Goal: Task Accomplishment & Management: Manage account settings

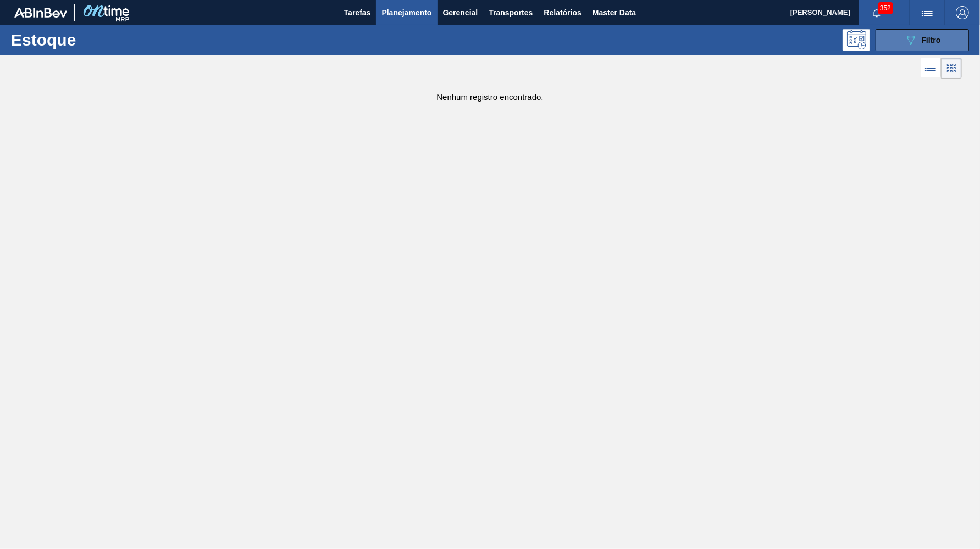
click at [934, 47] on button "089F7B8B-B2A5-4AFE-B5C0-19BA573D28AC Filtro" at bounding box center [921, 40] width 93 height 22
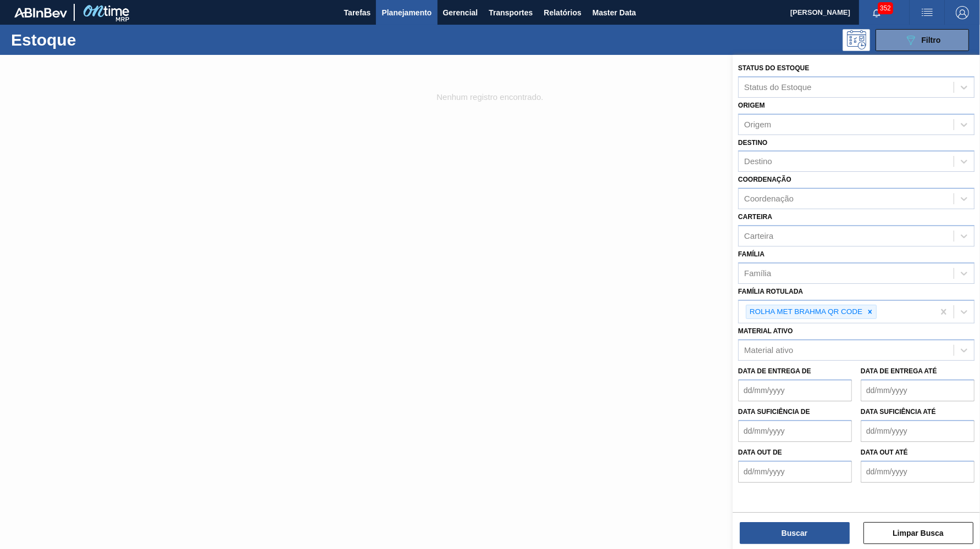
click at [430, 24] on button "Planejamento" at bounding box center [406, 12] width 61 height 25
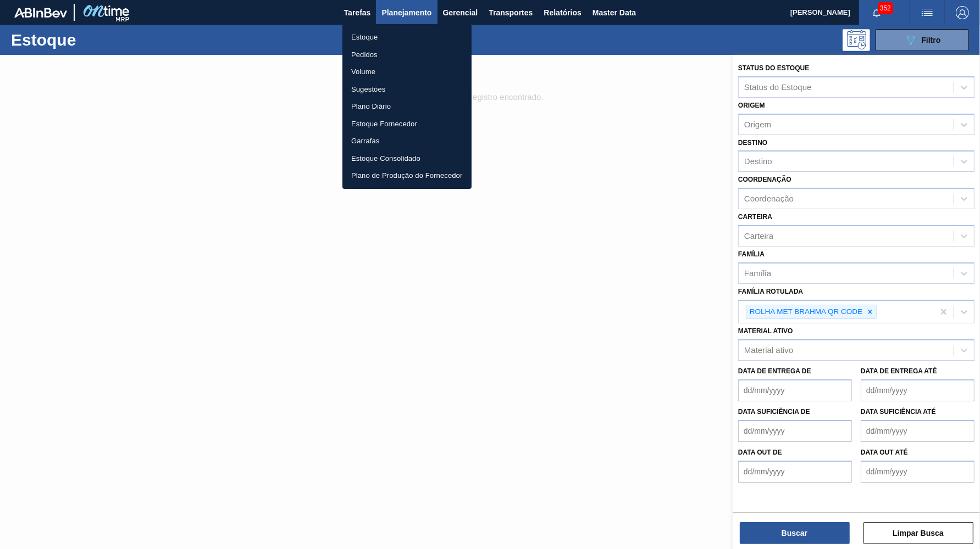
click at [384, 53] on li "Pedidos" at bounding box center [406, 55] width 129 height 18
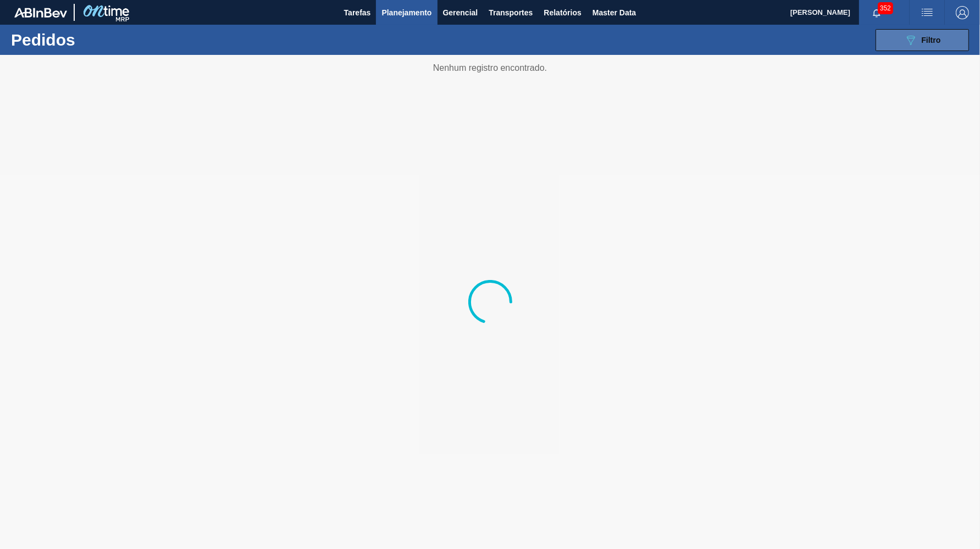
click at [959, 46] on button "089F7B8B-B2A5-4AFE-B5C0-19BA573D28AC Filtro" at bounding box center [921, 40] width 93 height 22
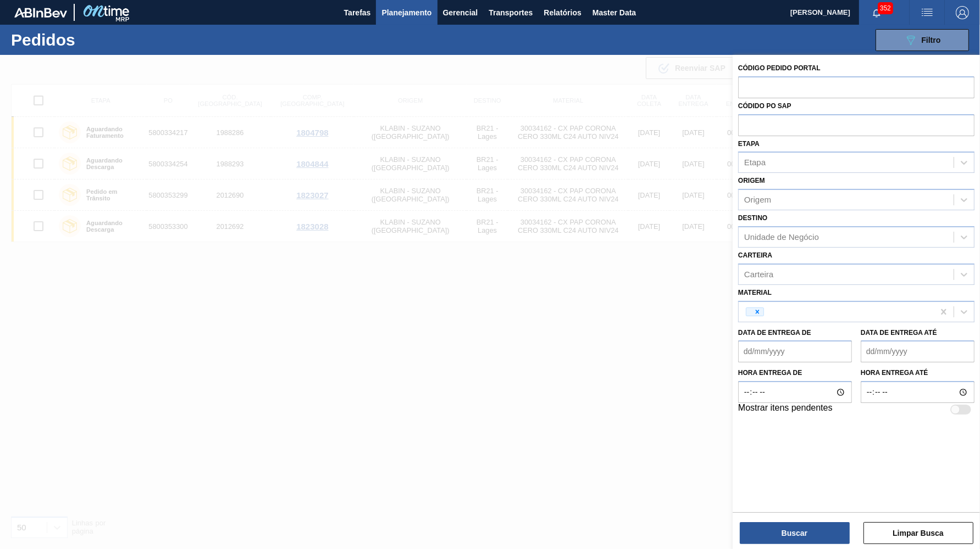
click at [809, 90] on input "text" at bounding box center [856, 86] width 236 height 21
paste input "2029829"
type input "2029829"
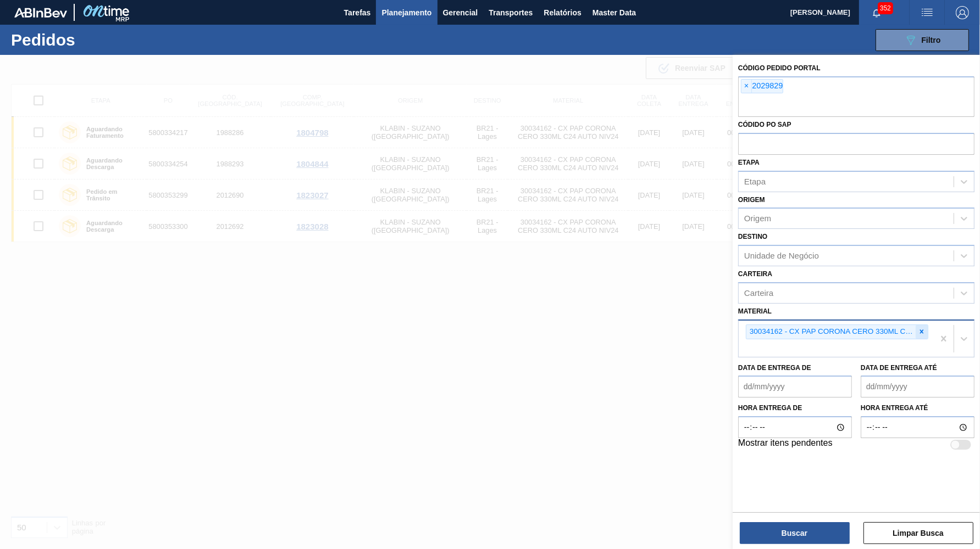
click at [923, 328] on icon at bounding box center [922, 332] width 8 height 8
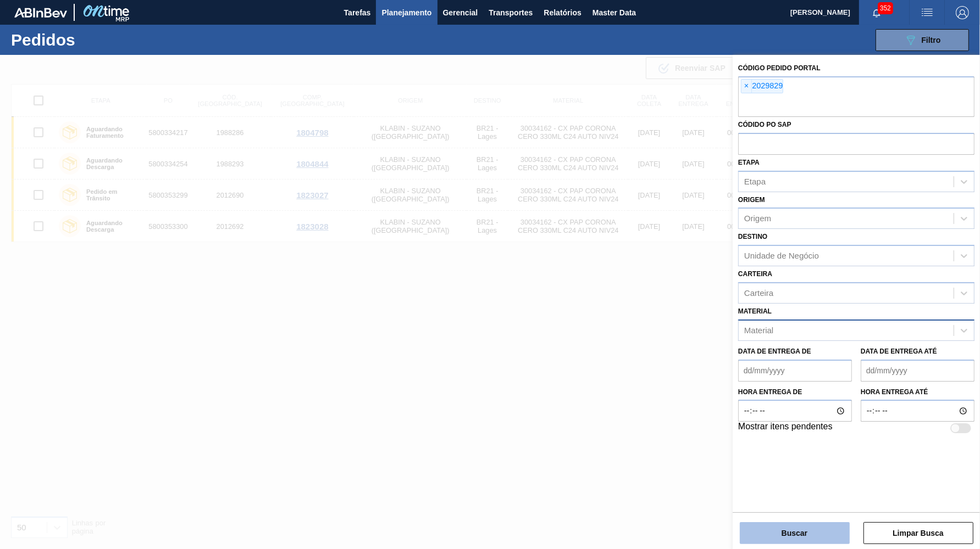
click at [807, 534] on button "Buscar" at bounding box center [795, 533] width 110 height 22
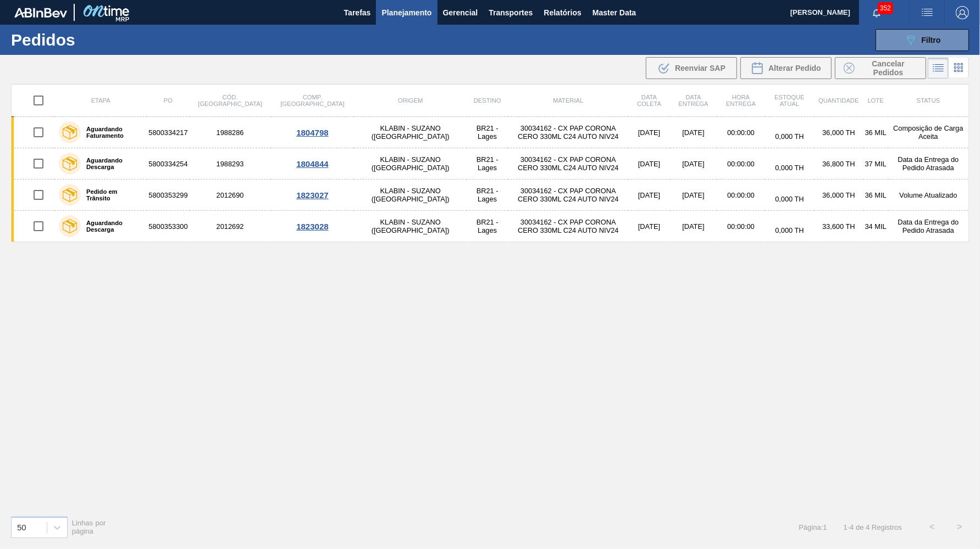
click at [894, 27] on div "089F7B8B-B2A5-4AFE-B5C0-19BA573D28AC Filtro Código Pedido Portal × 2029829 Códi…" at bounding box center [573, 40] width 801 height 33
click at [895, 29] on button "089F7B8B-B2A5-4AFE-B5C0-19BA573D28AC Filtro" at bounding box center [921, 40] width 93 height 22
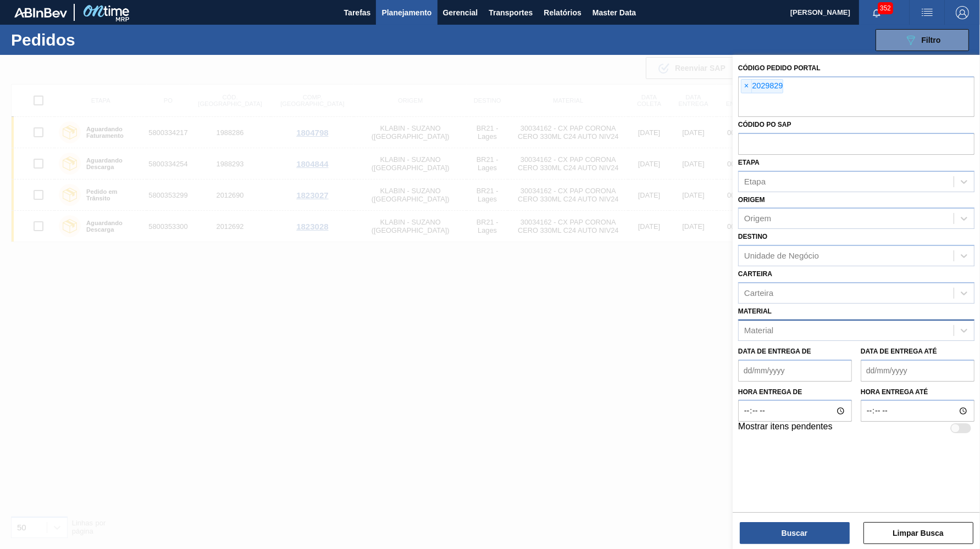
click at [790, 545] on div "Código Pedido Portal × 2029829 Códido PO SAP Etapa Etapa Origem Origem Destino …" at bounding box center [855, 303] width 247 height 497
click at [960, 3] on button "button" at bounding box center [961, 12] width 35 height 25
click at [933, 96] on div at bounding box center [943, 98] width 21 height 10
checkbox input "true"
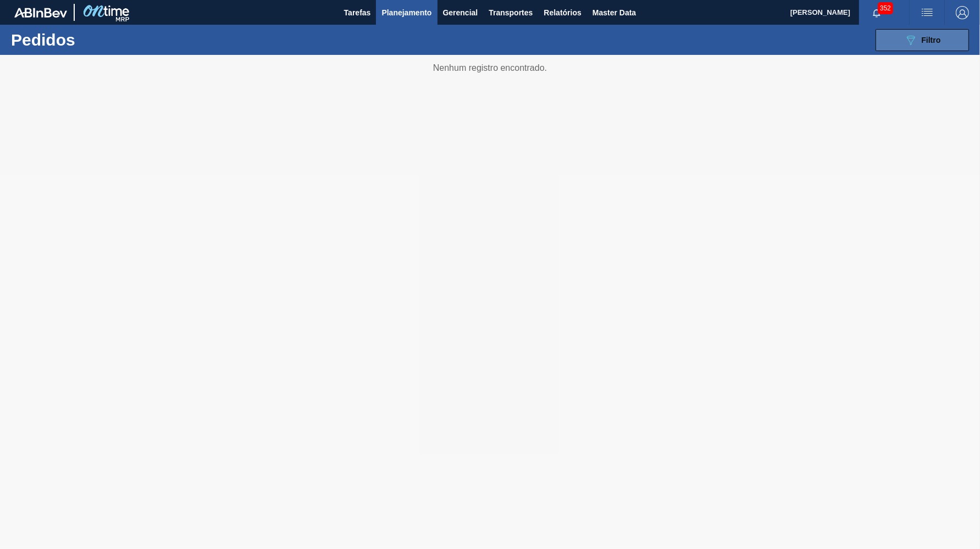
click at [927, 37] on span "Filtro" at bounding box center [930, 40] width 19 height 9
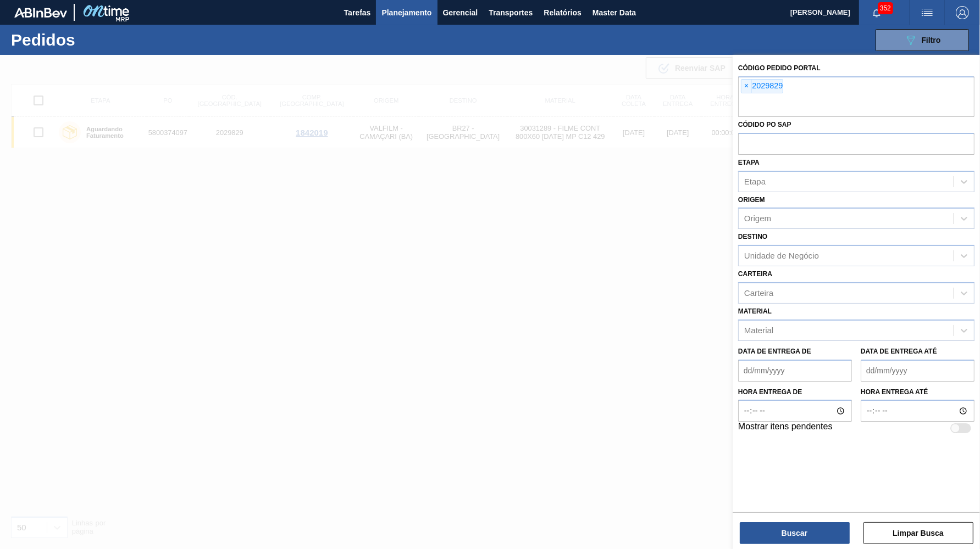
click at [53, 305] on div at bounding box center [490, 329] width 980 height 549
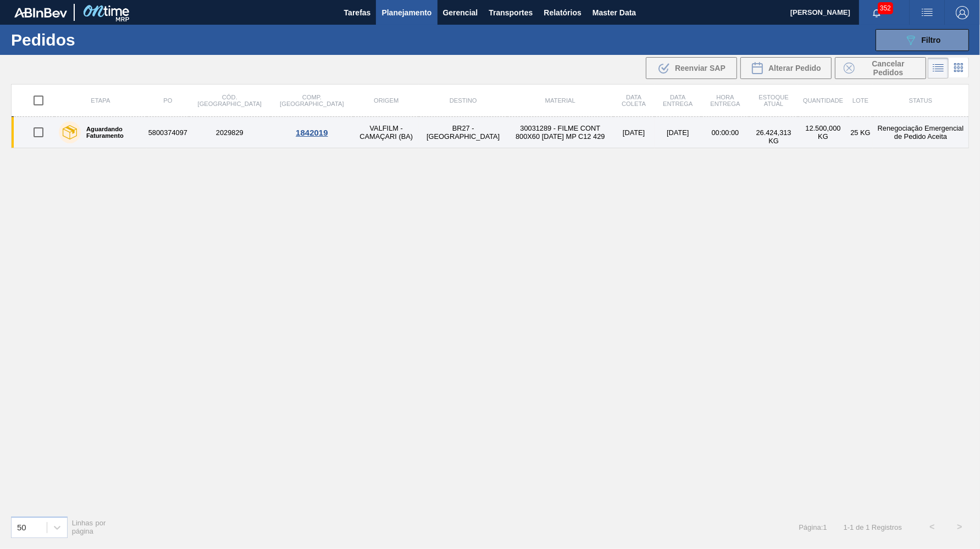
click at [353, 143] on td "VALFILM - CAMAÇARI (BA)" at bounding box center [385, 132] width 65 height 31
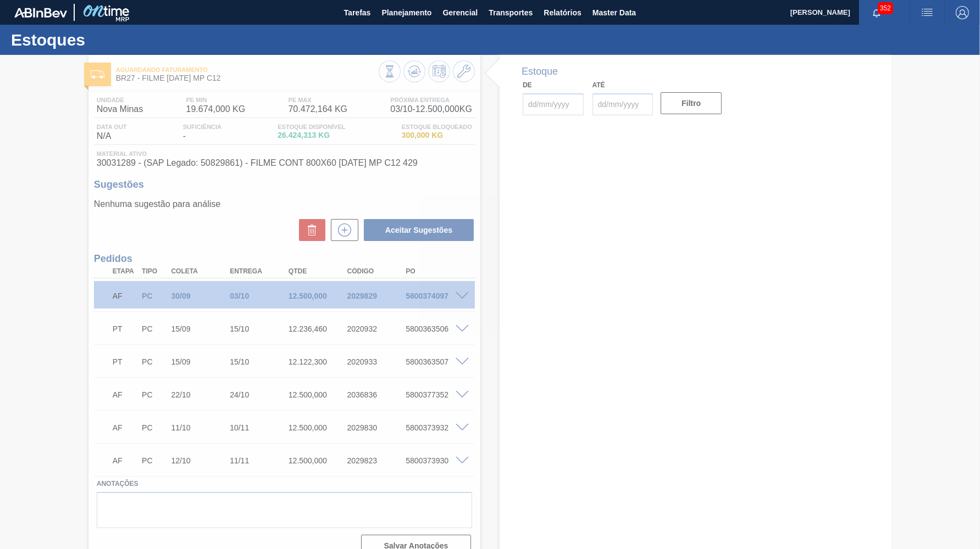
type input "[DATE]"
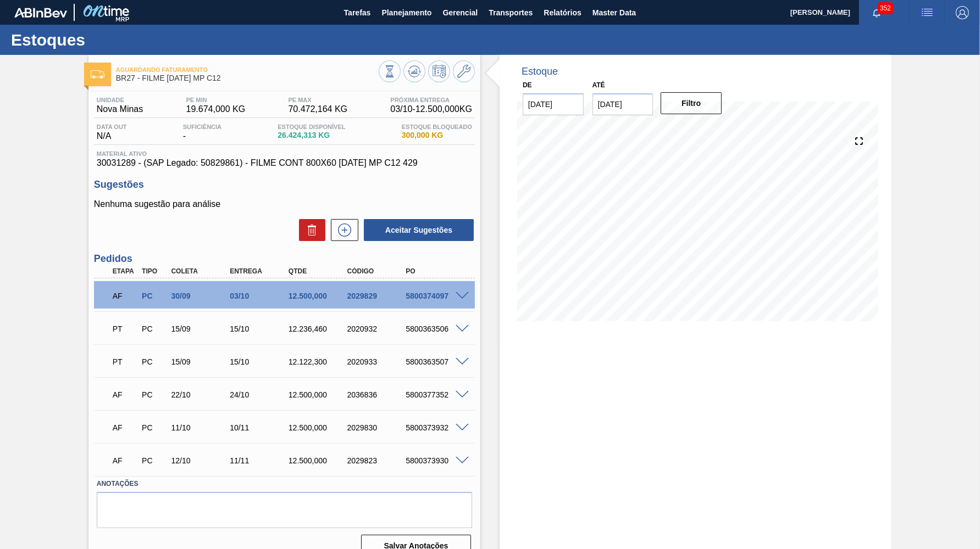
click at [625, 107] on input "[DATE]" at bounding box center [622, 104] width 61 height 22
click at [687, 230] on div "31" at bounding box center [694, 237] width 15 height 15
type input "[DATE]"
click at [686, 110] on button "Filtro" at bounding box center [690, 103] width 61 height 22
click at [462, 297] on div "5800374097" at bounding box center [435, 296] width 65 height 9
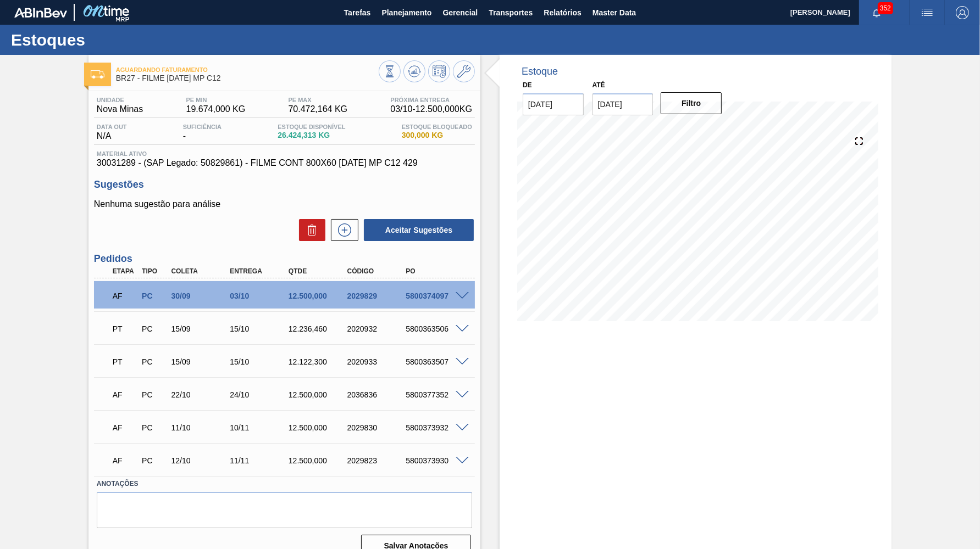
click at [465, 292] on span at bounding box center [461, 296] width 13 height 8
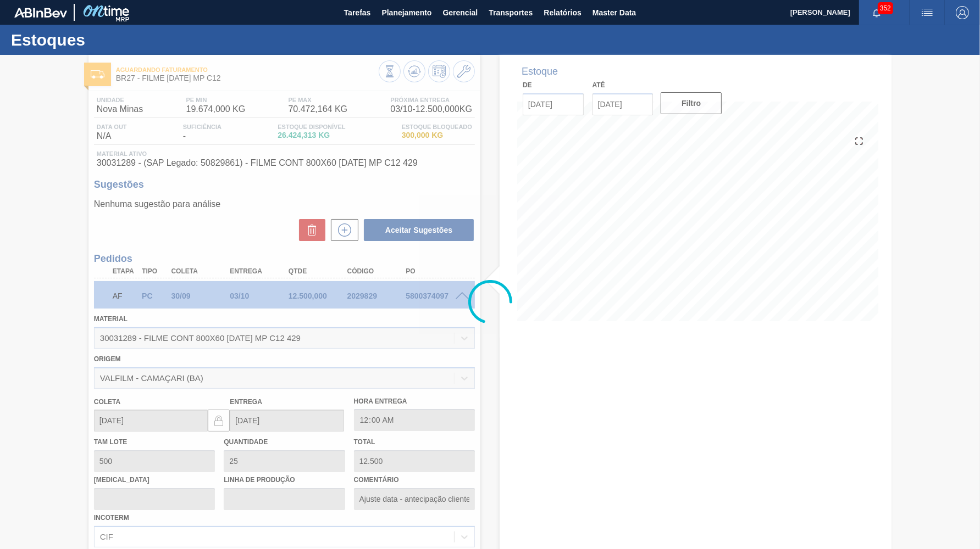
click at [465, 292] on div at bounding box center [490, 302] width 980 height 494
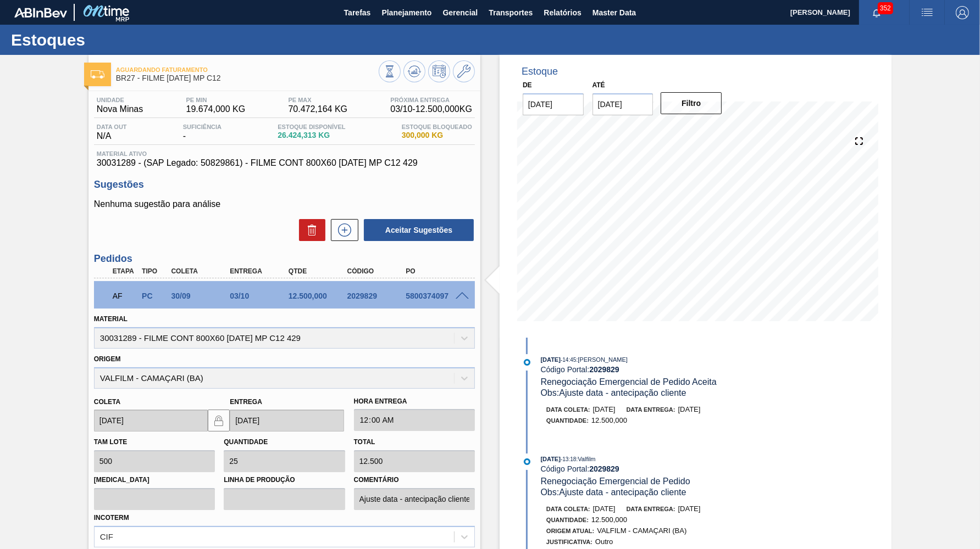
click at [457, 299] on div at bounding box center [464, 295] width 22 height 8
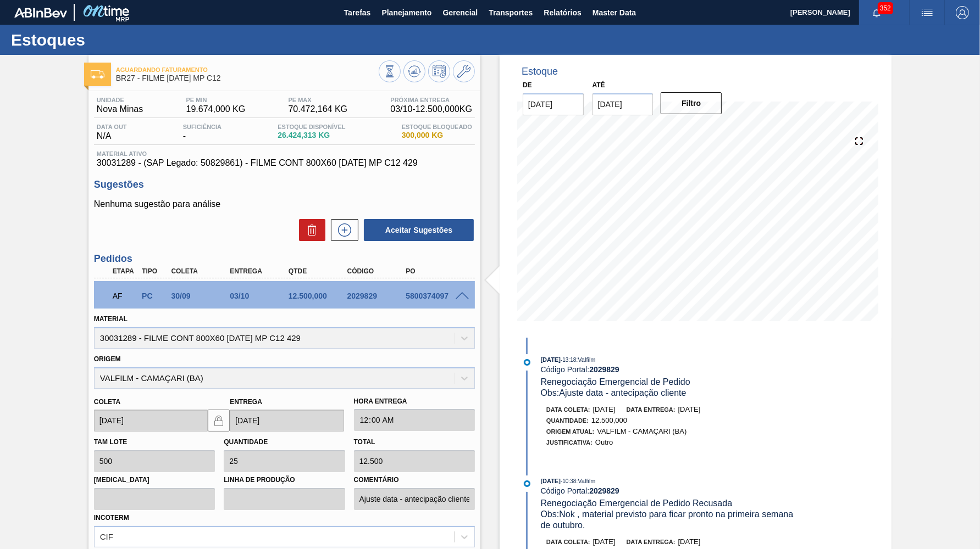
scroll to position [201, 0]
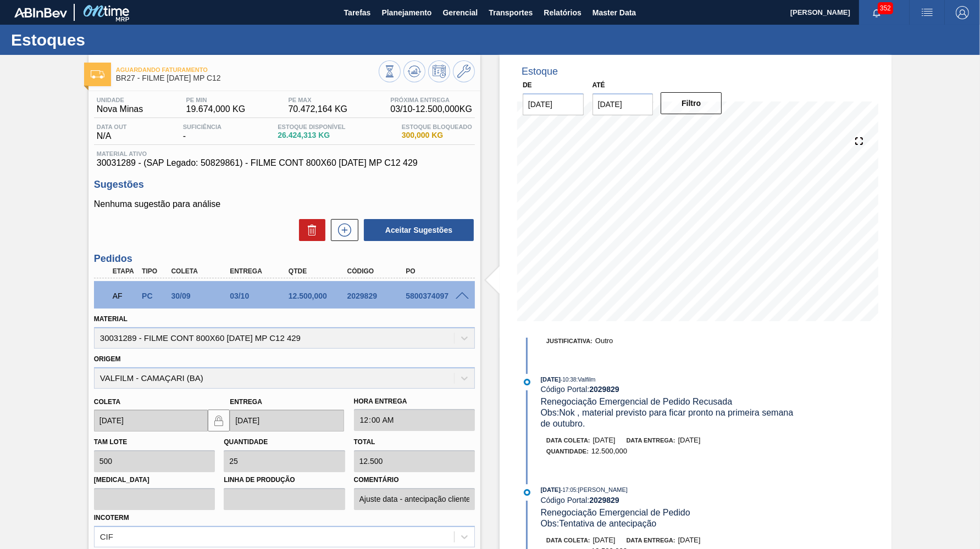
click at [458, 294] on span at bounding box center [461, 296] width 13 height 8
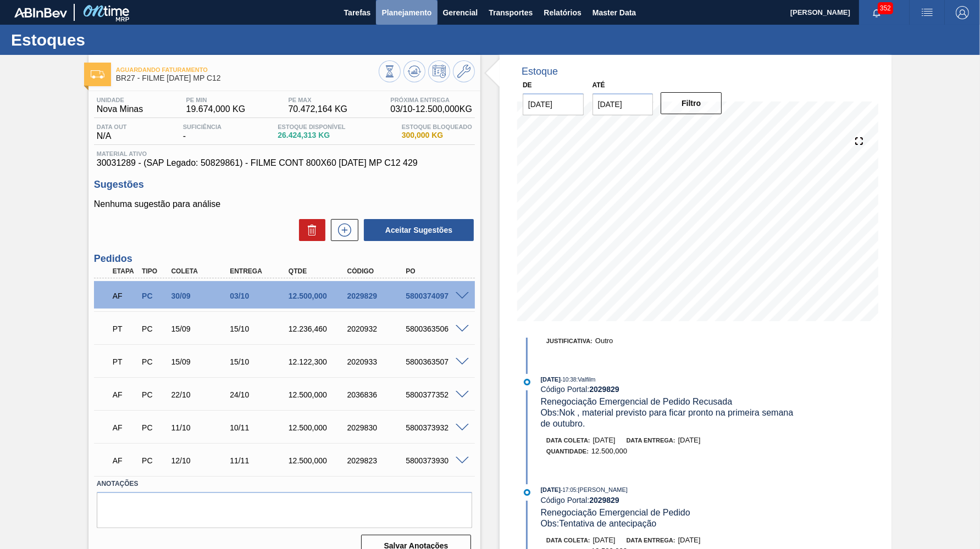
click at [392, 14] on span "Planejamento" at bounding box center [406, 12] width 50 height 13
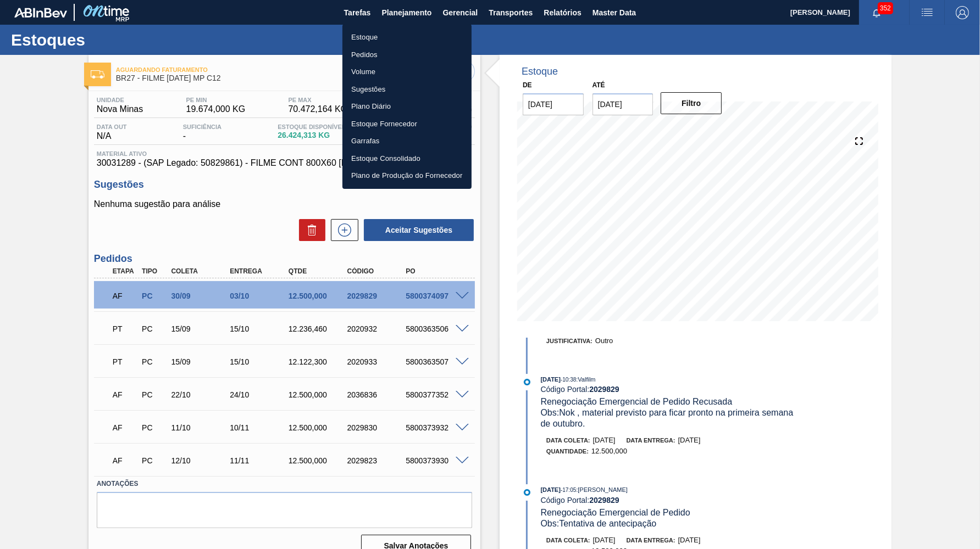
click at [383, 37] on li "Estoque" at bounding box center [406, 38] width 129 height 18
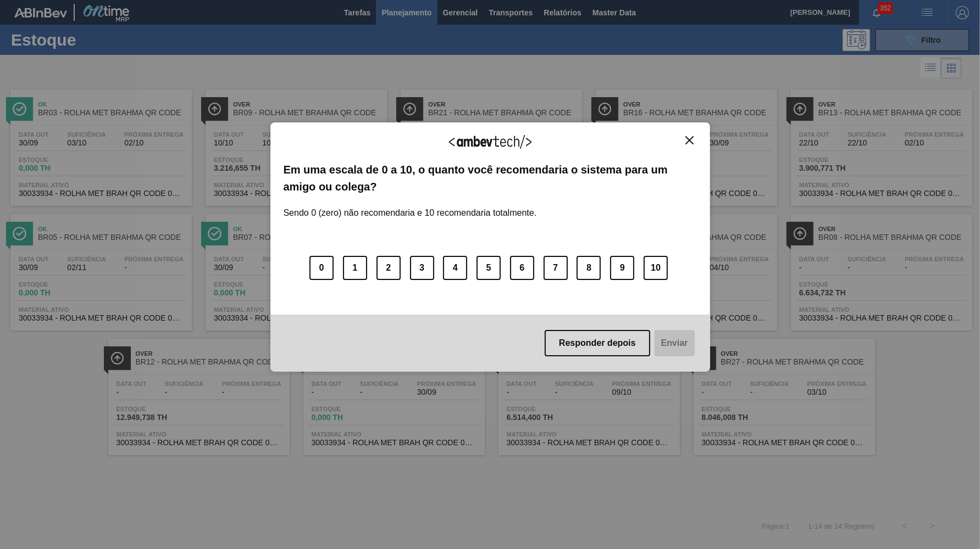
click at [633, 355] on div "Responder depois Enviar" at bounding box center [490, 343] width 440 height 57
click at [631, 351] on button "Responder depois" at bounding box center [596, 343] width 105 height 26
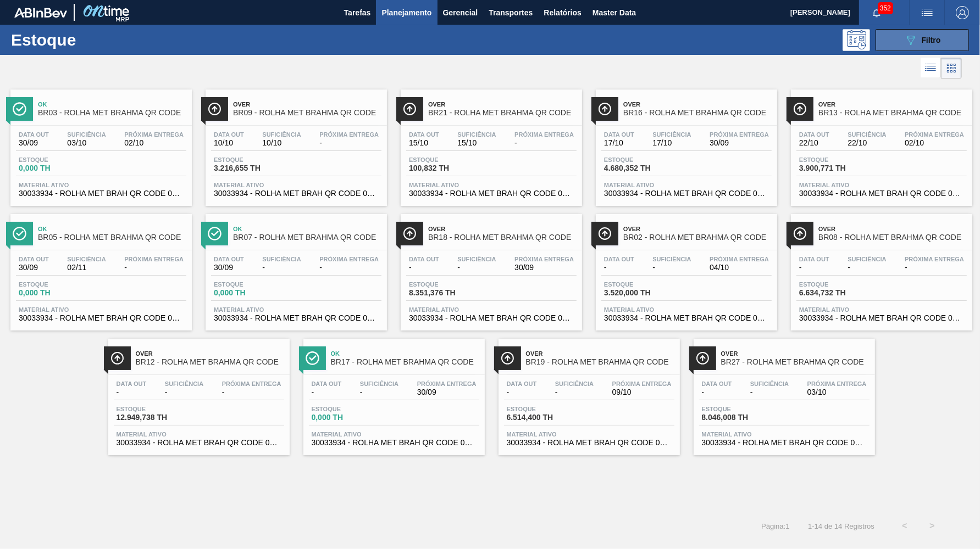
click at [895, 36] on button "089F7B8B-B2A5-4AFE-B5C0-19BA573D28AC Filtro" at bounding box center [921, 40] width 93 height 22
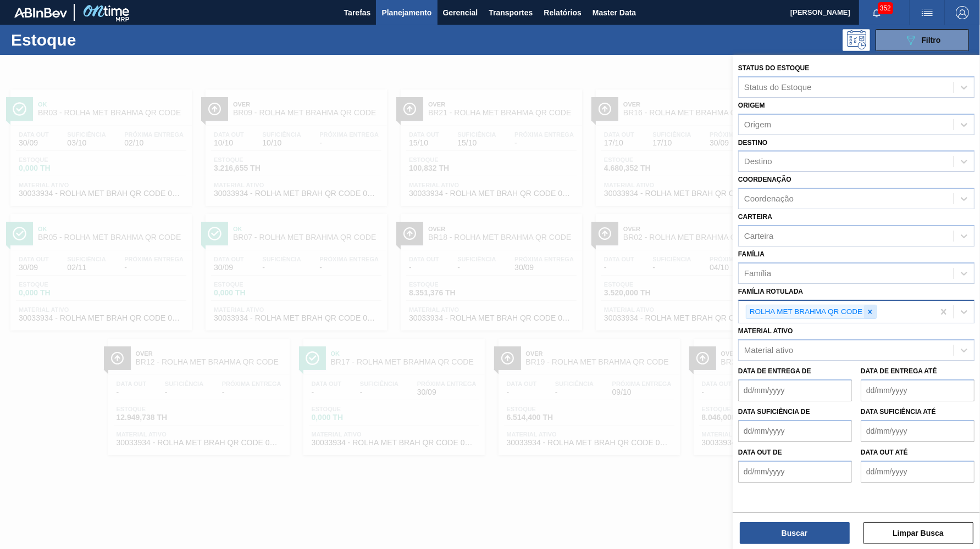
click at [870, 308] on icon at bounding box center [870, 312] width 8 height 8
click at [794, 321] on div "Material ativo Material ativo" at bounding box center [856, 339] width 236 height 37
click at [810, 340] on div "Material ativo" at bounding box center [845, 348] width 215 height 16
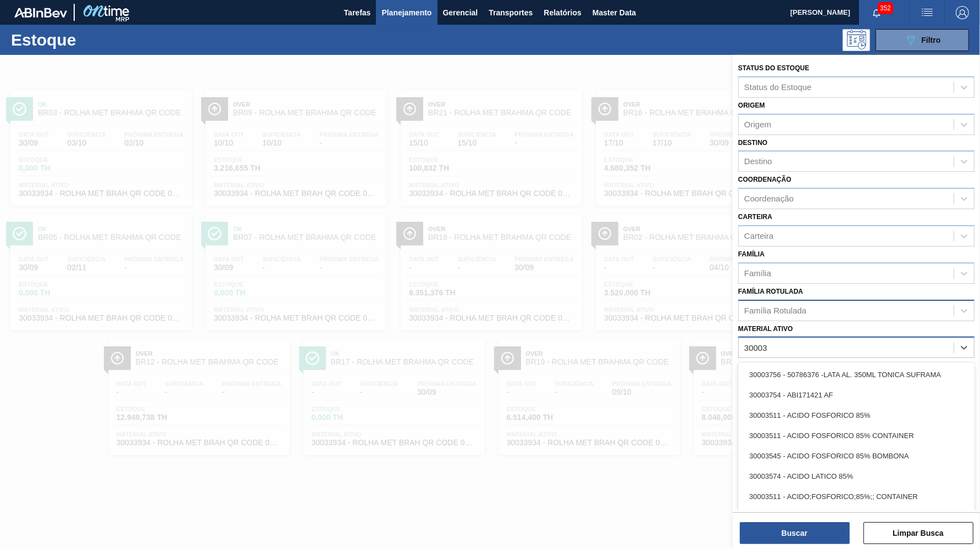
type ativo "30003"
click at [780, 343] on div "Material ativo" at bounding box center [768, 347] width 49 height 9
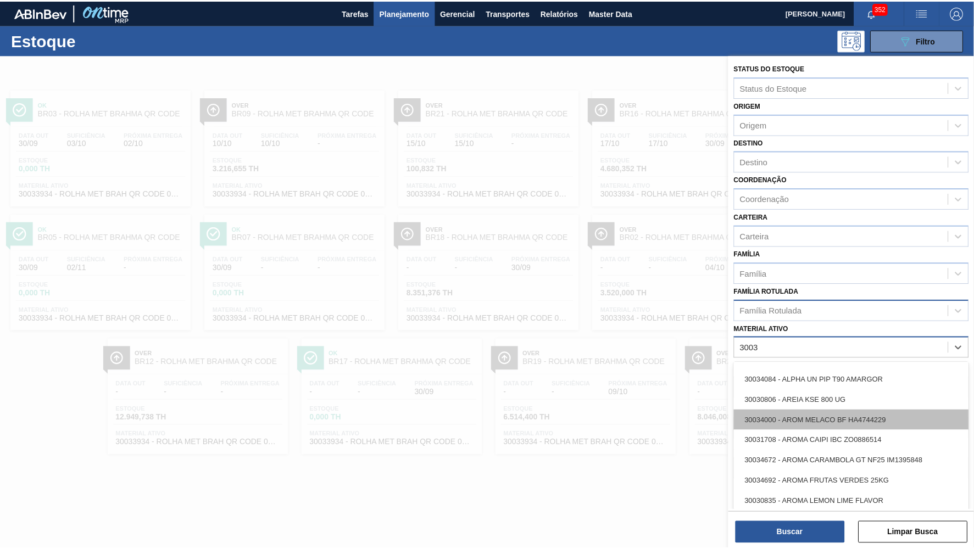
scroll to position [101, 0]
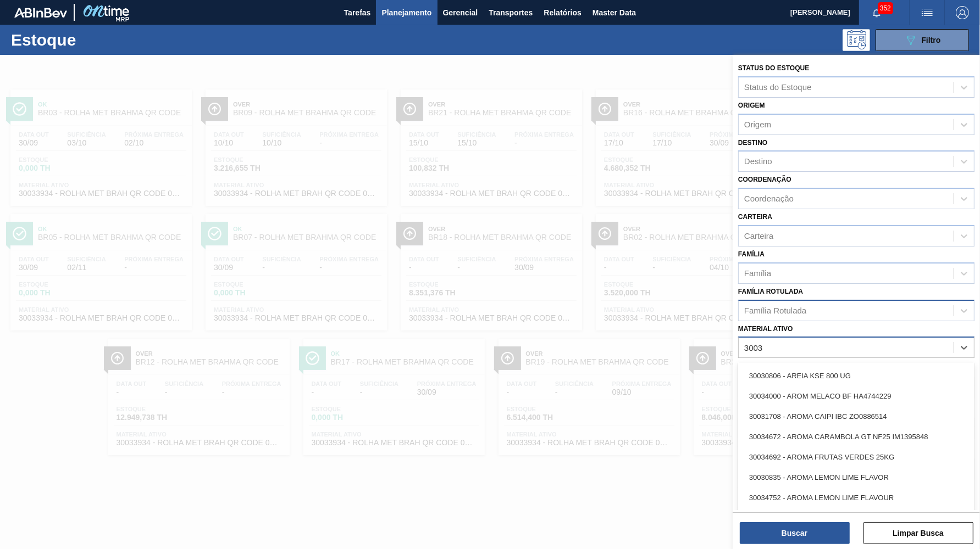
type ativo "3003"
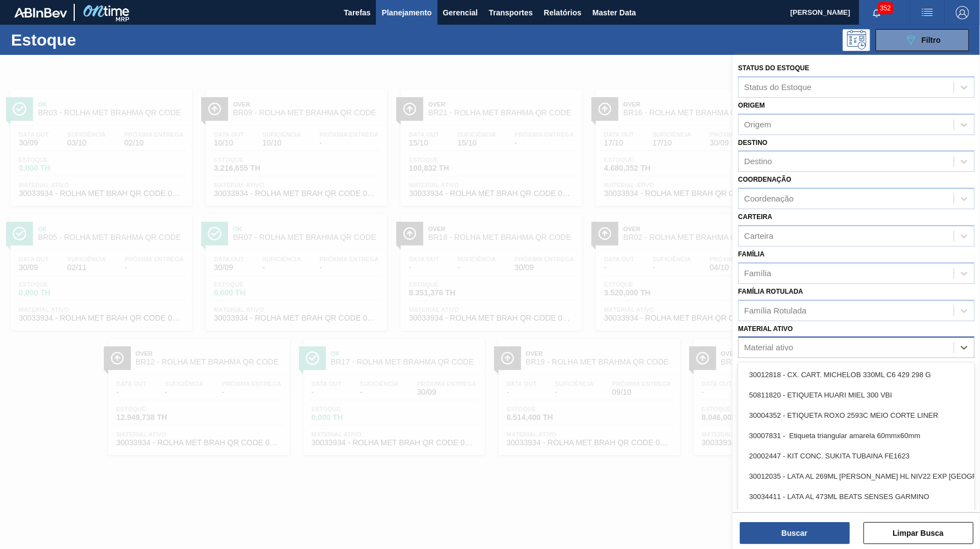
click at [795, 337] on div "Material ativo" at bounding box center [856, 347] width 236 height 21
click at [790, 340] on div "Material ativo" at bounding box center [845, 348] width 215 height 16
type ativo "3003"
type ativo "300036731"
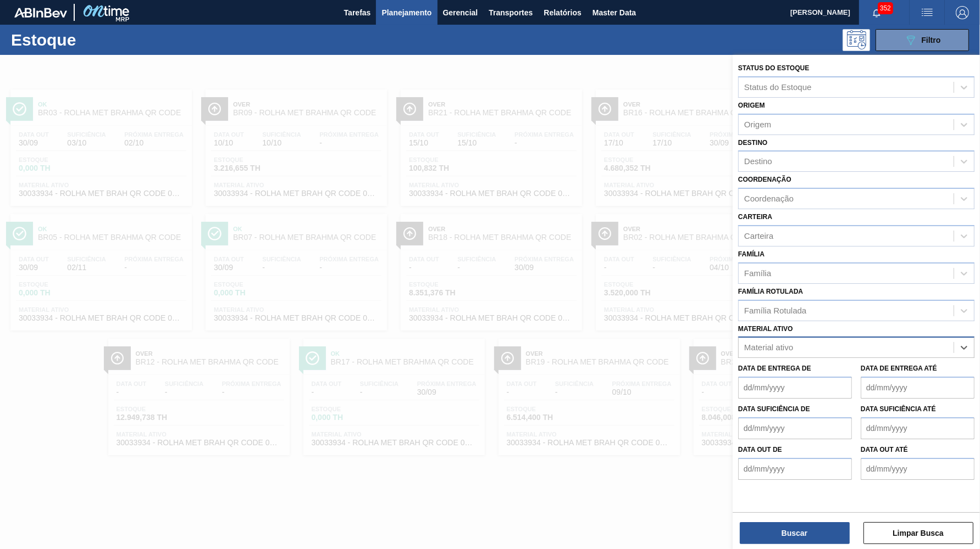
click at [759, 340] on div "Material ativo" at bounding box center [845, 348] width 215 height 16
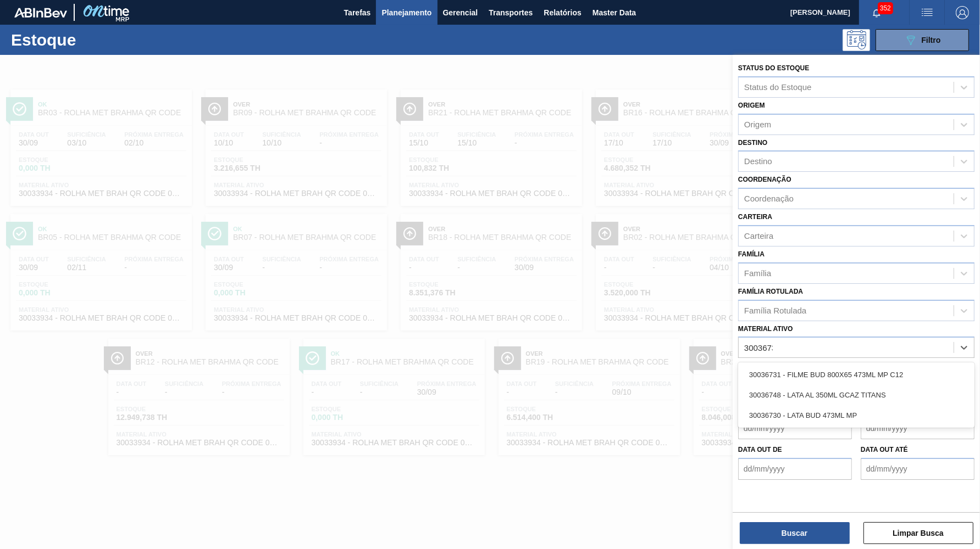
type ativo "30036731"
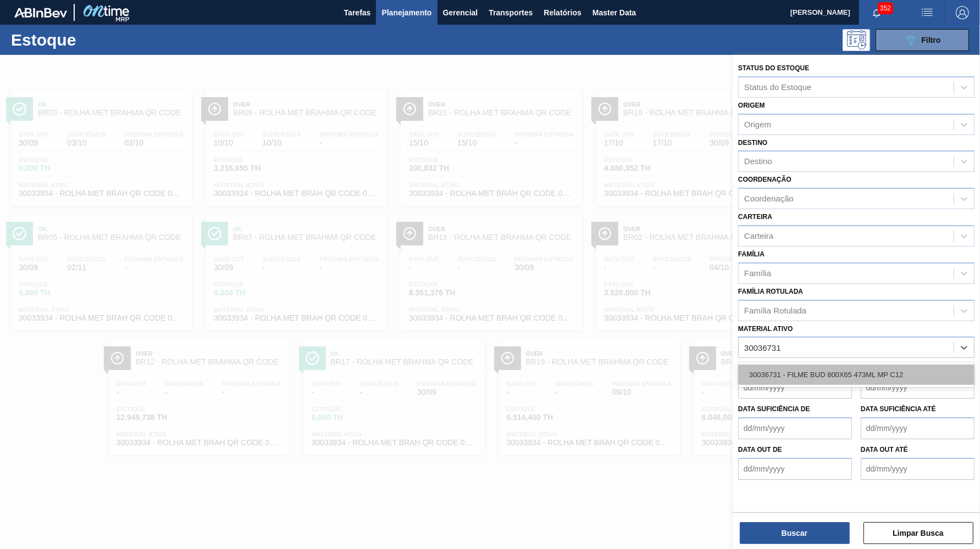
click at [886, 365] on div "30036731 - FILME BUD 800X65 473ML MP C12" at bounding box center [856, 375] width 236 height 20
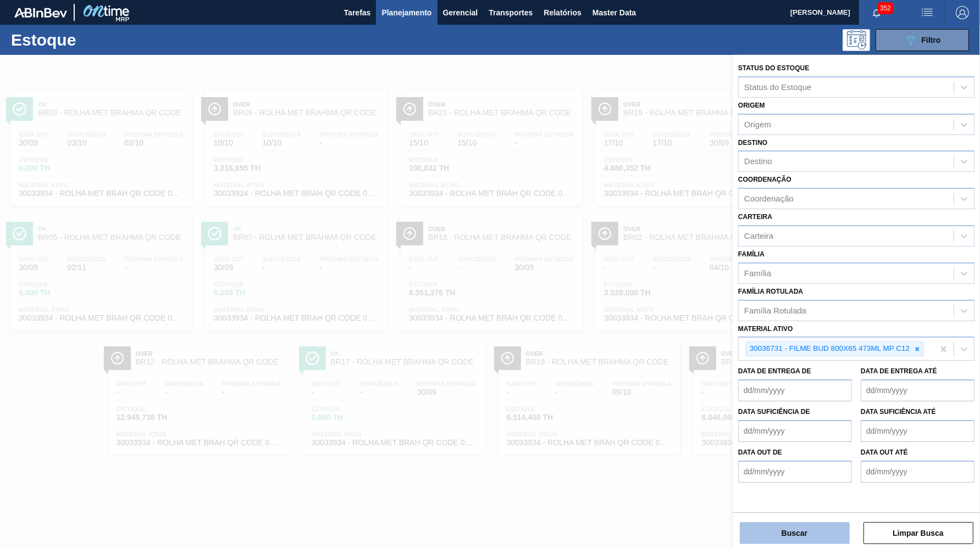
click at [768, 543] on button "Buscar" at bounding box center [795, 533] width 110 height 22
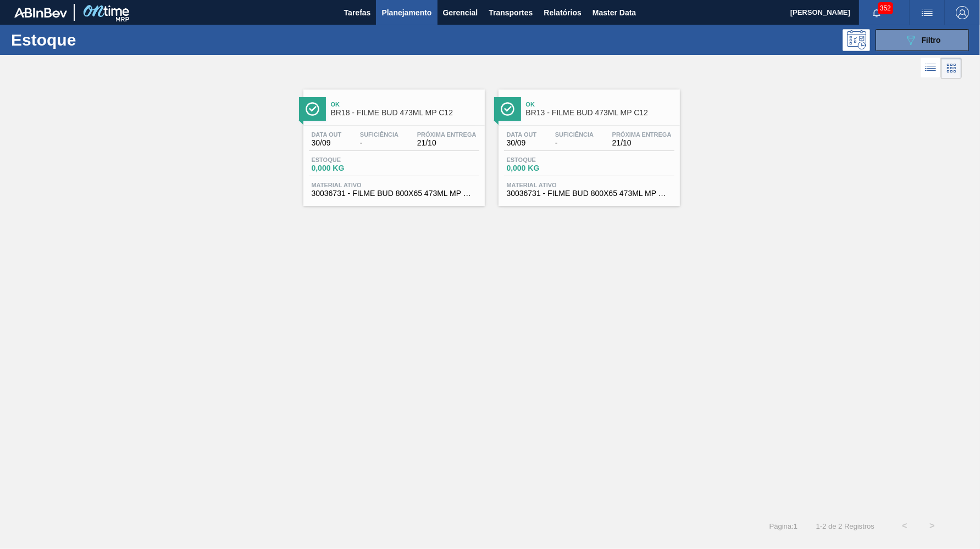
click at [416, 191] on div "Material ativo 30036731 - FILME BUD 800X65 473ML MP C12" at bounding box center [394, 190] width 170 height 16
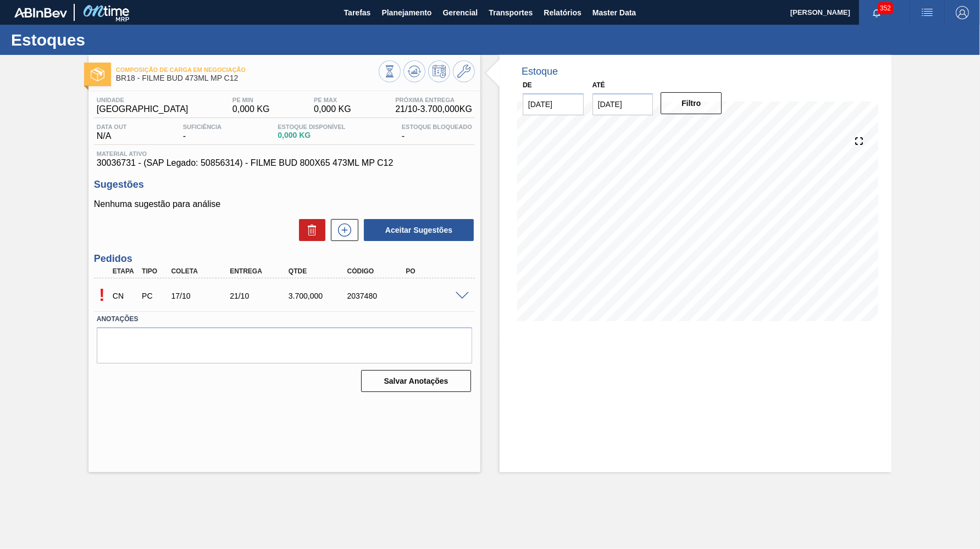
click at [202, 157] on span "Material ativo" at bounding box center [284, 154] width 375 height 7
click at [212, 164] on span "30036731 - (SAP Legado: 50856314) - FILME BUD 800X65 473ML MP C12" at bounding box center [284, 163] width 375 height 10
copy span "50856314"
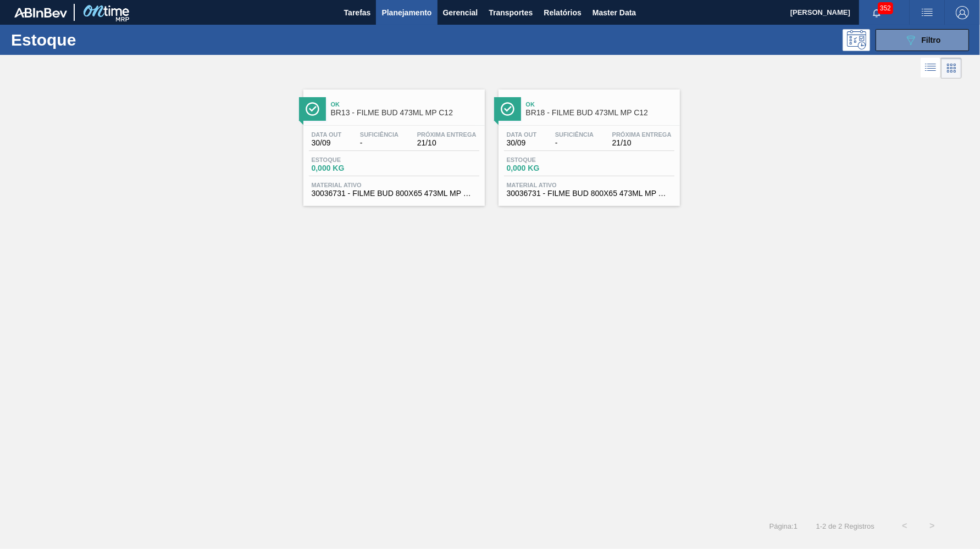
click at [442, 97] on div "Ok BR13 - FILME BUD 473ML MP C12" at bounding box center [405, 109] width 148 height 25
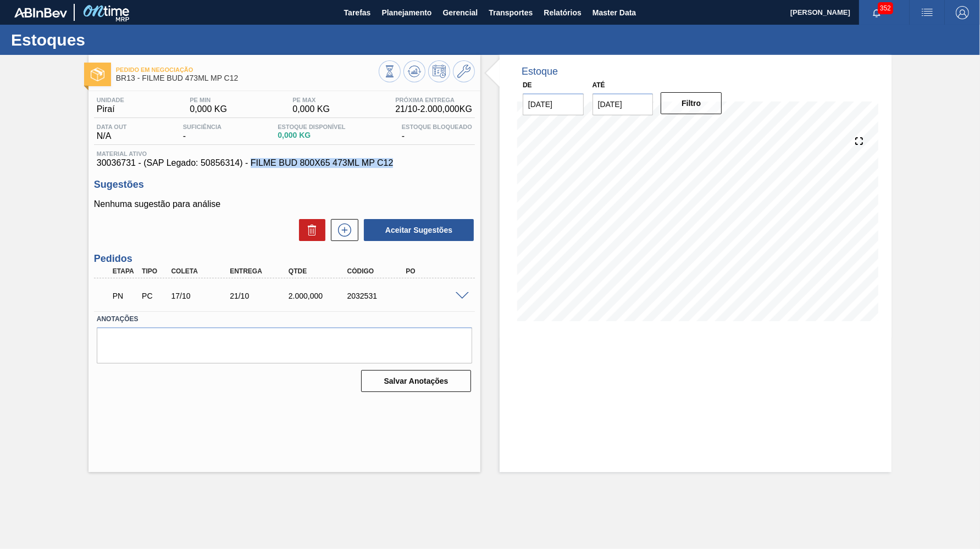
drag, startPoint x: 357, startPoint y: 164, endPoint x: 232, endPoint y: 164, distance: 124.7
click at [232, 164] on span "30036731 - (SAP Legado: 50856314) - FILME BUD 800X65 473ML MP C12" at bounding box center [284, 163] width 375 height 10
copy span "FILME BUD 800X65 473ML MP C12"
click at [209, 171] on div "Unidade Piraí PE MIN 0,000 KG PE MAX 0,000 KG Próxima Entrega 21/10 - 2.000,000…" at bounding box center [284, 243] width 392 height 305
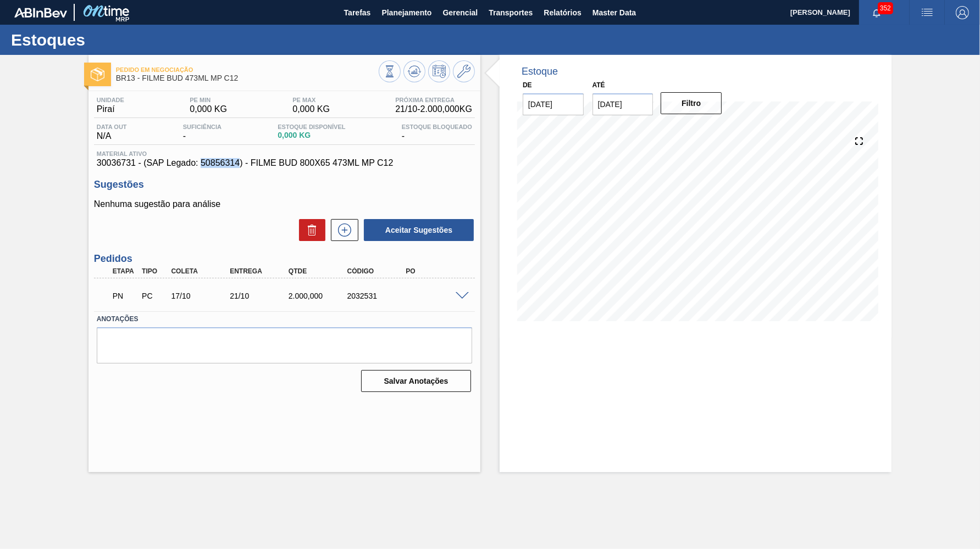
click at [209, 171] on div "Unidade Piraí PE MIN 0,000 KG PE MAX 0,000 KG Próxima Entrega 21/10 - 2.000,000…" at bounding box center [284, 243] width 392 height 305
click at [209, 166] on span "30036731 - (SAP Legado: 50856314) - FILME BUD 800X65 473ML MP C12" at bounding box center [284, 163] width 375 height 10
click at [206, 168] on div "Unidade Piraí PE MIN 0,000 KG PE MAX 0,000 KG Próxima Entrega 21/10 - 2.000,000…" at bounding box center [284, 243] width 392 height 305
copy span "50856314"
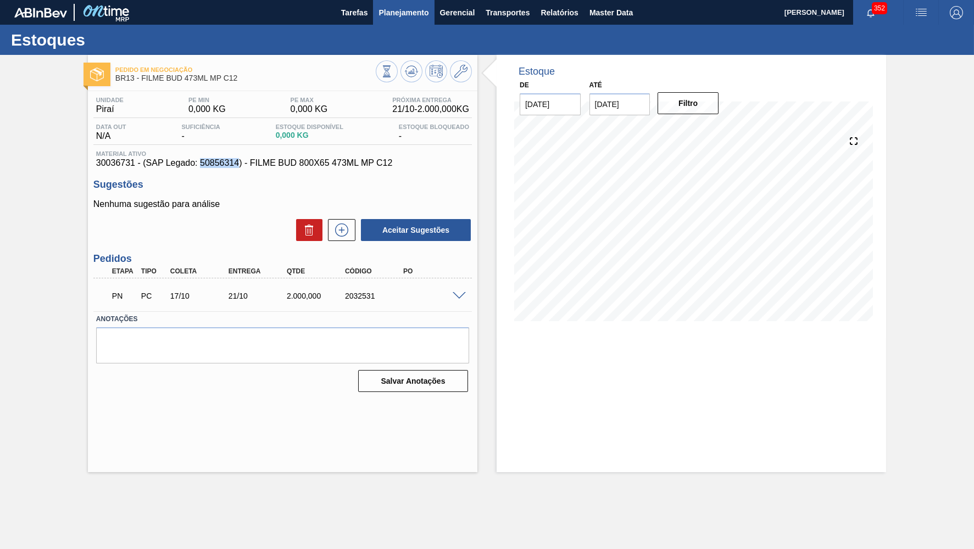
click at [407, 2] on button "Planejamento" at bounding box center [403, 12] width 61 height 25
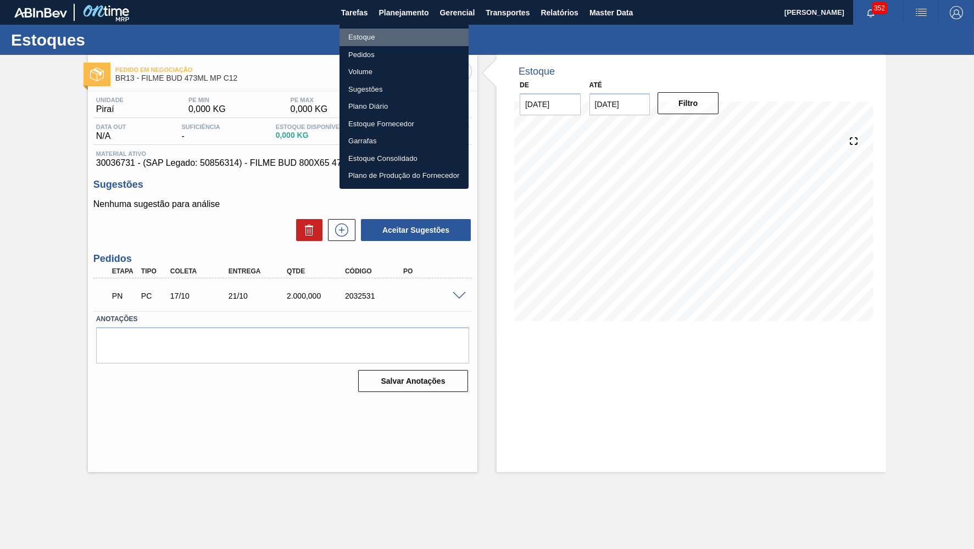
click at [368, 38] on li "Estoque" at bounding box center [404, 38] width 129 height 18
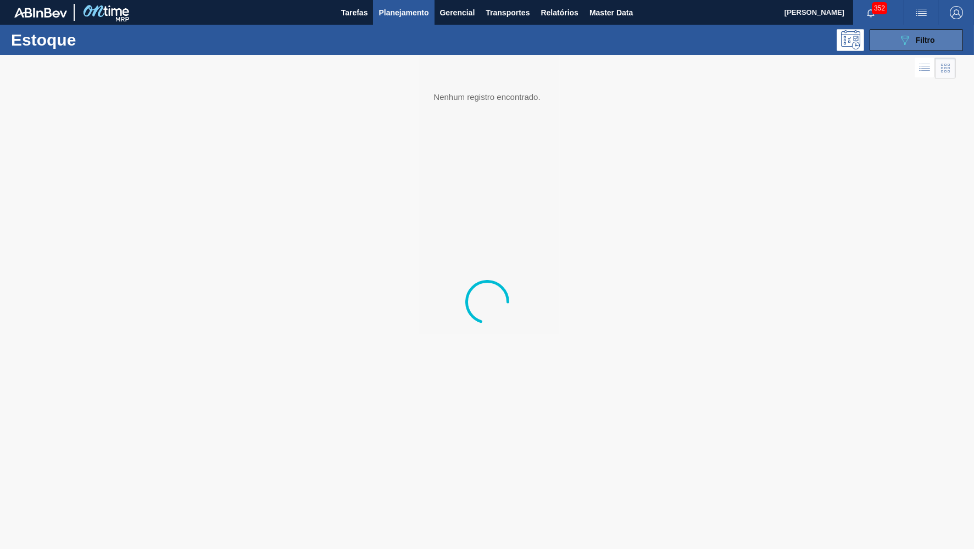
click at [938, 37] on button "089F7B8B-B2A5-4AFE-B5C0-19BA573D28AC Filtro" at bounding box center [916, 40] width 93 height 22
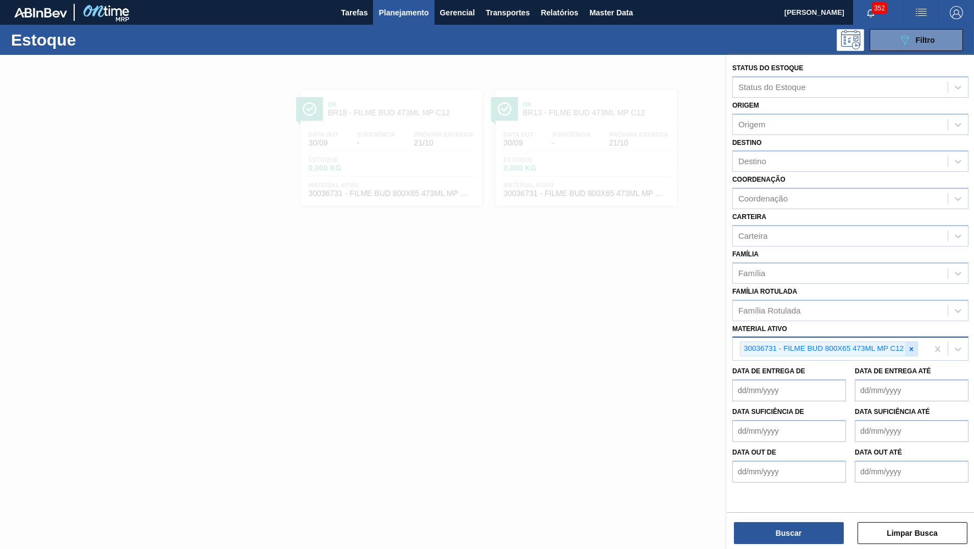
click at [913, 342] on div at bounding box center [911, 349] width 12 height 14
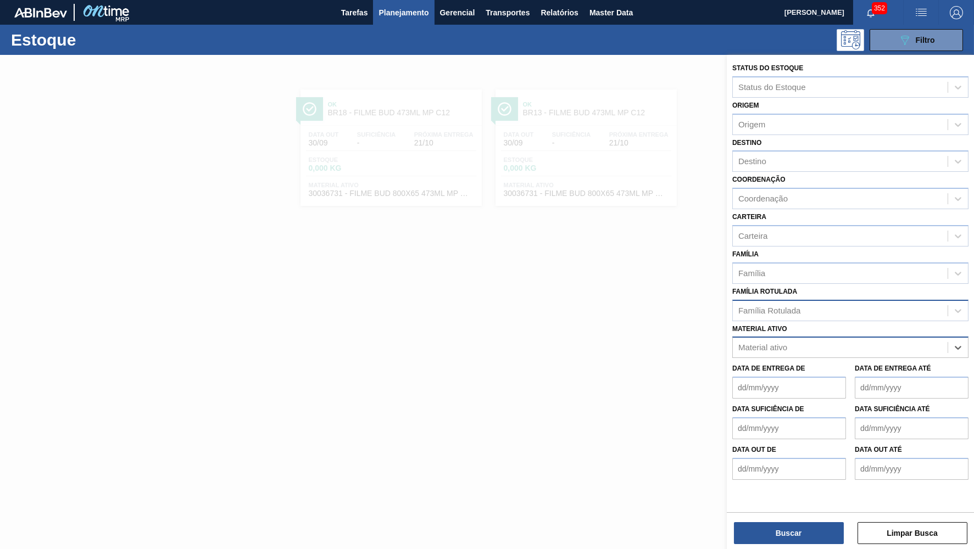
click at [832, 303] on div "Família Rotulada" at bounding box center [840, 311] width 215 height 16
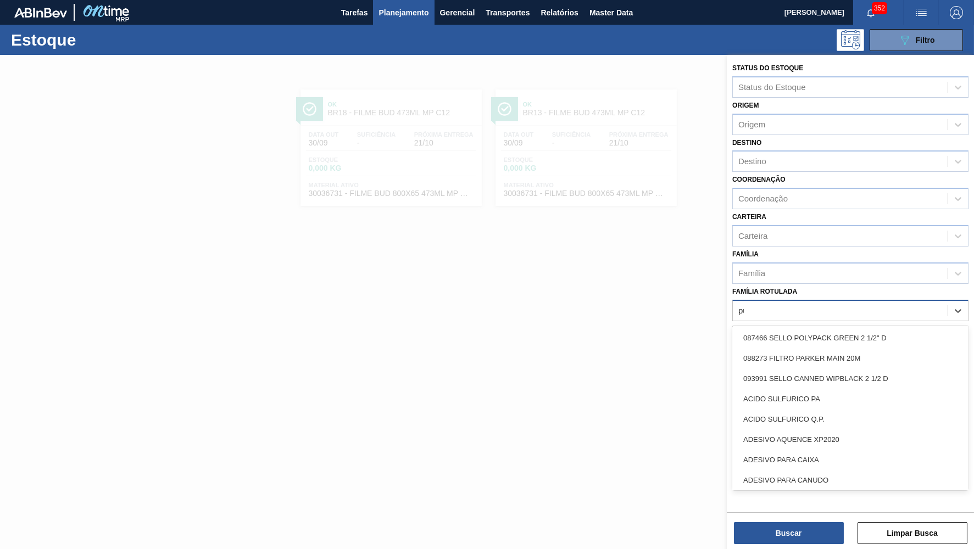
type Rotulada "pure gold"
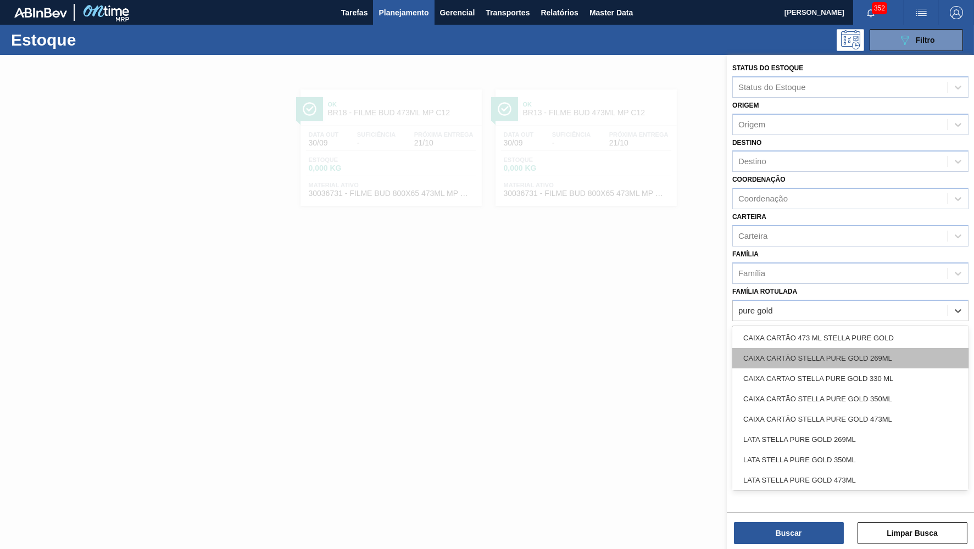
click at [871, 348] on div "CAIXA CARTÃO STELLA PURE GOLD 269ML" at bounding box center [850, 358] width 236 height 20
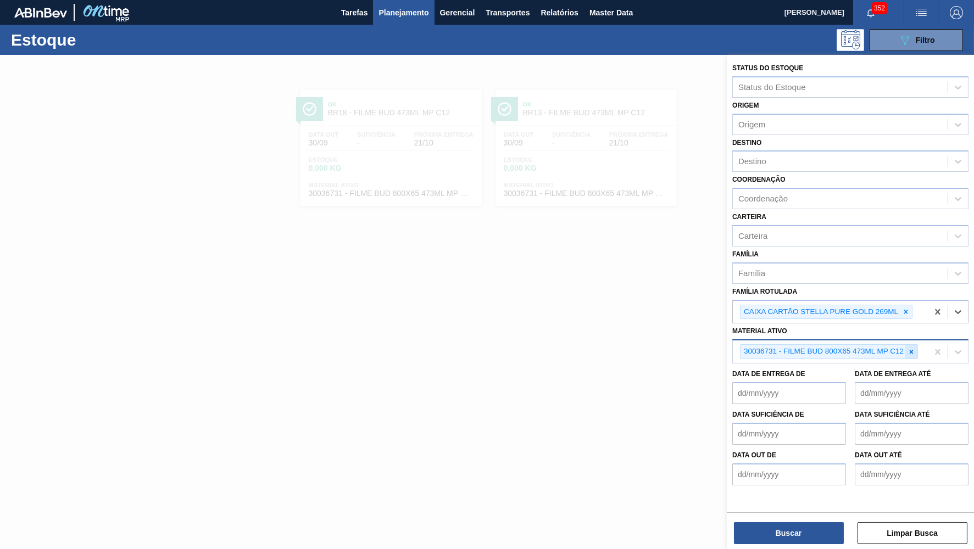
click at [909, 348] on icon at bounding box center [912, 352] width 8 height 8
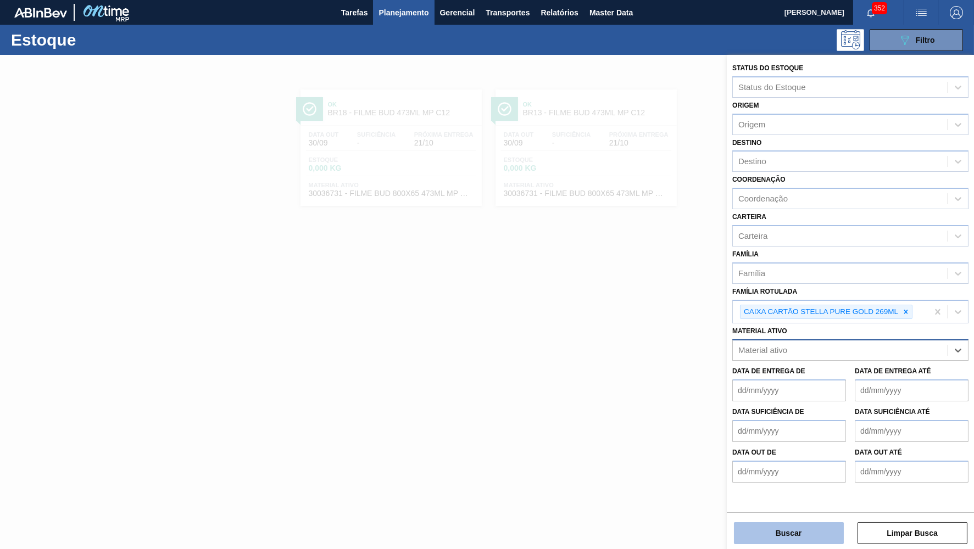
click at [838, 523] on button "Buscar" at bounding box center [789, 533] width 110 height 22
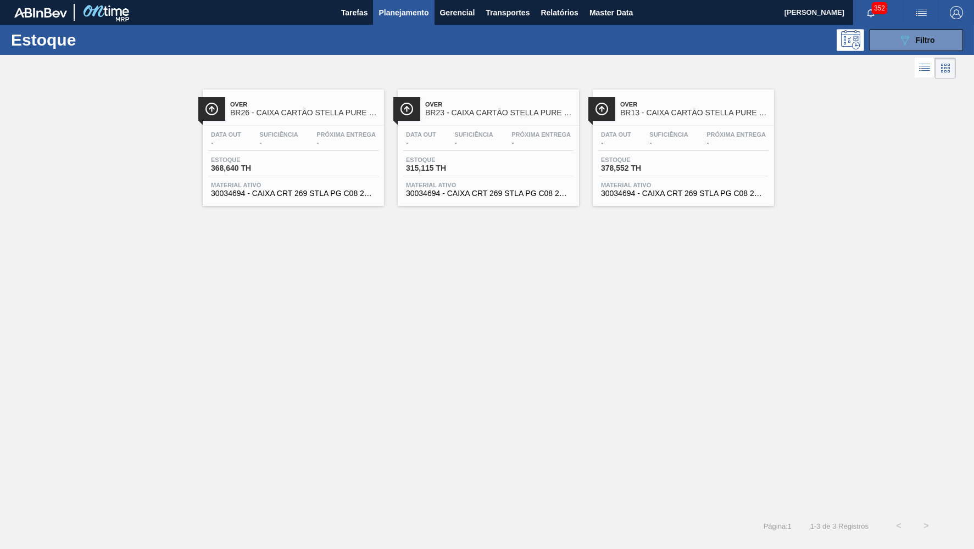
click at [377, 193] on div "Material ativo 30034694 - CAIXA CRT 269 STLA PG C08 278GR" at bounding box center [293, 190] width 170 height 16
click at [470, 103] on span "Over" at bounding box center [499, 104] width 148 height 7
click at [632, 94] on div "Over BR13 - CAIXA CARTÃO STELLA PURE GOLD 269ML" at bounding box center [683, 105] width 181 height 30
click at [896, 40] on button "089F7B8B-B2A5-4AFE-B5C0-19BA573D28AC Filtro" at bounding box center [916, 40] width 93 height 22
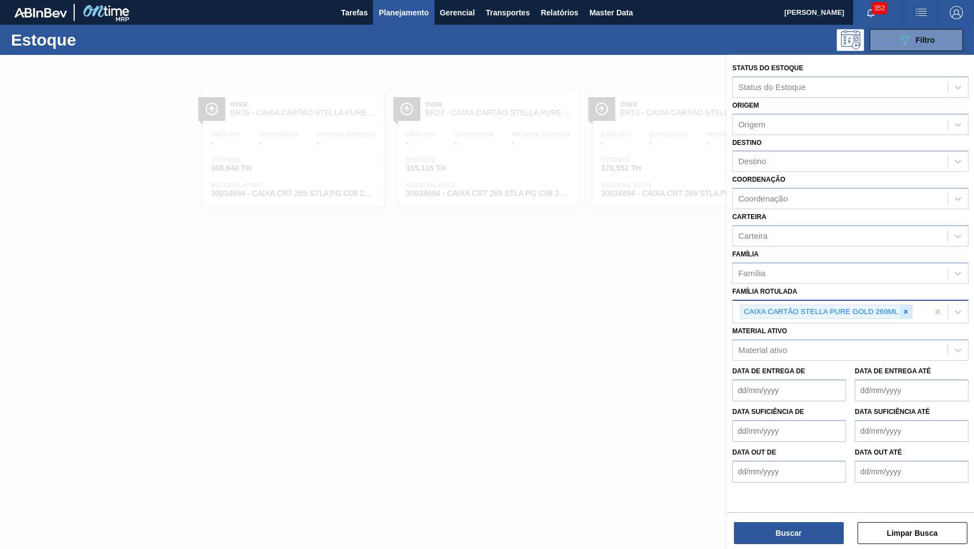
click at [912, 305] on div at bounding box center [906, 312] width 12 height 14
click at [802, 300] on div "Família Rotulada" at bounding box center [850, 310] width 236 height 21
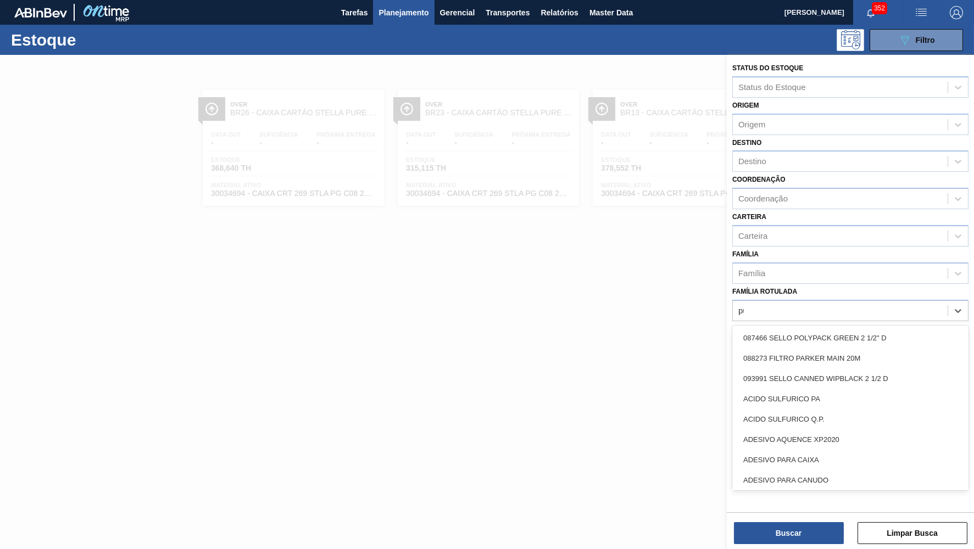
type Rotulada "pure gold"
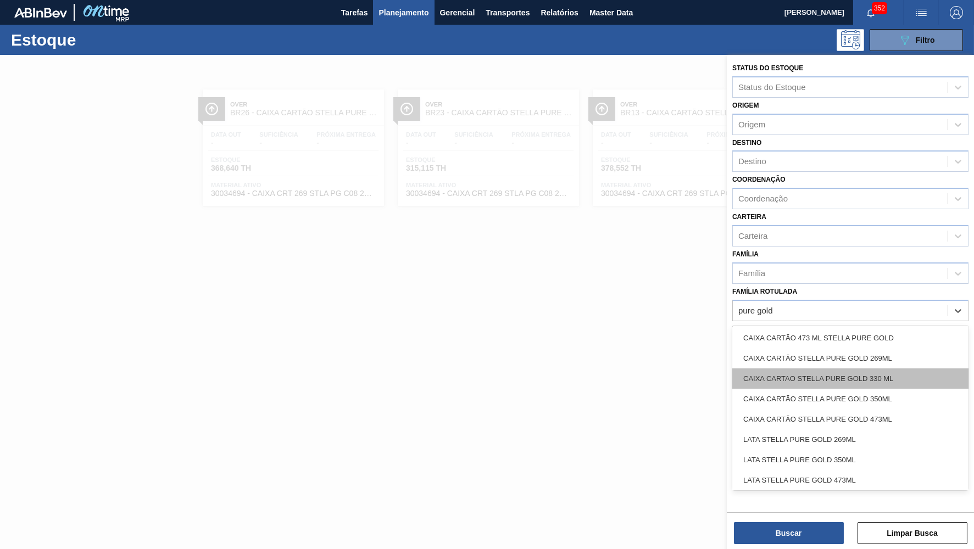
click at [809, 369] on div "CAIXA CARTAO STELLA PURE GOLD 330 ML" at bounding box center [850, 379] width 236 height 20
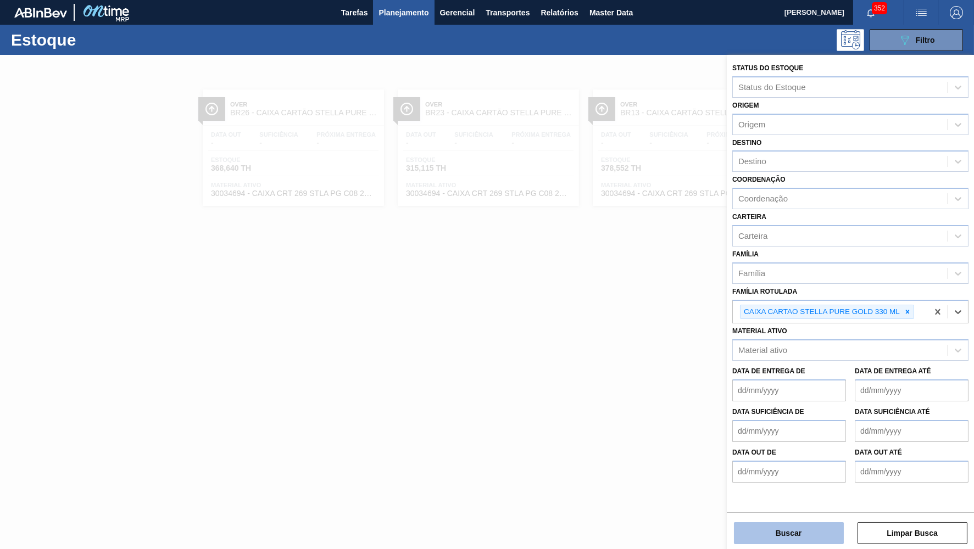
click at [769, 534] on button "Buscar" at bounding box center [789, 533] width 110 height 22
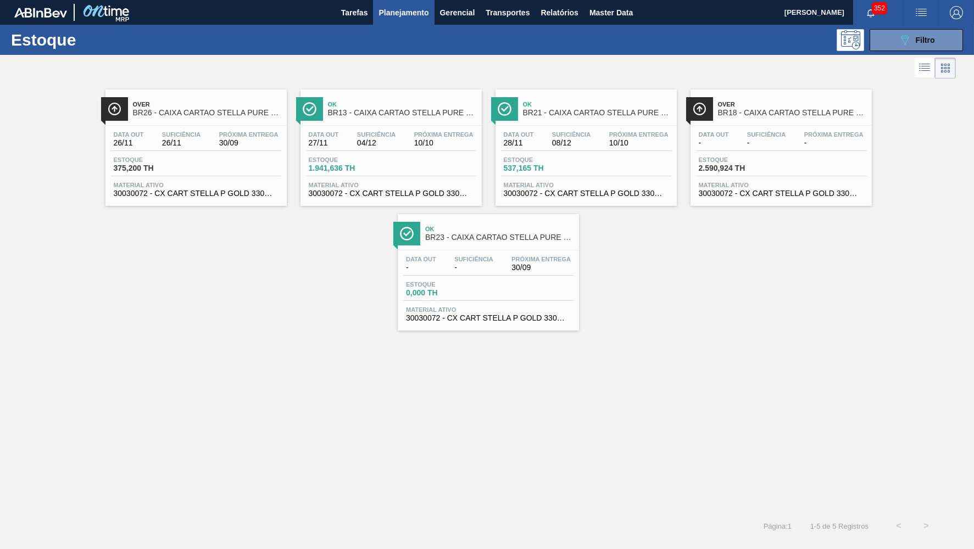
click at [98, 253] on div "Over BR26 - CAIXA CARTAO STELLA PURE GOLD 330 ML Data [DATE] Suficiência 26/11 …" at bounding box center [487, 205] width 974 height 249
click at [203, 151] on div "Data [DATE] Suficiência 26/11 Próxima Entrega 30/09" at bounding box center [196, 141] width 170 height 20
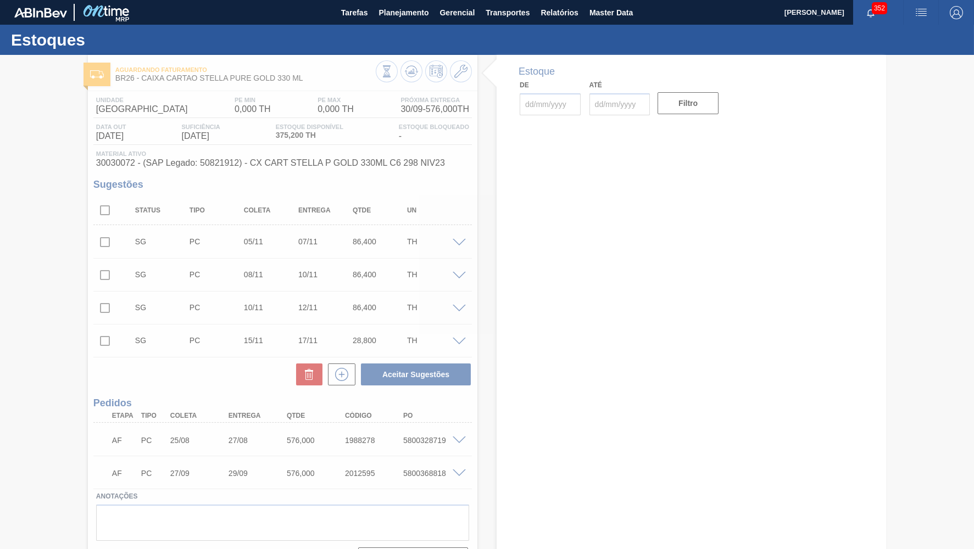
type input "[DATE]"
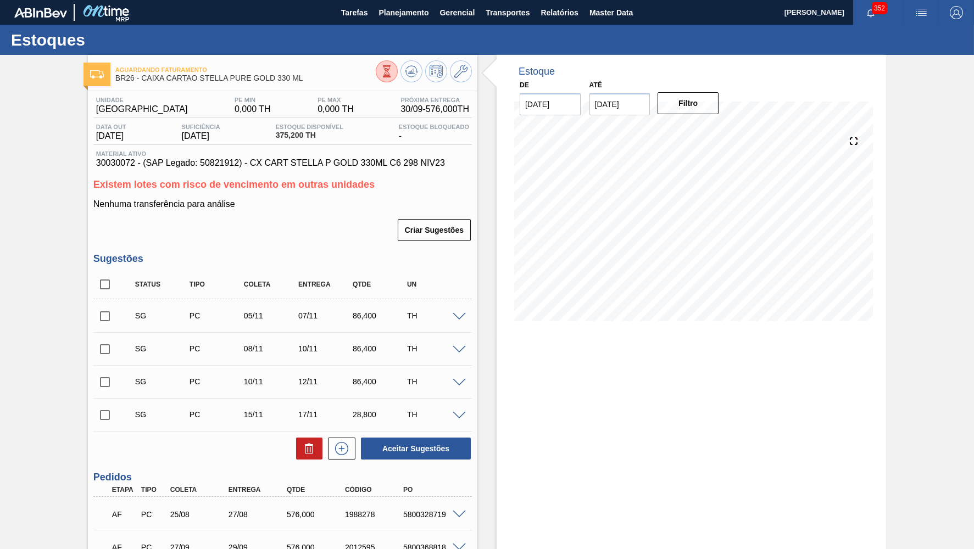
click at [237, 161] on span "30030072 - (SAP Legado: 50821912) - CX CART STELLA P GOLD 330ML C6 298 NIV23" at bounding box center [282, 163] width 373 height 10
click at [237, 162] on span "30030072 - (SAP Legado: 50821912) - CX CART STELLA P GOLD 330ML C6 298 NIV23" at bounding box center [282, 163] width 373 height 10
click at [396, 18] on span "Planejamento" at bounding box center [404, 12] width 50 height 13
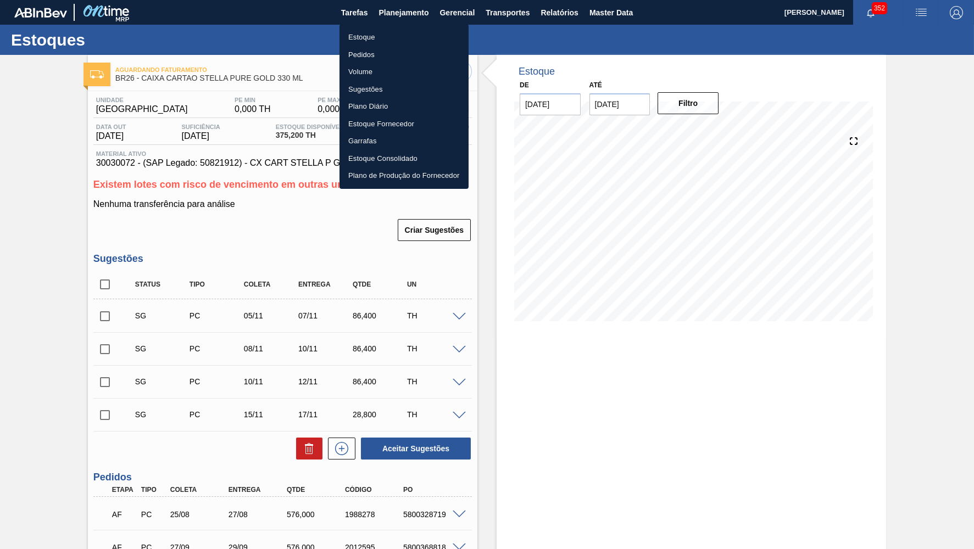
click at [368, 36] on li "Estoque" at bounding box center [404, 38] width 129 height 18
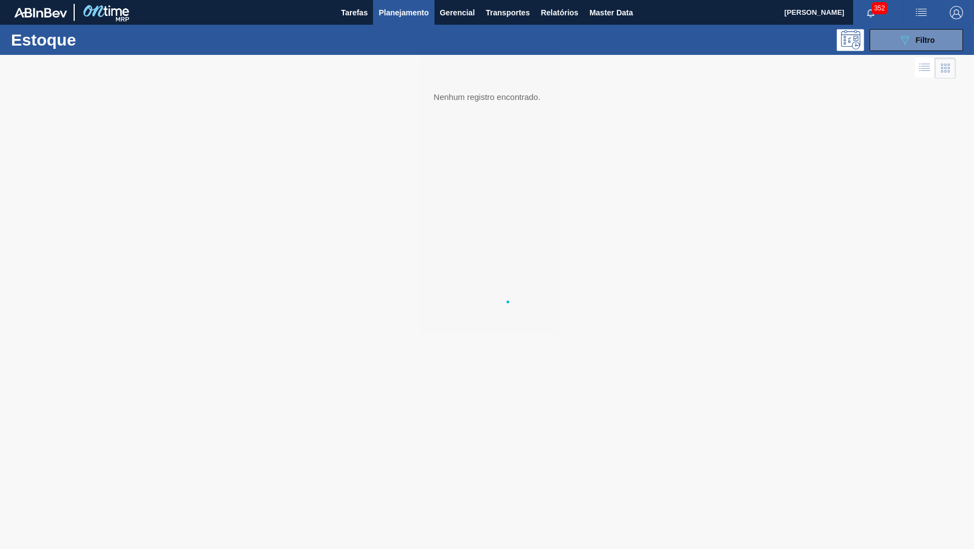
click at [937, 0] on body "Tarefas Planejamento Gerencial Transportes Relatórios Master Data [PERSON_NAME]…" at bounding box center [487, 0] width 974 height 0
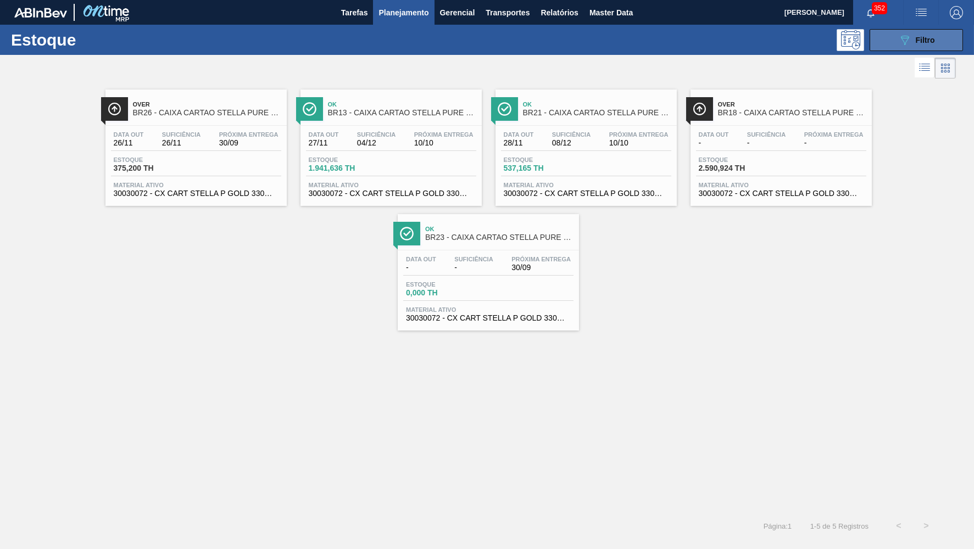
click at [910, 48] on button "089F7B8B-B2A5-4AFE-B5C0-19BA573D28AC Filtro" at bounding box center [916, 40] width 93 height 22
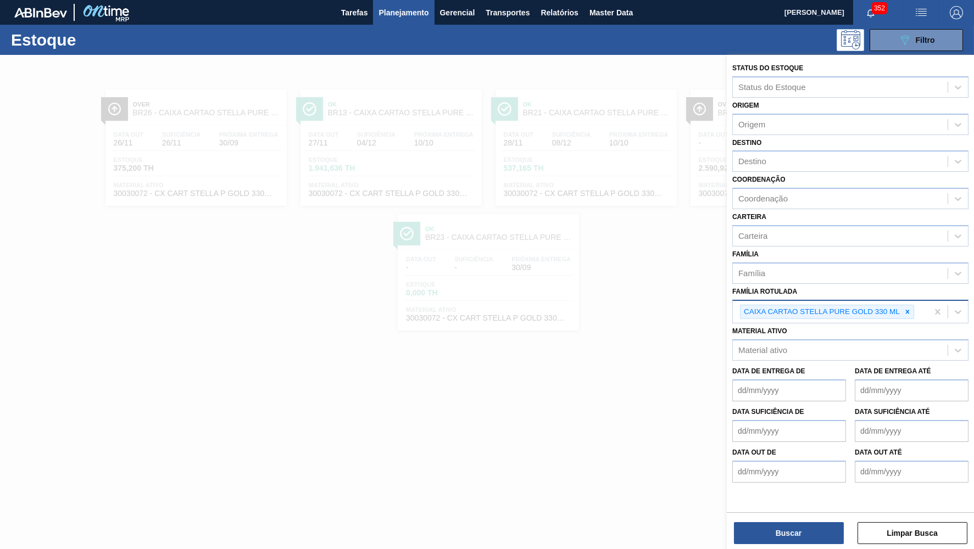
click at [905, 305] on div "CAIXA CARTAO STELLA PURE GOLD 330 ML" at bounding box center [827, 312] width 174 height 15
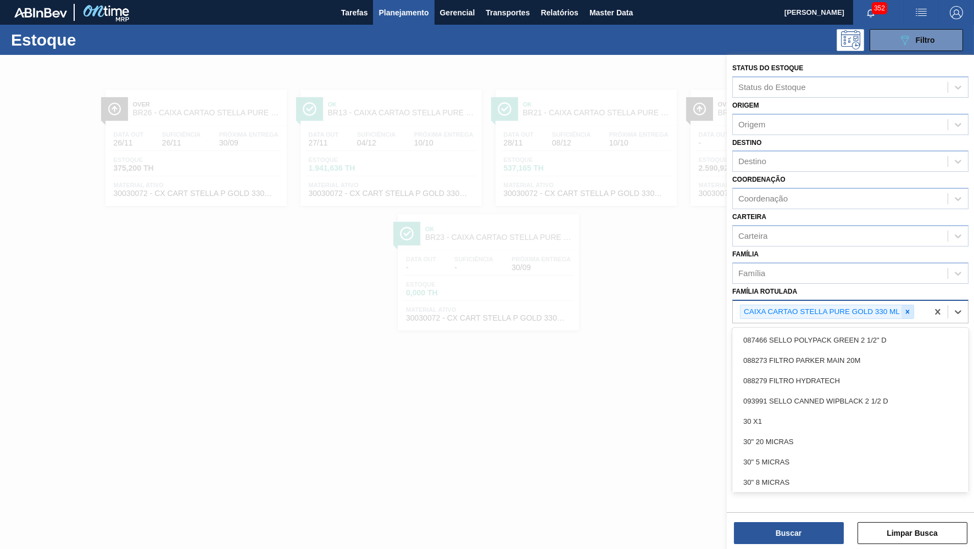
click at [913, 305] on div at bounding box center [908, 312] width 12 height 14
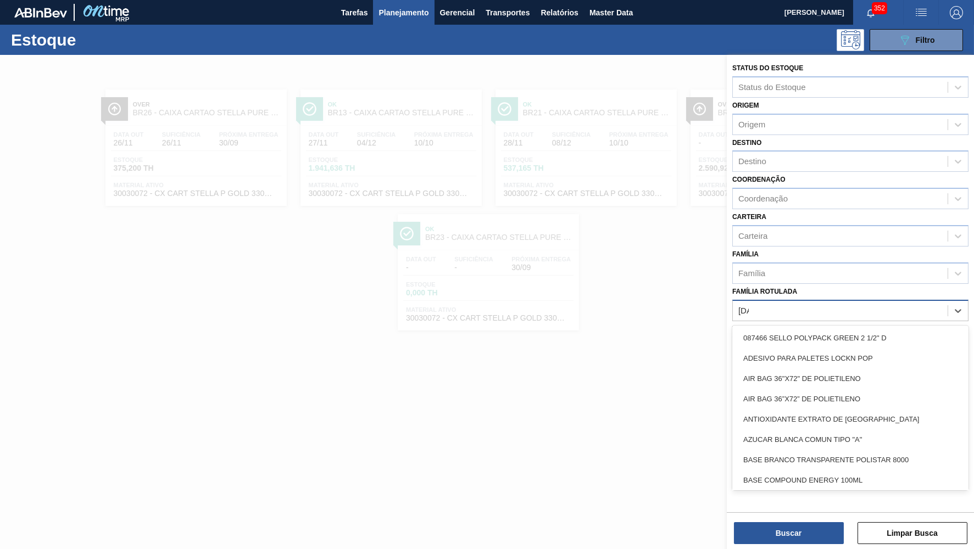
type Rotulada "polar"
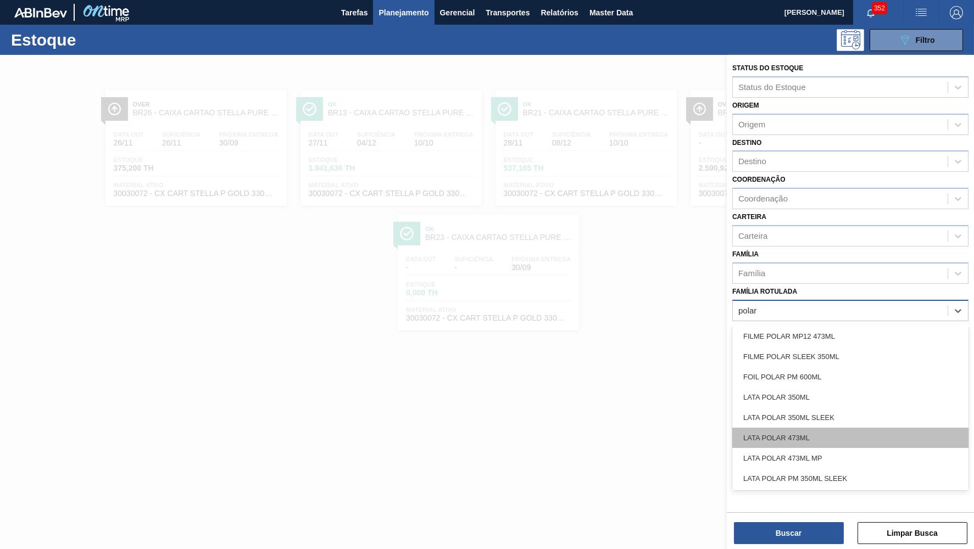
scroll to position [201, 0]
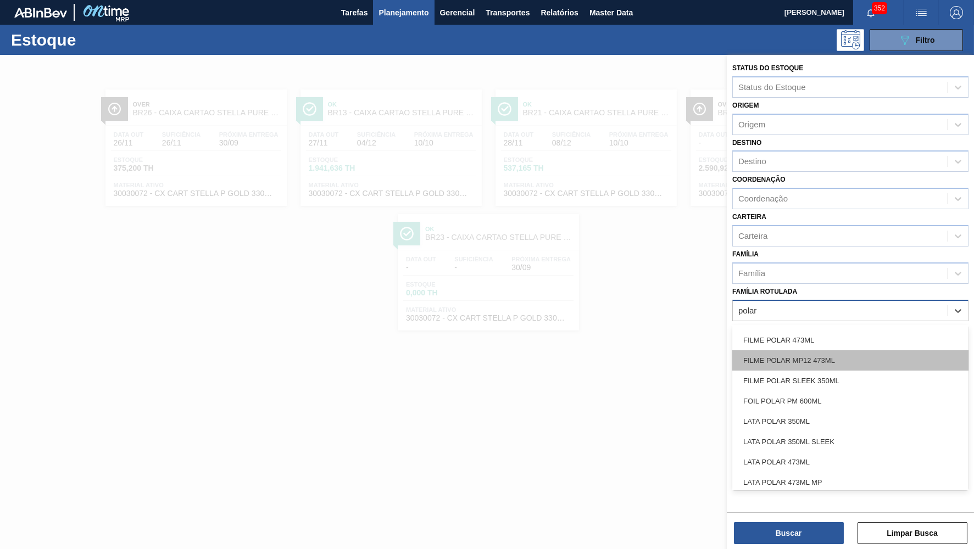
click at [849, 351] on div "FILME POLAR MP12 473ML" at bounding box center [850, 361] width 236 height 20
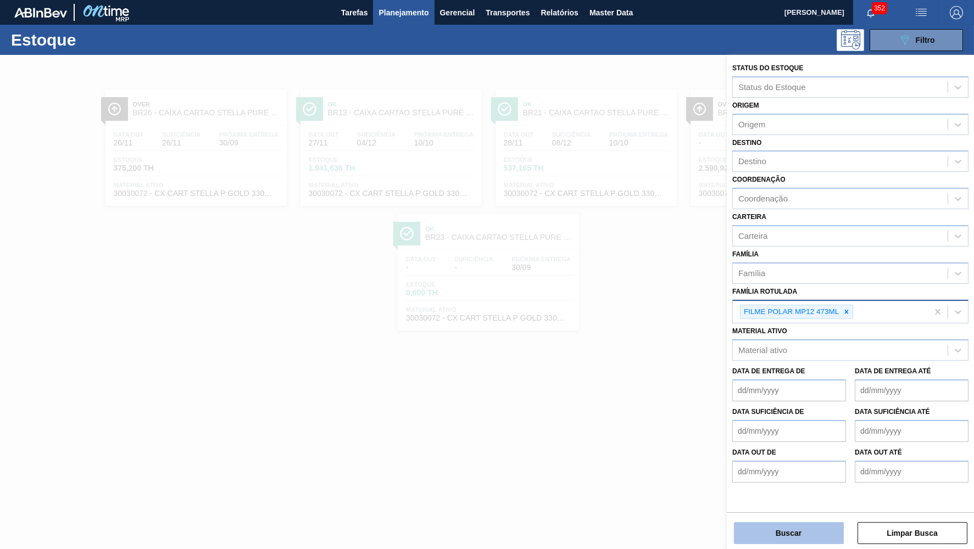
click at [792, 536] on button "Buscar" at bounding box center [789, 533] width 110 height 22
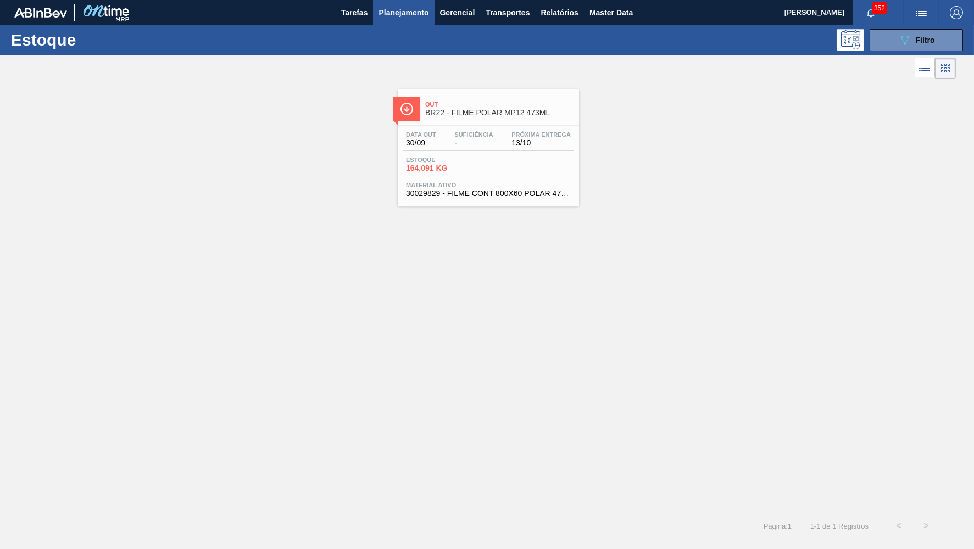
click at [457, 161] on span "Estoque" at bounding box center [444, 160] width 77 height 7
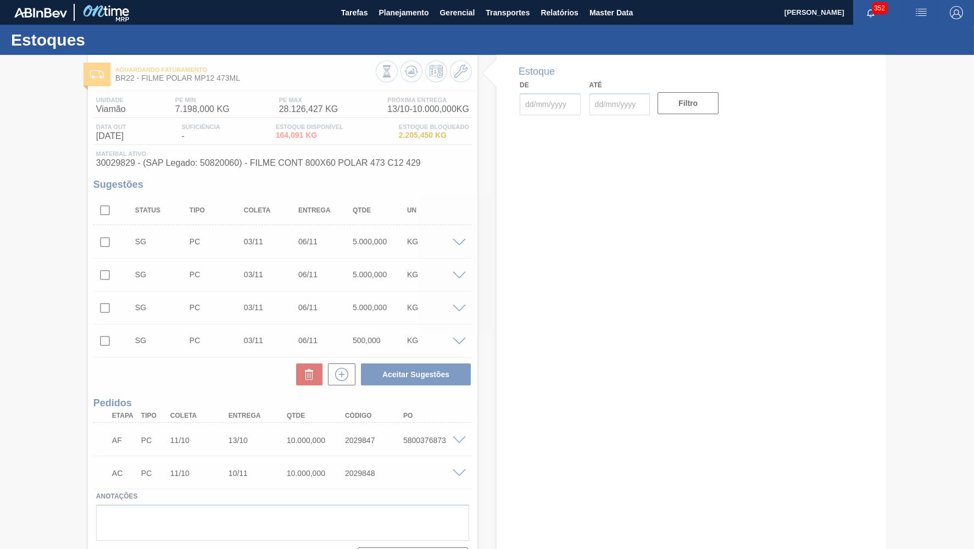
type input "[DATE]"
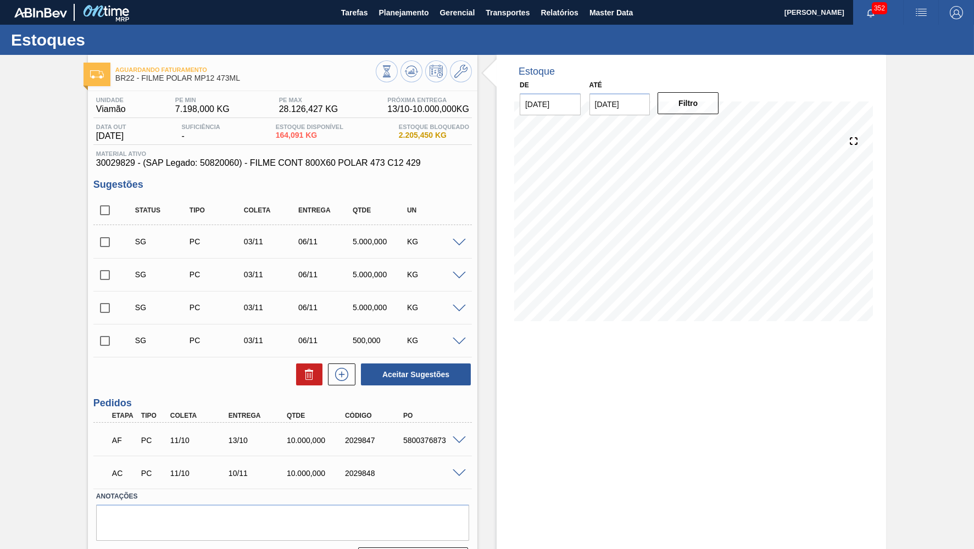
click at [463, 437] on span at bounding box center [459, 441] width 13 height 8
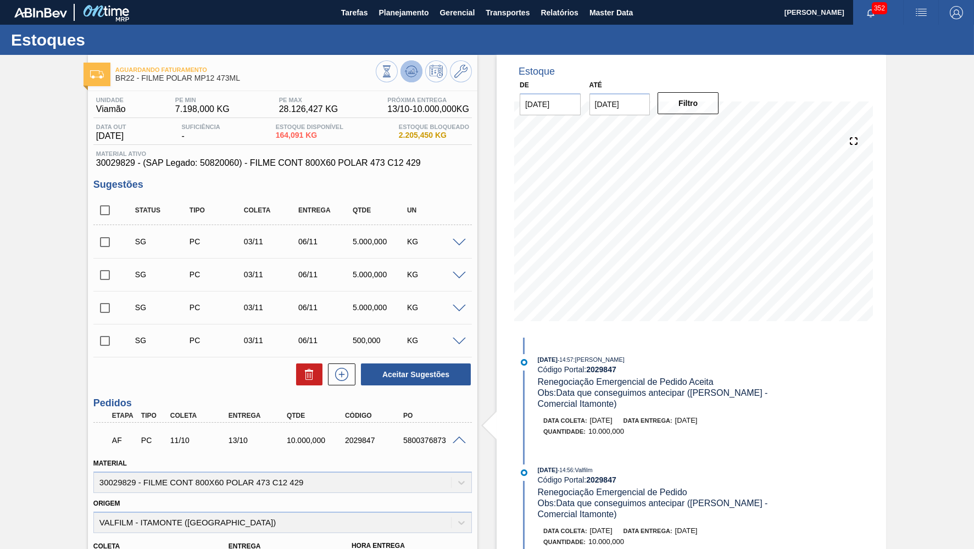
click at [413, 73] on icon at bounding box center [413, 71] width 1 height 4
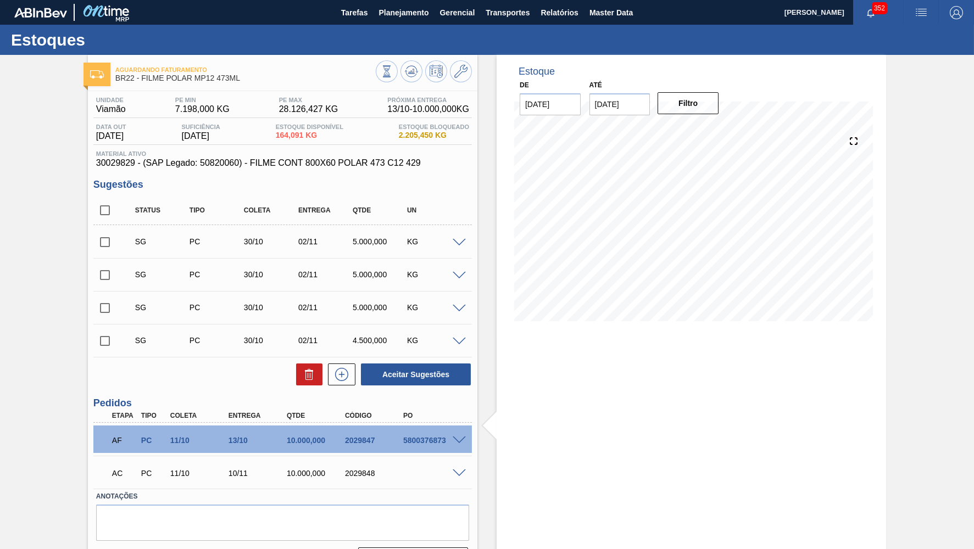
click at [476, 437] on div "Unidade Viamão PE MIN 7.198,000 KG PE MAX 28.126,427 KG Próxima Entrega 13/10 -…" at bounding box center [283, 332] width 390 height 482
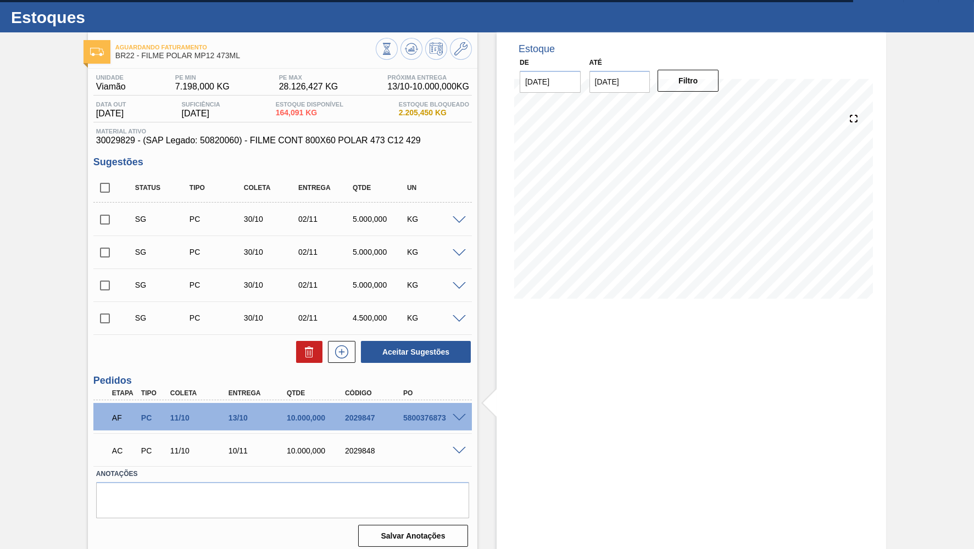
scroll to position [26, 0]
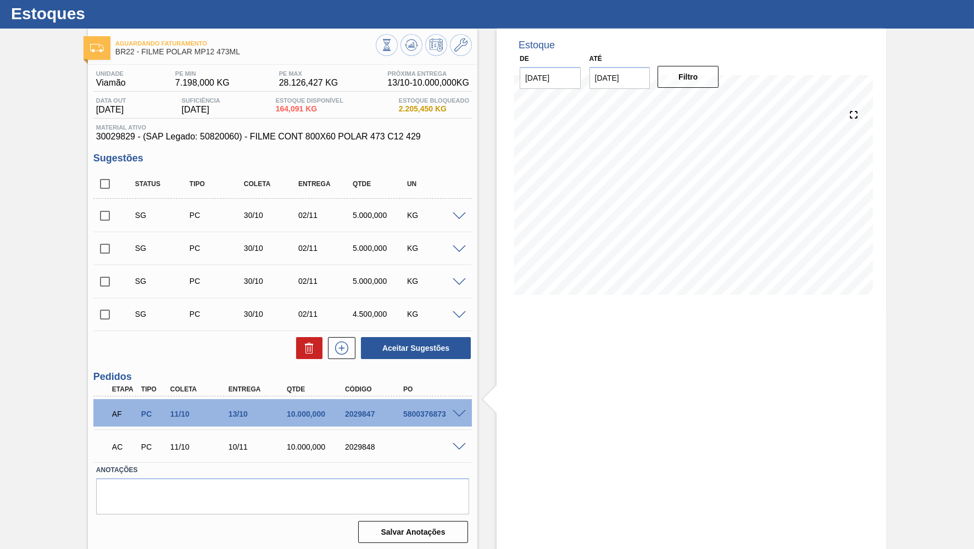
click at [464, 412] on span at bounding box center [459, 414] width 13 height 8
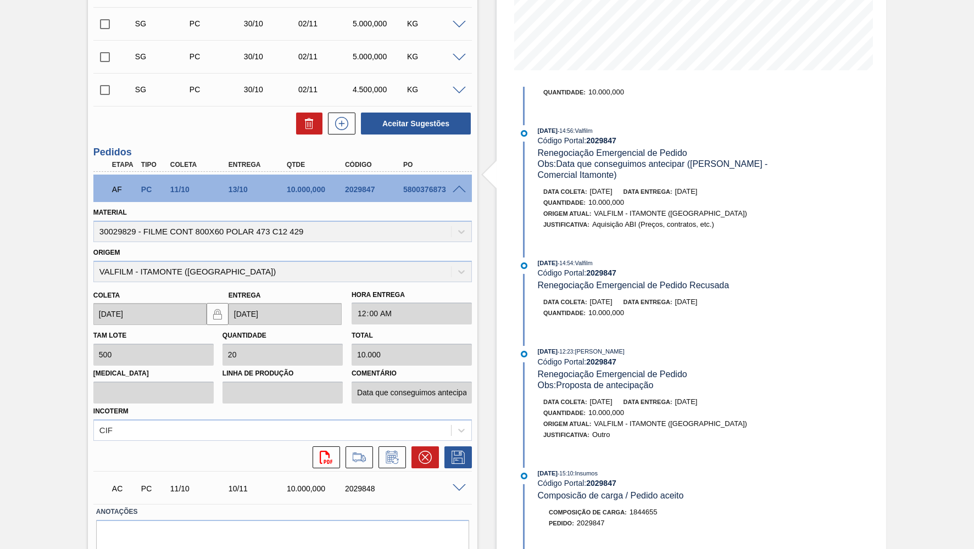
scroll to position [101, 0]
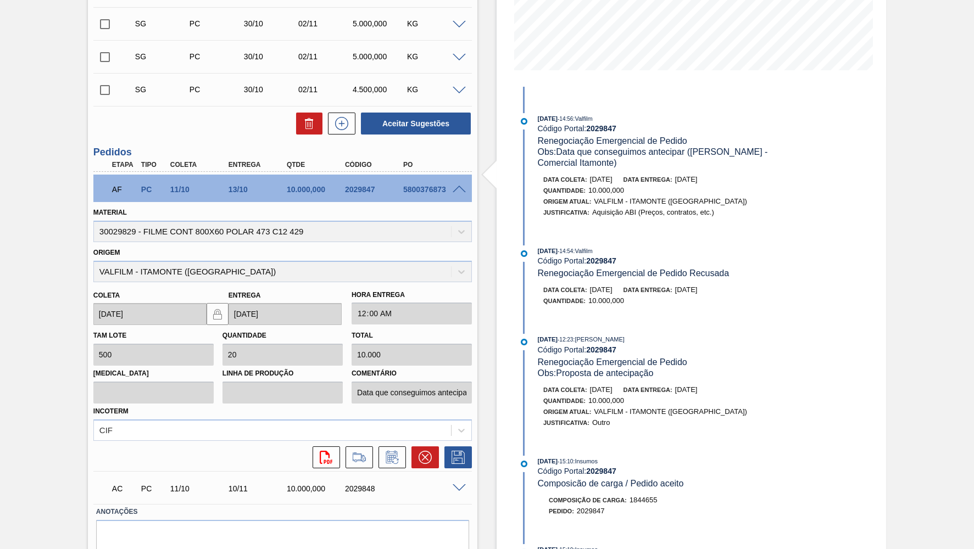
drag, startPoint x: 689, startPoint y: 388, endPoint x: 732, endPoint y: 389, distance: 43.4
click at [732, 389] on div "Data coleta: [DATE] Data entrega: [DATE]" at bounding box center [673, 390] width 261 height 11
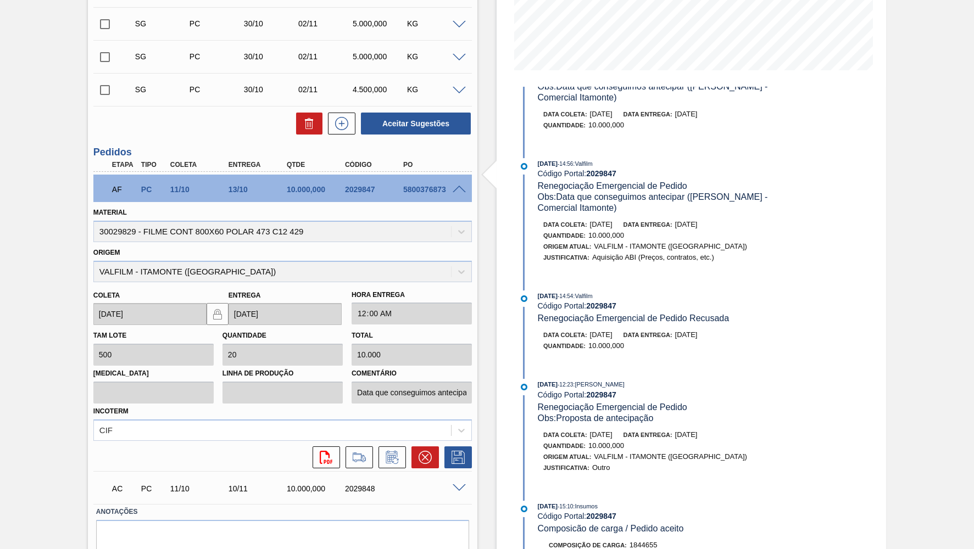
scroll to position [50, 0]
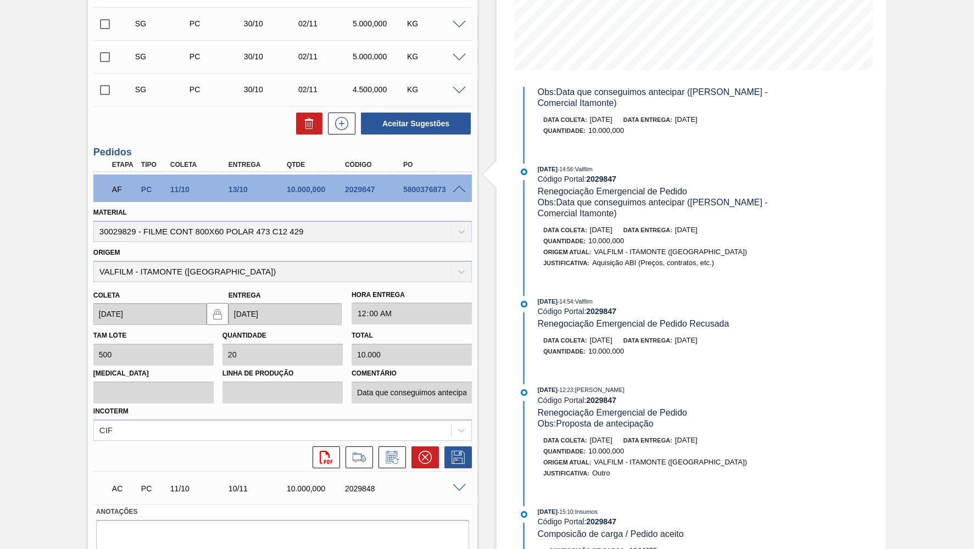
click at [657, 325] on span "Renegociação Emergencial de Pedido Recusada" at bounding box center [634, 323] width 192 height 9
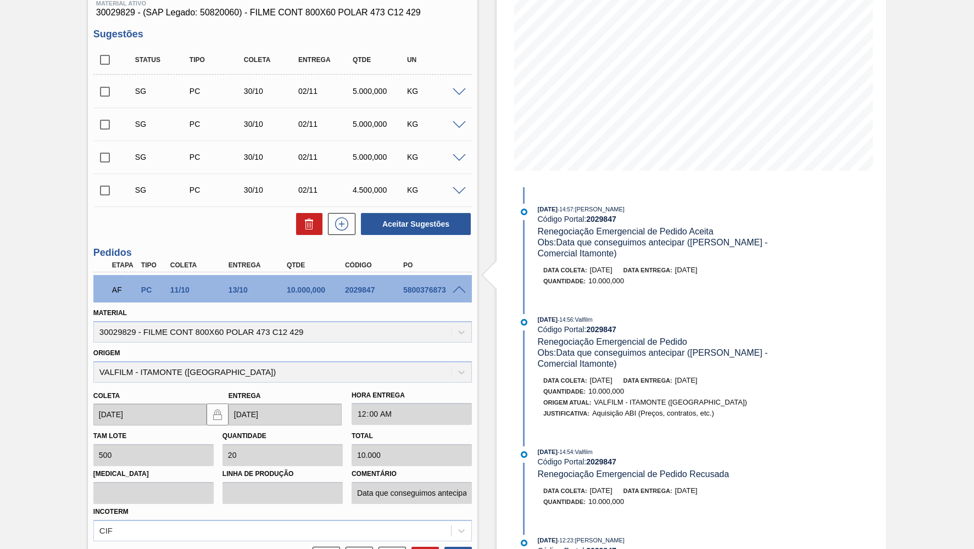
scroll to position [0, 0]
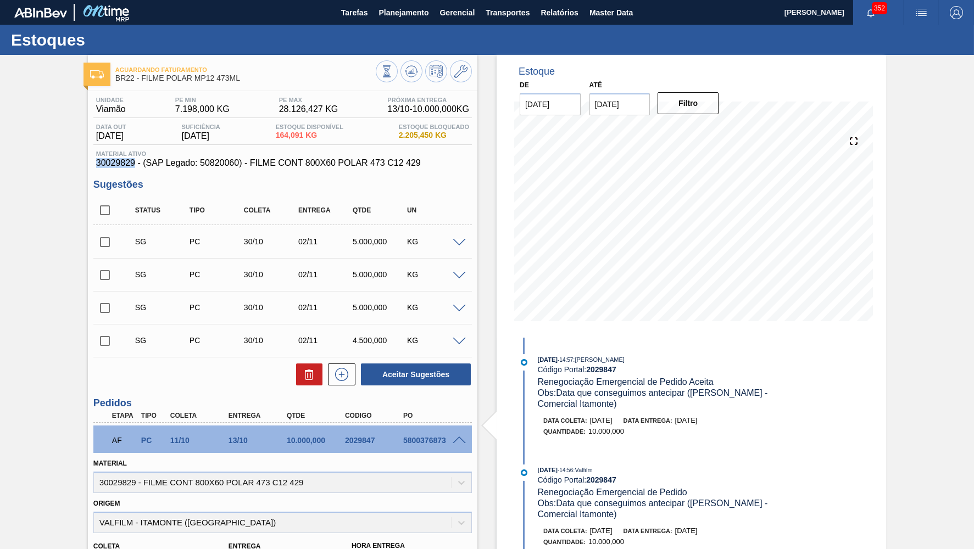
drag, startPoint x: 130, startPoint y: 164, endPoint x: 82, endPoint y: 164, distance: 47.8
click at [82, 164] on div "Aguardando Faturamento BR22 - FILME POLAR MP12 473ML Unidade Viamão PE MIN 7.19…" at bounding box center [487, 450] width 974 height 791
copy span "30029829"
drag, startPoint x: 413, startPoint y: 79, endPoint x: 391, endPoint y: 72, distance: 23.5
click at [391, 72] on div at bounding box center [424, 72] width 96 height 25
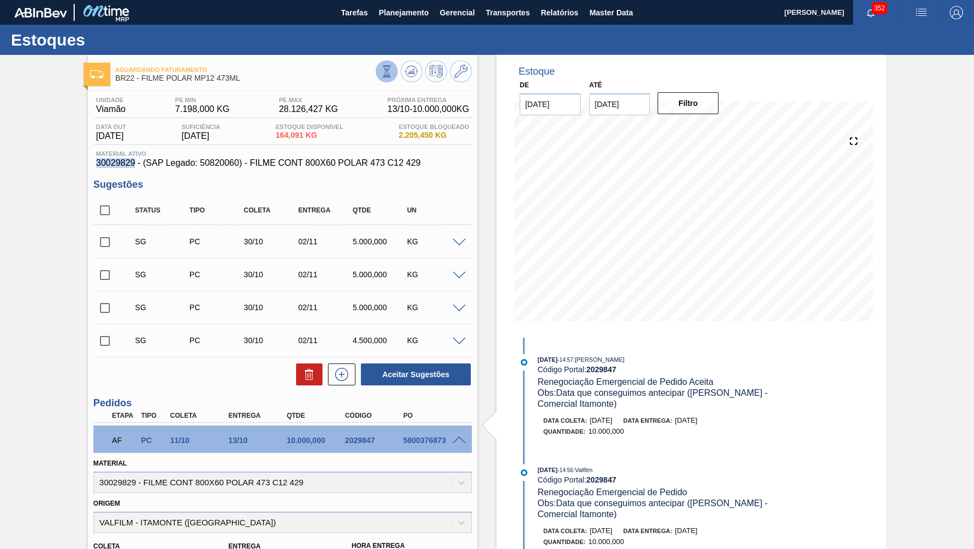
click at [391, 72] on icon at bounding box center [387, 71] width 12 height 12
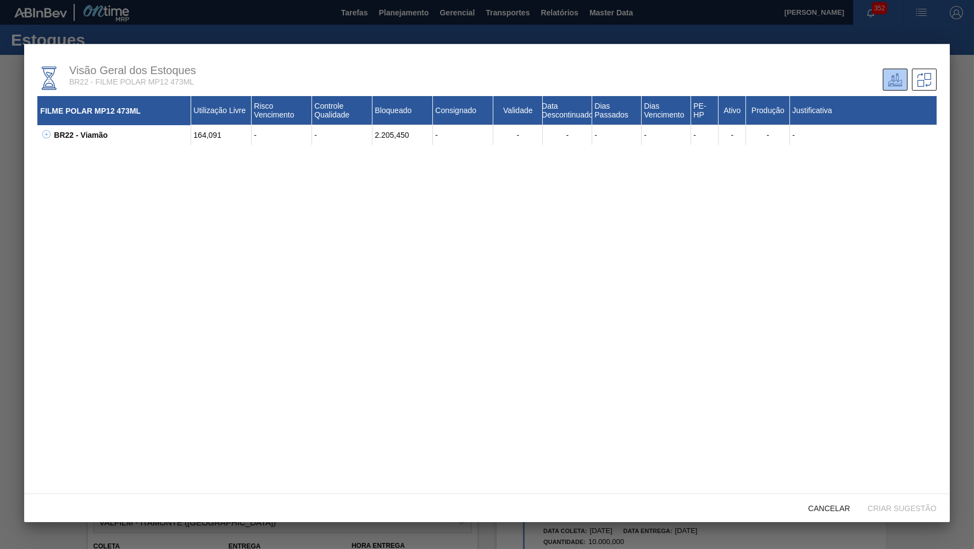
click at [47, 137] on icon at bounding box center [46, 134] width 8 height 8
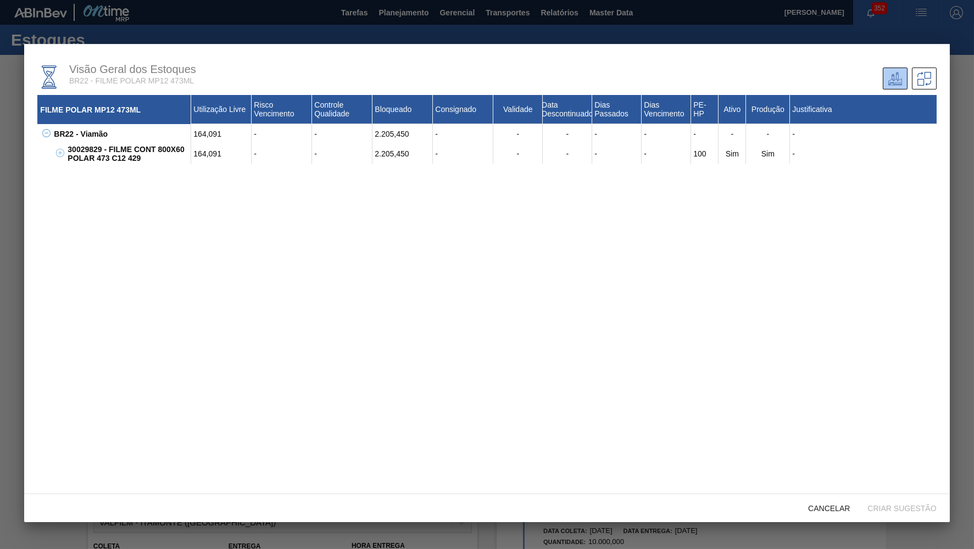
click at [62, 150] on icon at bounding box center [60, 153] width 8 height 8
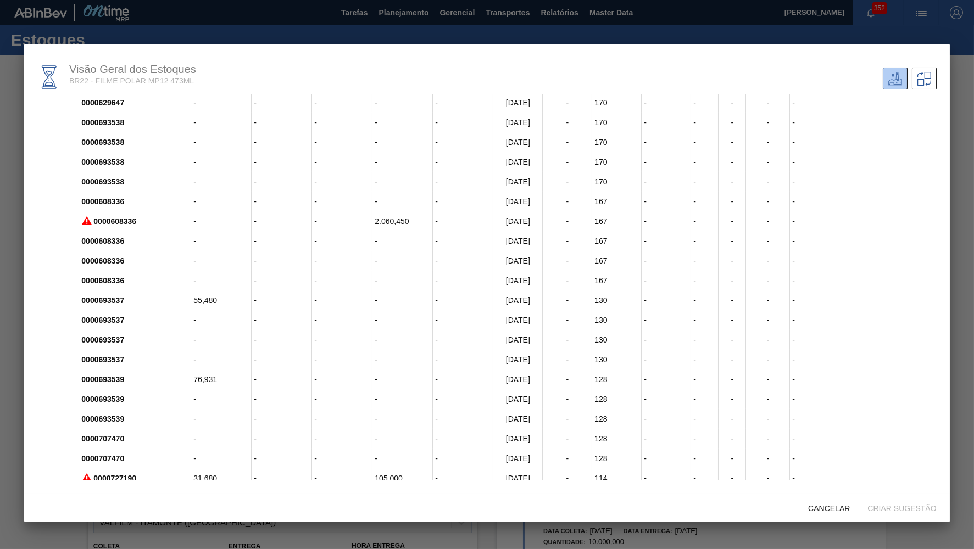
scroll to position [720, 0]
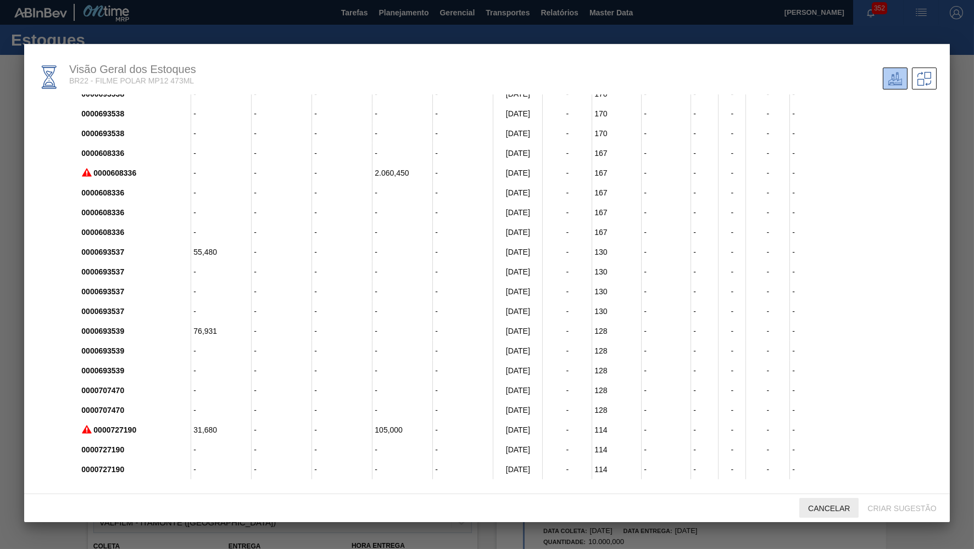
click at [815, 506] on span "Cancelar" at bounding box center [828, 508] width 59 height 9
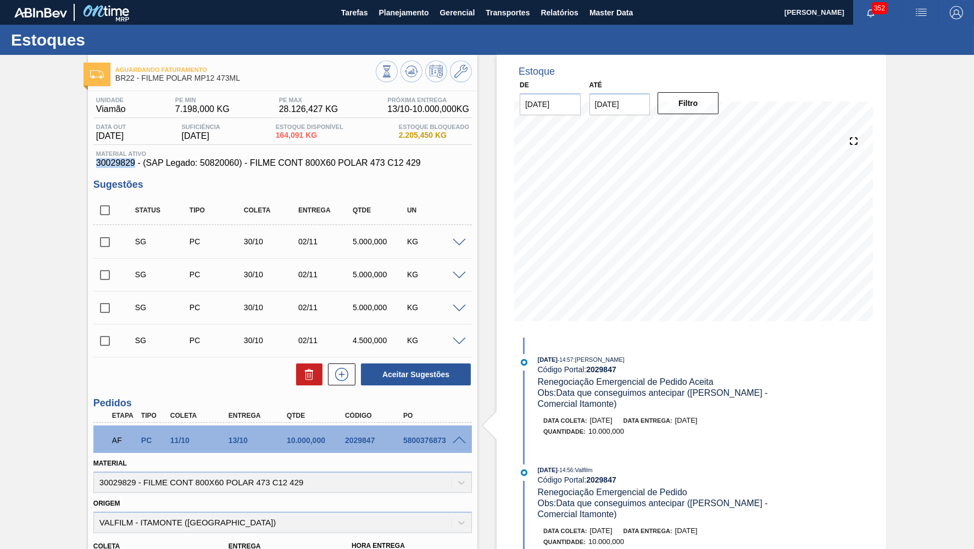
copy span "30029829"
click at [407, 78] on button at bounding box center [412, 71] width 22 height 22
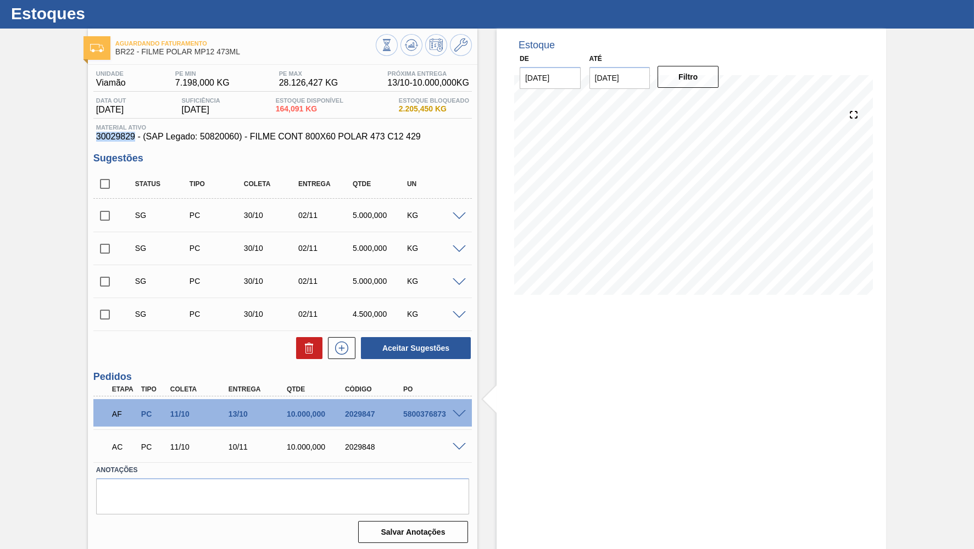
scroll to position [0, 0]
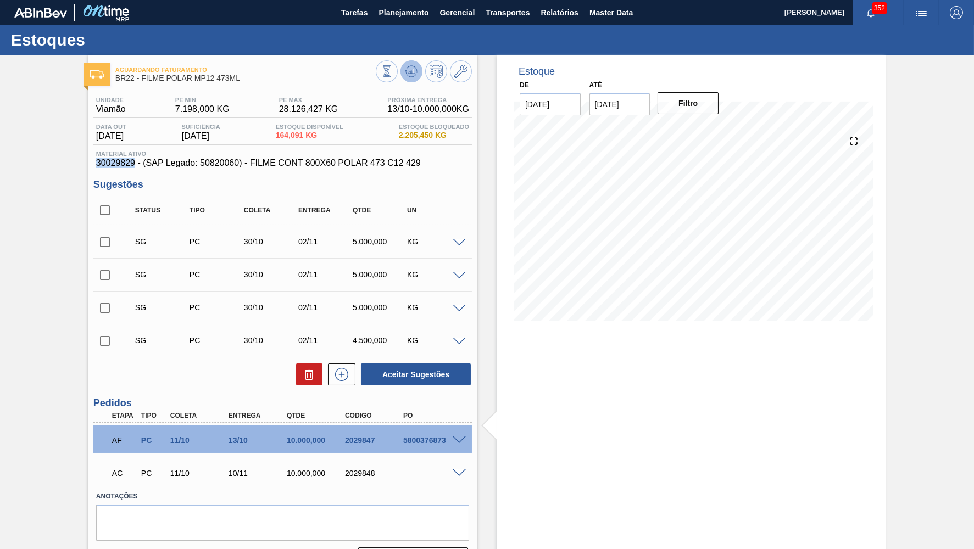
click at [403, 73] on button at bounding box center [412, 71] width 22 height 22
click at [309, 437] on div "10.000,000" at bounding box center [316, 440] width 65 height 9
click at [614, 101] on input "[DATE]" at bounding box center [620, 104] width 61 height 22
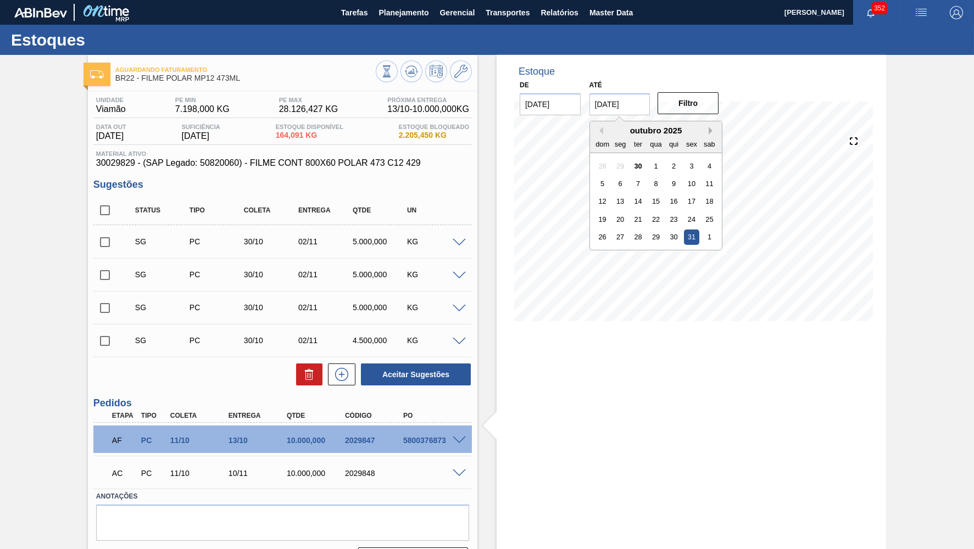
click at [709, 130] on button "Next Month" at bounding box center [713, 131] width 8 height 8
click at [601, 248] on div "30" at bounding box center [602, 255] width 15 height 15
type input "[DATE]"
click at [697, 101] on button "Filtro" at bounding box center [688, 103] width 61 height 22
click at [110, 213] on input "checkbox" at bounding box center [104, 210] width 23 height 23
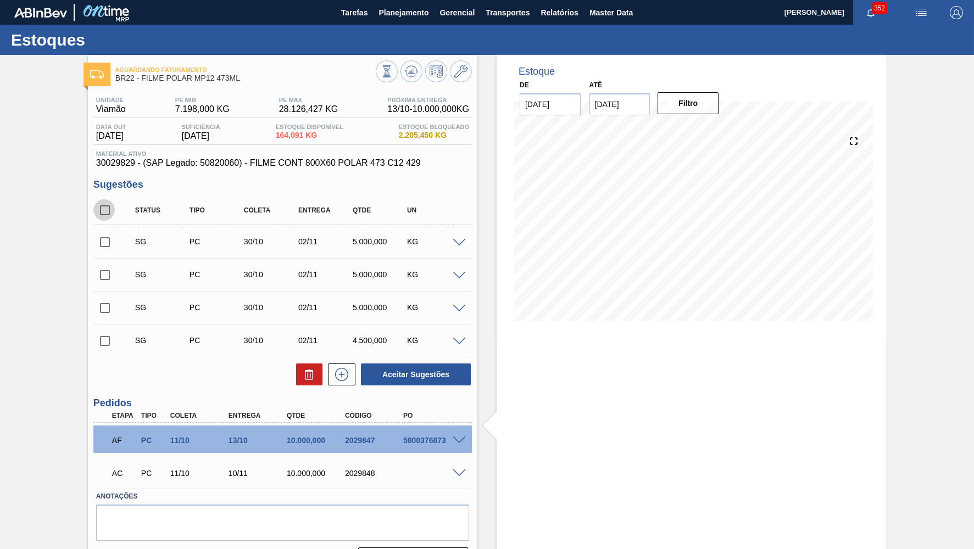
checkbox input "true"
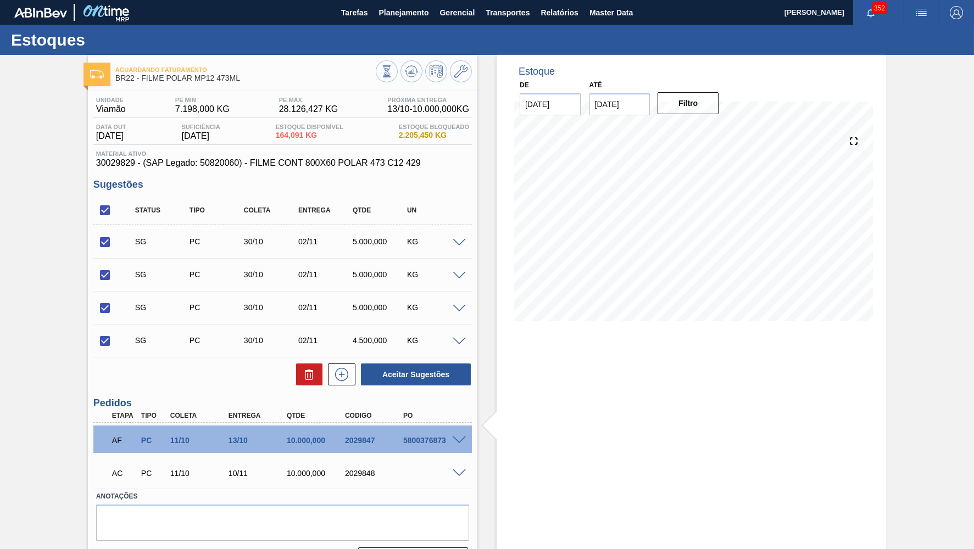
click at [295, 377] on div at bounding box center [307, 375] width 32 height 22
click at [302, 375] on button at bounding box center [309, 375] width 26 height 22
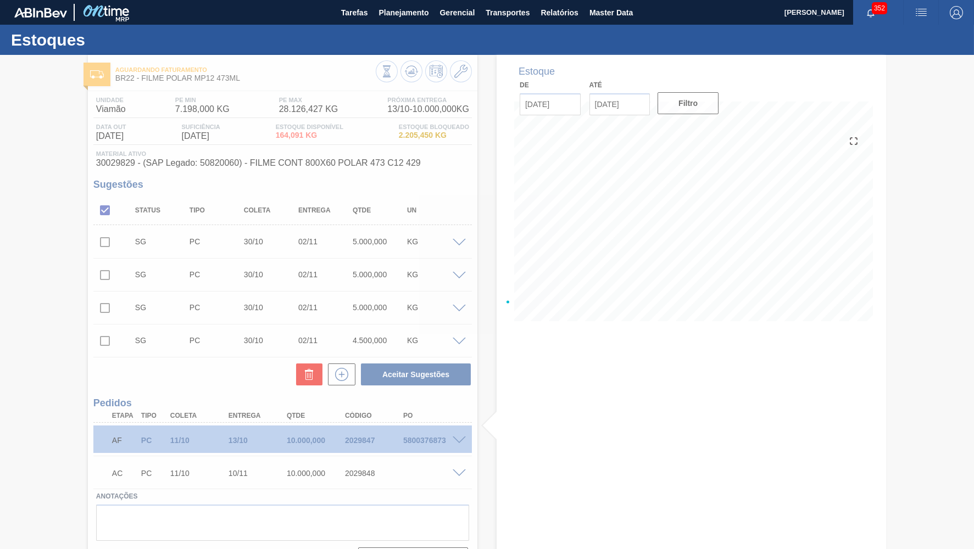
checkbox input "false"
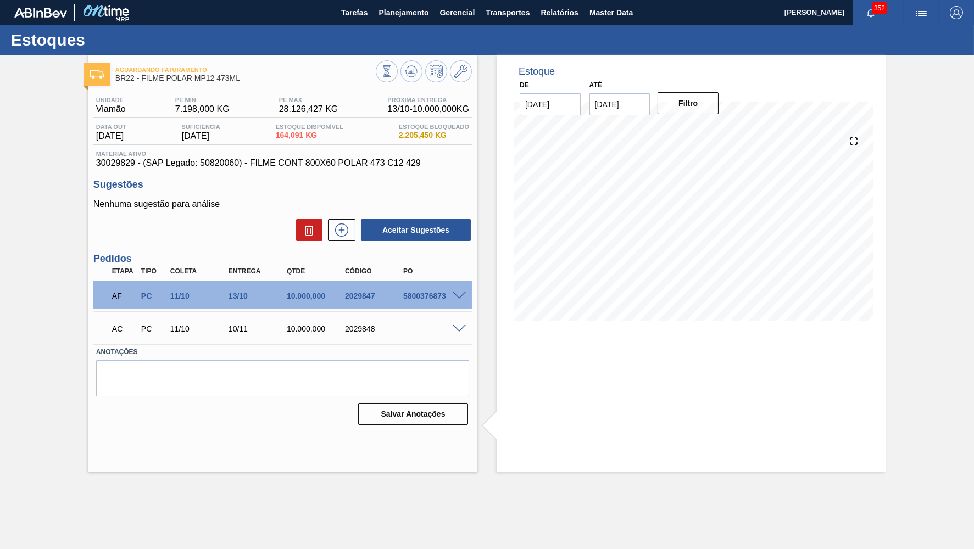
drag, startPoint x: 349, startPoint y: 229, endPoint x: 431, endPoint y: 327, distance: 128.0
click at [377, 326] on div "Unidade Viamão PE MIN 7.198,000 KG PE MAX 28.126,427 KG Próxima Entrega 13/10 -…" at bounding box center [283, 260] width 390 height 338
click at [466, 324] on div at bounding box center [461, 328] width 22 height 8
click at [459, 327] on span at bounding box center [459, 329] width 13 height 8
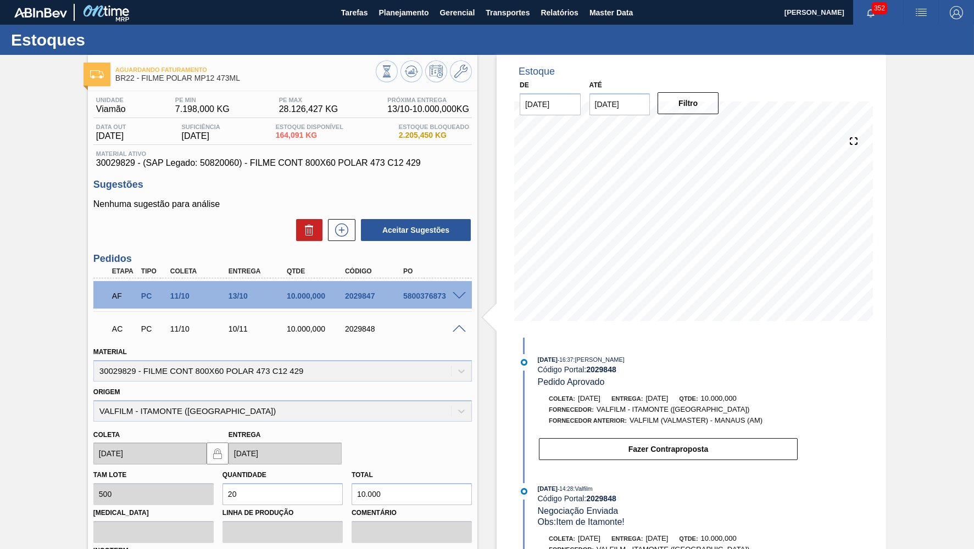
click at [309, 312] on div "AC PC 11/10 10/11 10.000,000 2029848 Material 30029829 - FILME CONT 800X60 POLA…" at bounding box center [282, 461] width 379 height 299
click at [312, 322] on div "AC PC 11/10 10/11 10.000,000 2029848" at bounding box center [279, 328] width 349 height 22
click at [348, 229] on icon at bounding box center [342, 230] width 18 height 13
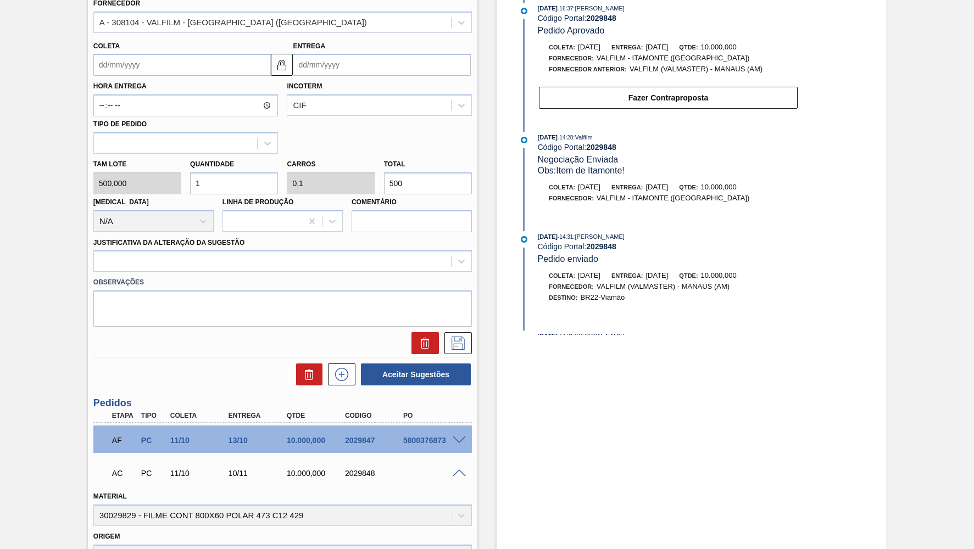
scroll to position [201, 0]
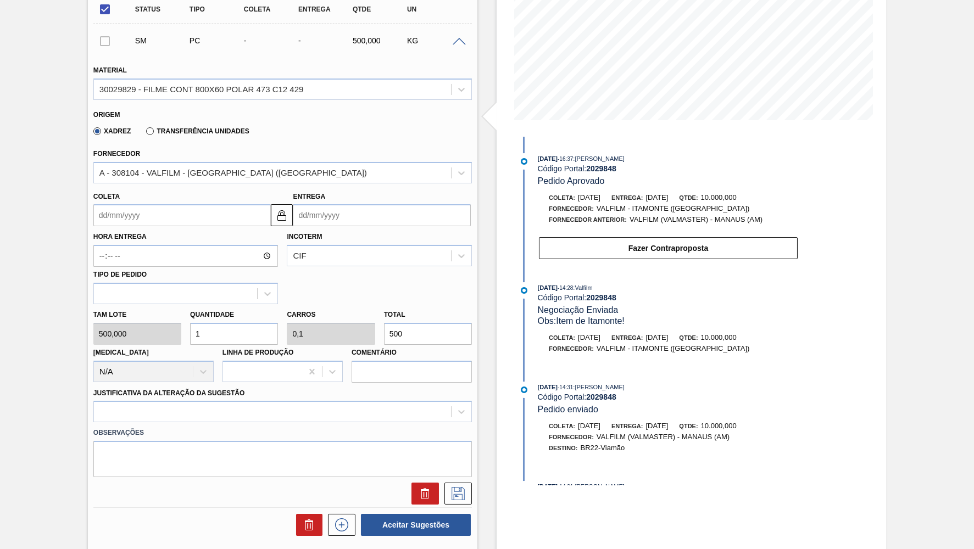
drag, startPoint x: 441, startPoint y: 312, endPoint x: 254, endPoint y: 377, distance: 198.3
click at [384, 345] on input "500" at bounding box center [428, 334] width 88 height 22
paste input "10.000,0"
type input "20"
type input "2"
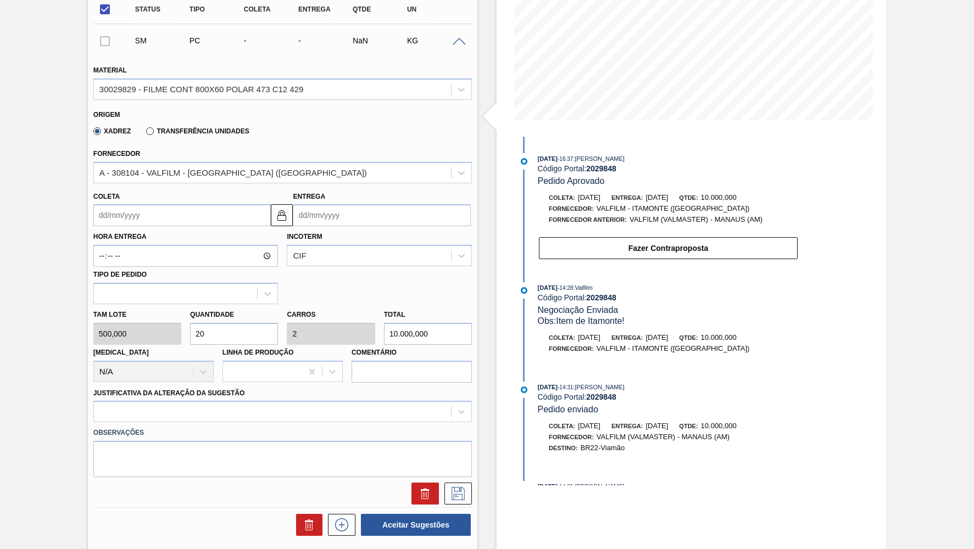
type input "10.000,000"
click at [195, 204] on input "Coleta" at bounding box center [182, 215] width 178 height 22
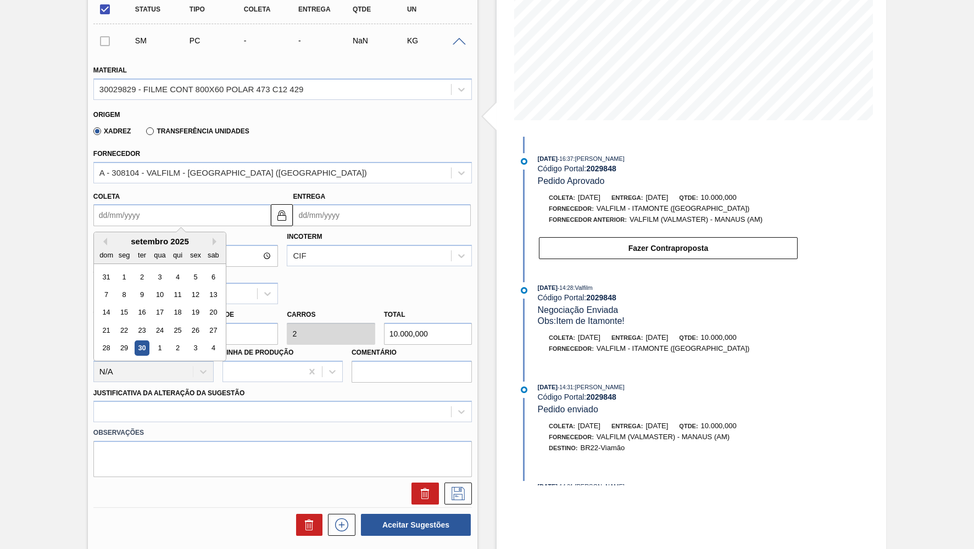
type input "3"
type input "[DATE]"
type input "30"
type input "[DATE]"
type input "30/1"
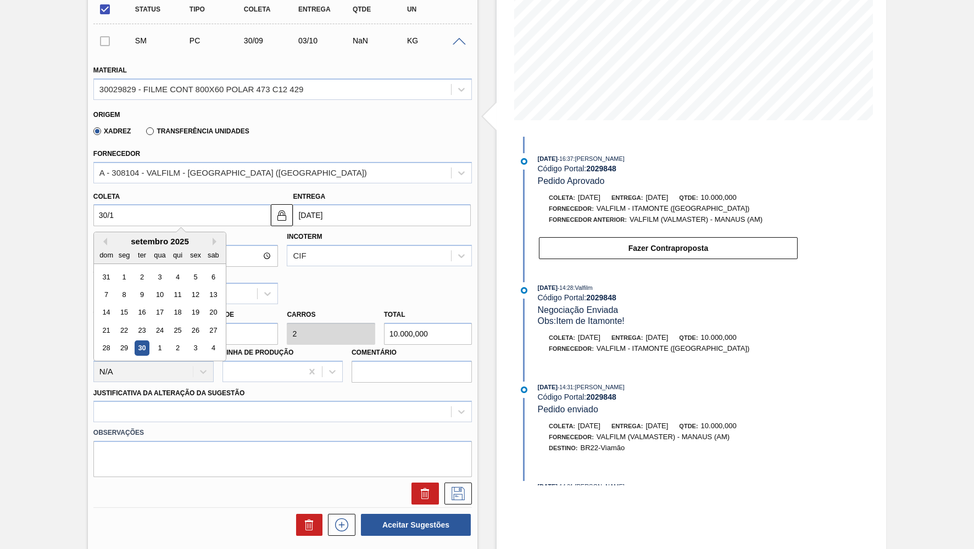
type input "[DATE]"
type input "30/10"
type input "[DATE]"
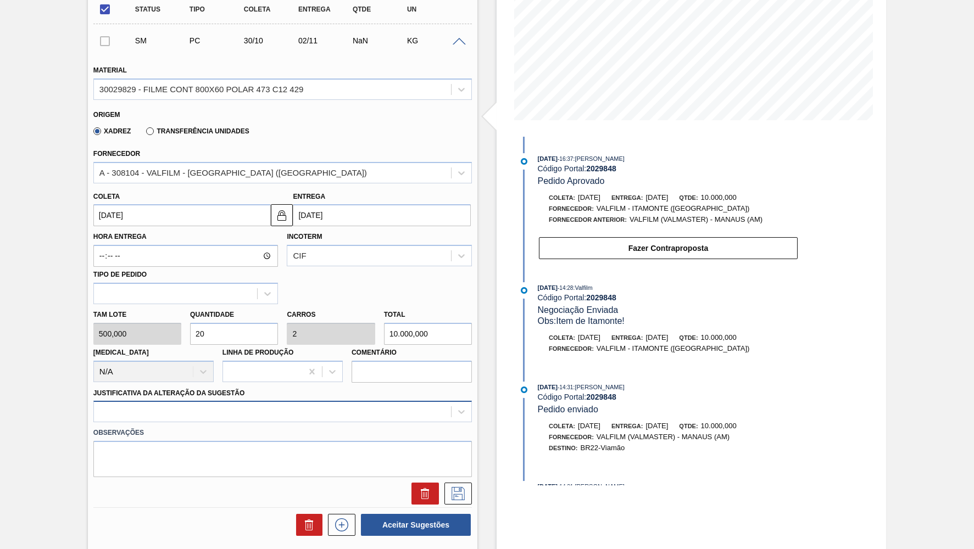
scroll to position [230, 0]
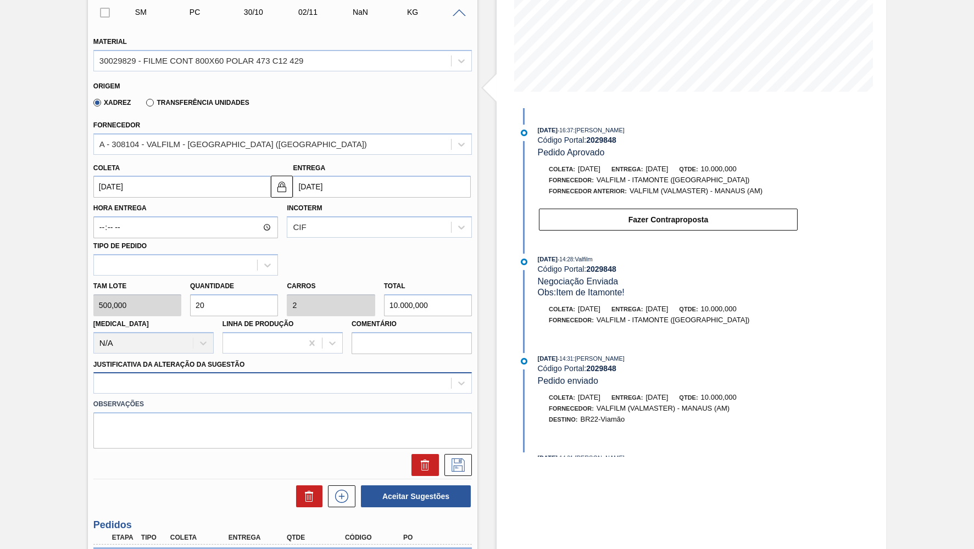
click at [156, 388] on div at bounding box center [282, 383] width 379 height 21
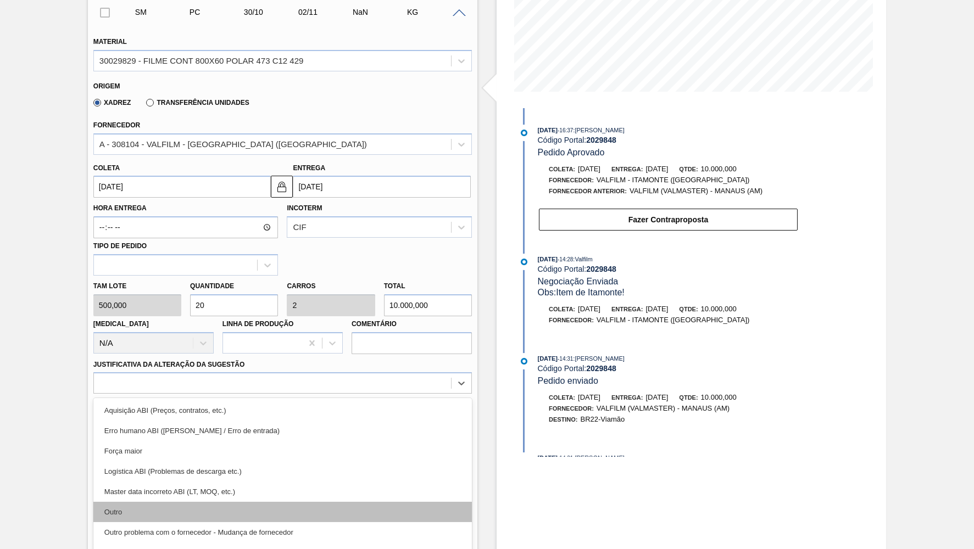
click at [158, 502] on div "Outro" at bounding box center [282, 512] width 379 height 20
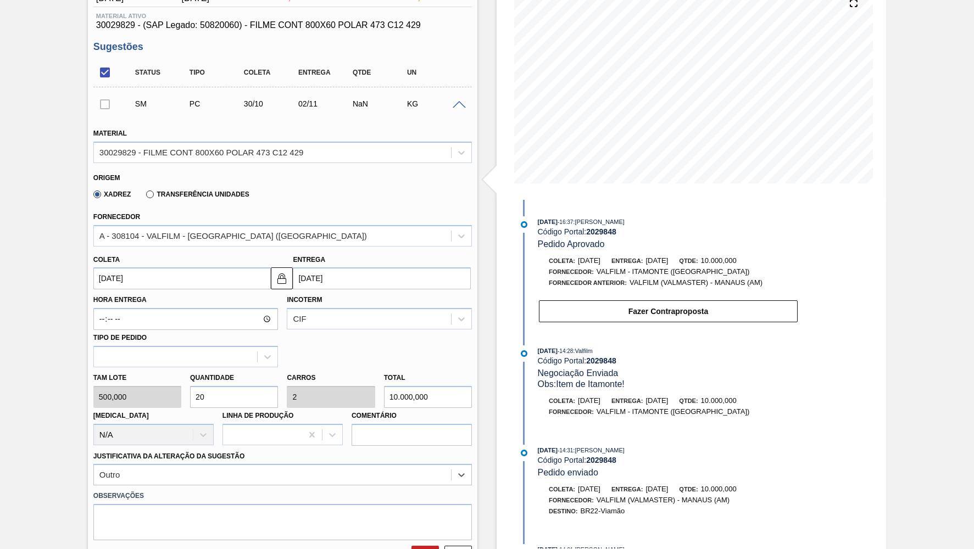
scroll to position [129, 0]
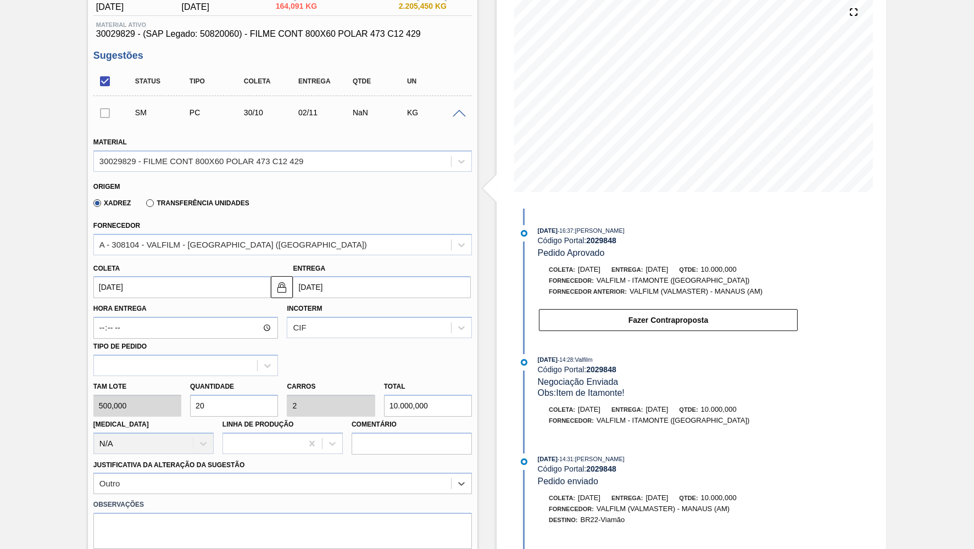
click at [203, 263] on div "Coleta [DATE]" at bounding box center [182, 280] width 178 height 38
click at [182, 240] on div "A - 308104 - VALFILM - [GEOGRAPHIC_DATA] ([GEOGRAPHIC_DATA])" at bounding box center [233, 244] width 268 height 9
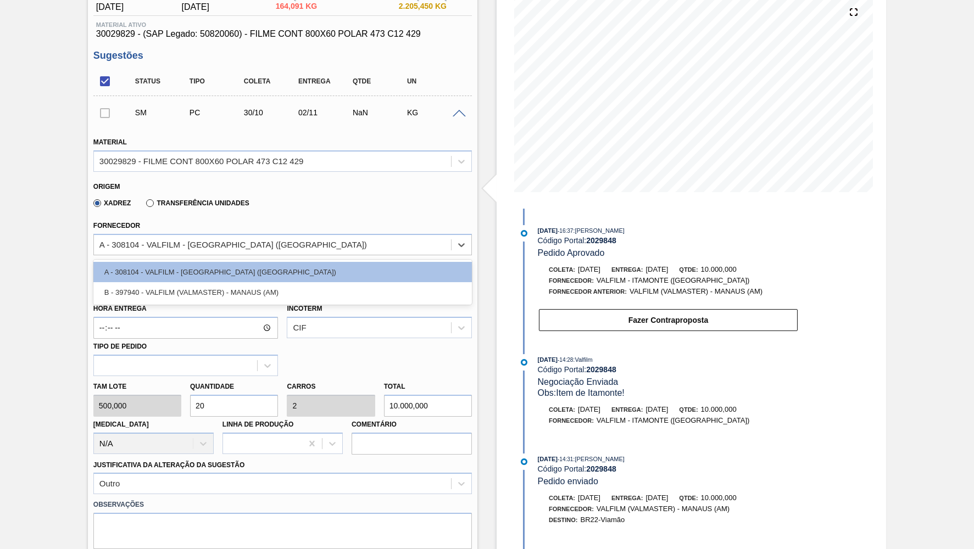
click at [303, 196] on div "Xadrez Transferência Unidades" at bounding box center [277, 201] width 369 height 21
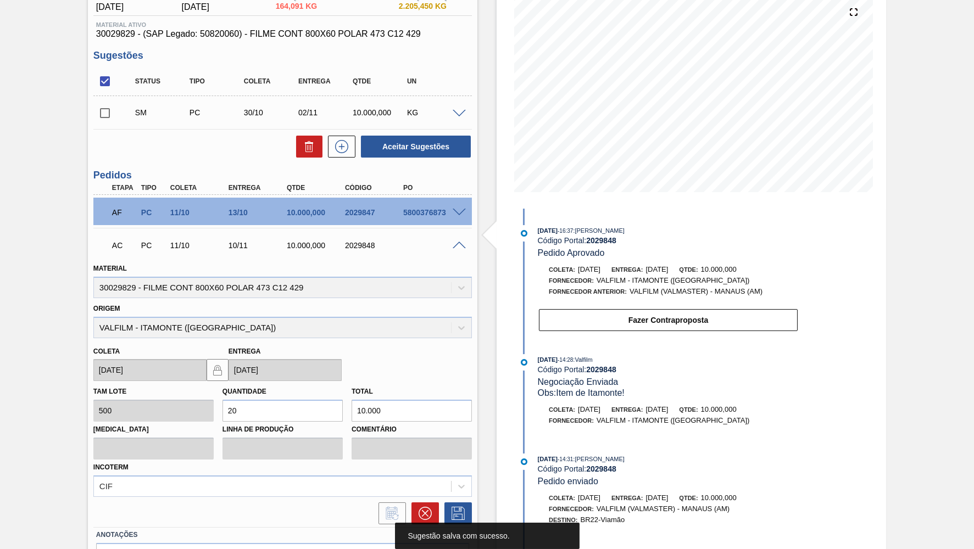
scroll to position [0, 0]
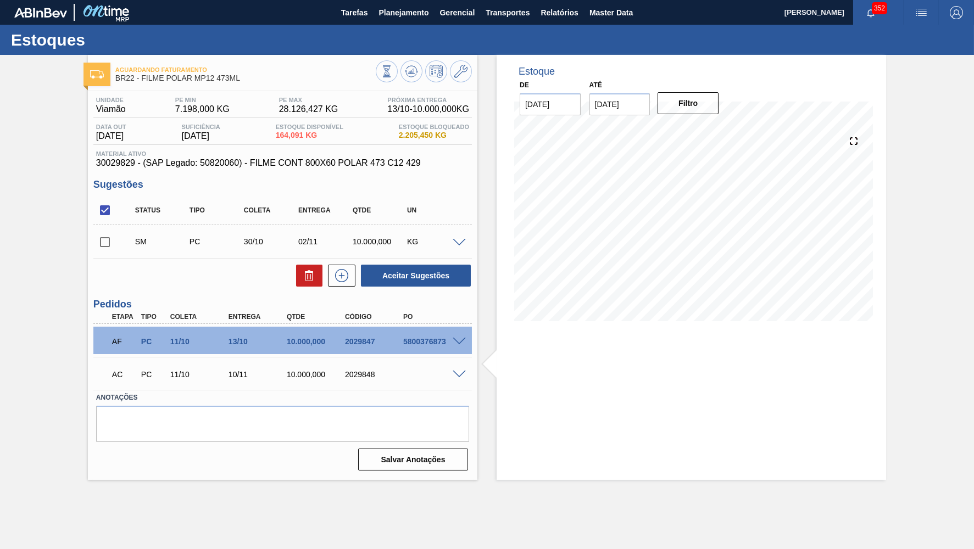
click at [90, 243] on div "Unidade Viamão PE MIN 7.198,000 KG PE MAX 28.126,427 KG Próxima Entrega 13/10 -…" at bounding box center [283, 282] width 390 height 383
click at [108, 240] on input "checkbox" at bounding box center [104, 242] width 23 height 23
drag, startPoint x: 426, startPoint y: 272, endPoint x: 465, endPoint y: 236, distance: 52.9
click at [465, 236] on div "Status Tipo Coleta Entrega Qtde UN SM PC 30/10 02/11 10.000,000 KG Material 300…" at bounding box center [282, 242] width 379 height 92
click at [465, 238] on div at bounding box center [461, 242] width 22 height 8
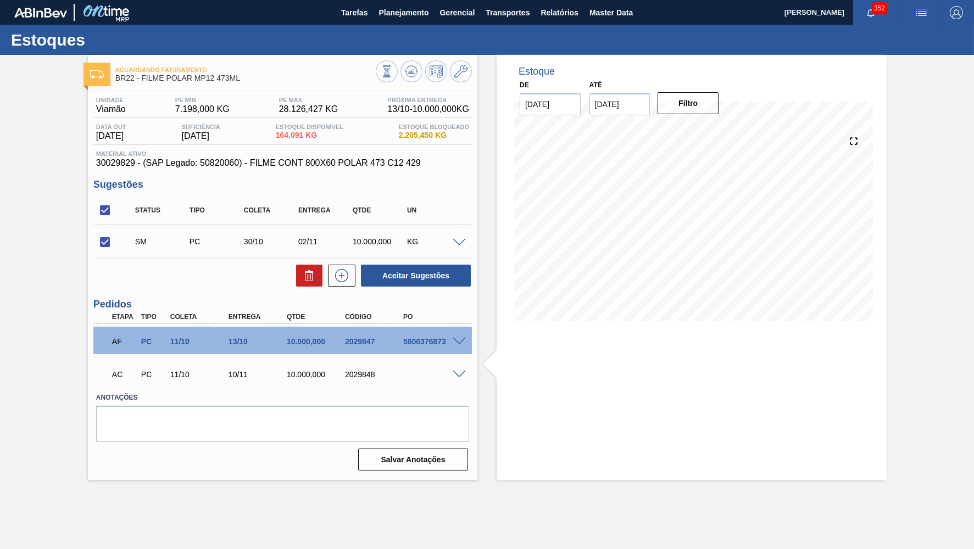
click at [462, 238] on div at bounding box center [461, 242] width 22 height 8
click at [464, 241] on span at bounding box center [459, 243] width 13 height 8
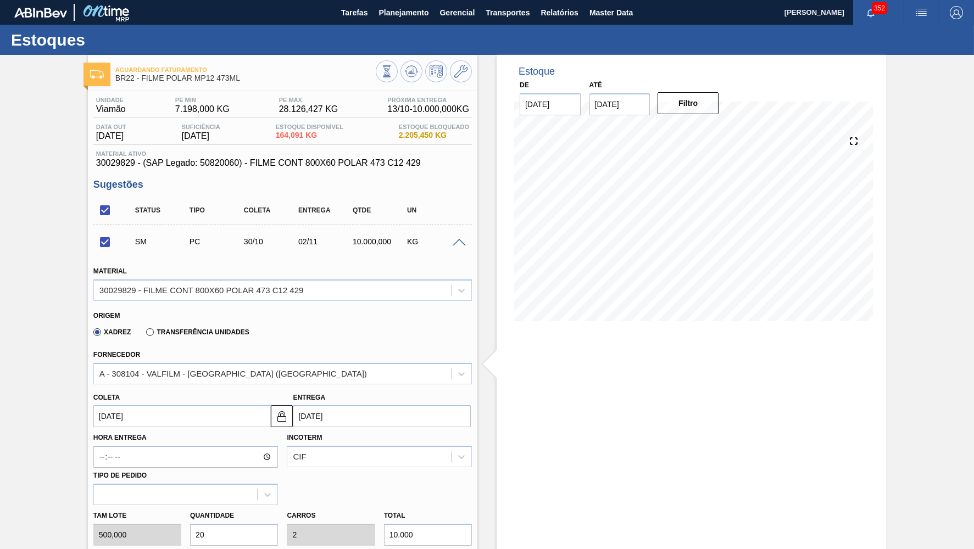
scroll to position [352, 0]
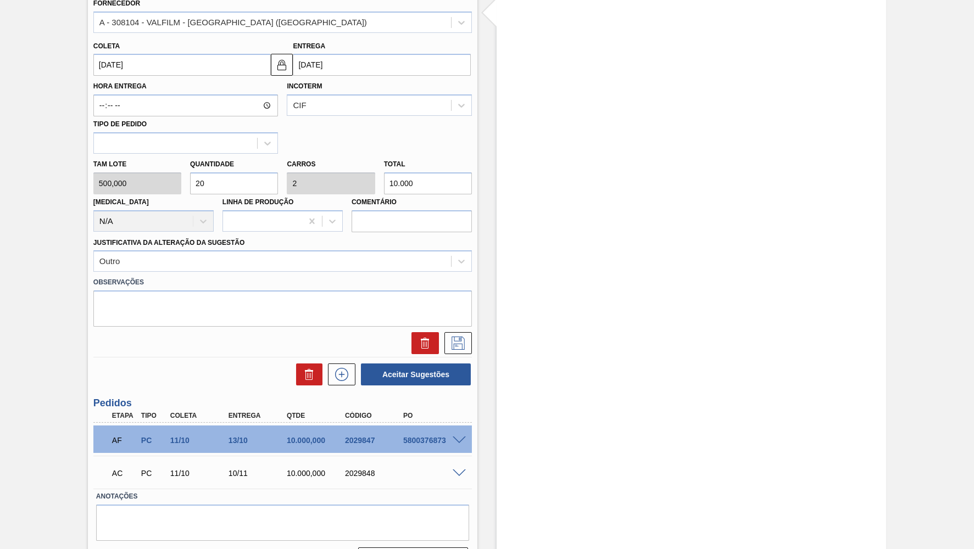
drag, startPoint x: 416, startPoint y: 172, endPoint x: 494, endPoint y: 168, distance: 78.7
click at [472, 173] on input "10.000" at bounding box center [428, 184] width 88 height 22
checkbox input "false"
type input "0,024"
type input "0,002"
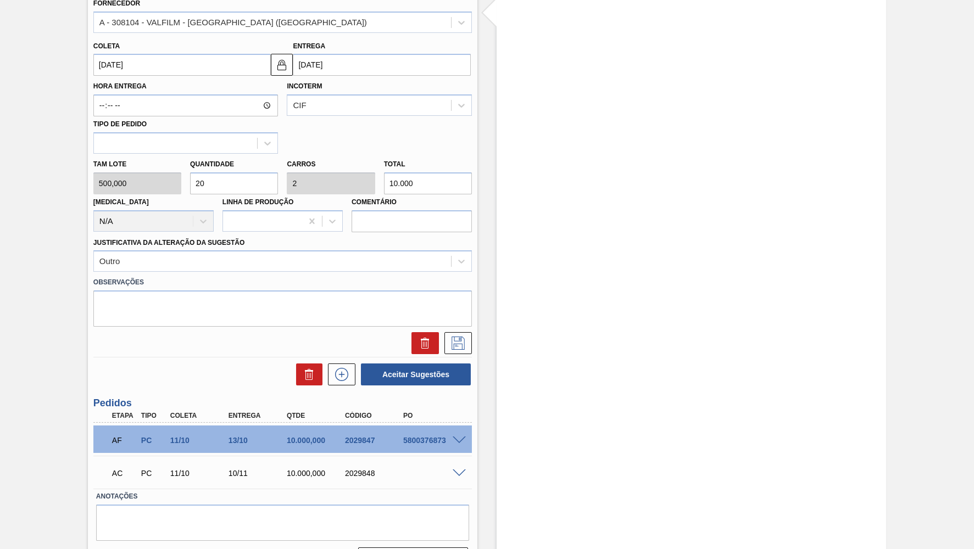
type input "12"
type input "0,25"
type input "0,025"
type input "125"
type input "2,5"
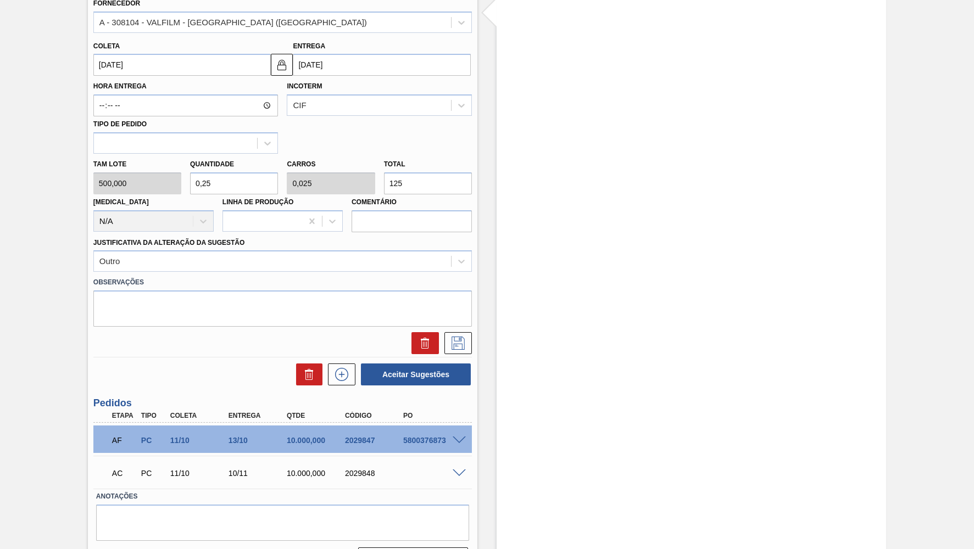
type input "0,25"
type input "1.250"
type input "25"
type input "2,5"
type input "12.500"
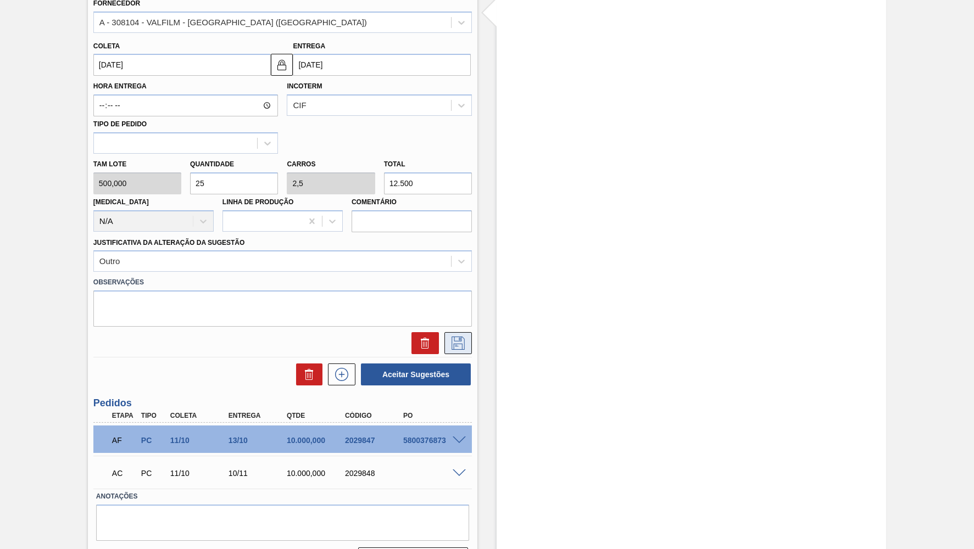
click at [463, 337] on icon at bounding box center [458, 343] width 18 height 13
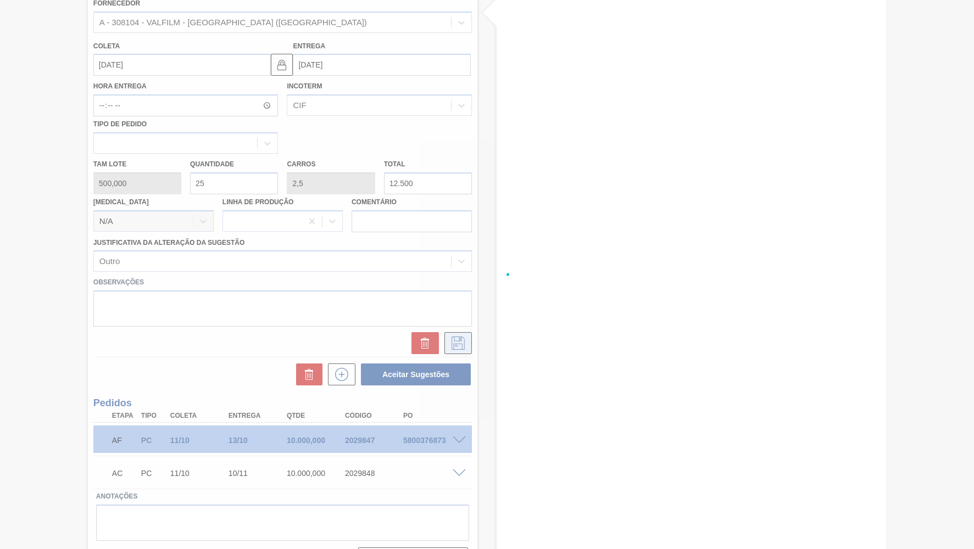
checkbox input "true"
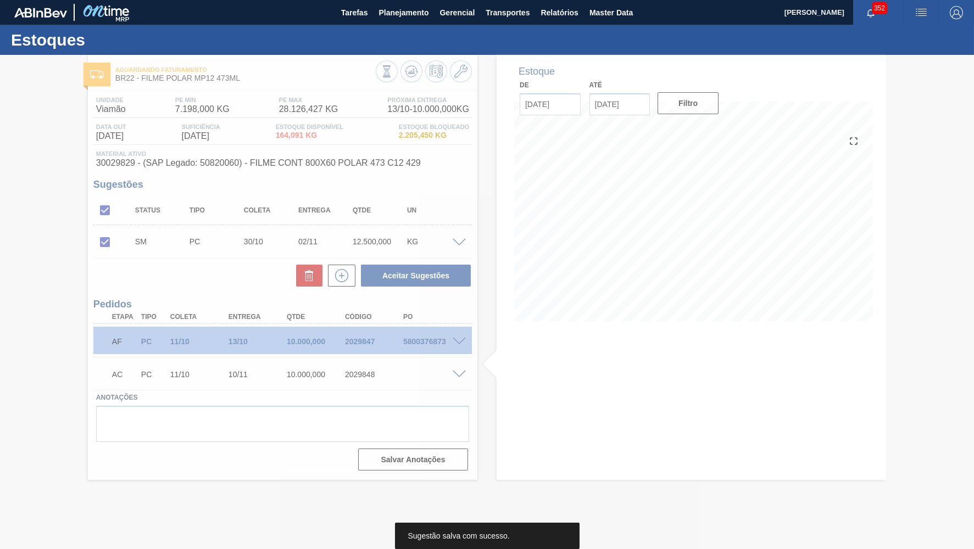
scroll to position [0, 0]
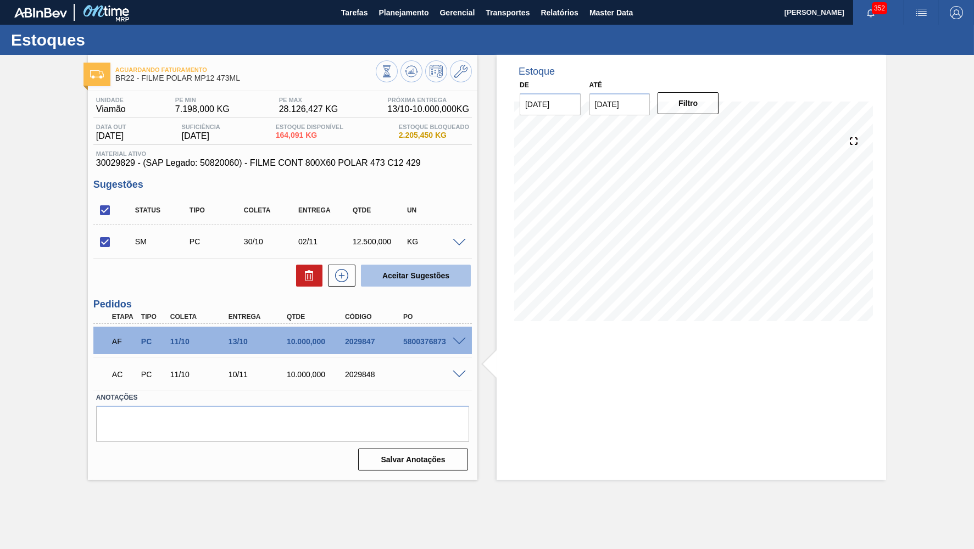
click at [443, 272] on button "Aceitar Sugestões" at bounding box center [416, 276] width 110 height 22
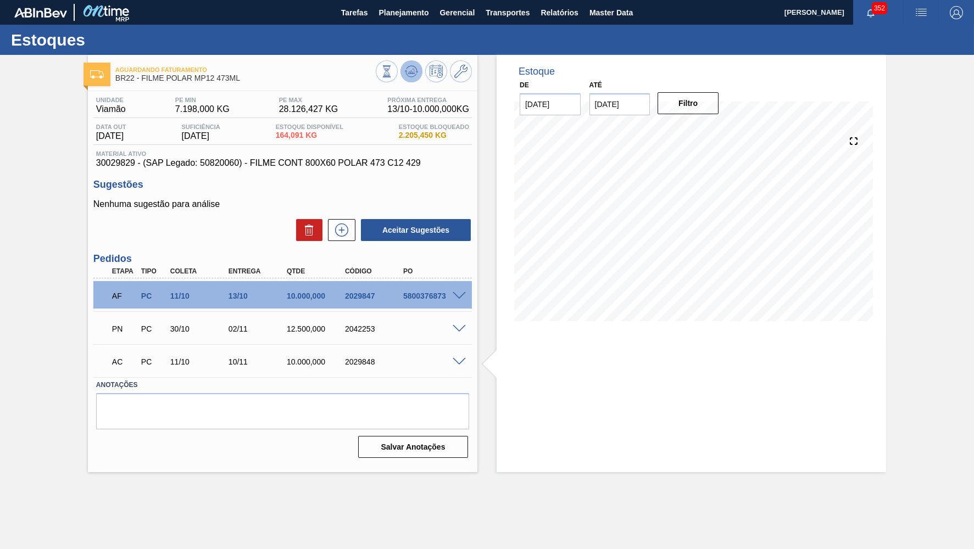
click at [412, 71] on icon at bounding box center [411, 72] width 1 height 3
click at [329, 168] on div "Unidade Viamão PE MIN 7.198,000 KG PE MAX 28.126,427 KG Próxima Entrega 13/10 -…" at bounding box center [283, 276] width 390 height 371
click at [297, 158] on div "Material ativo 30029829 - (SAP Legado: 50820060) - FILME CONT 800X60 POLAR 473 …" at bounding box center [282, 160] width 379 height 18
click at [324, 165] on span "30029829 - (SAP Legado: 50820060) - FILME CONT 800X60 POLAR 473 C12 429" at bounding box center [282, 163] width 373 height 10
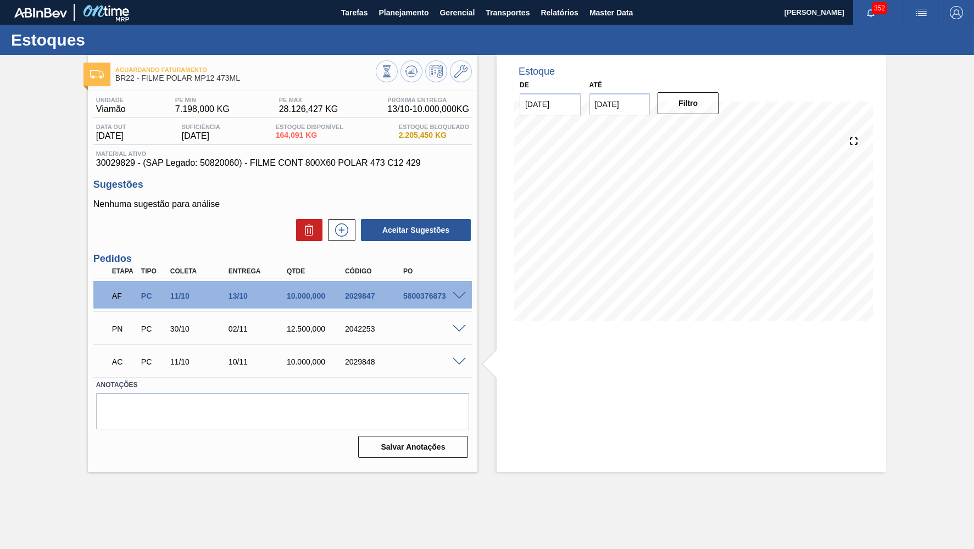
click at [324, 165] on span "30029829 - (SAP Legado: 50820060) - FILME CONT 800X60 POLAR 473 C12 429" at bounding box center [282, 163] width 373 height 10
click at [397, 5] on button "Planejamento" at bounding box center [403, 12] width 61 height 25
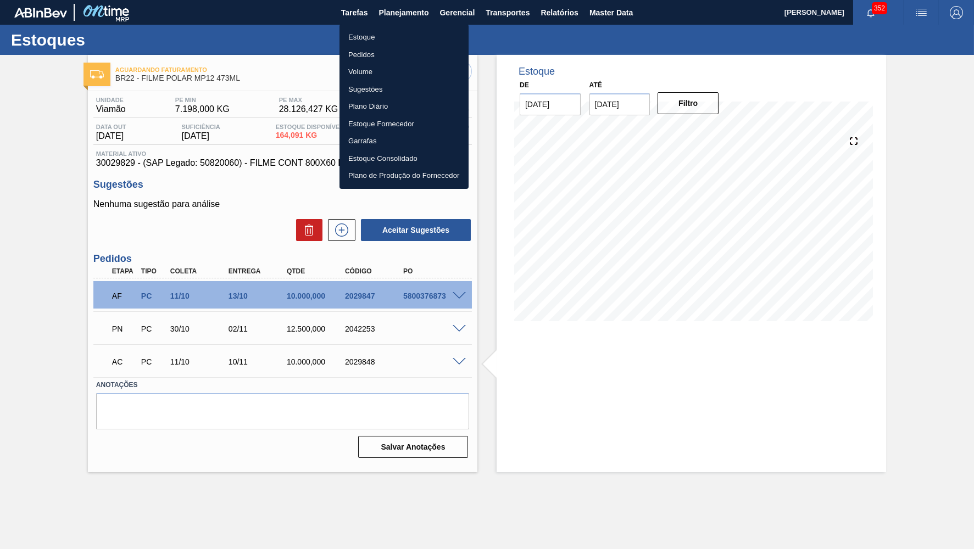
click at [373, 37] on li "Estoque" at bounding box center [404, 38] width 129 height 18
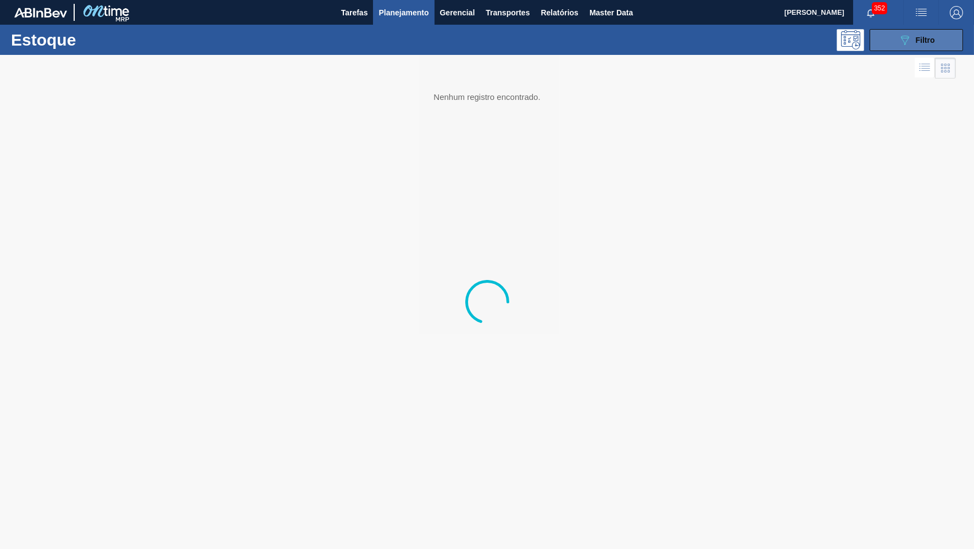
click at [885, 34] on button "089F7B8B-B2A5-4AFE-B5C0-19BA573D28AC Filtro" at bounding box center [916, 40] width 93 height 22
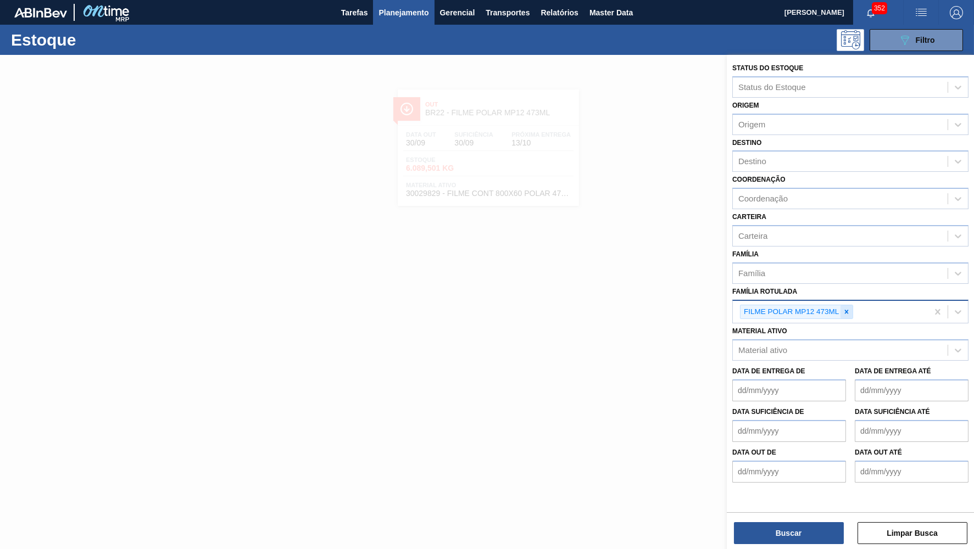
click at [852, 305] on div at bounding box center [847, 312] width 12 height 14
paste Rotulada "GARRAFA CORONITA 210ML [GEOGRAPHIC_DATA]"
type Rotulada "GARRAFA CORONITA 210ML [GEOGRAPHIC_DATA]"
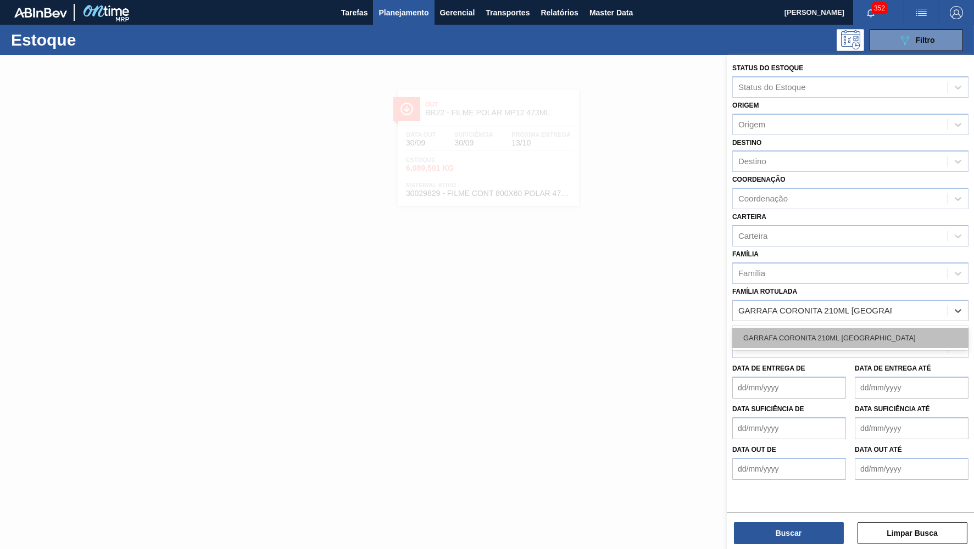
click at [782, 328] on div "GARRAFA CORONITA 210ML [GEOGRAPHIC_DATA]" at bounding box center [850, 338] width 236 height 20
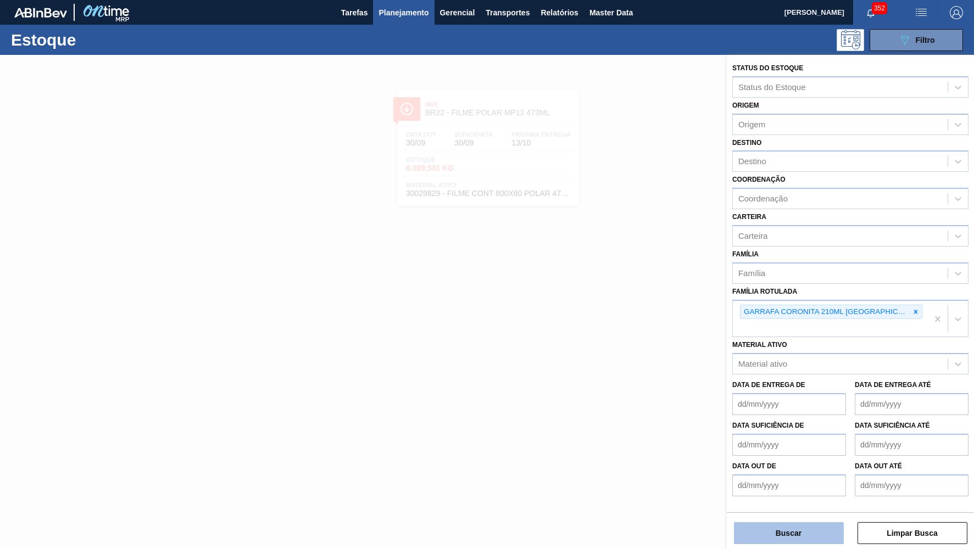
click at [785, 533] on button "Buscar" at bounding box center [789, 533] width 110 height 22
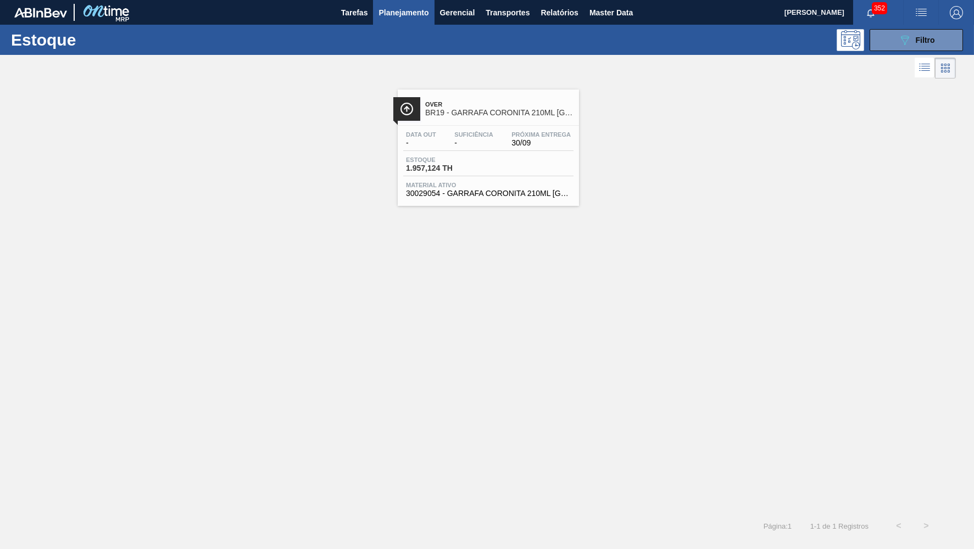
click at [503, 129] on div "Data out - Suficiência - Próxima Entrega 30/09 Estoque 1.957,124 TH Material at…" at bounding box center [488, 163] width 181 height 75
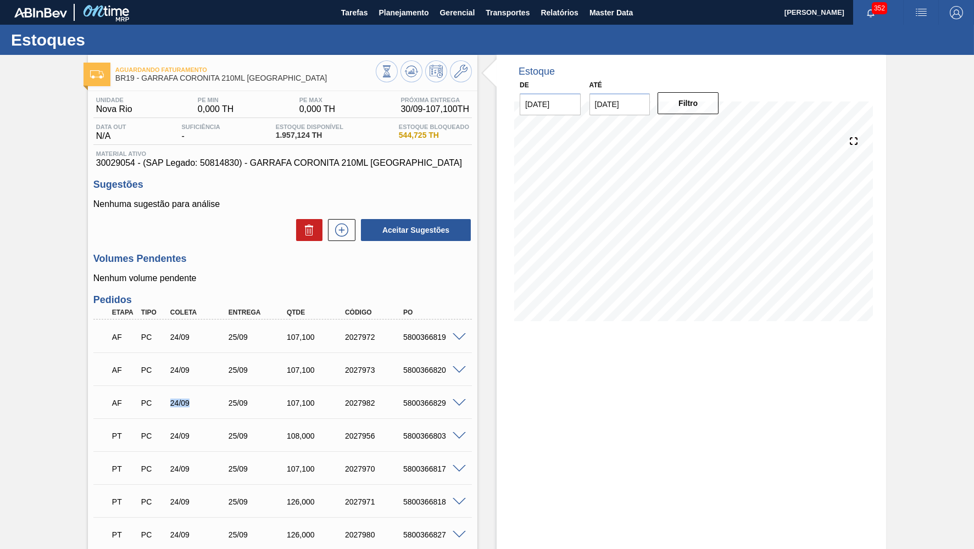
drag, startPoint x: 158, startPoint y: 391, endPoint x: 203, endPoint y: 395, distance: 45.2
click at [203, 395] on div "AF PC 24/09 25/09 107,100 2027982 5800366829" at bounding box center [279, 402] width 349 height 22
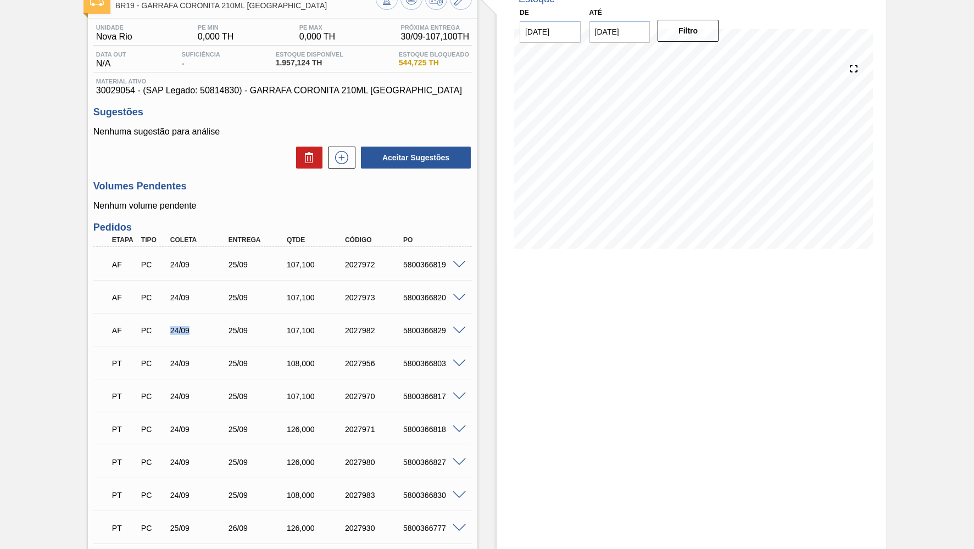
scroll to position [101, 0]
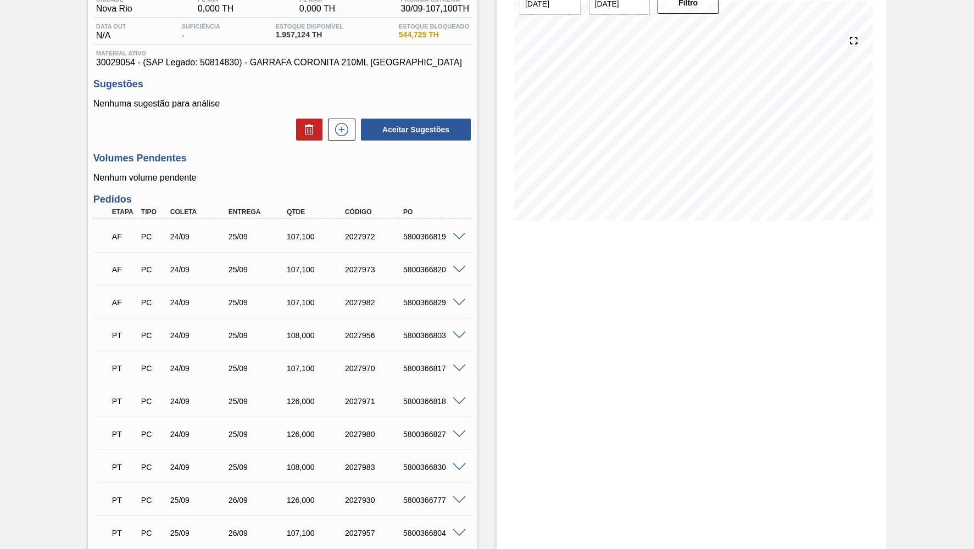
click at [709, 398] on div "Estoque De [DATE] Até [DATE] Filtro" at bounding box center [692, 444] width 390 height 981
click at [0, 359] on div "Aguardando Faturamento BR19 - GARRAFA CORONITA 210ML URUGUAI Unidade Nova Rio P…" at bounding box center [487, 444] width 974 height 981
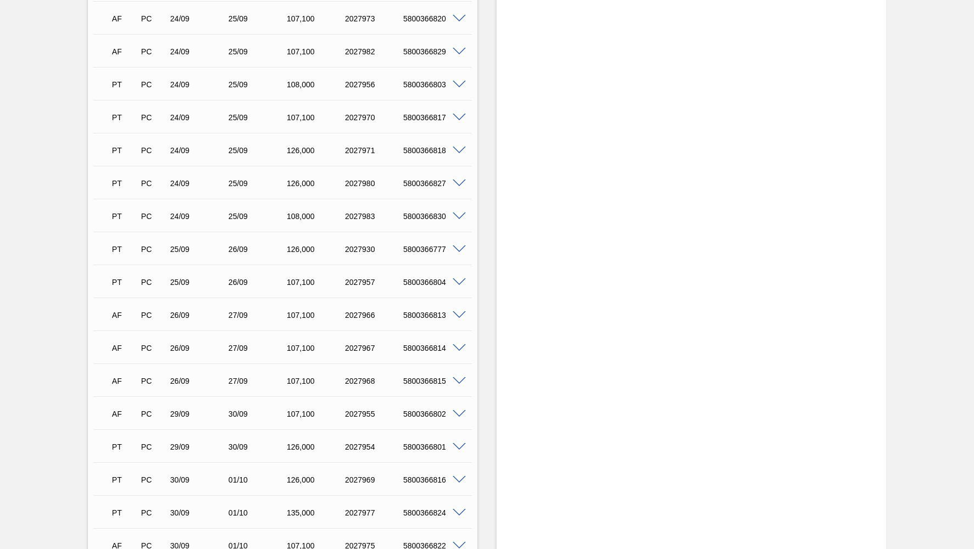
scroll to position [481, 0]
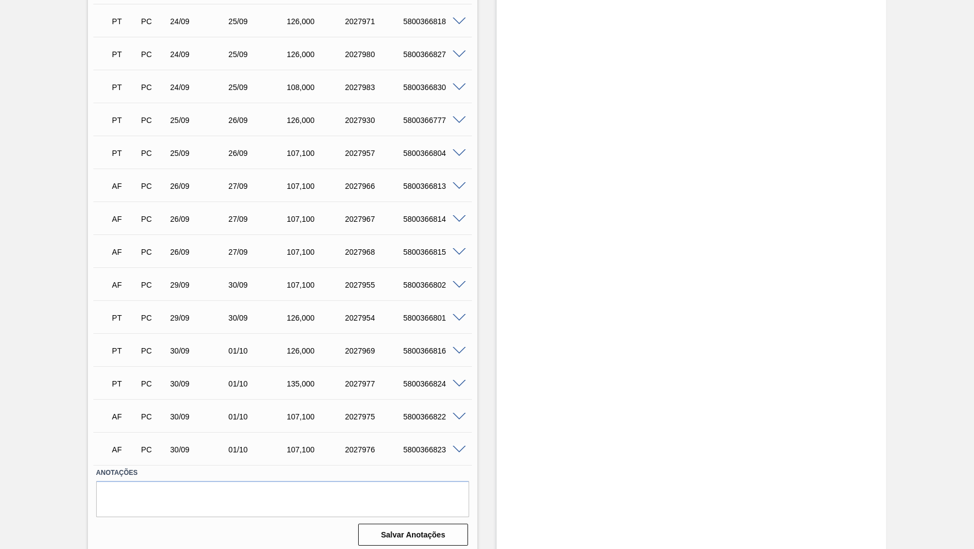
click at [916, 249] on div "Aguardando Faturamento BR19 - GARRAFA CORONITA 210ML URUGUAI Unidade Nova Rio P…" at bounding box center [487, 64] width 974 height 981
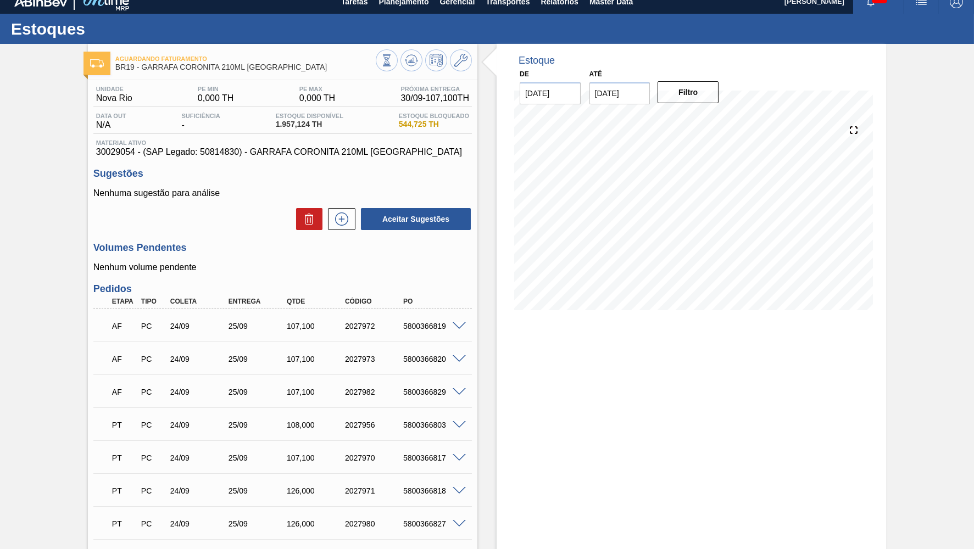
scroll to position [0, 0]
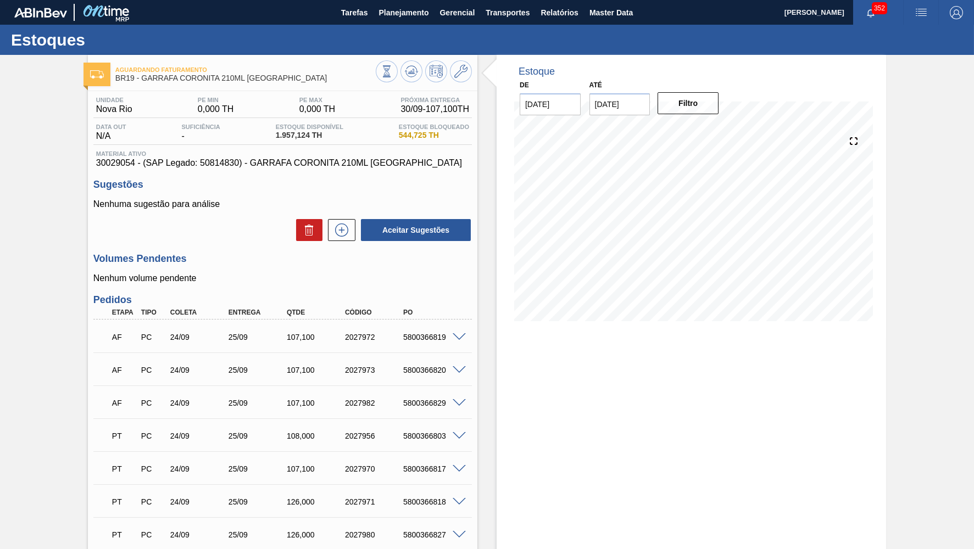
click at [260, 162] on span "30029054 - (SAP Legado: 50814830) - GARRAFA CORONITA 210ML [GEOGRAPHIC_DATA]" at bounding box center [282, 163] width 373 height 10
click at [374, 26] on div "Estoques" at bounding box center [487, 40] width 974 height 30
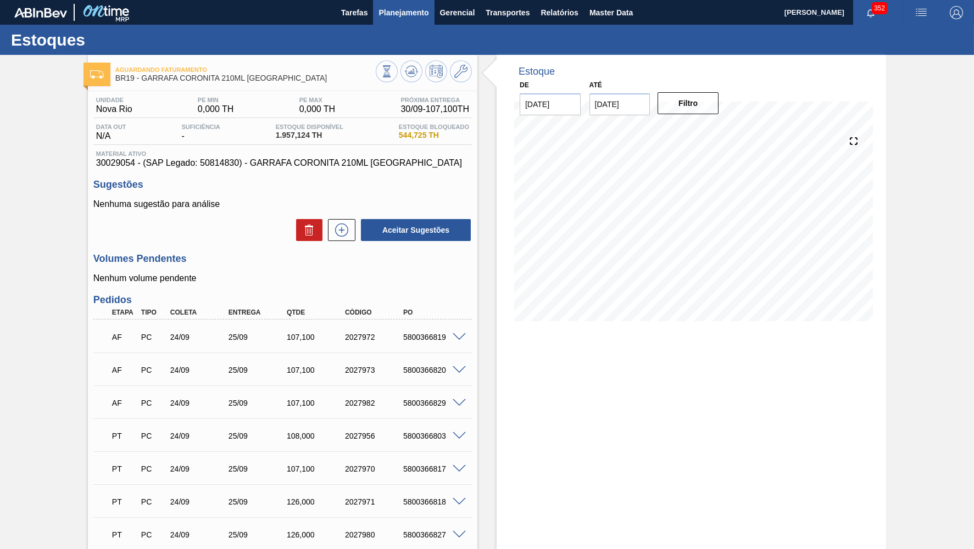
click at [383, 19] on span "Planejamento" at bounding box center [404, 12] width 50 height 13
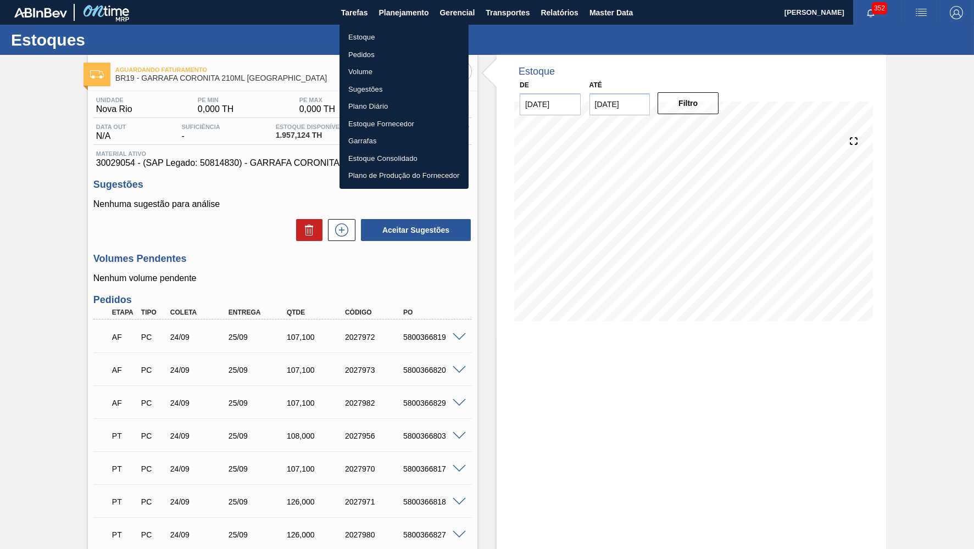
click at [374, 36] on li "Estoque" at bounding box center [404, 38] width 129 height 18
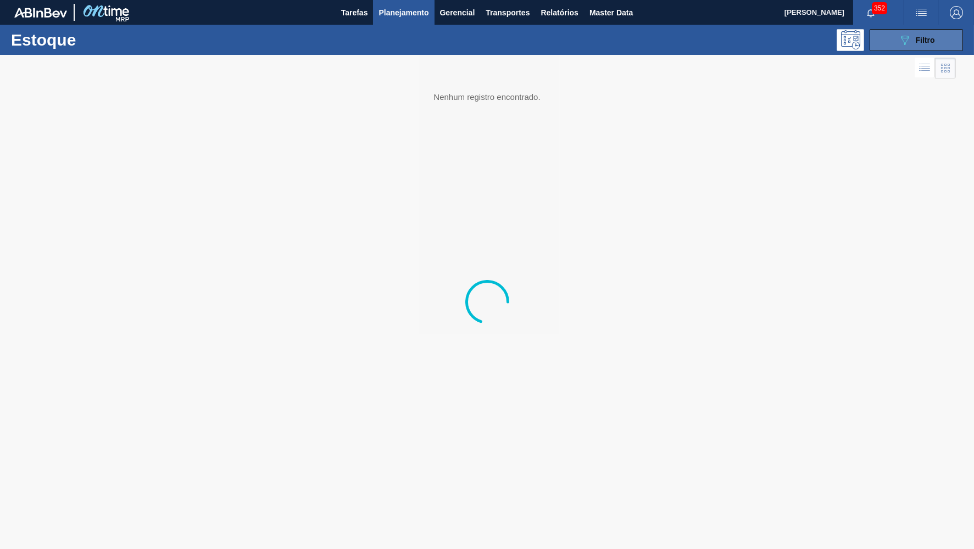
click at [919, 34] on div "089F7B8B-B2A5-4AFE-B5C0-19BA573D28AC Filtro" at bounding box center [916, 40] width 37 height 13
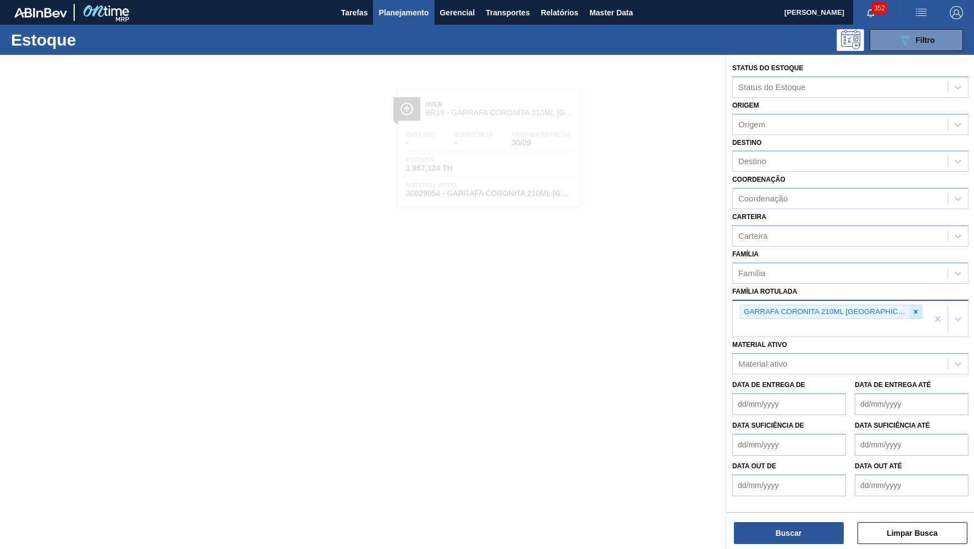
click at [912, 308] on icon at bounding box center [916, 312] width 8 height 8
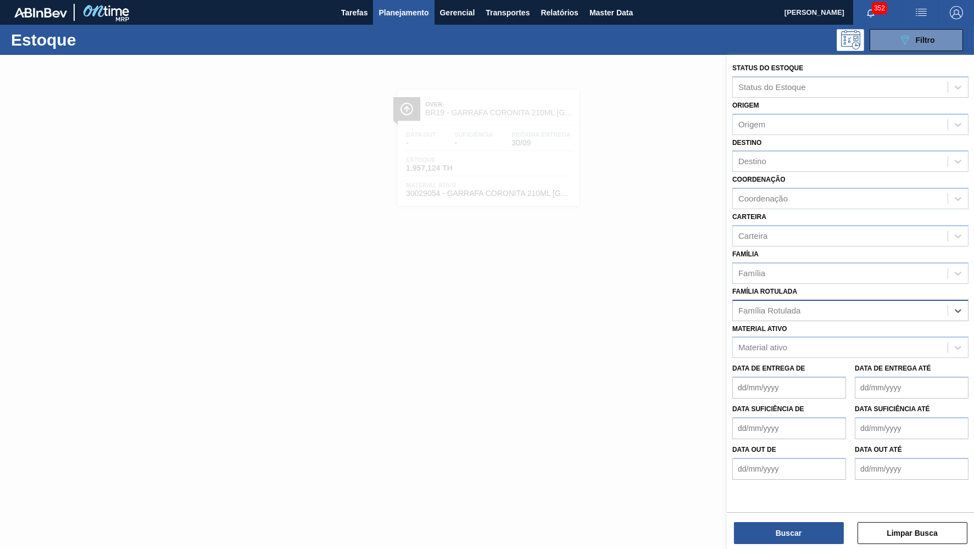
paste Rotulada "CX CARTAO CORONA 350 SLEEK C8 EXP OLIMP"
type Rotulada "CX CARTAO CORONA 350 SLEEK C8 EXP OLIMP"
click at [797, 328] on div "CX CARTAO CORONA 350 SLEEK C8 EXP OLIMP" at bounding box center [850, 338] width 236 height 20
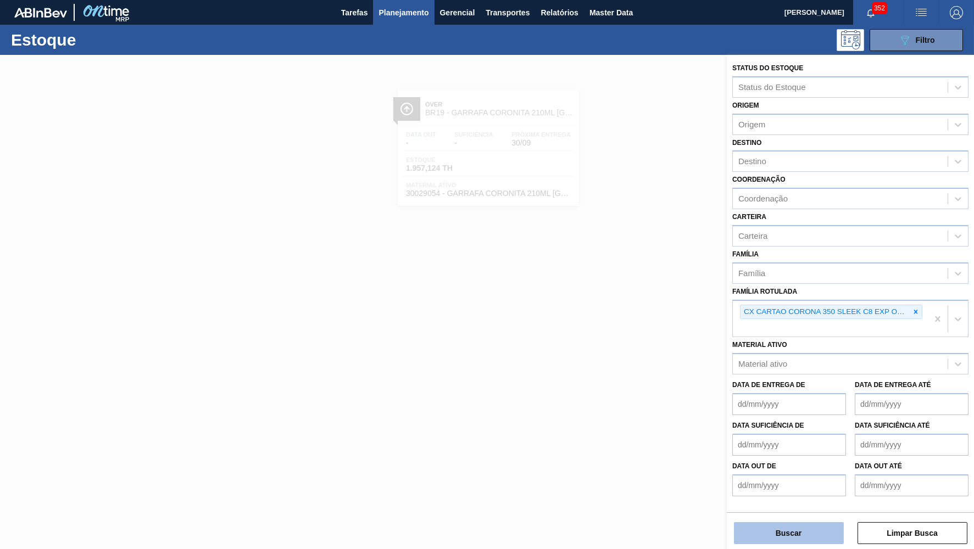
click at [807, 526] on button "Buscar" at bounding box center [789, 533] width 110 height 22
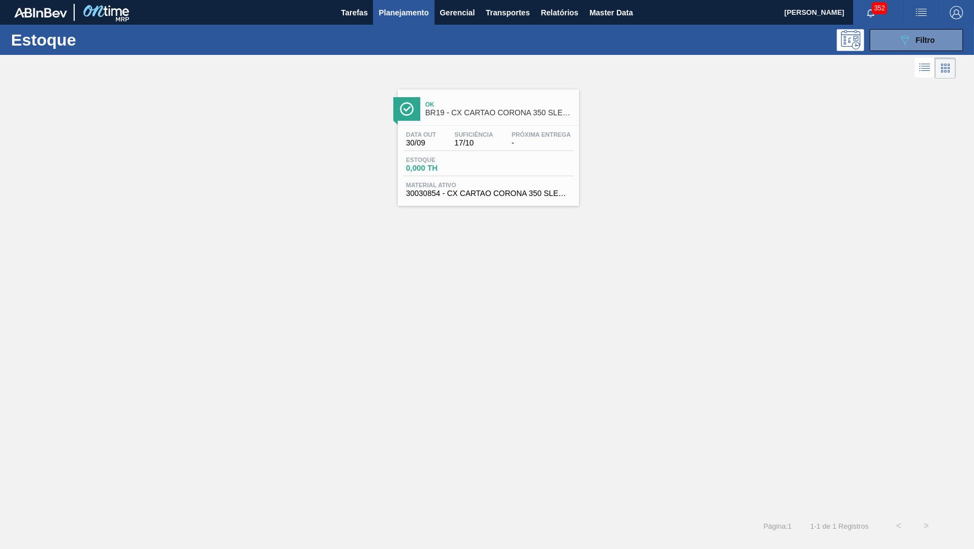
click at [528, 53] on div "Estoque 089F7B8B-B2A5-4AFE-B5C0-19BA573D28AC Filtro" at bounding box center [487, 40] width 974 height 30
click at [494, 110] on span "BR19 - CX CARTAO CORONA 350 SLEEK C8 EXP OLIMP" at bounding box center [499, 113] width 148 height 8
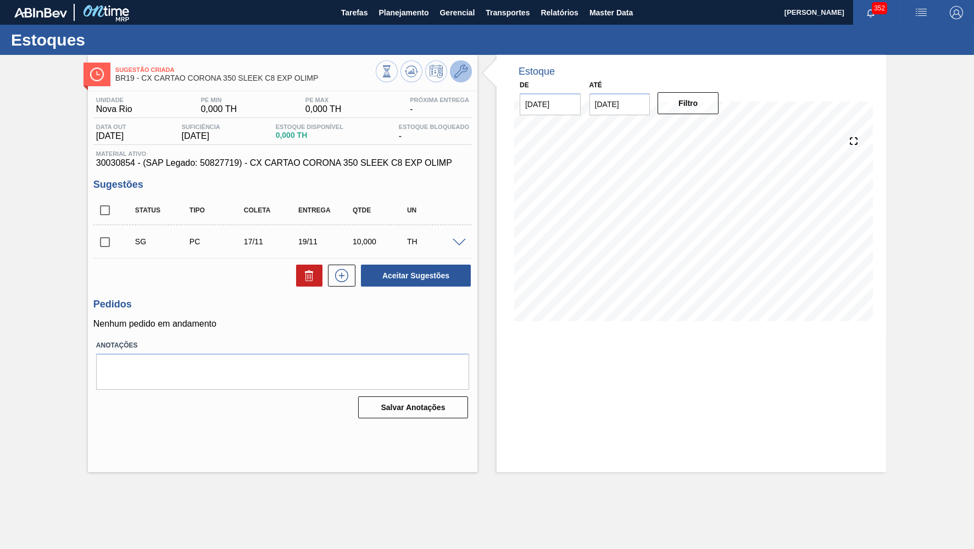
click at [465, 77] on icon at bounding box center [460, 71] width 13 height 13
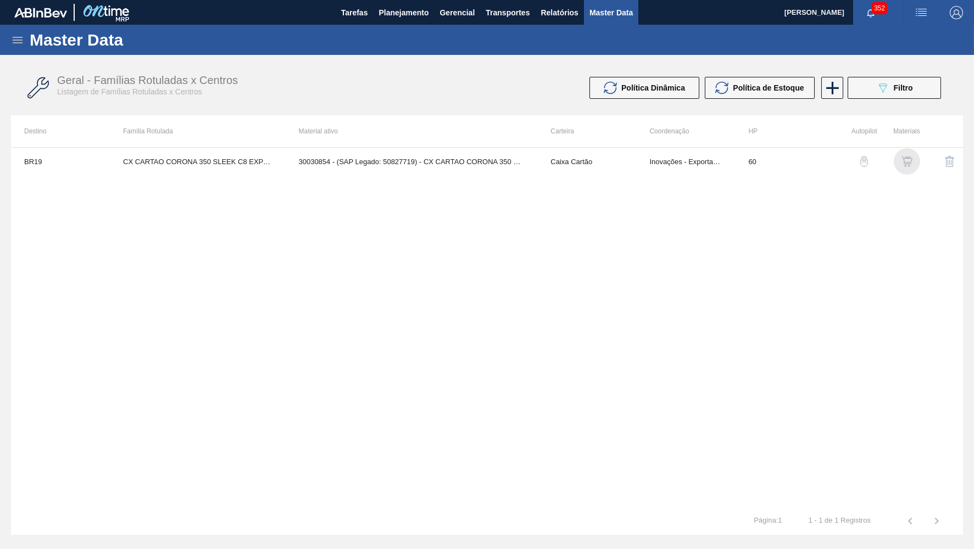
click at [905, 161] on img "button" at bounding box center [907, 161] width 11 height 11
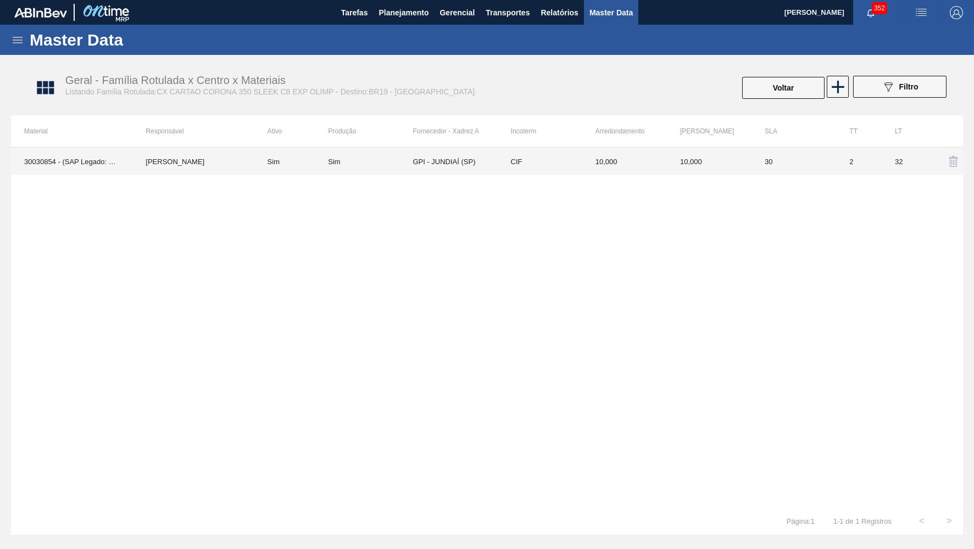
click at [508, 156] on td "CIF" at bounding box center [540, 161] width 85 height 27
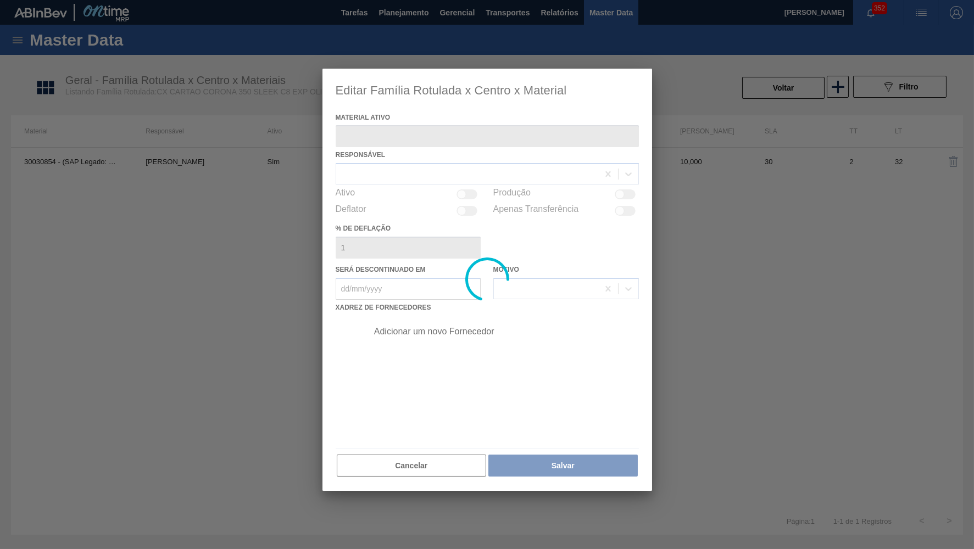
type ativo "30030854 - (SAP Legado: 50827719) - CX CARTAO CORONA 350 SLEEK C8 EXP OLIMP"
checkbox input "true"
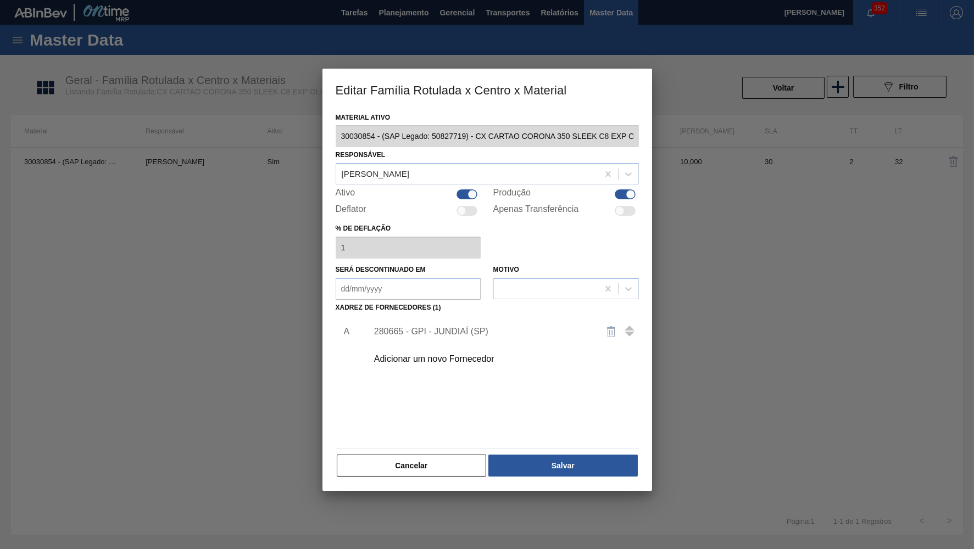
click at [460, 196] on div "Ativo" at bounding box center [409, 194] width 146 height 13
click at [460, 190] on div at bounding box center [467, 195] width 21 height 10
checkbox input "false"
click at [637, 188] on div "Produção" at bounding box center [566, 194] width 146 height 13
click at [629, 190] on div at bounding box center [630, 194] width 9 height 9
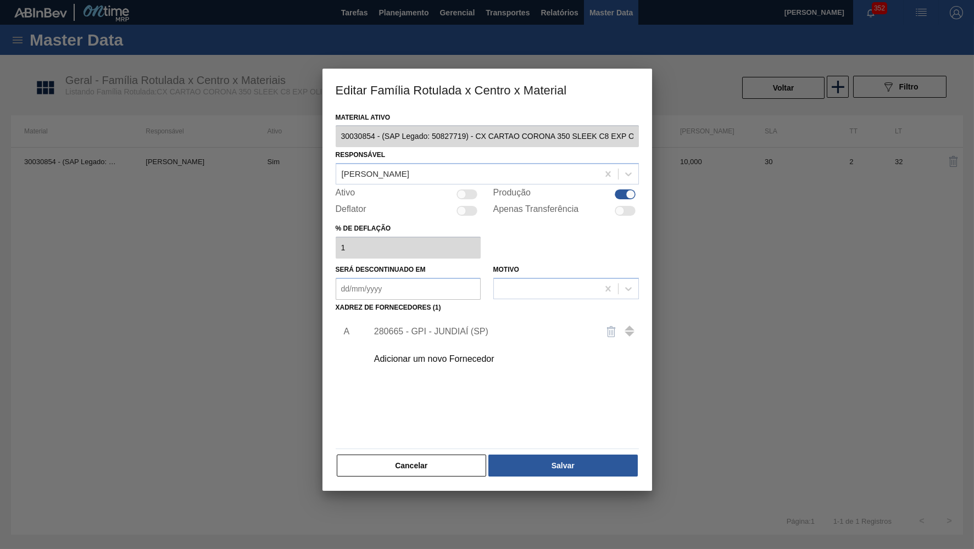
checkbox input "false"
click at [554, 464] on button "Salvar" at bounding box center [562, 466] width 149 height 22
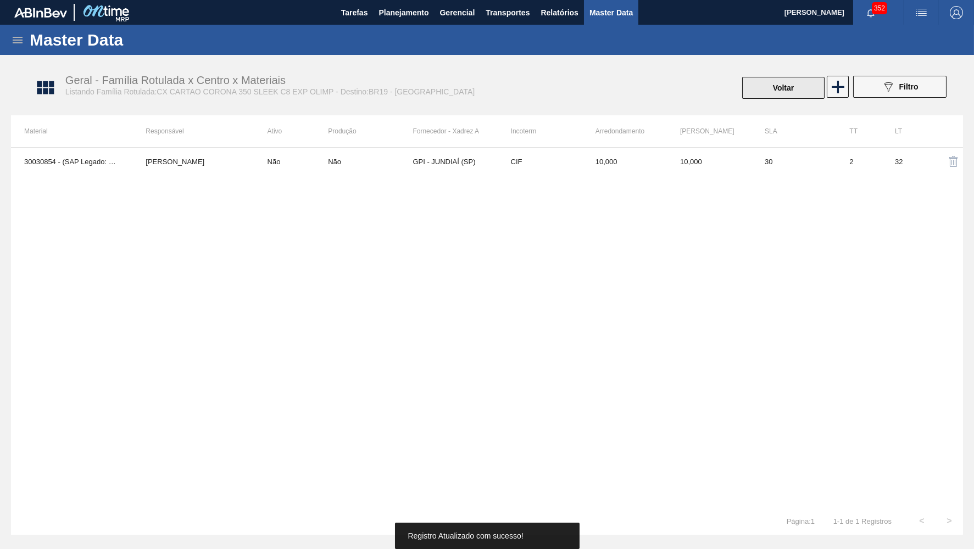
click at [802, 84] on button "Voltar" at bounding box center [783, 88] width 82 height 22
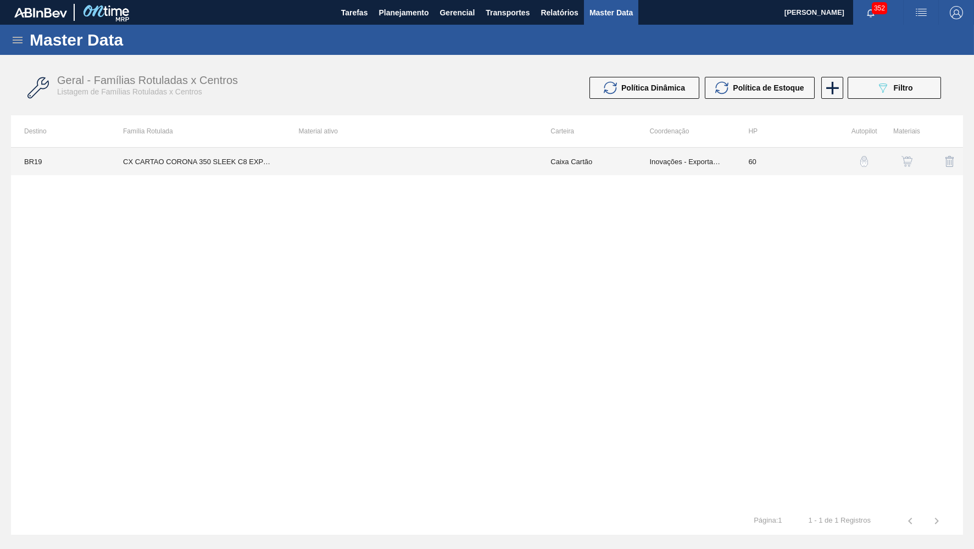
click at [241, 167] on td "CX CARTAO CORONA 350 SLEEK C8 EXP OLIMP" at bounding box center [197, 161] width 175 height 27
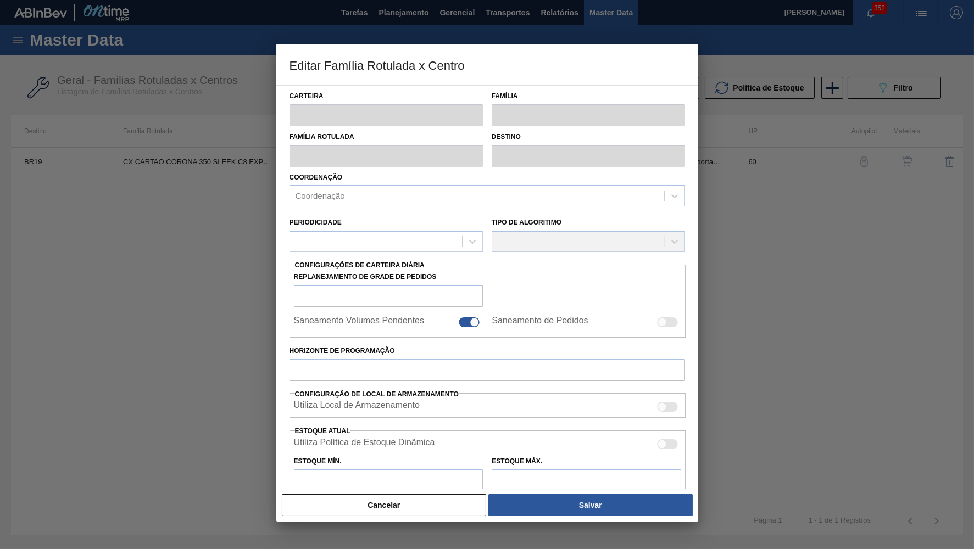
type input "Caixa Cartão"
type input "CX CARTAO CORONA 350 SLEEK C8 EXP OLIMP"
type input "BR19 - [GEOGRAPHIC_DATA]"
type input "60"
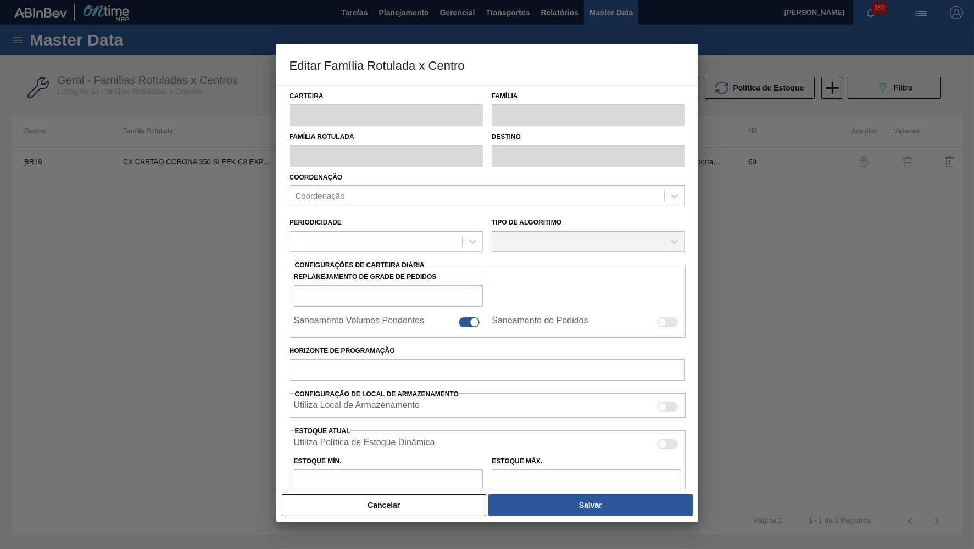
type input "0"
type input "100"
type input "0,000"
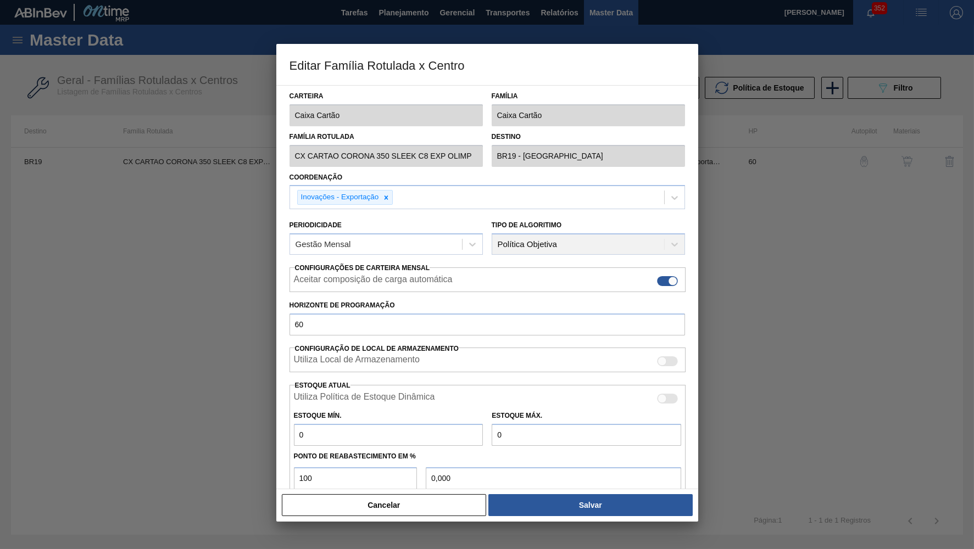
click at [426, 525] on div at bounding box center [487, 274] width 974 height 549
click at [416, 513] on button "Cancelar" at bounding box center [384, 505] width 205 height 22
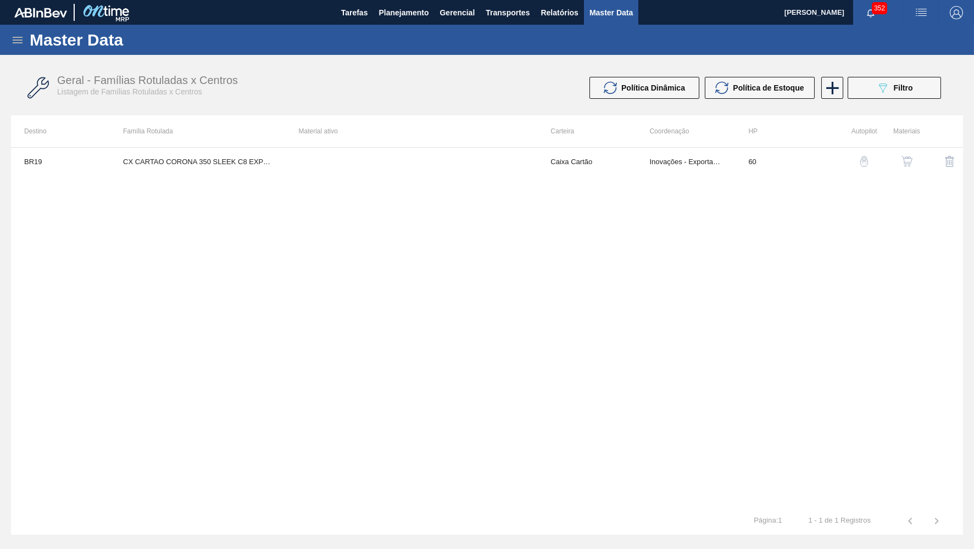
click at [407, 25] on div "Master Data" at bounding box center [487, 40] width 974 height 30
click at [406, 6] on span "Planejamento" at bounding box center [404, 12] width 50 height 13
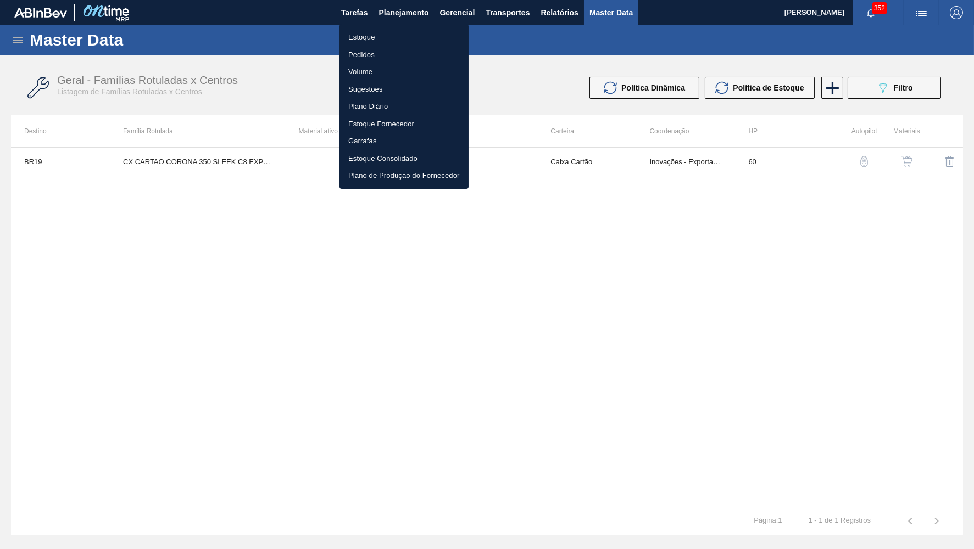
click at [376, 33] on li "Estoque" at bounding box center [404, 38] width 129 height 18
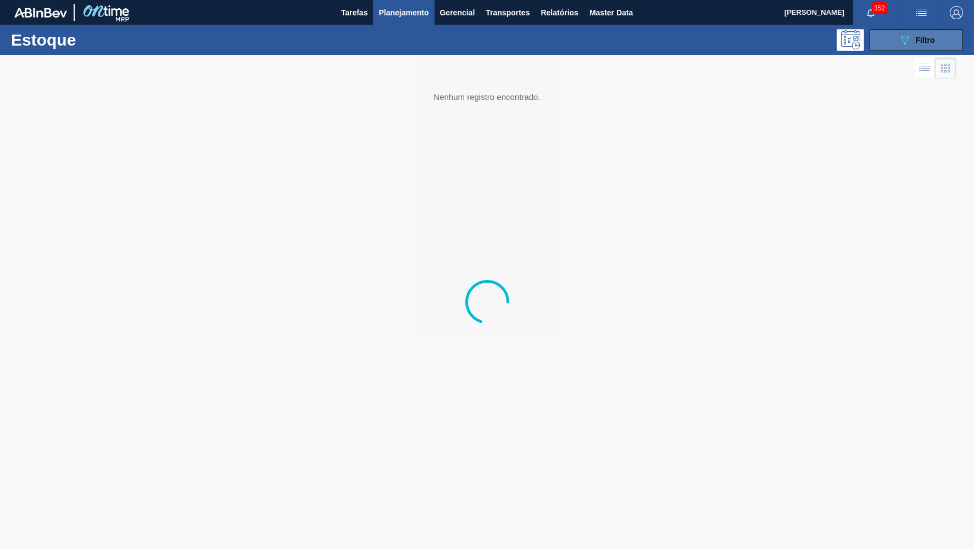
click at [893, 39] on button "089F7B8B-B2A5-4AFE-B5C0-19BA573D28AC Filtro" at bounding box center [916, 40] width 93 height 22
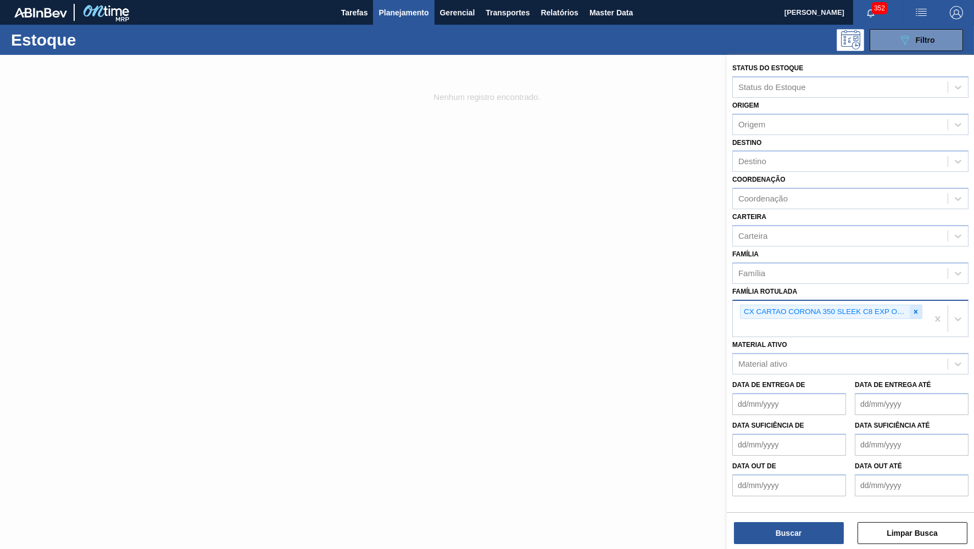
click at [918, 308] on icon at bounding box center [916, 312] width 8 height 8
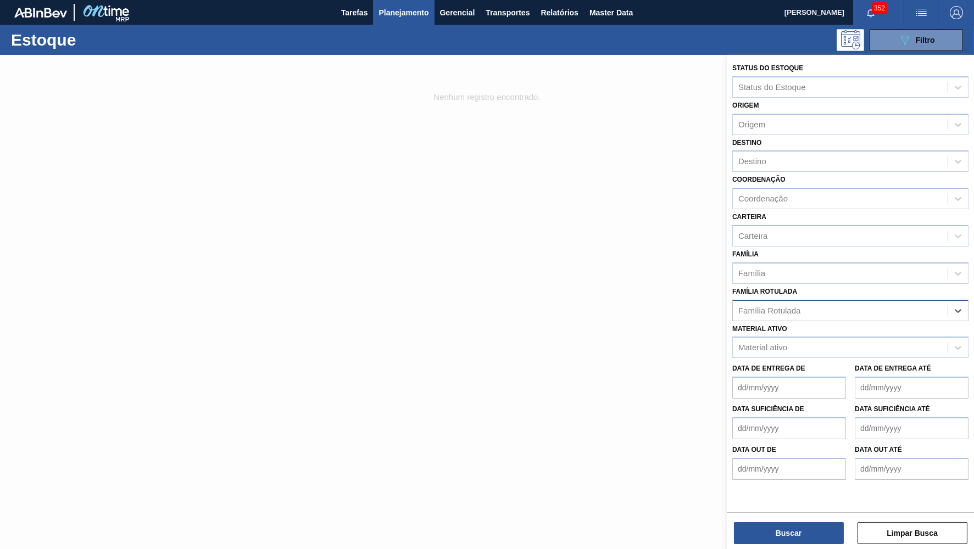
paste Rotulada "CAIXA CARTAO CORONA 350ML SLEEK C8 PY"
type Rotulada "CAIXA CARTAO CORONA 350ML SLEEK C8 PY"
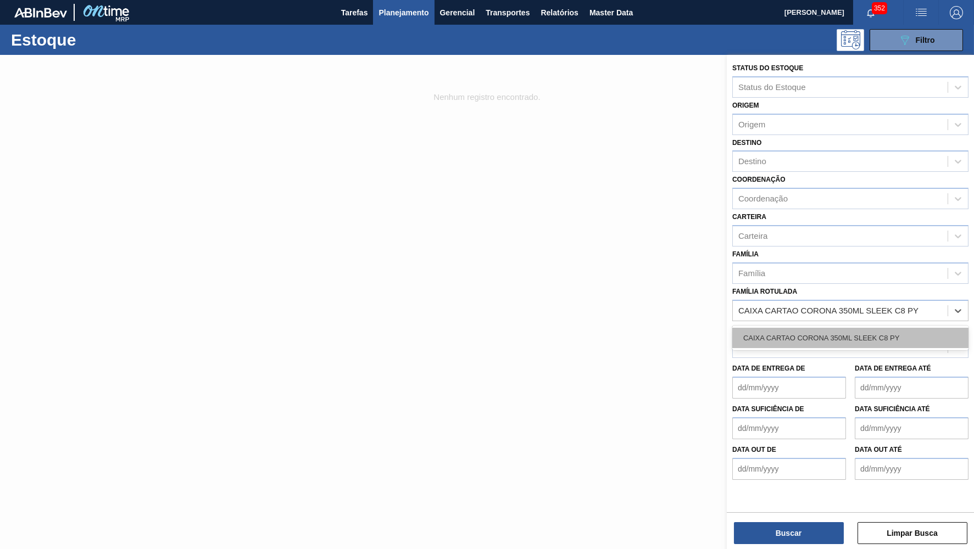
click at [811, 328] on div "CAIXA CARTAO CORONA 350ML SLEEK C8 PY" at bounding box center [850, 338] width 236 height 20
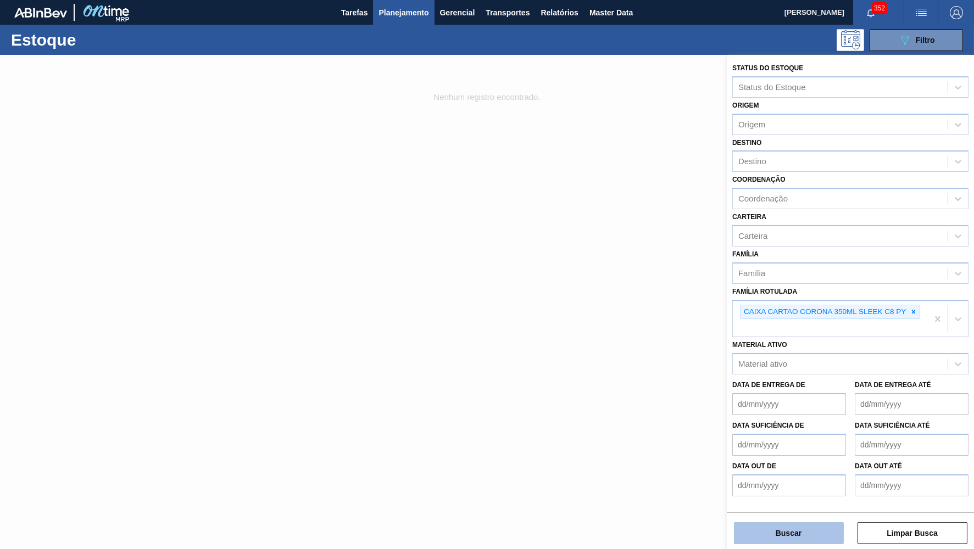
click at [804, 531] on button "Buscar" at bounding box center [789, 533] width 110 height 22
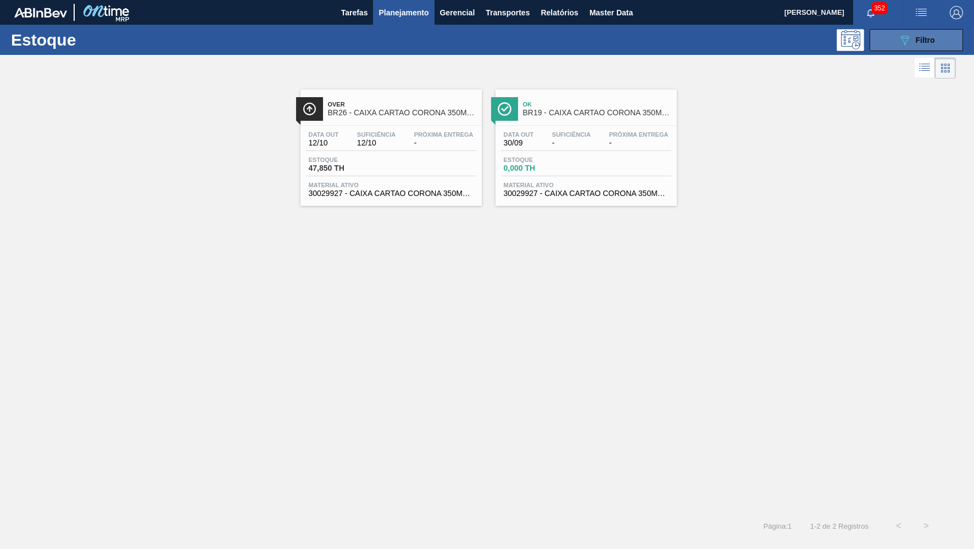
click at [938, 42] on button "089F7B8B-B2A5-4AFE-B5C0-19BA573D28AC Filtro" at bounding box center [916, 40] width 93 height 22
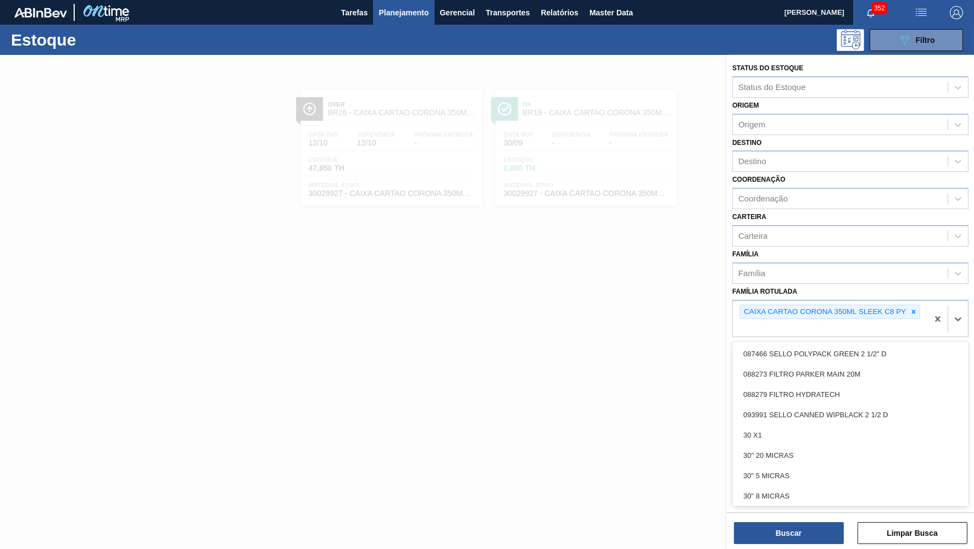
click at [923, 284] on div "Família Rotulada option CAIXA CARTAO CORONA 350ML SLEEK C8 PY, selected. option…" at bounding box center [850, 311] width 236 height 54
click at [914, 305] on div at bounding box center [914, 312] width 12 height 14
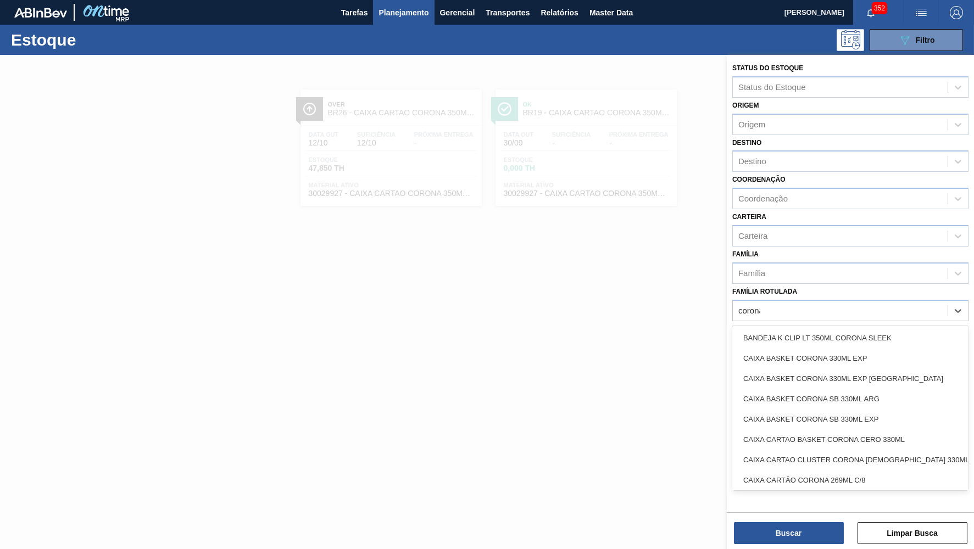
type Rotulada "corona 600"
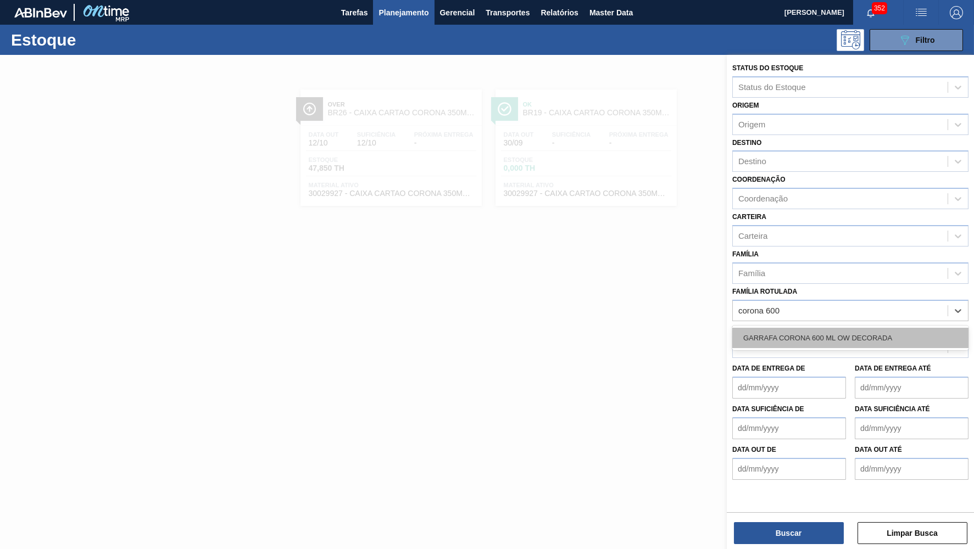
click at [820, 328] on div "GARRAFA CORONA 600 ML OW DECORADA" at bounding box center [850, 338] width 236 height 20
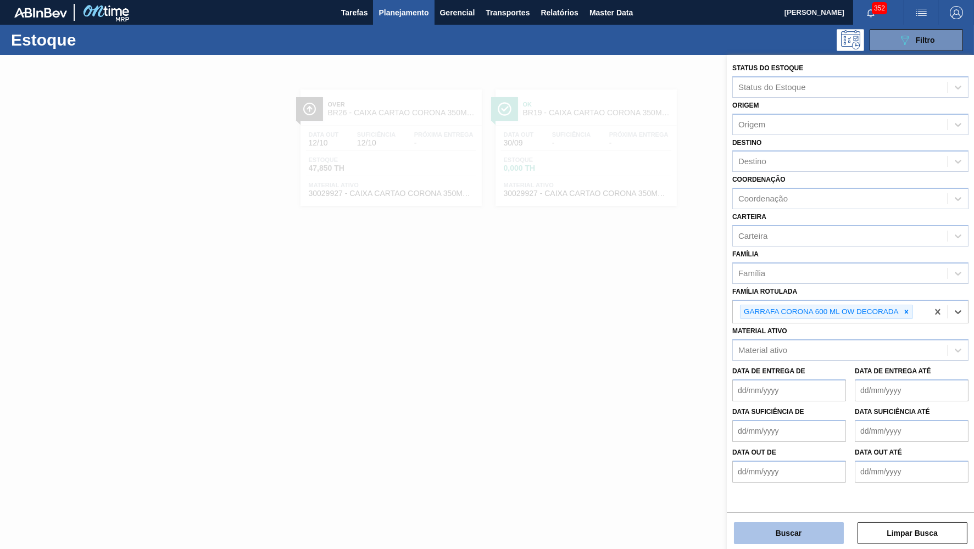
click at [741, 544] on button "Buscar" at bounding box center [789, 533] width 110 height 22
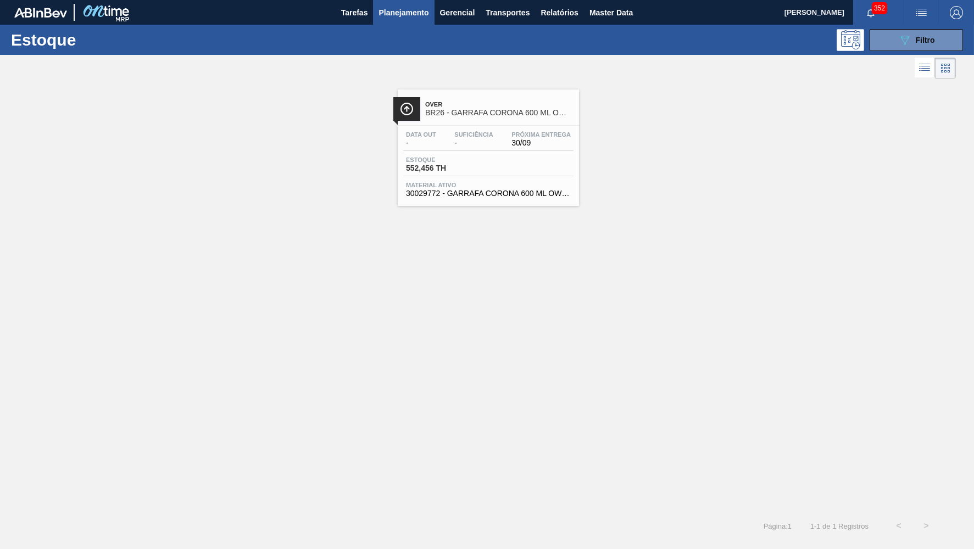
click at [537, 204] on div "Over BR26 - GARRAFA CORONA 600 ML OW DECORADA Data out - Suficiência - Próxima …" at bounding box center [488, 148] width 181 height 116
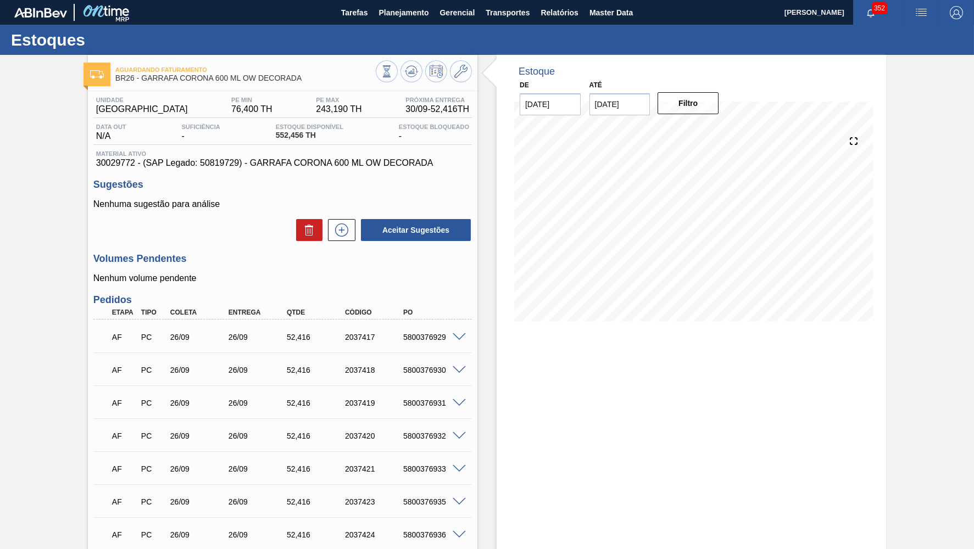
type input "[DATE]"
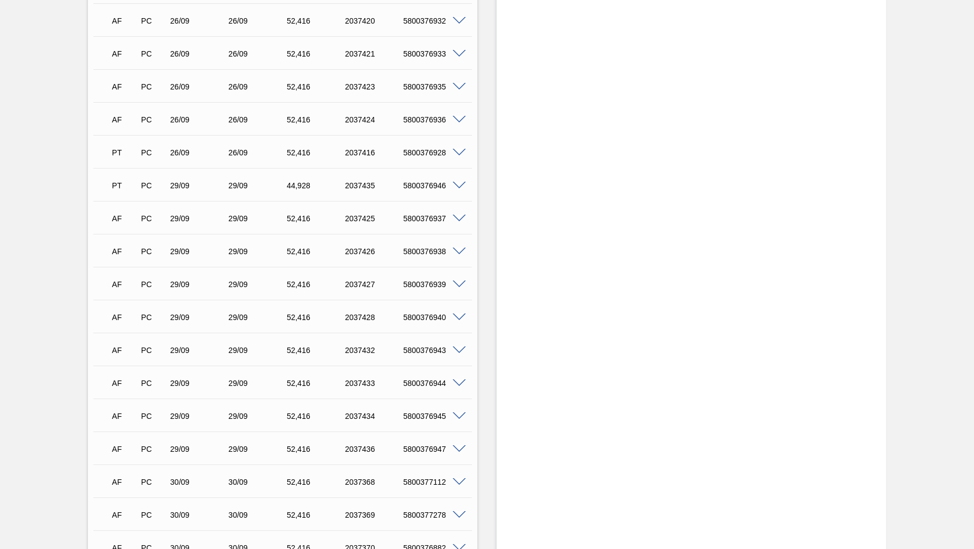
scroll to position [377, 0]
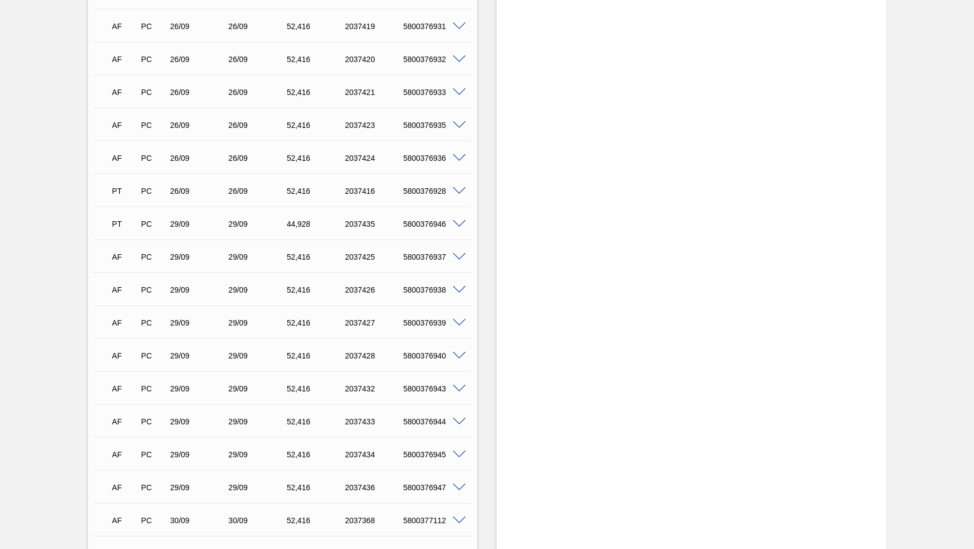
click at [463, 320] on span at bounding box center [459, 323] width 13 height 8
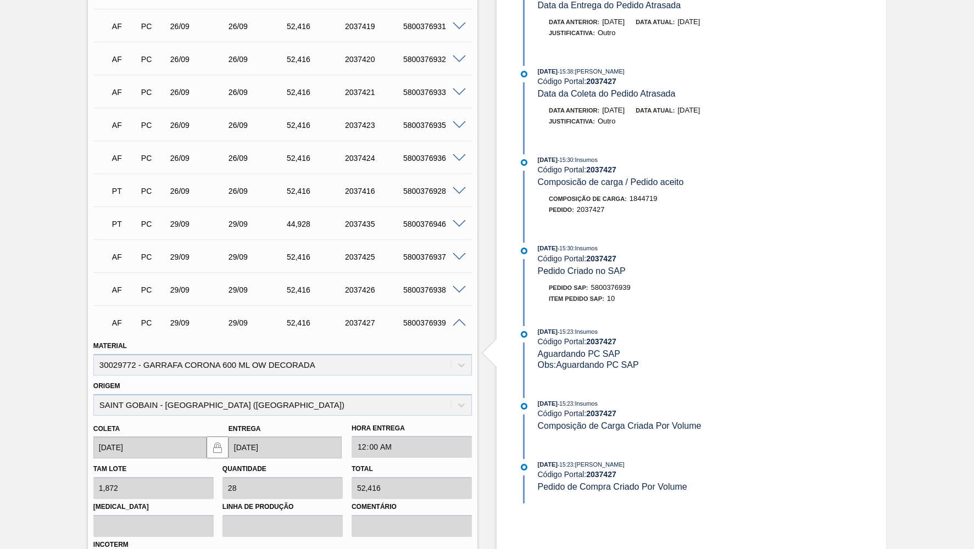
click at [460, 319] on span at bounding box center [459, 323] width 13 height 8
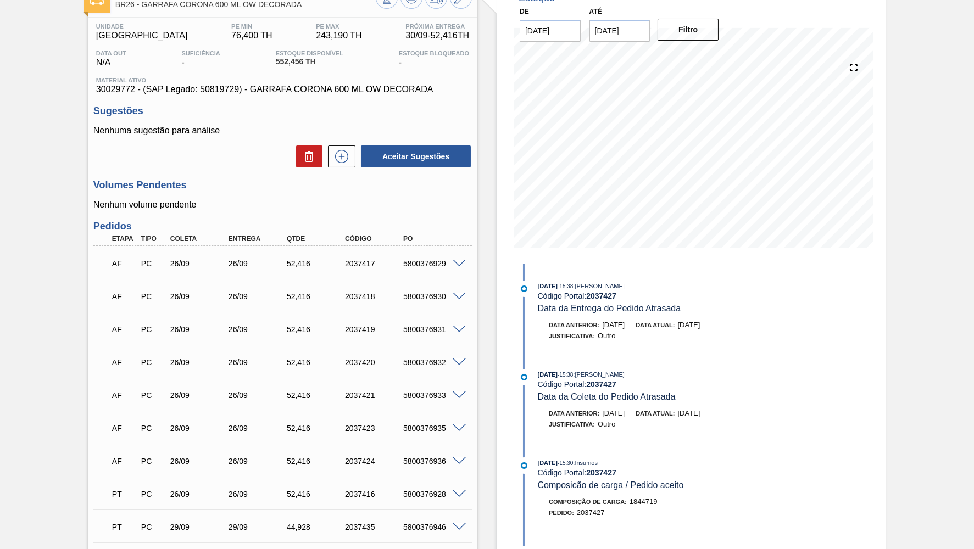
scroll to position [0, 0]
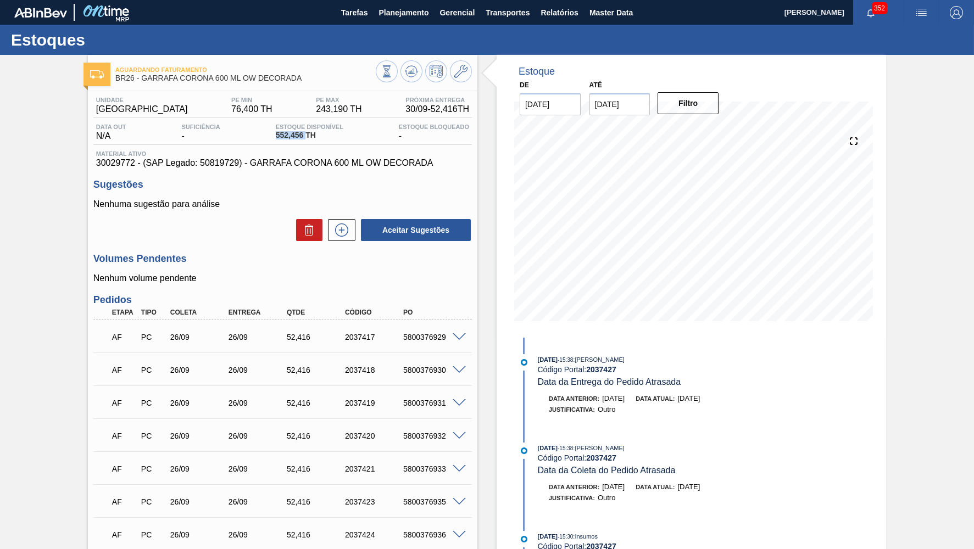
drag, startPoint x: 305, startPoint y: 142, endPoint x: 260, endPoint y: 138, distance: 45.3
click at [260, 138] on div "Data out N/A Suficiência - Estoque Disponível 552,456 TH Estoque Bloqueado -" at bounding box center [282, 134] width 379 height 21
copy span "552,456"
click at [393, 167] on span "30029772 - (SAP Legado: 50819729) - GARRAFA CORONA 600 ML OW DECORADA" at bounding box center [282, 163] width 373 height 10
click at [300, 152] on span "Material ativo" at bounding box center [282, 154] width 373 height 7
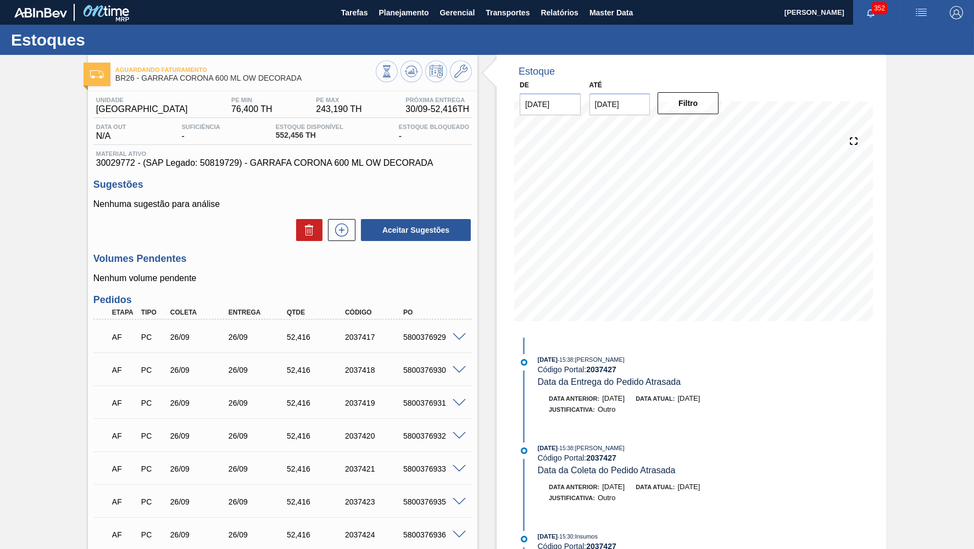
click at [314, 165] on span "30029772 - (SAP Legado: 50819729) - GARRAFA CORONA 600 ML OW DECORADA" at bounding box center [282, 163] width 373 height 10
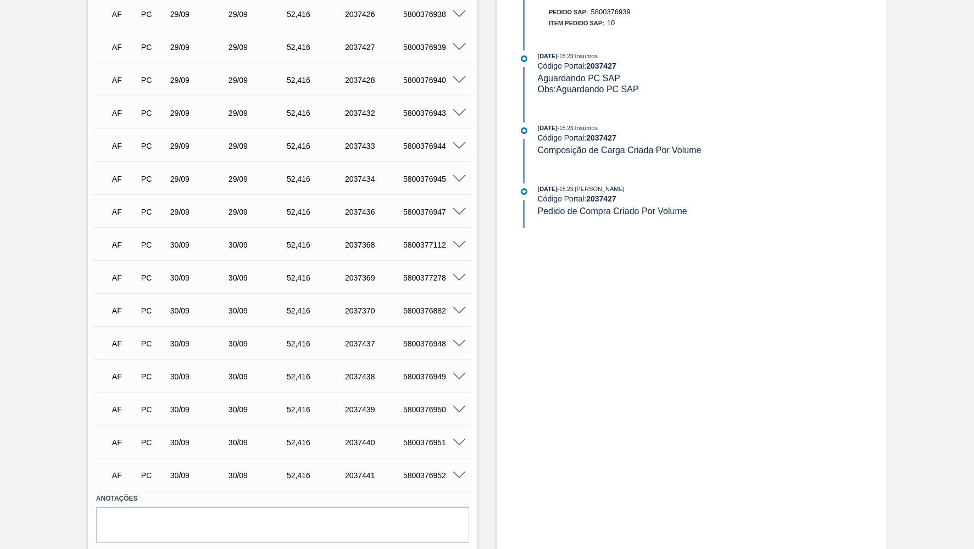
scroll to position [653, 0]
click at [414, 306] on div "5800376882" at bounding box center [433, 310] width 65 height 9
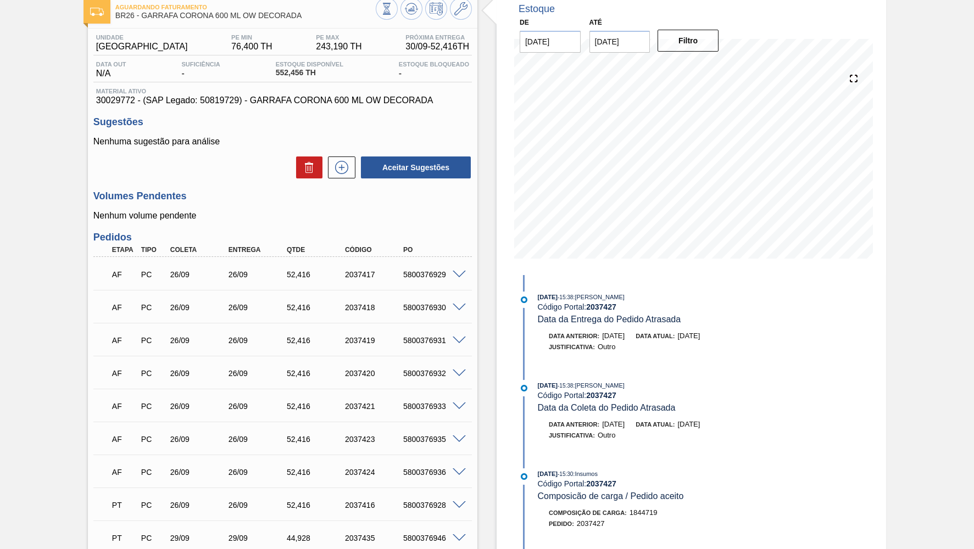
scroll to position [0, 0]
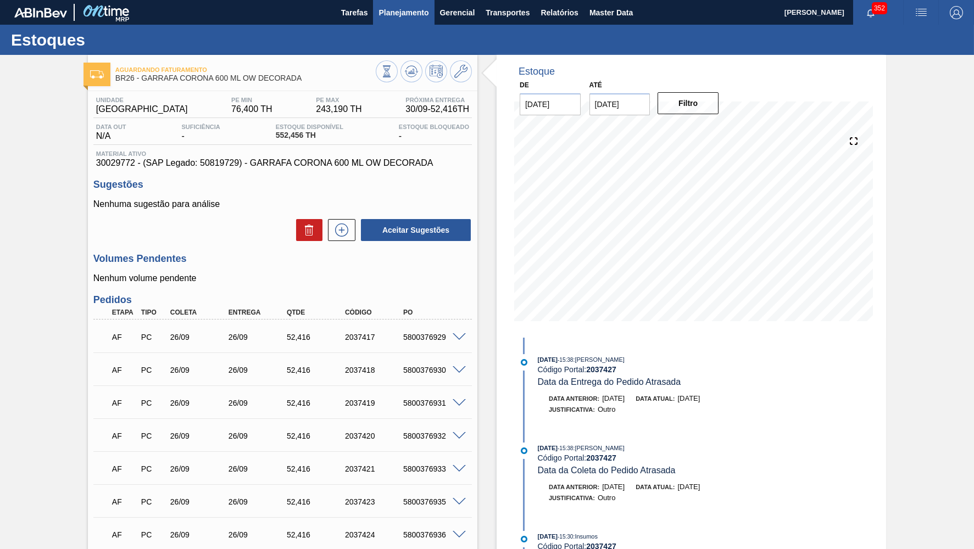
click at [387, 5] on button "Planejamento" at bounding box center [403, 12] width 61 height 25
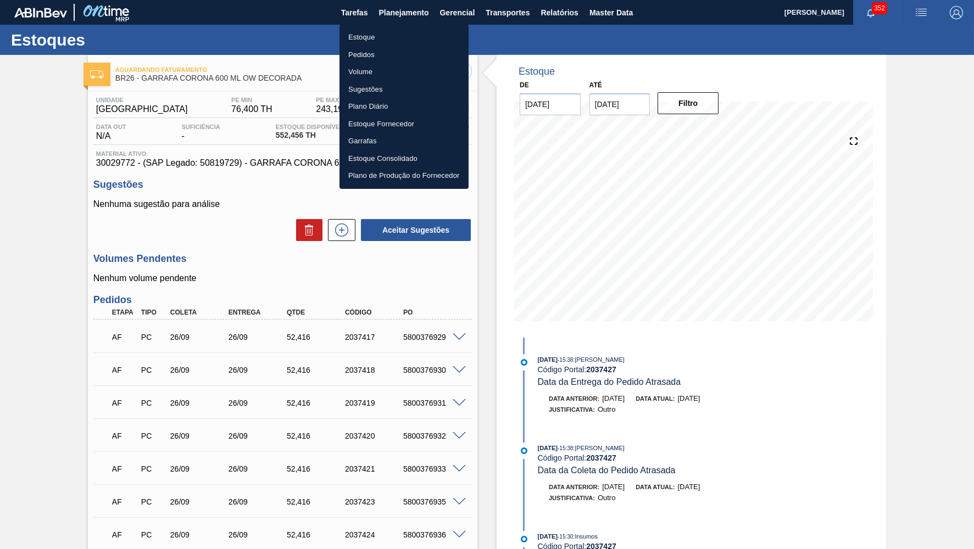
click at [407, 39] on li "Estoque" at bounding box center [404, 38] width 129 height 18
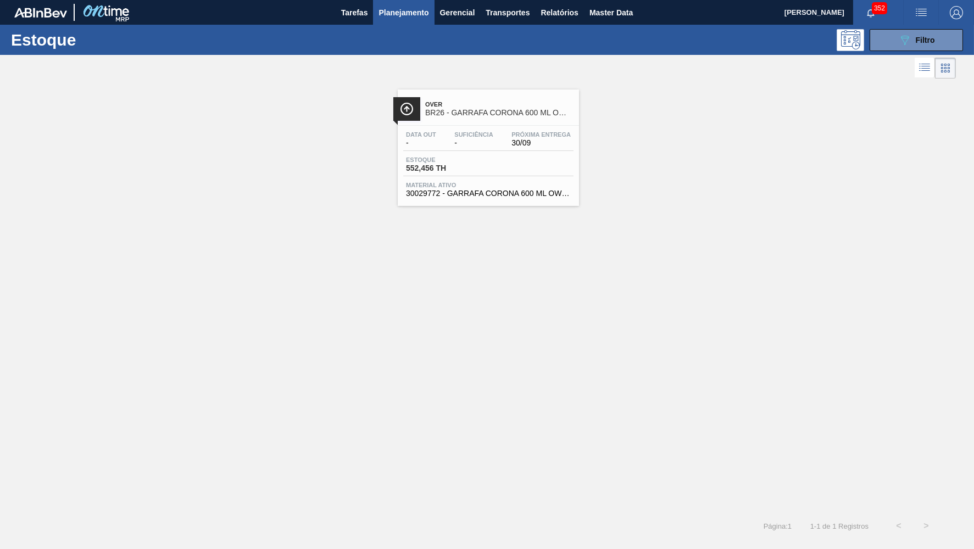
click at [680, 40] on div "Estoque 089F7B8B-B2A5-4AFE-B5C0-19BA573D28AC Filtro" at bounding box center [487, 40] width 974 height 30
click at [905, 40] on icon "089F7B8B-B2A5-4AFE-B5C0-19BA573D28AC" at bounding box center [904, 40] width 13 height 13
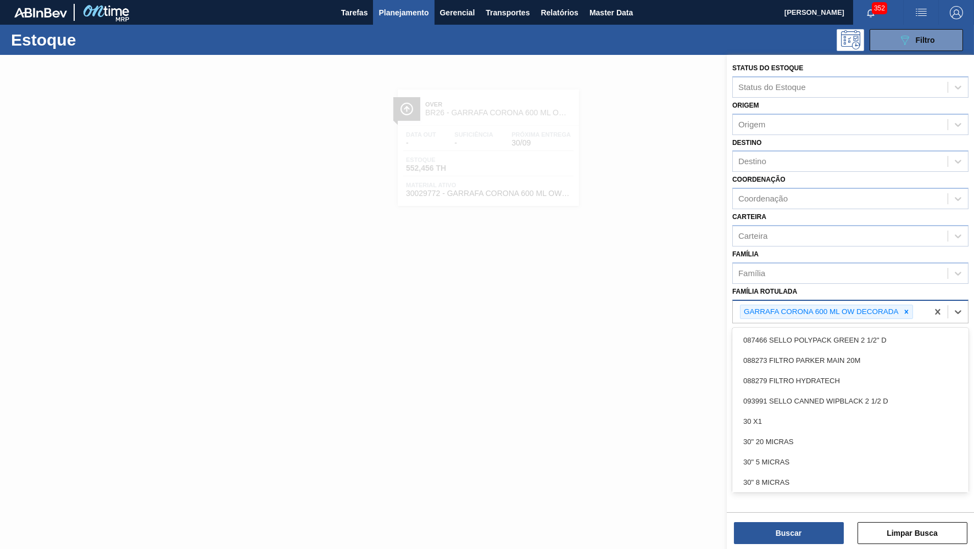
click at [918, 301] on div "GARRAFA CORONA 600 ML OW DECORADA" at bounding box center [830, 312] width 195 height 23
click at [909, 308] on icon at bounding box center [907, 312] width 8 height 8
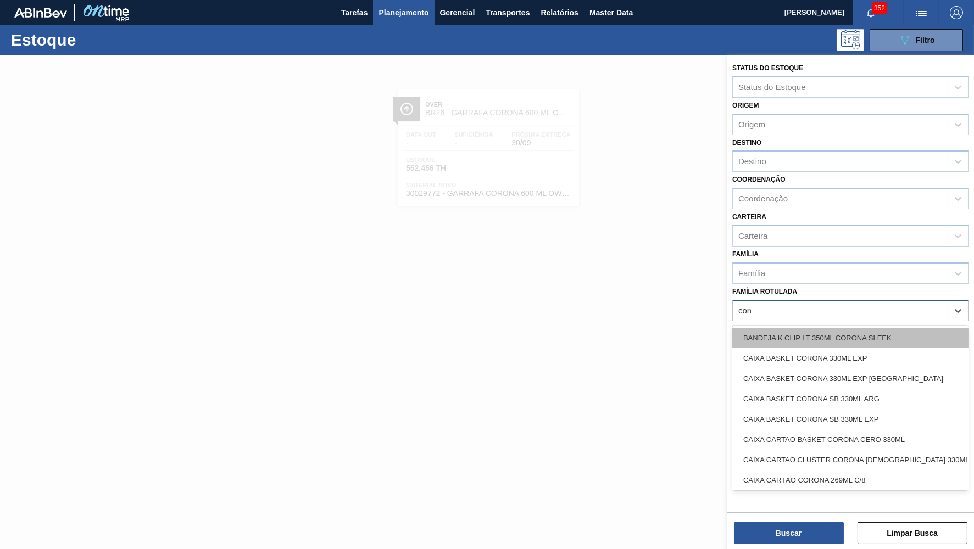
type Rotulada "coronita"
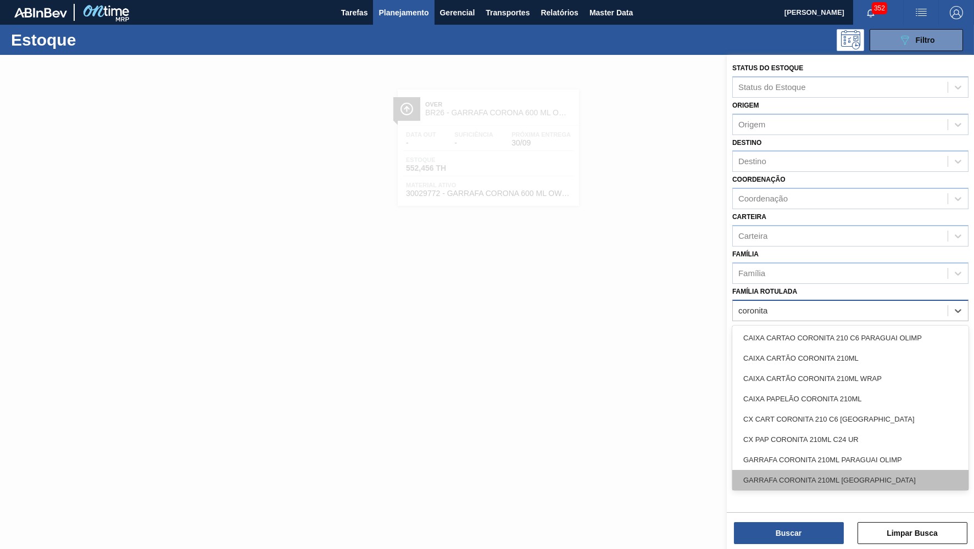
scroll to position [22, 0]
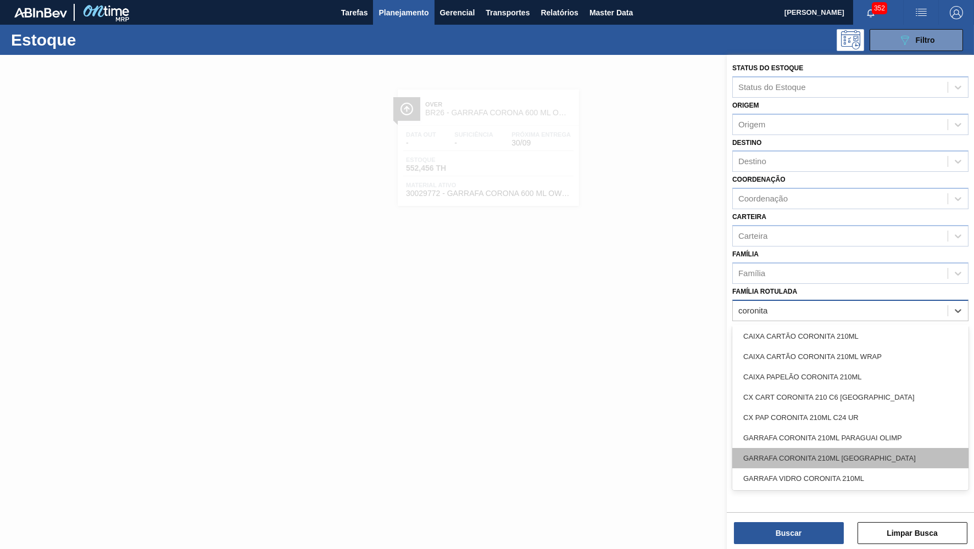
drag, startPoint x: 917, startPoint y: 443, endPoint x: 870, endPoint y: 482, distance: 61.3
click at [916, 448] on div "GARRAFA CORONITA 210ML [GEOGRAPHIC_DATA]" at bounding box center [850, 458] width 236 height 20
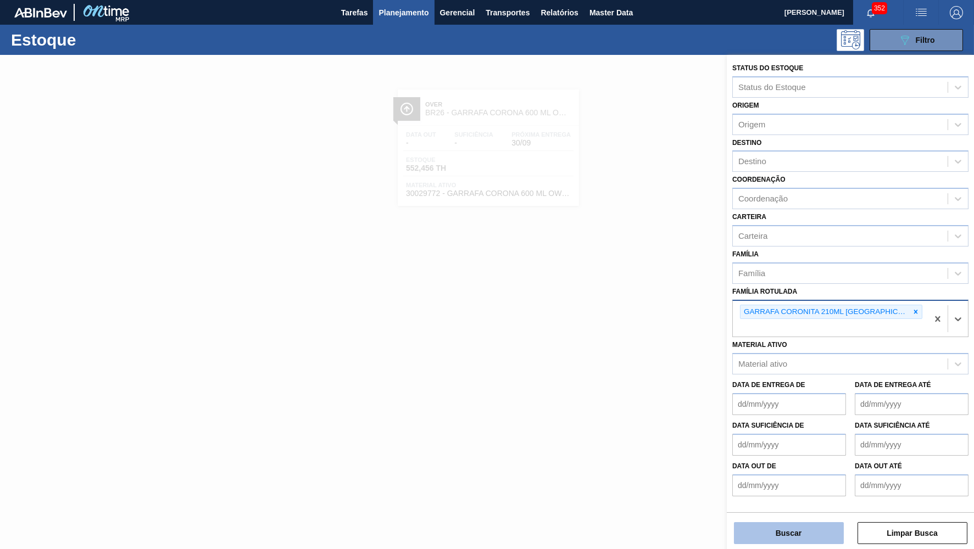
click at [810, 531] on button "Buscar" at bounding box center [789, 533] width 110 height 22
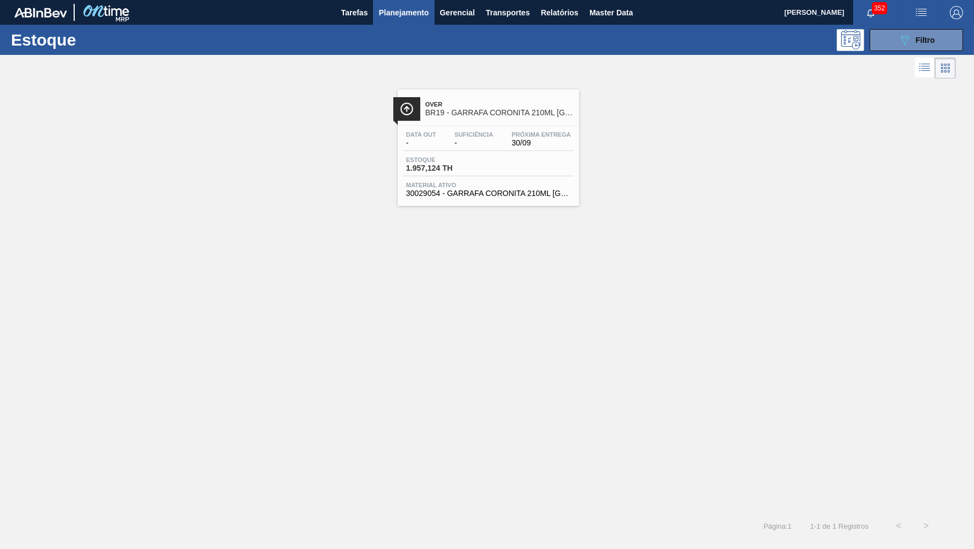
click at [516, 140] on span "30/09" at bounding box center [541, 143] width 59 height 8
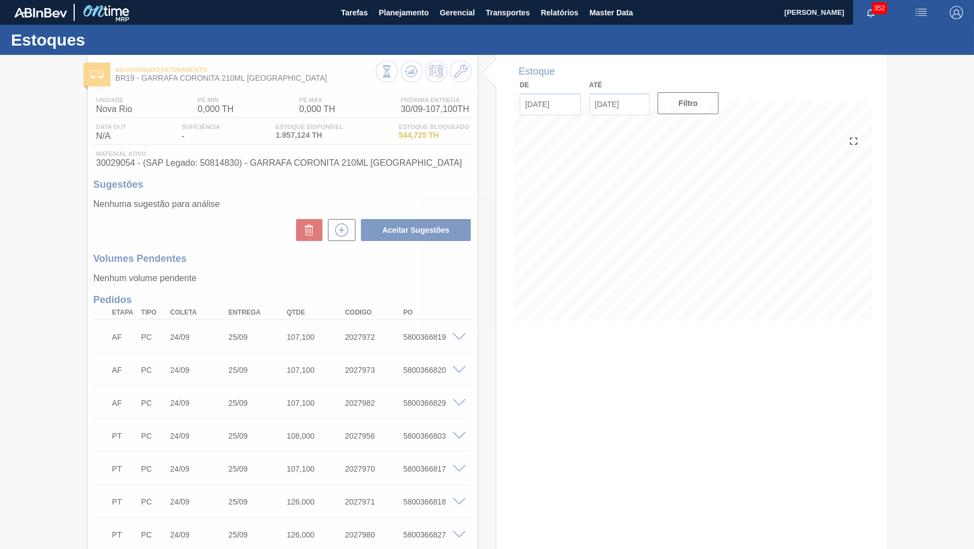
type input "[DATE]"
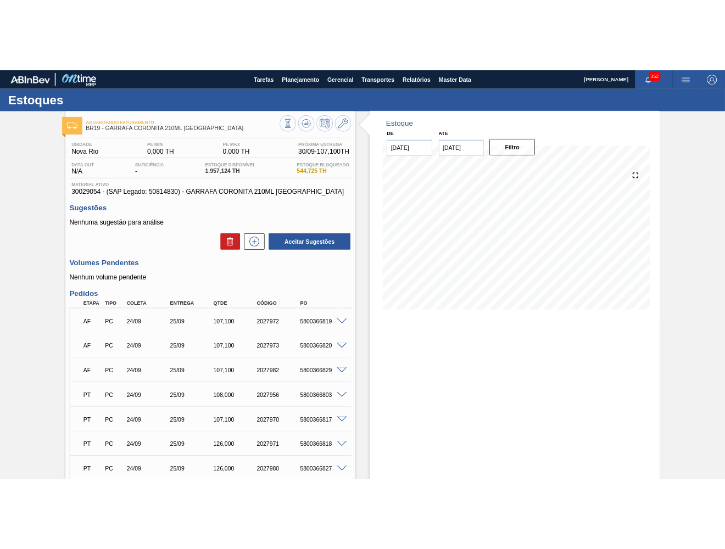
scroll to position [151, 0]
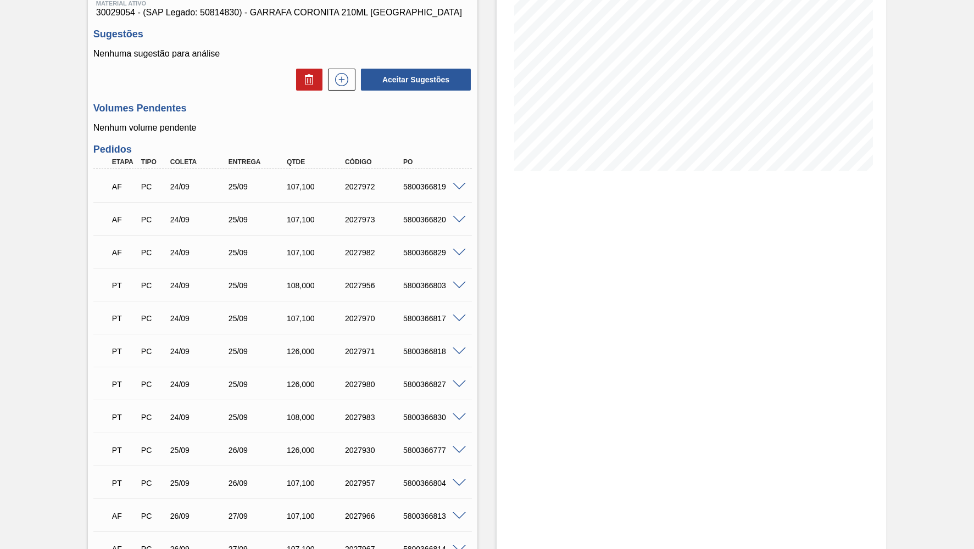
click at [113, 158] on div "Etapa" at bounding box center [124, 162] width 30 height 8
click at [112, 159] on div "Etapa" at bounding box center [124, 162] width 30 height 8
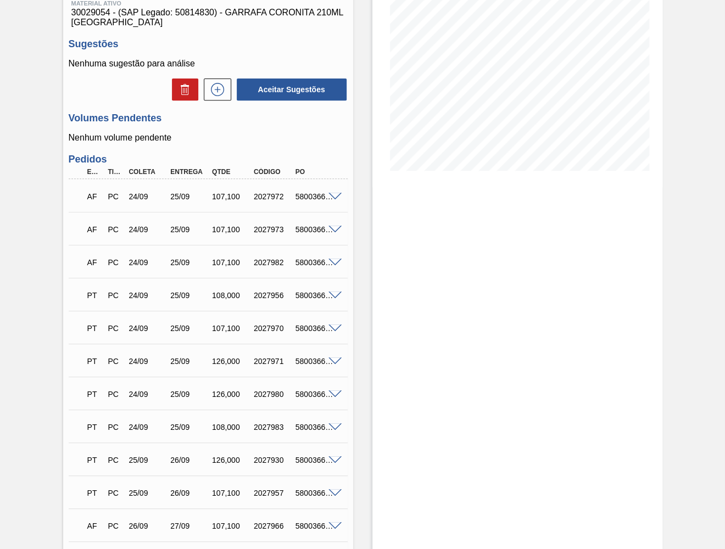
click at [81, 168] on div "Etapa" at bounding box center [90, 172] width 21 height 8
click at [86, 168] on div "Etapa" at bounding box center [95, 172] width 20 height 8
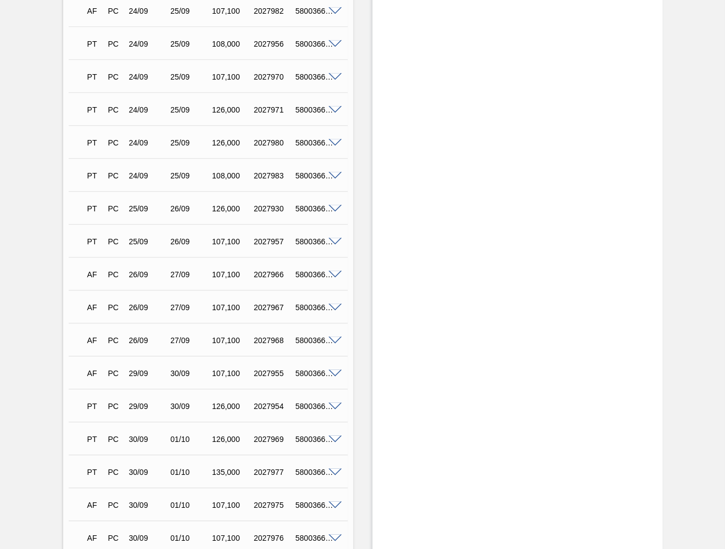
scroll to position [490, 0]
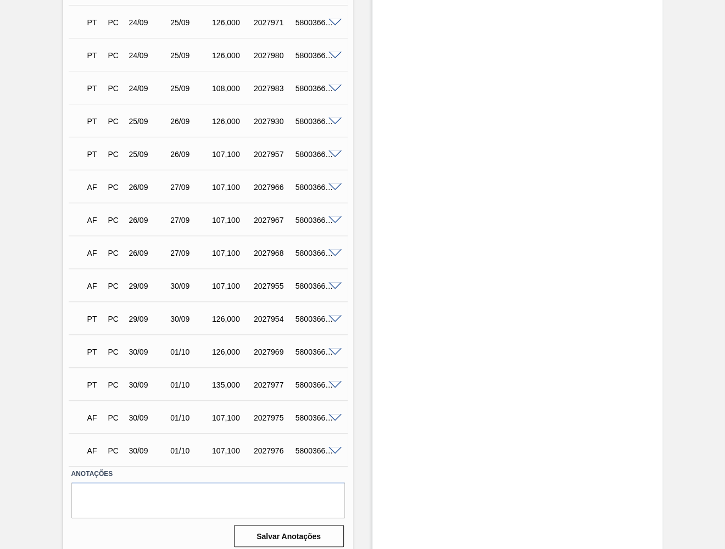
click at [330, 447] on span at bounding box center [335, 451] width 13 height 8
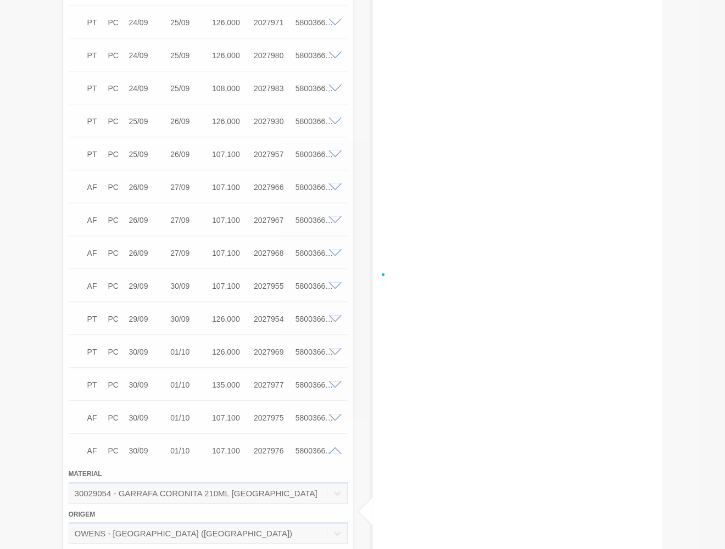
click at [318, 446] on div at bounding box center [362, 274] width 725 height 549
click at [313, 447] on div "5800366823" at bounding box center [315, 451] width 45 height 9
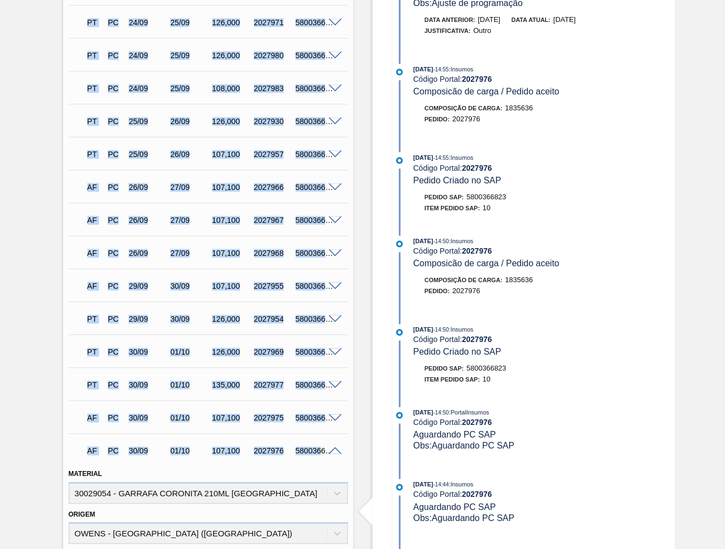
click at [320, 447] on div "5800366823" at bounding box center [315, 451] width 45 height 9
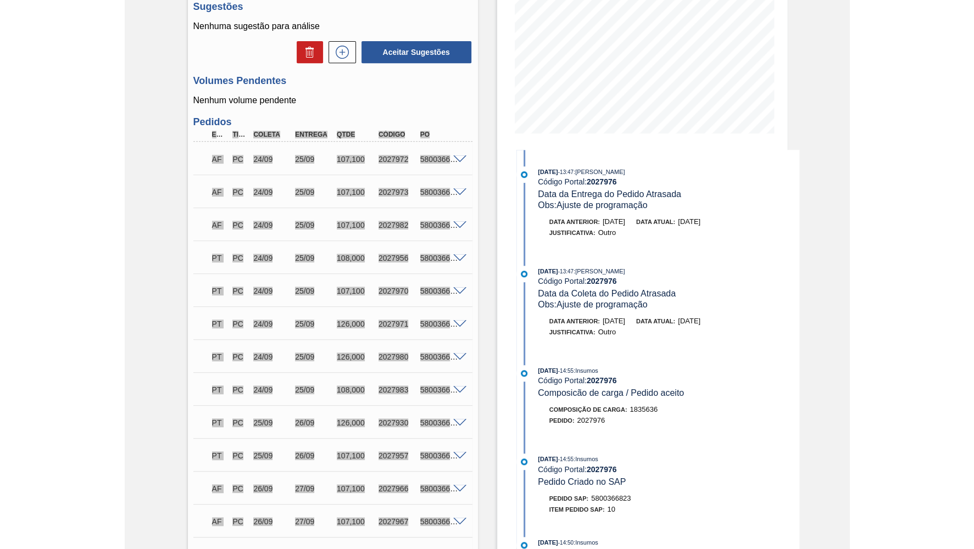
scroll to position [0, 0]
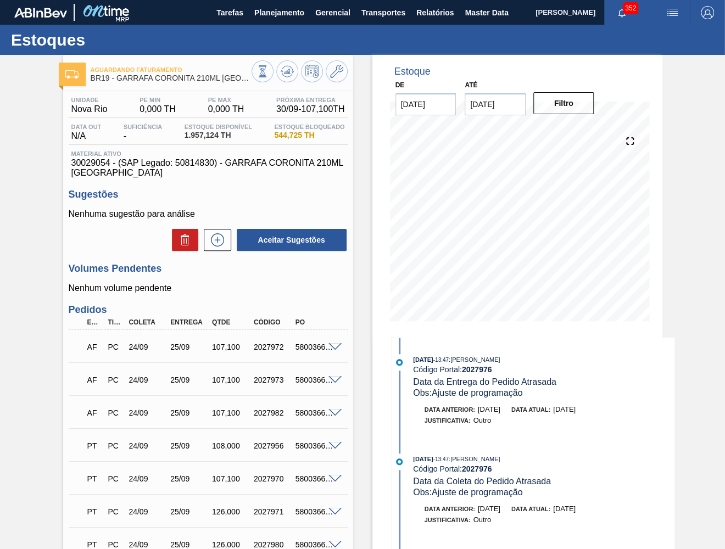
click at [204, 166] on span "30029054 - (SAP Legado: 50814830) - GARRAFA CORONITA 210ML [GEOGRAPHIC_DATA]" at bounding box center [208, 168] width 274 height 20
click at [201, 156] on span "Material ativo" at bounding box center [208, 154] width 274 height 7
click at [194, 163] on span "30029054 - (SAP Legado: 50814830) - GARRAFA CORONITA 210ML [GEOGRAPHIC_DATA]" at bounding box center [208, 168] width 274 height 20
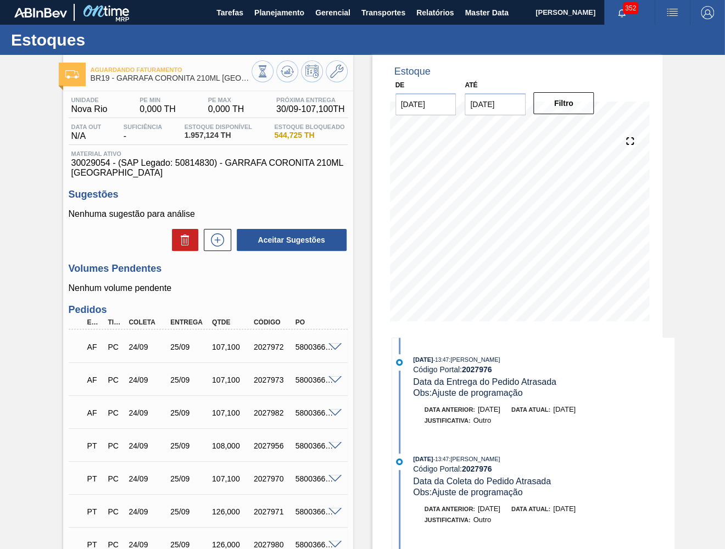
click at [194, 163] on span "30029054 - (SAP Legado: 50814830) - GARRAFA CORONITA 210ML [GEOGRAPHIC_DATA]" at bounding box center [208, 168] width 274 height 20
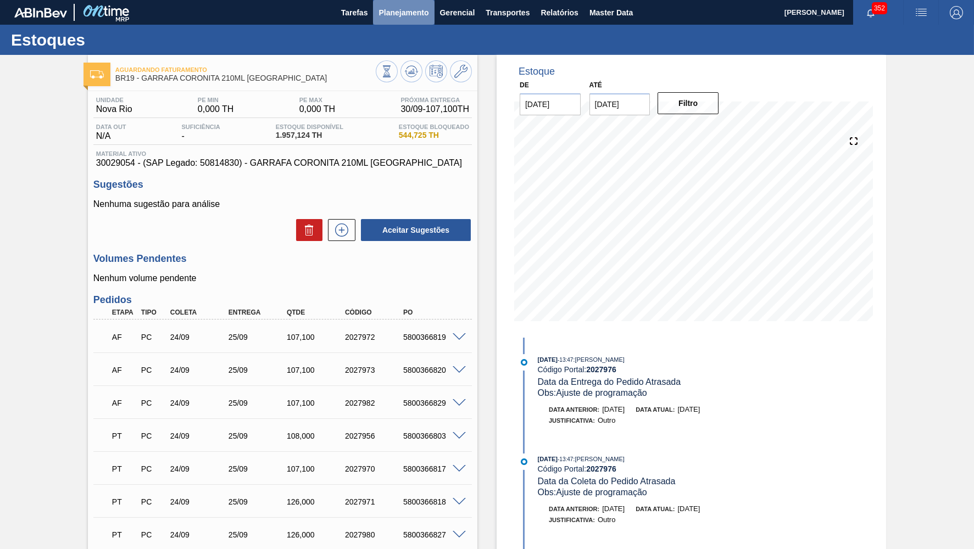
click at [409, 24] on button "Planejamento" at bounding box center [403, 12] width 61 height 25
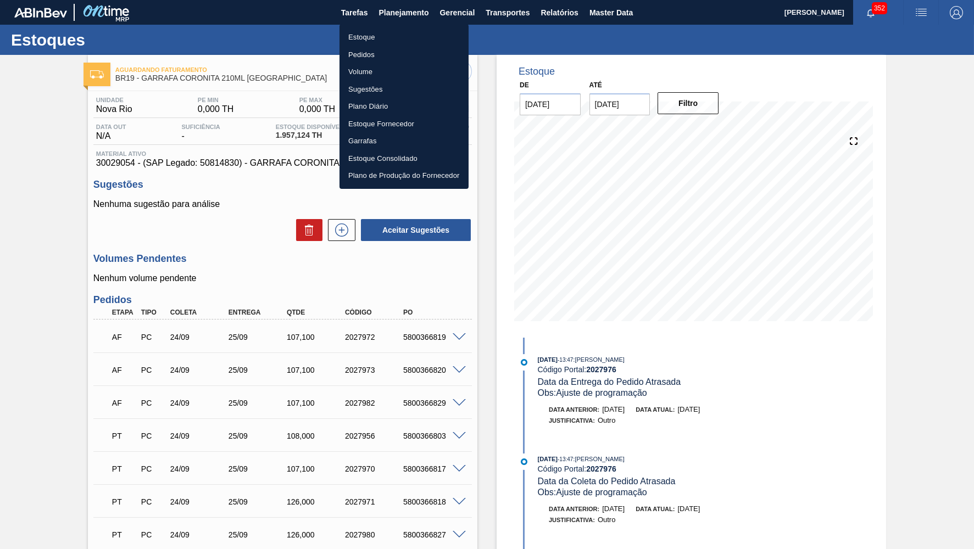
click at [401, 34] on li "Estoque" at bounding box center [404, 38] width 129 height 18
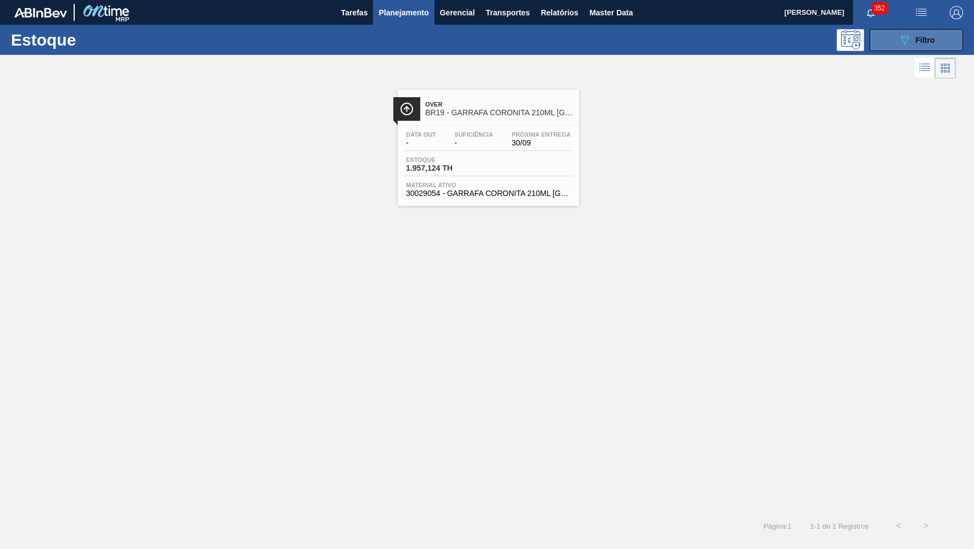
click at [916, 46] on div "089F7B8B-B2A5-4AFE-B5C0-19BA573D28AC Filtro" at bounding box center [916, 40] width 37 height 13
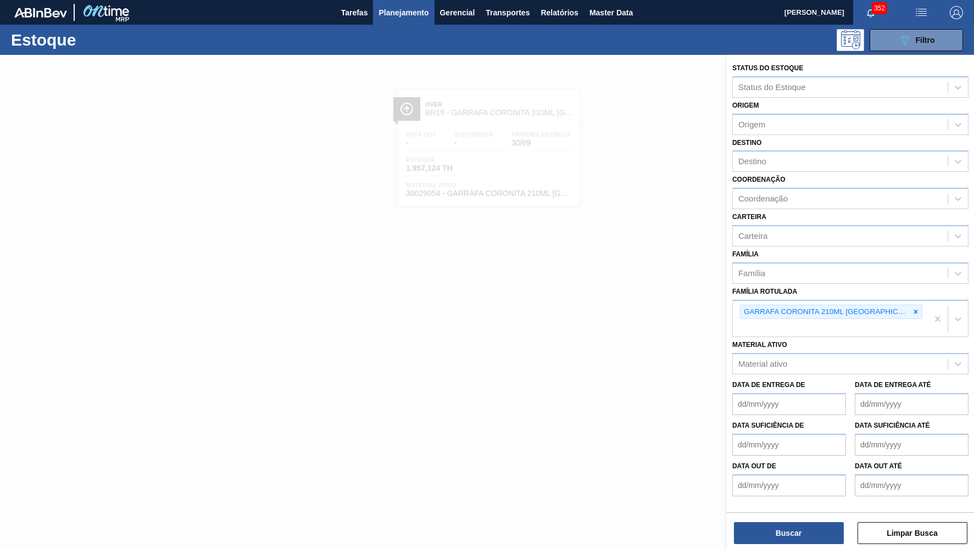
click at [838, 337] on div "Material ativo Material ativo" at bounding box center [850, 355] width 236 height 37
click at [912, 308] on icon at bounding box center [916, 312] width 8 height 8
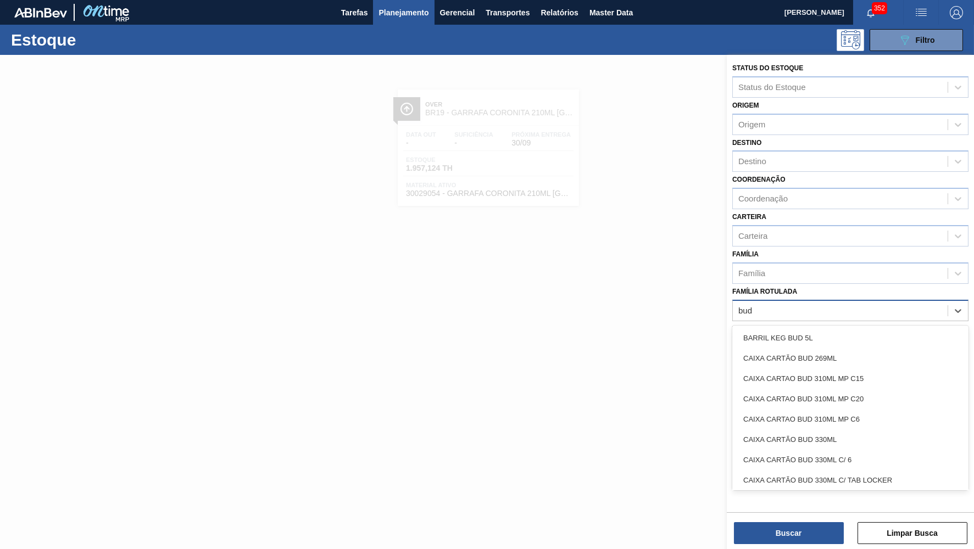
type Rotulada "bud 473"
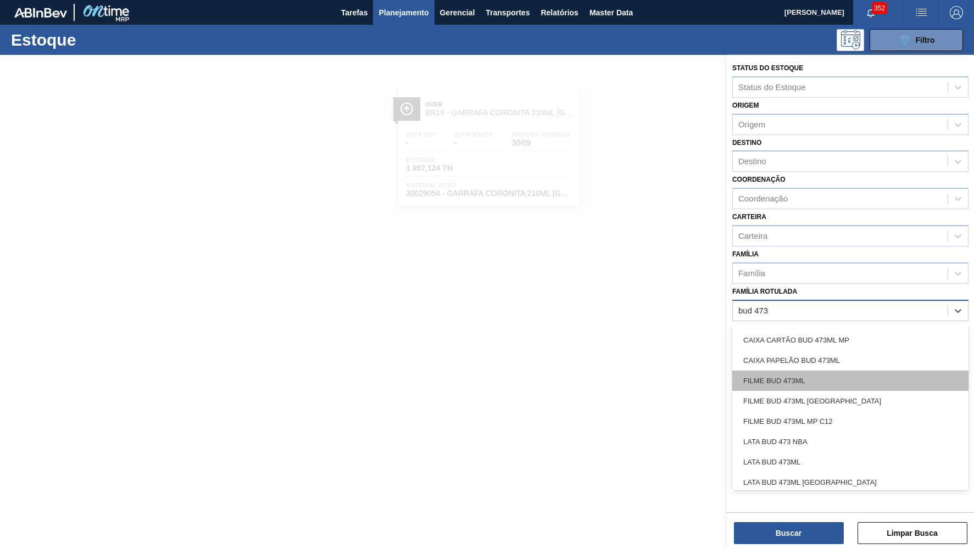
scroll to position [101, 0]
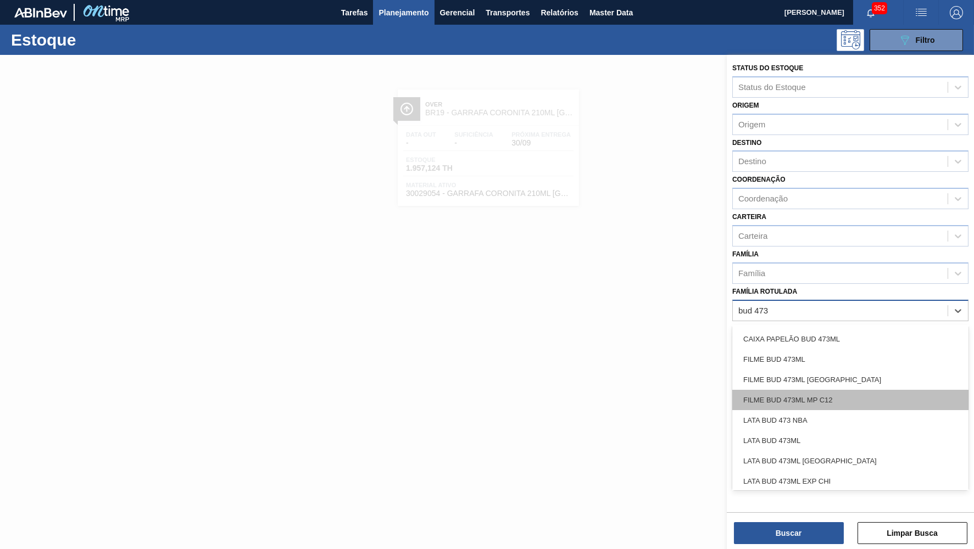
drag, startPoint x: 779, startPoint y: 370, endPoint x: 785, endPoint y: 374, distance: 7.2
click at [785, 374] on div "CAIXA CARTÃO BUD 473ML CAIXA CARTÃO BUD 473ML ALUBOTTLE CAIXA CARTÃO BUD 473ML …" at bounding box center [850, 408] width 236 height 165
click at [785, 390] on div "FILME BUD 473ML MP C12" at bounding box center [850, 400] width 236 height 20
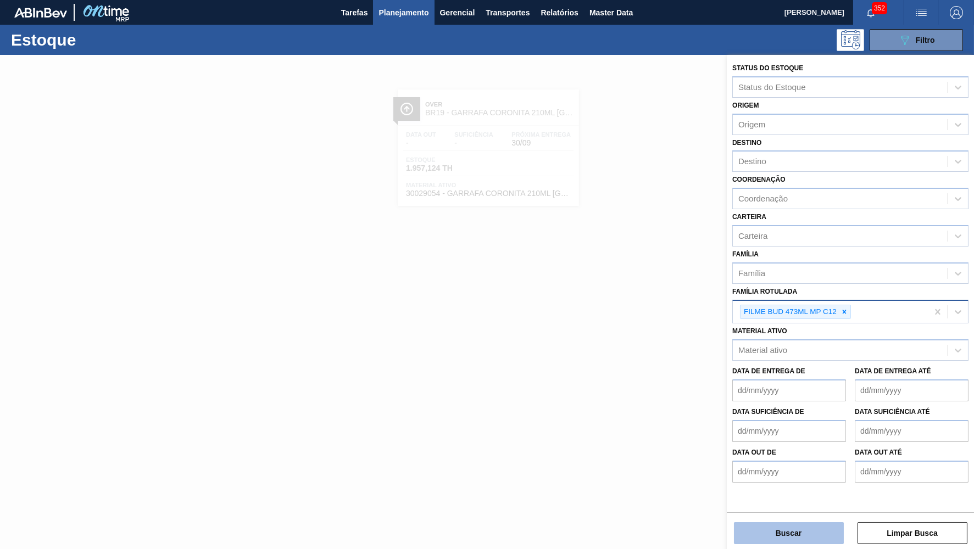
click at [804, 536] on button "Buscar" at bounding box center [789, 533] width 110 height 22
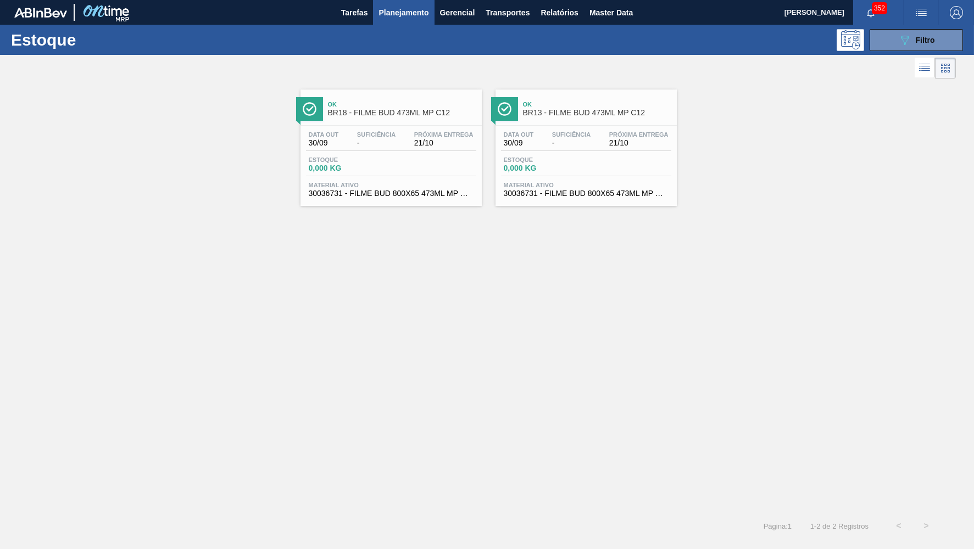
click at [429, 123] on div "Ok BR18 - FILME BUD 473ML MP C12 Data [DATE] Suficiência - Próxima Entrega 21/1…" at bounding box center [391, 148] width 181 height 116
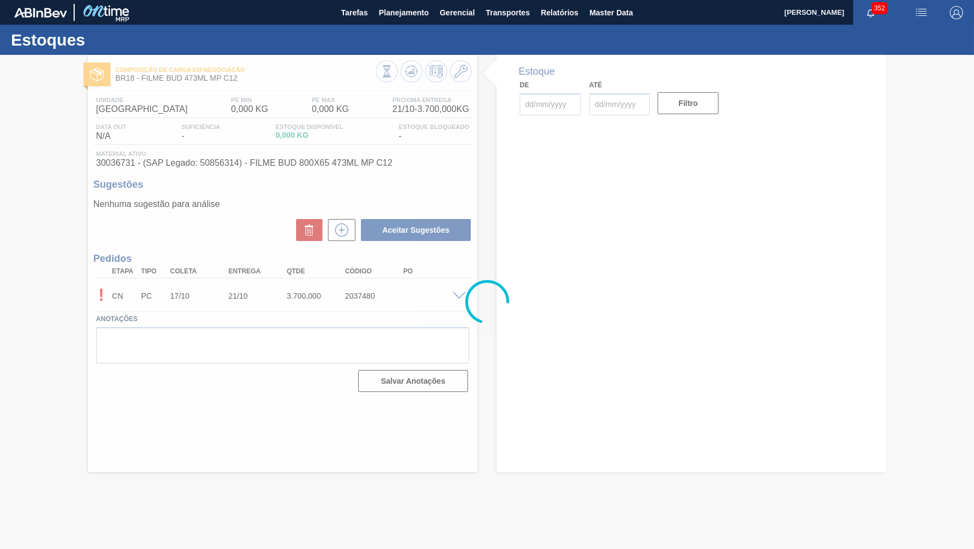
type input "[DATE]"
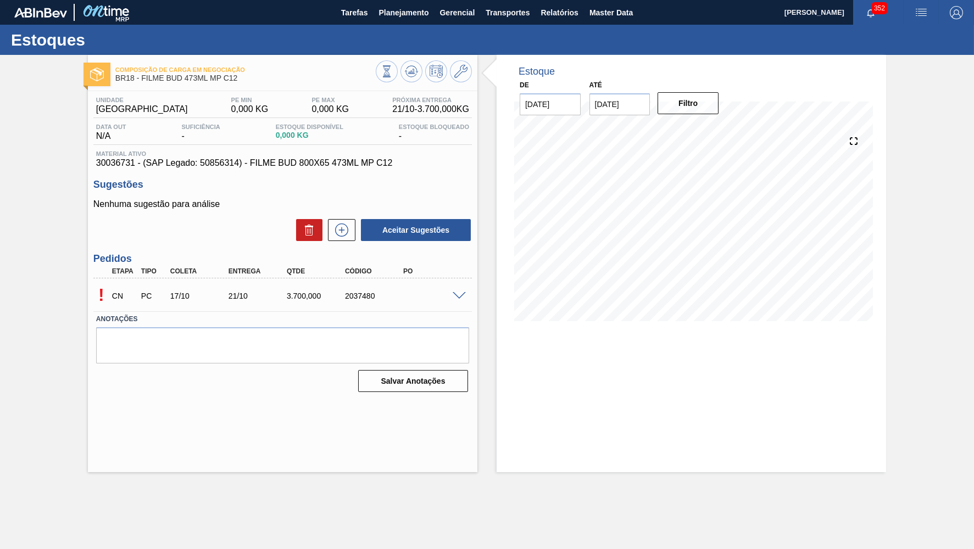
click at [454, 293] on div at bounding box center [461, 295] width 22 height 8
click at [463, 297] on div "! CN PC 17/10 21/10 3.700,000 2037480" at bounding box center [282, 294] width 379 height 27
click at [459, 294] on span at bounding box center [459, 296] width 13 height 8
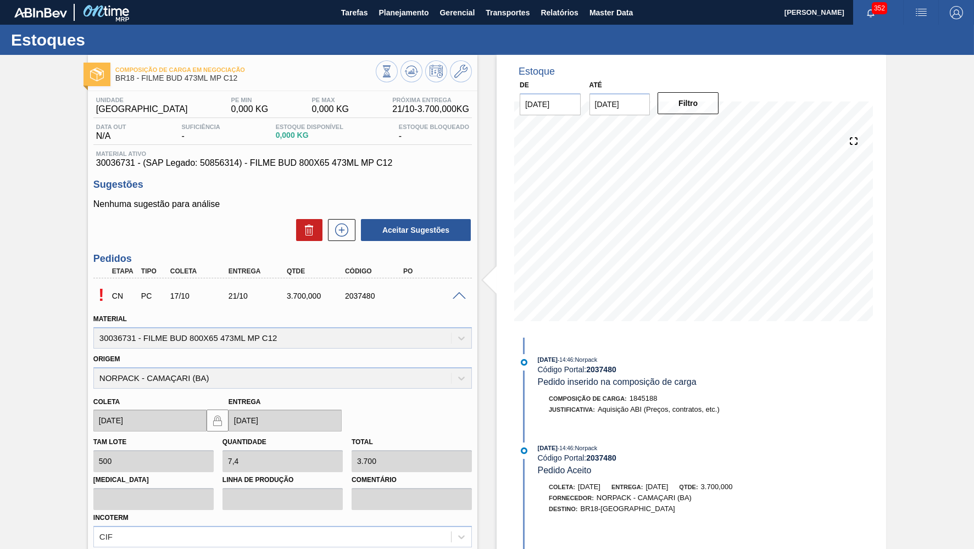
scroll to position [101, 0]
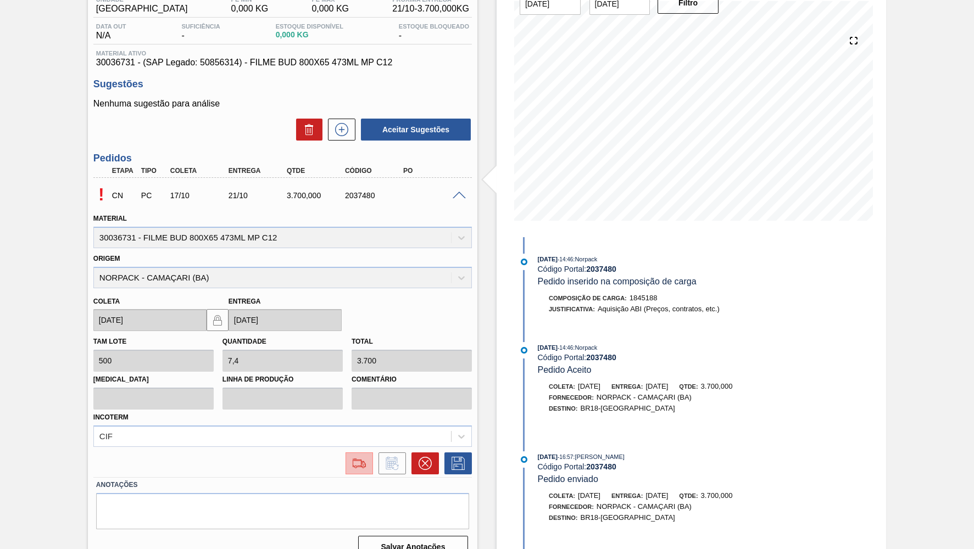
click at [355, 457] on img at bounding box center [360, 463] width 18 height 13
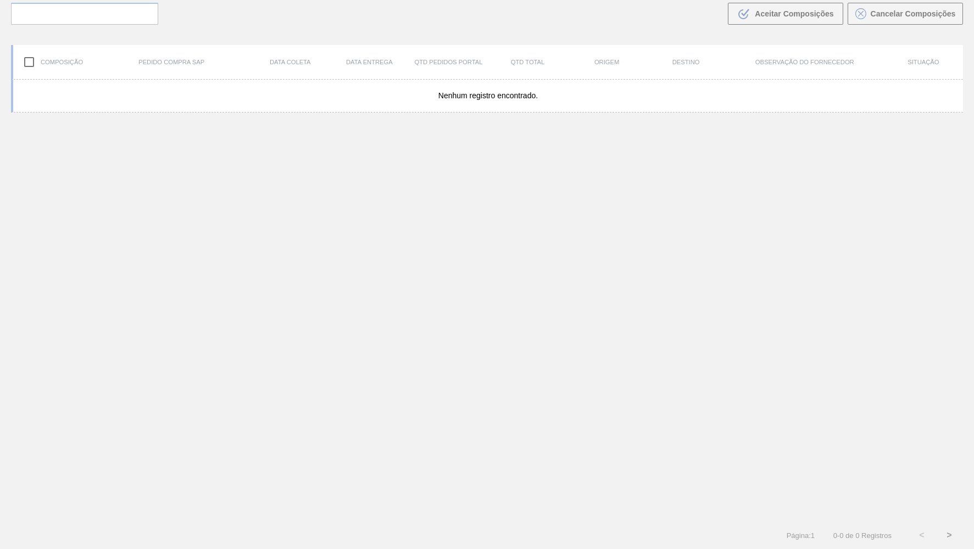
scroll to position [75, 0]
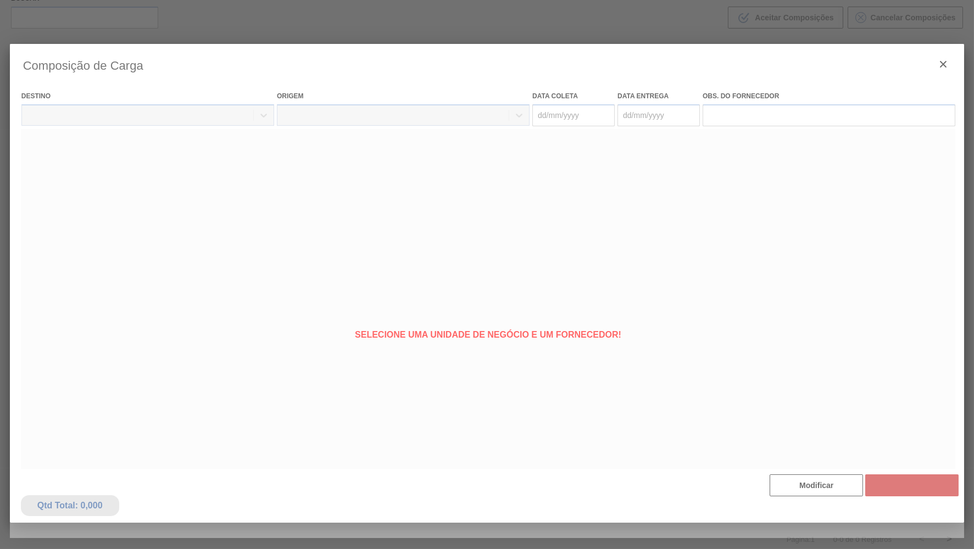
type coleta "[DATE]"
type entrega "[DATE]"
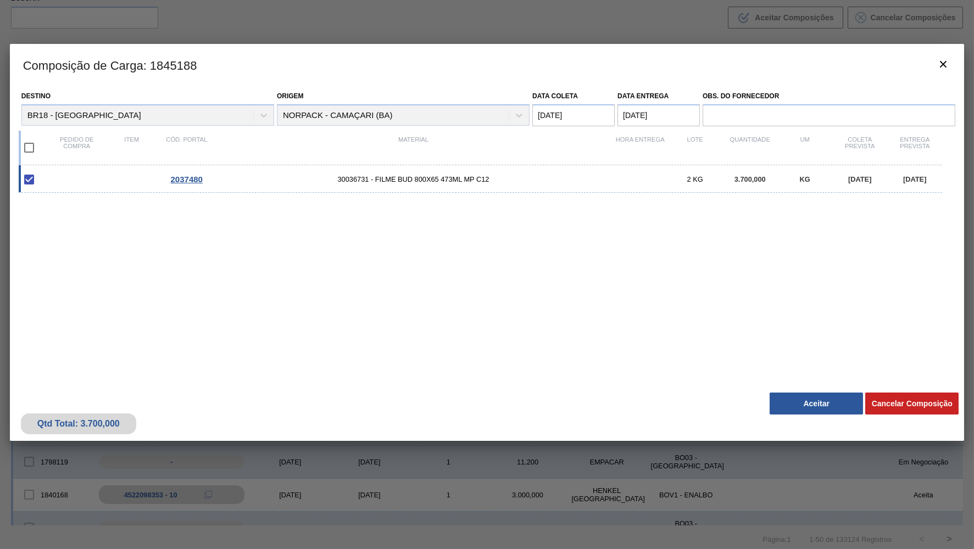
click at [801, 396] on button "Aceitar" at bounding box center [816, 404] width 93 height 22
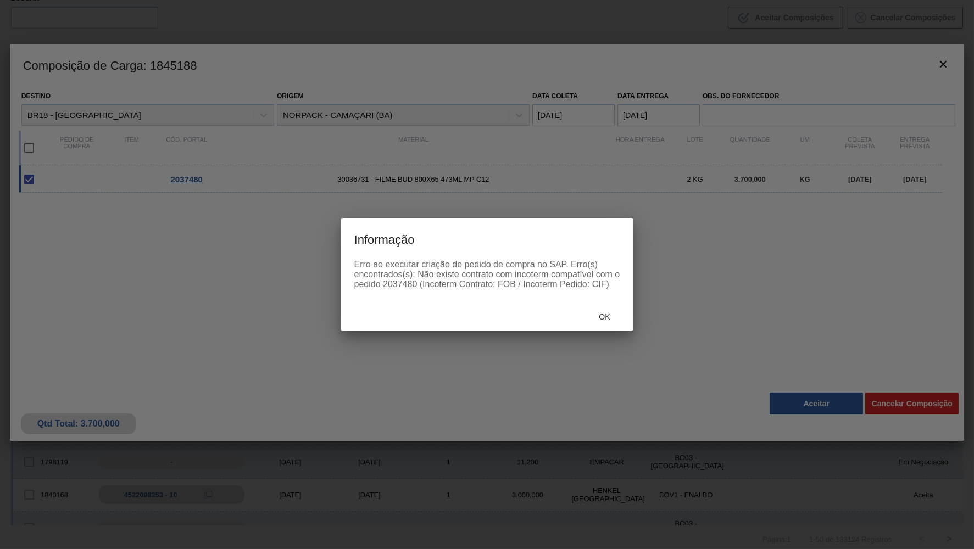
click at [607, 330] on div "Ok" at bounding box center [487, 317] width 292 height 29
click at [608, 321] on span "Ok" at bounding box center [604, 317] width 29 height 9
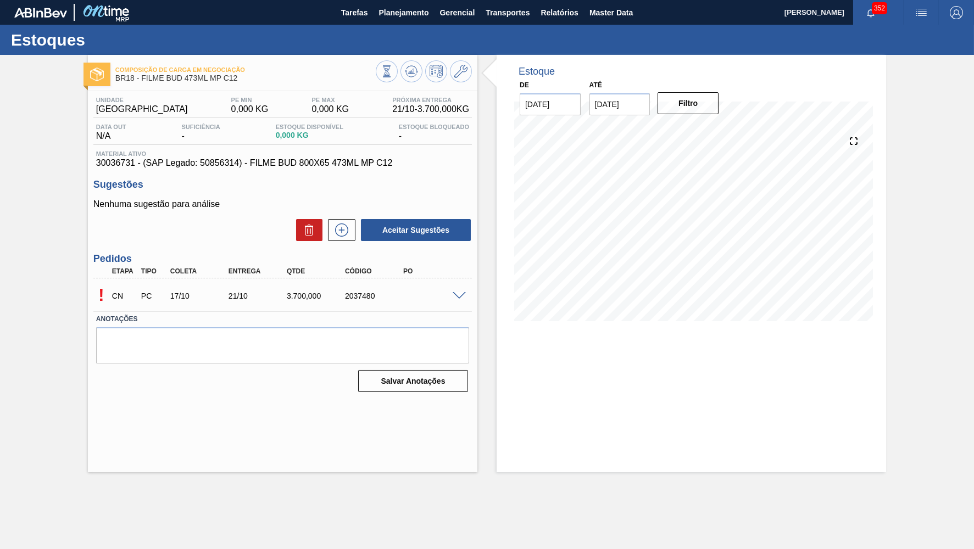
click at [459, 292] on span at bounding box center [459, 296] width 13 height 8
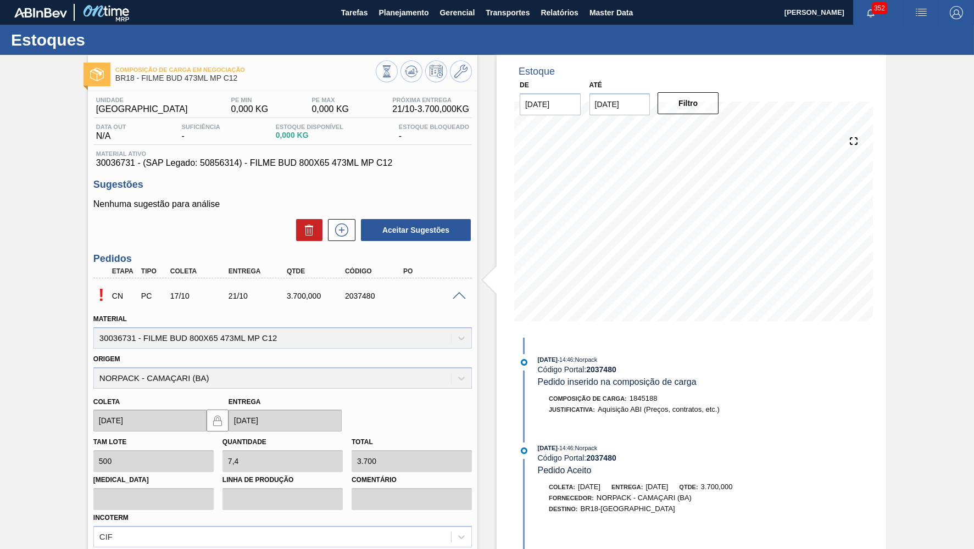
scroll to position [103, 0]
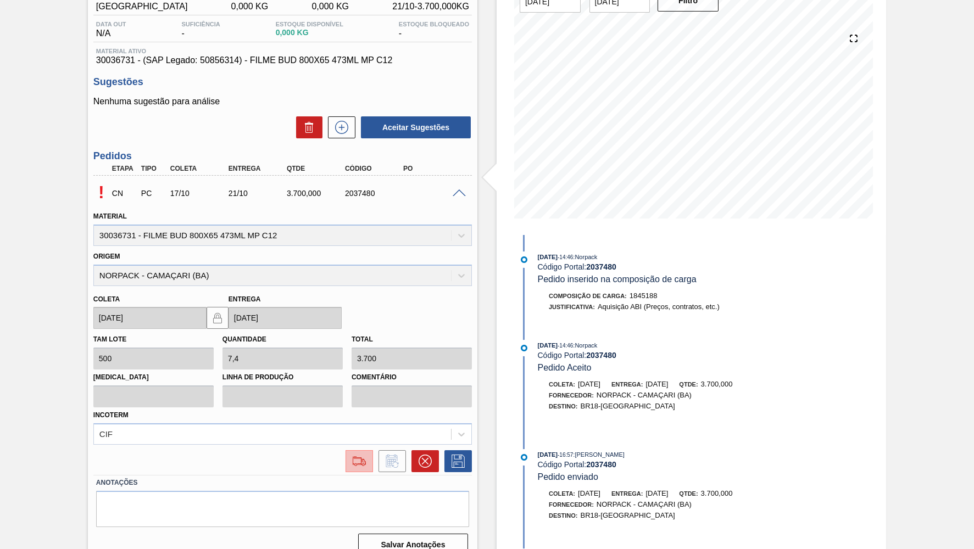
click at [360, 457] on button at bounding box center [359, 462] width 27 height 22
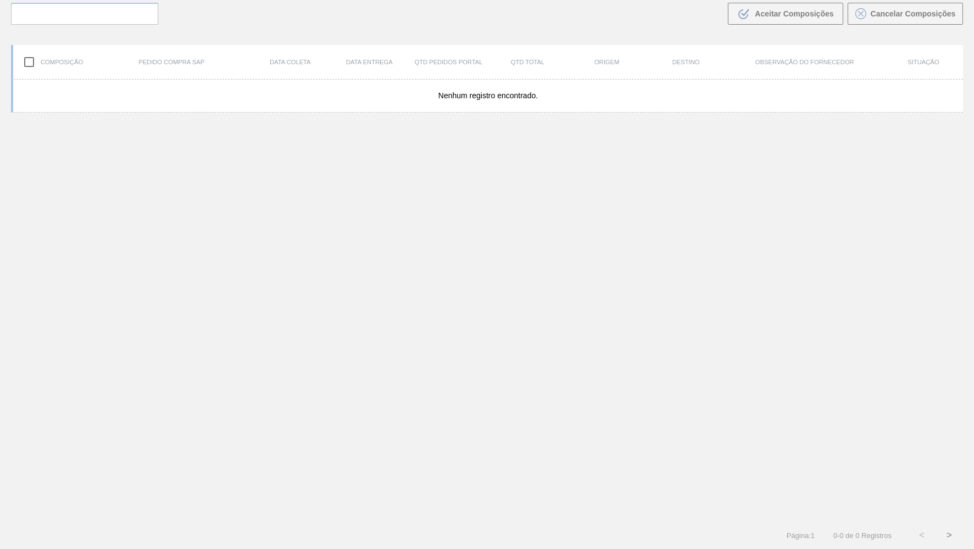
scroll to position [75, 0]
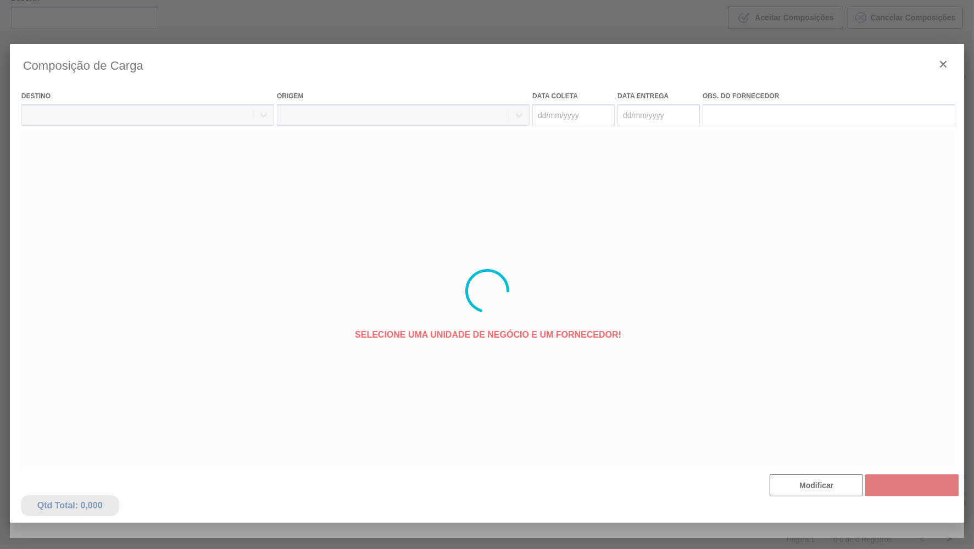
type coleta "[DATE]"
type entrega "[DATE]"
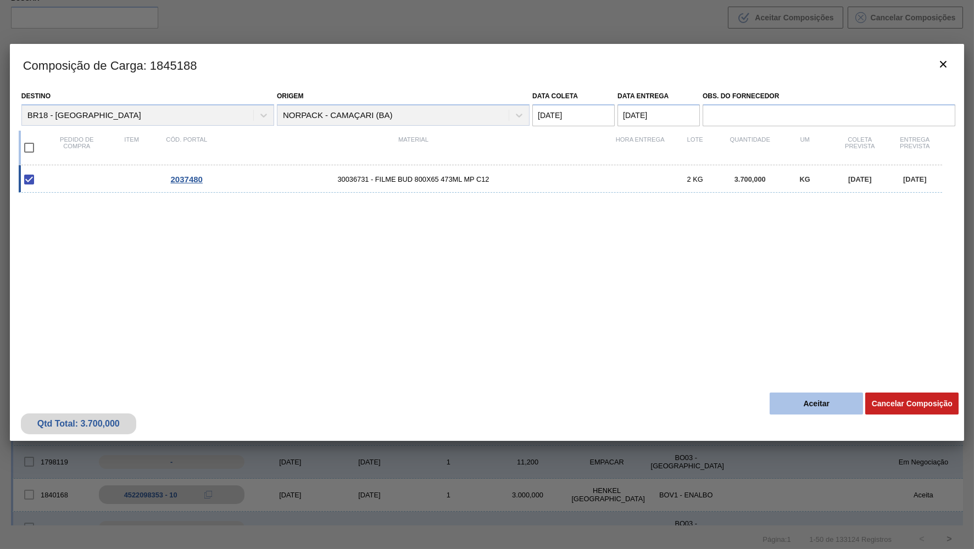
click at [836, 399] on button "Aceitar" at bounding box center [816, 404] width 93 height 22
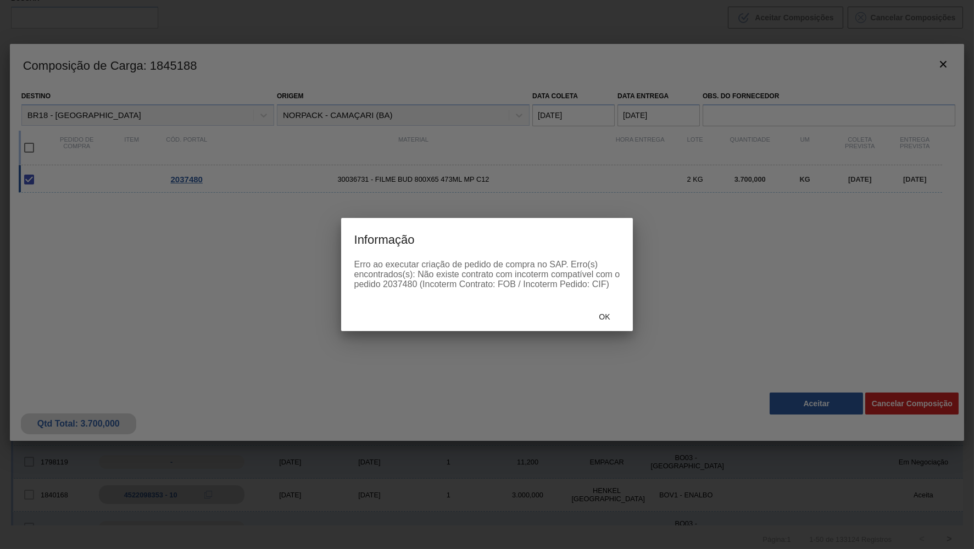
click at [612, 315] on span "Ok" at bounding box center [604, 317] width 29 height 9
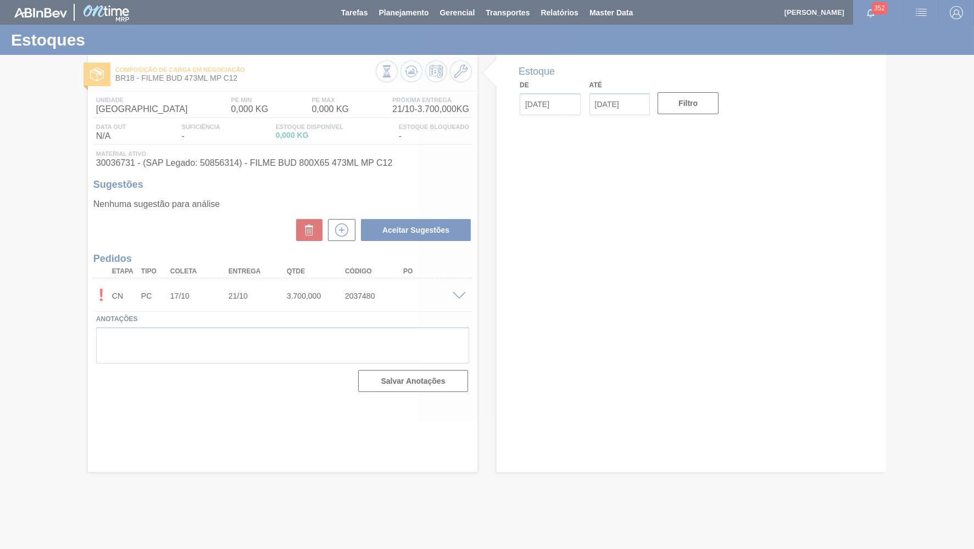
click at [454, 290] on div at bounding box center [487, 274] width 974 height 549
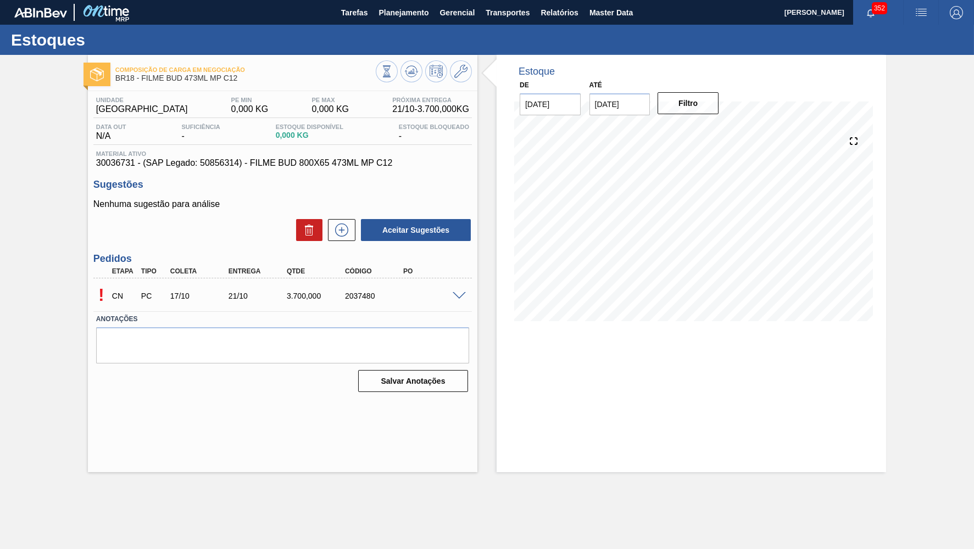
click at [462, 291] on div at bounding box center [461, 295] width 22 height 8
click at [463, 292] on span at bounding box center [459, 296] width 13 height 8
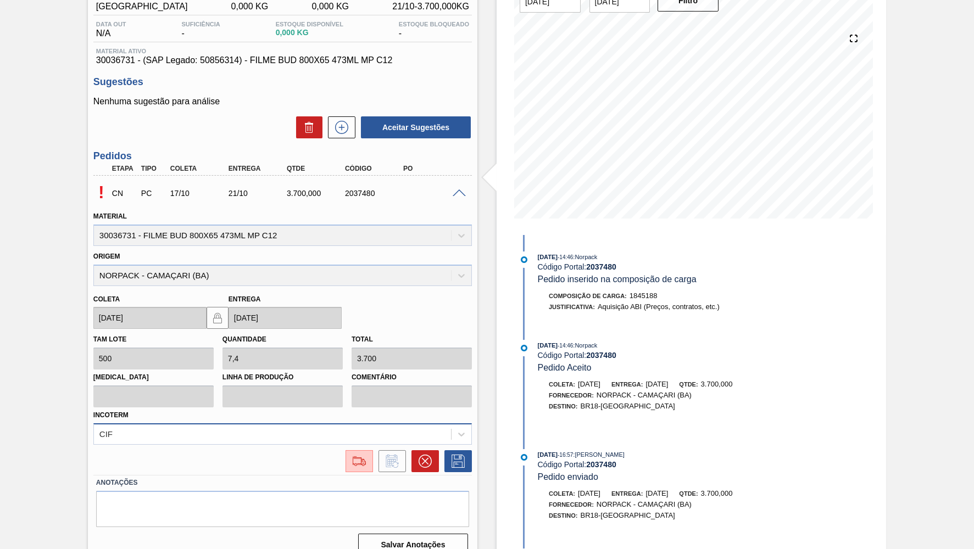
click at [199, 425] on div "CIF" at bounding box center [282, 434] width 379 height 21
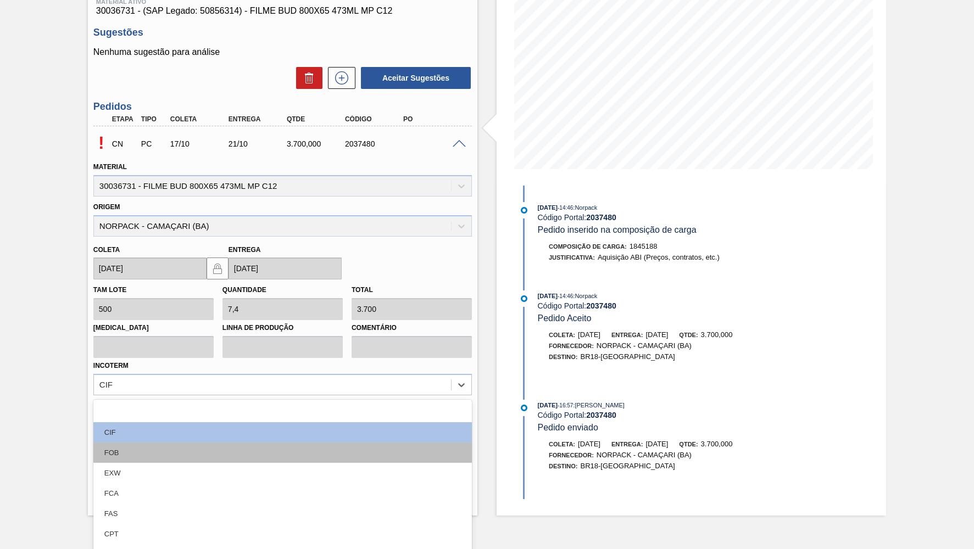
click at [170, 443] on div "FOB" at bounding box center [282, 453] width 379 height 20
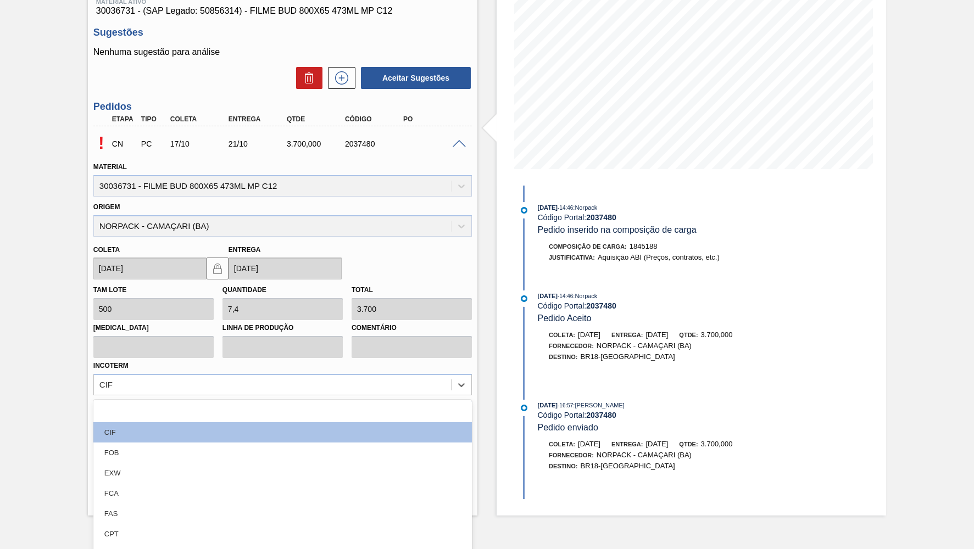
scroll to position [103, 0]
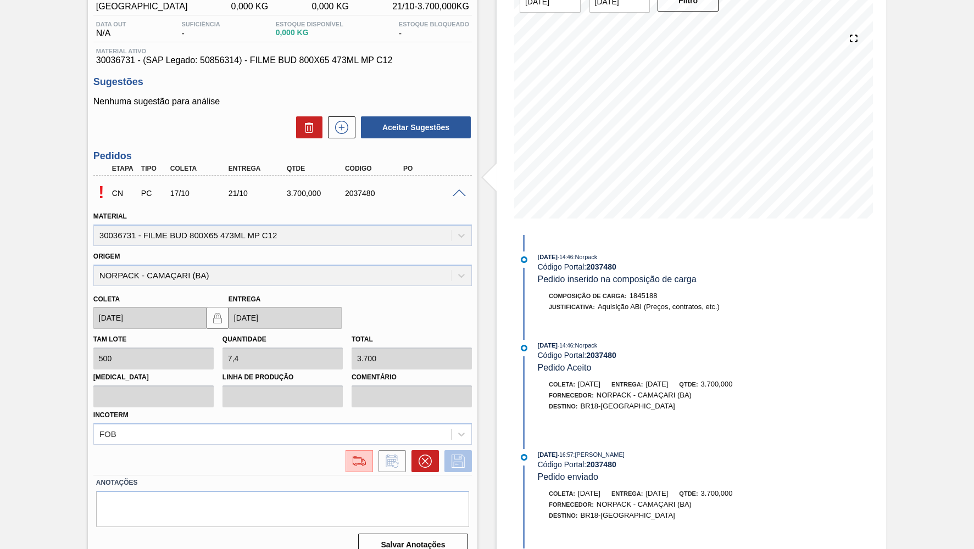
click at [459, 455] on icon at bounding box center [458, 461] width 18 height 13
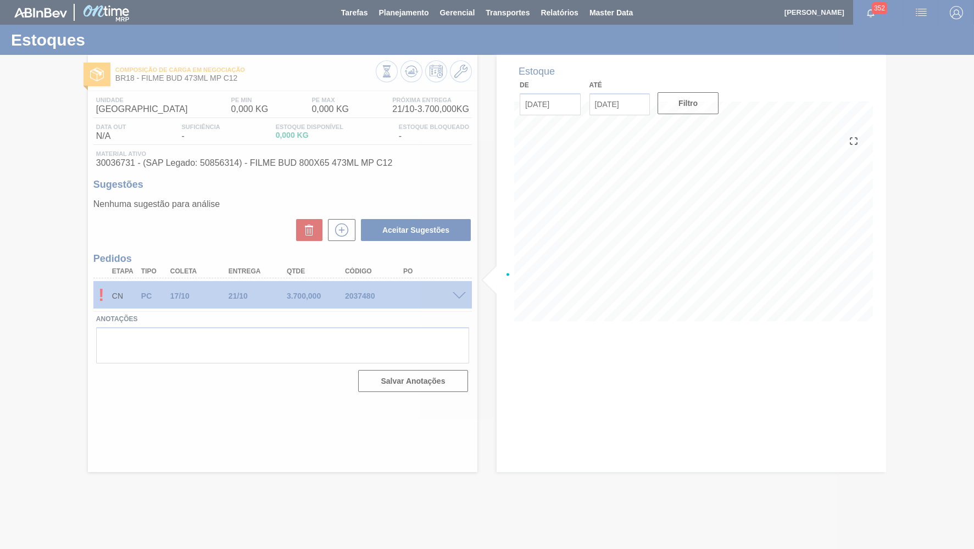
scroll to position [0, 0]
click at [2, 336] on div at bounding box center [487, 274] width 974 height 549
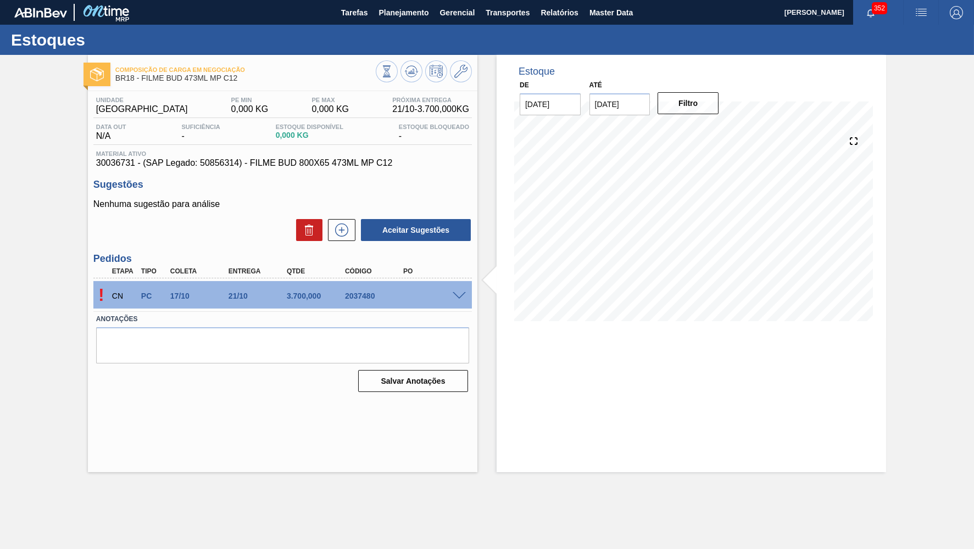
click at [461, 293] on span at bounding box center [459, 296] width 13 height 8
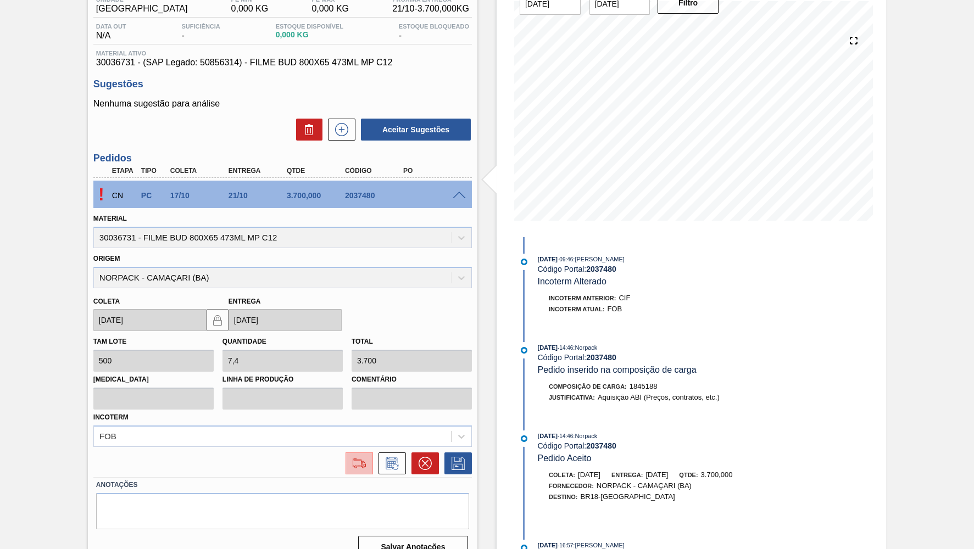
click at [355, 457] on img at bounding box center [360, 463] width 18 height 13
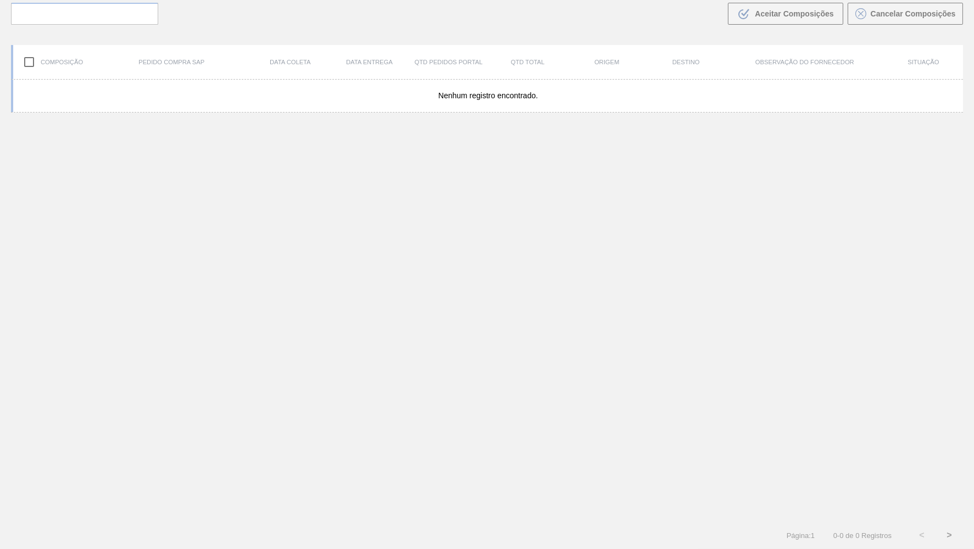
scroll to position [75, 0]
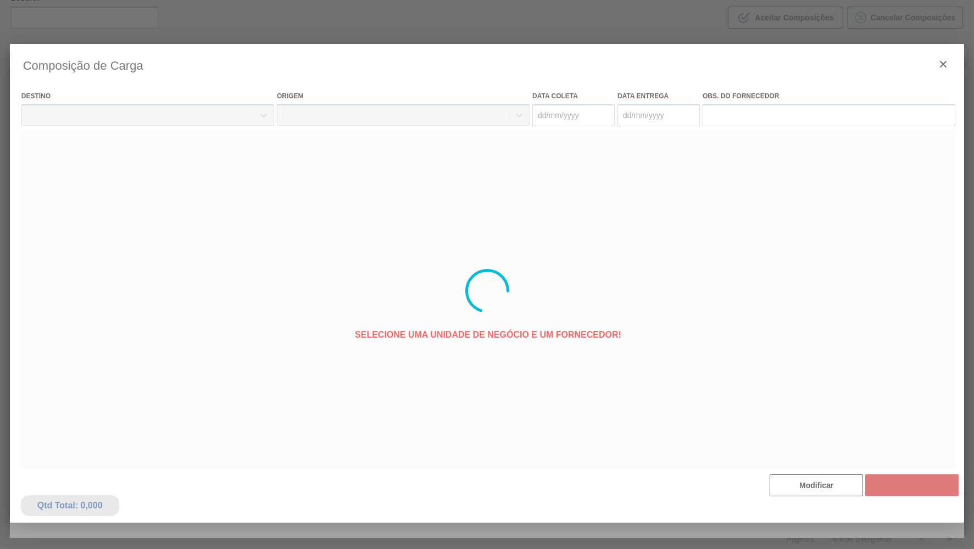
type coleta "[DATE]"
type entrega "[DATE]"
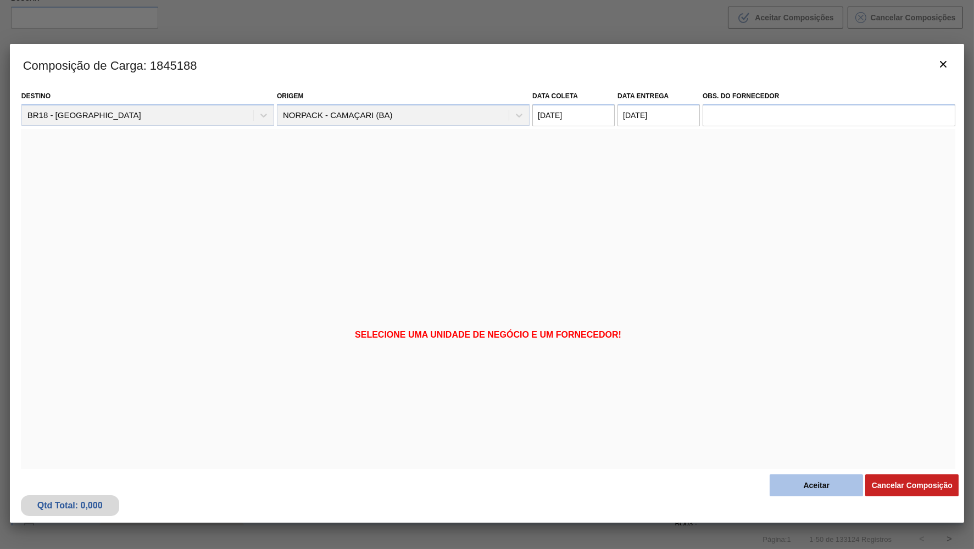
click at [834, 493] on button "Aceitar" at bounding box center [816, 486] width 93 height 22
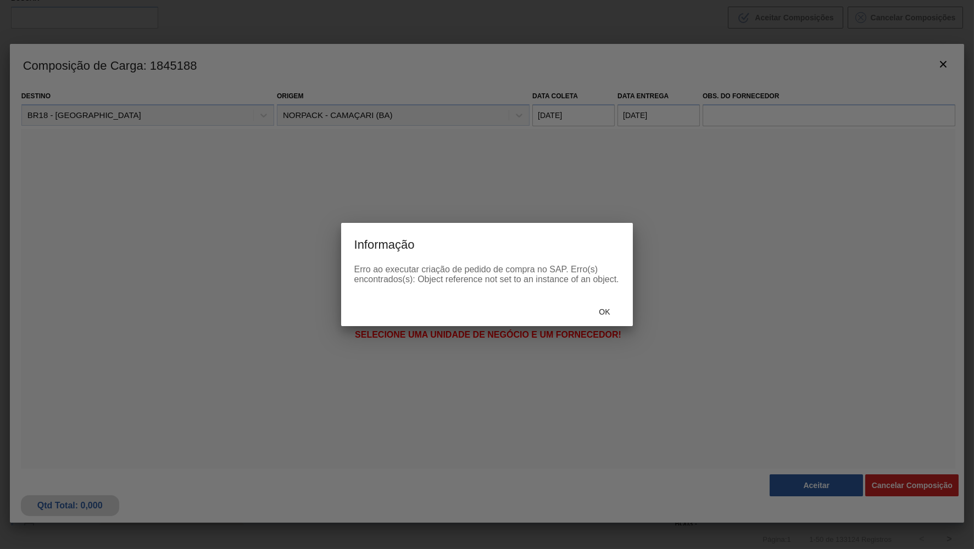
click at [799, 271] on div at bounding box center [487, 274] width 974 height 549
click at [604, 312] on span "Ok" at bounding box center [604, 312] width 29 height 9
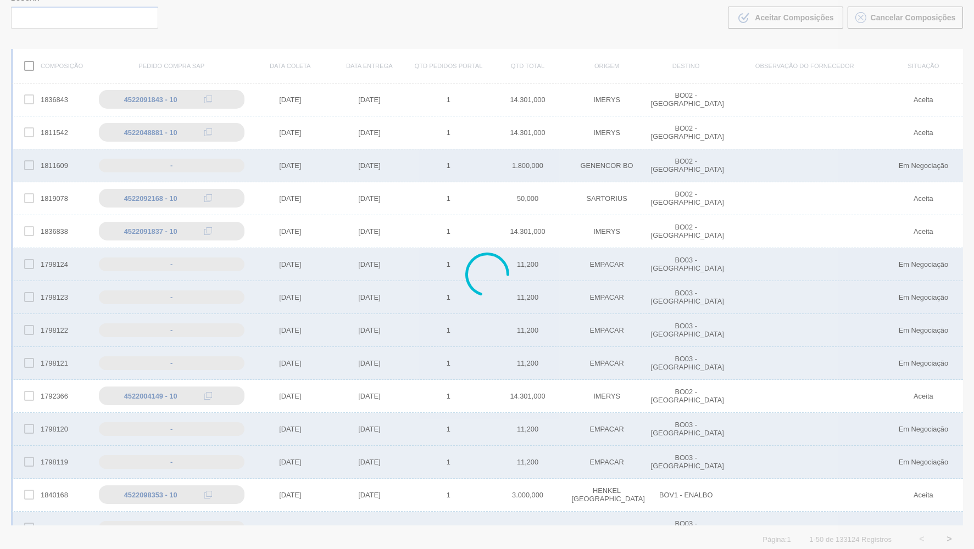
click at [802, 481] on div at bounding box center [487, 274] width 974 height 549
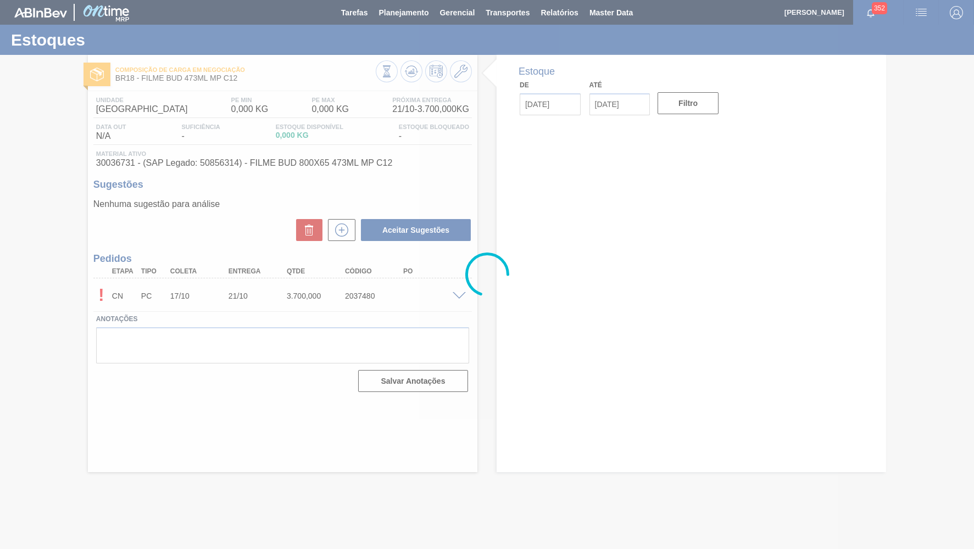
click at [18, 212] on div at bounding box center [487, 274] width 974 height 549
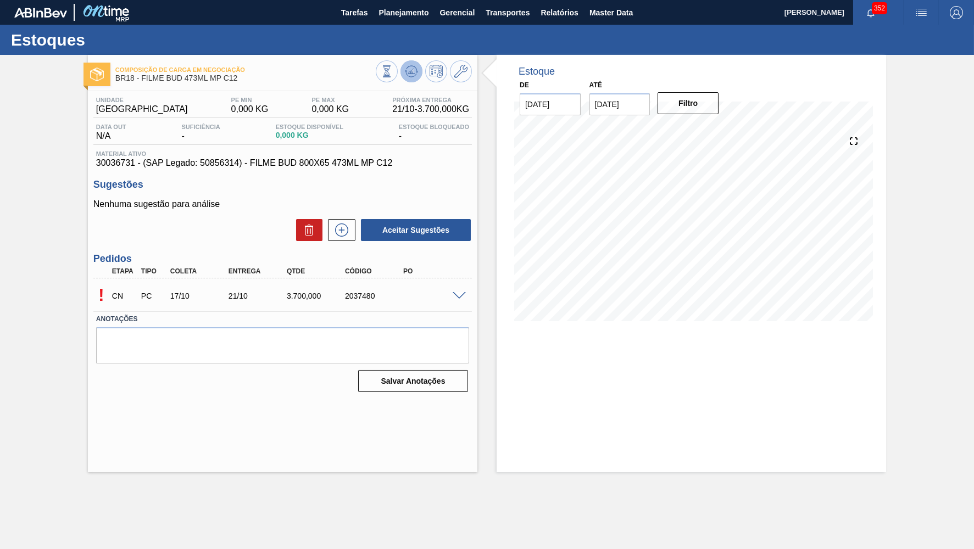
click at [415, 75] on icon at bounding box center [411, 73] width 11 height 5
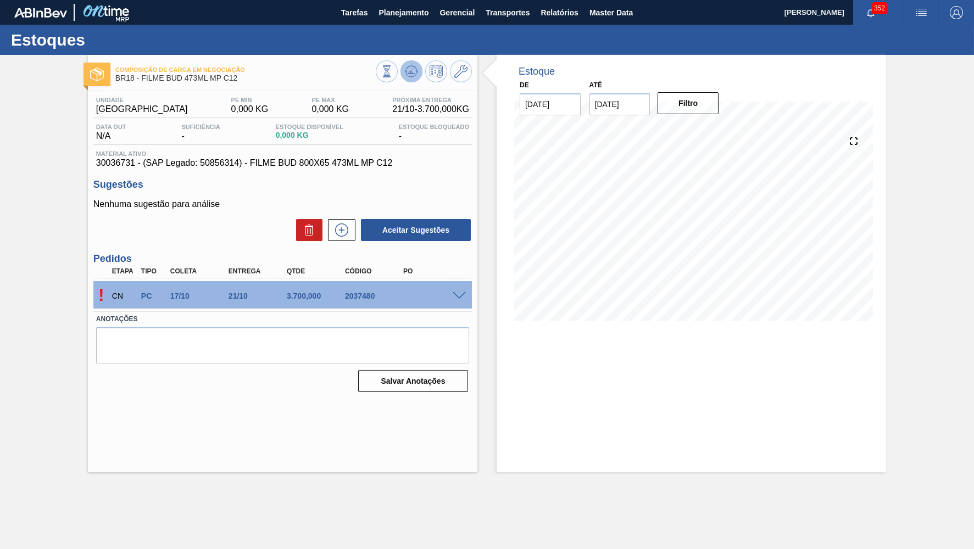
click at [413, 70] on icon at bounding box center [413, 71] width 1 height 4
click at [465, 293] on span at bounding box center [459, 296] width 13 height 8
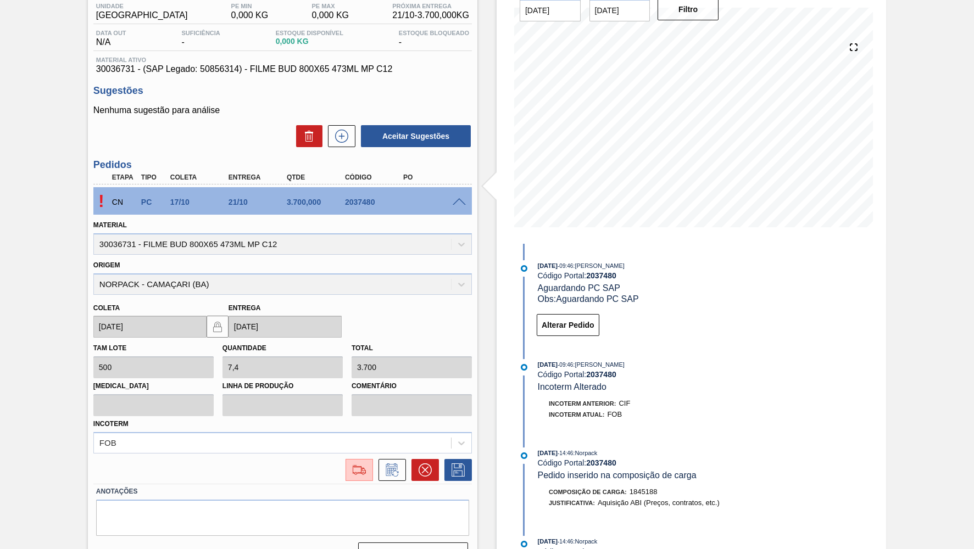
scroll to position [103, 0]
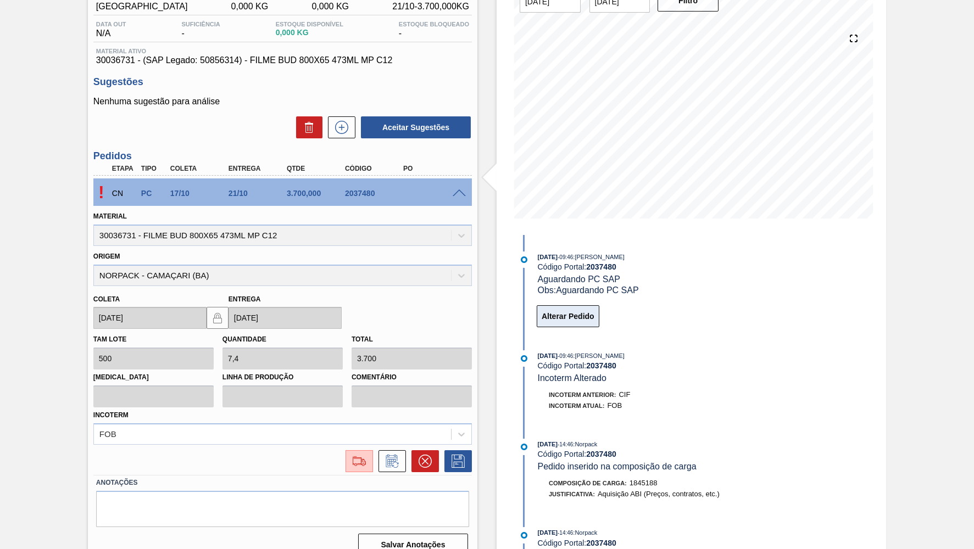
click at [557, 321] on button "Alterar Pedido" at bounding box center [568, 316] width 63 height 22
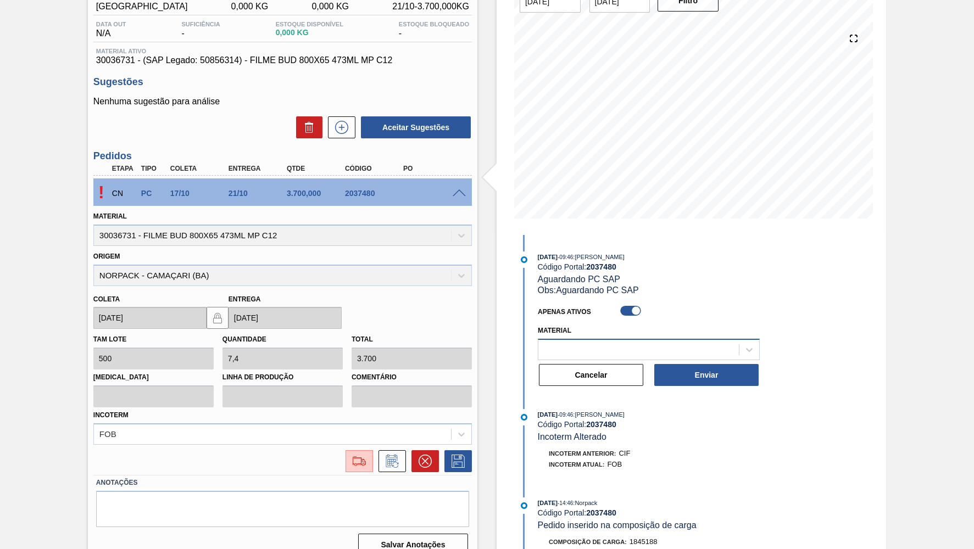
click at [560, 342] on div at bounding box center [638, 350] width 201 height 16
click at [635, 304] on div at bounding box center [630, 310] width 30 height 13
click at [634, 314] on div at bounding box center [630, 310] width 30 height 13
click at [632, 308] on div at bounding box center [635, 311] width 9 height 9
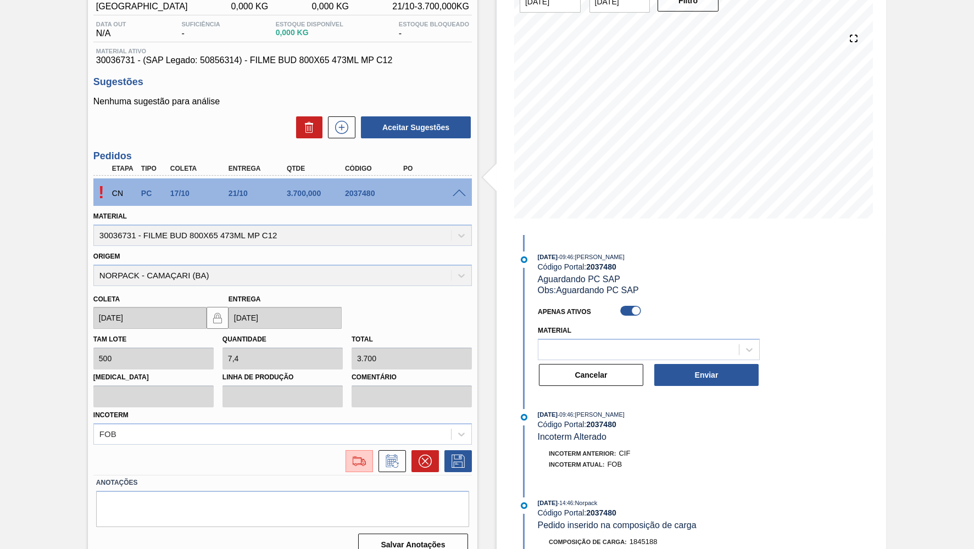
checkbox input "false"
click at [706, 387] on div "[DATE] 09:46 : [PERSON_NAME] Código Portal: 2037480 Aguardando PC SAP Obs: Agua…" at bounding box center [657, 393] width 283 height 316
click at [699, 369] on button "Enviar" at bounding box center [706, 375] width 104 height 22
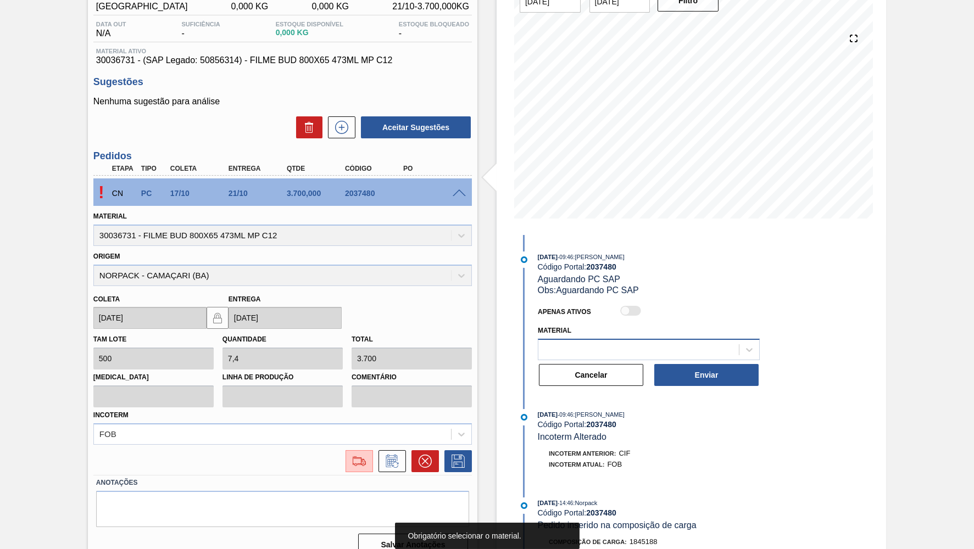
click at [602, 345] on div at bounding box center [638, 350] width 201 height 16
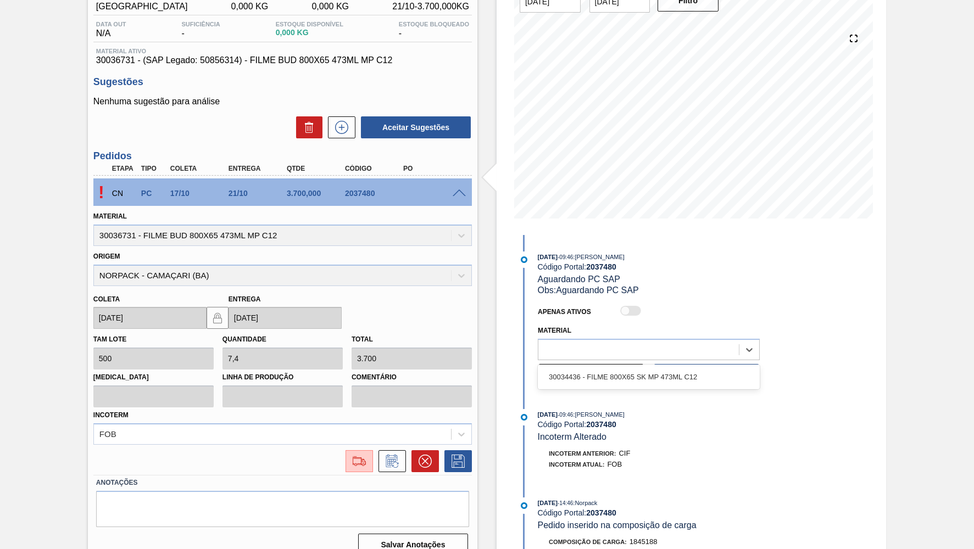
click at [645, 307] on div at bounding box center [629, 312] width 38 height 16
click at [632, 302] on div "Apenas Ativos" at bounding box center [648, 311] width 231 height 19
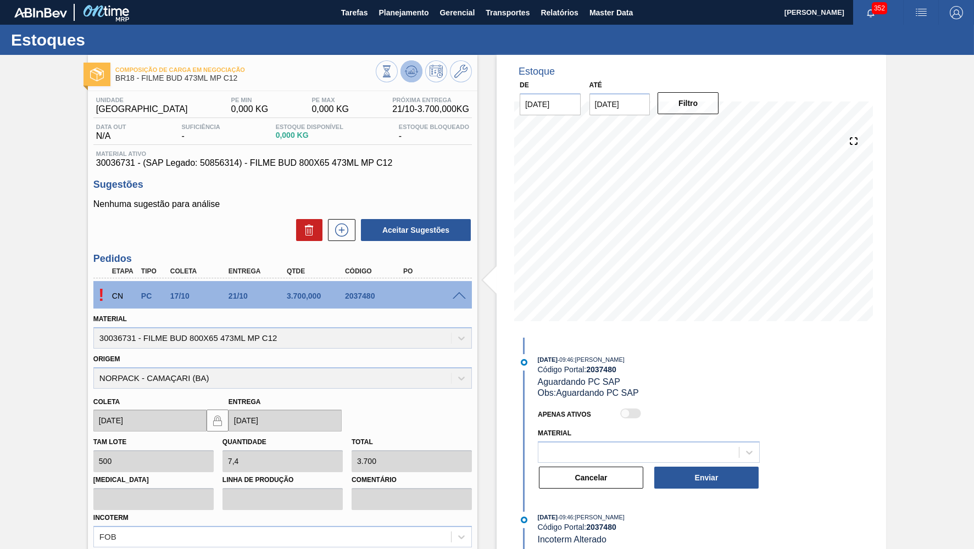
click at [414, 77] on icon at bounding box center [411, 71] width 13 height 13
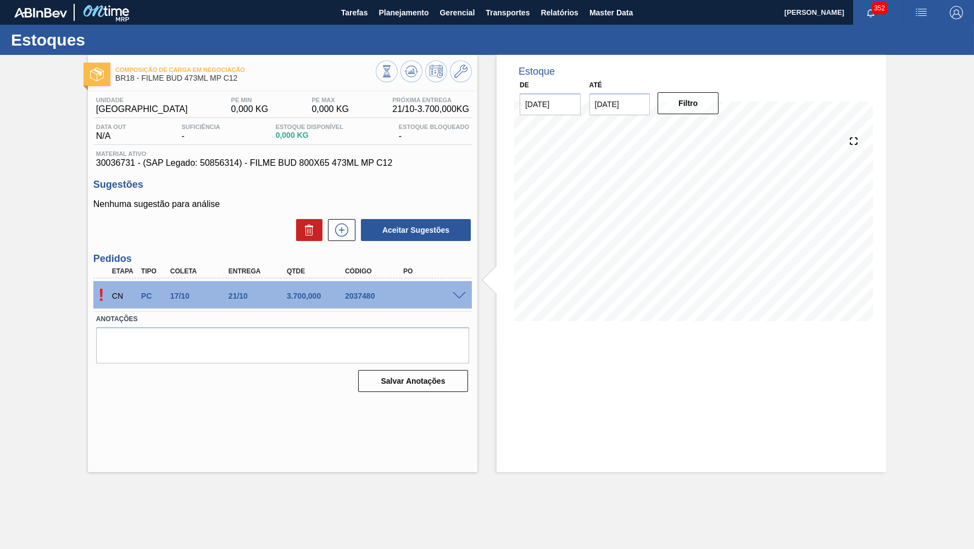
click at [455, 284] on div "! CN PC 17/10 21/10 3.700,000 2037480" at bounding box center [282, 294] width 379 height 27
click at [458, 292] on span at bounding box center [459, 296] width 13 height 8
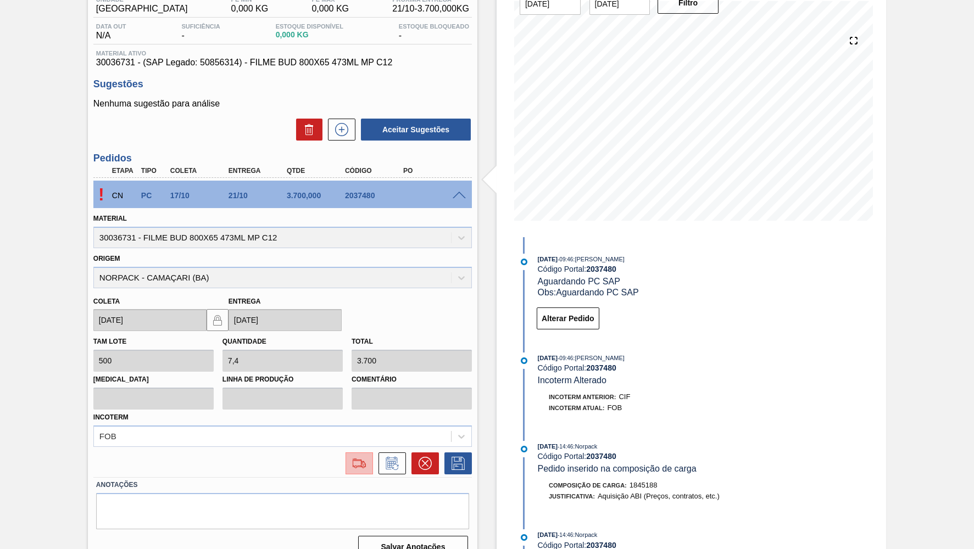
click at [366, 457] on img at bounding box center [360, 463] width 18 height 13
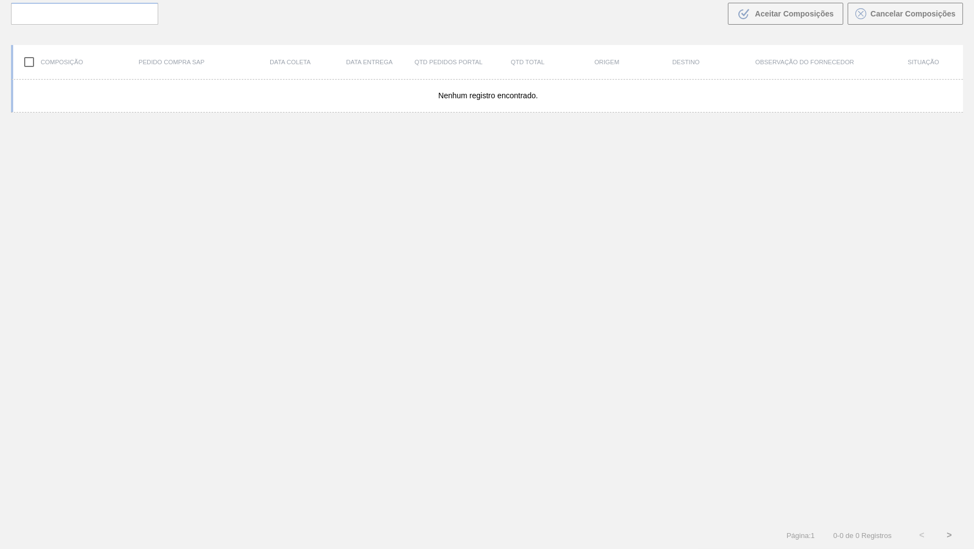
scroll to position [75, 0]
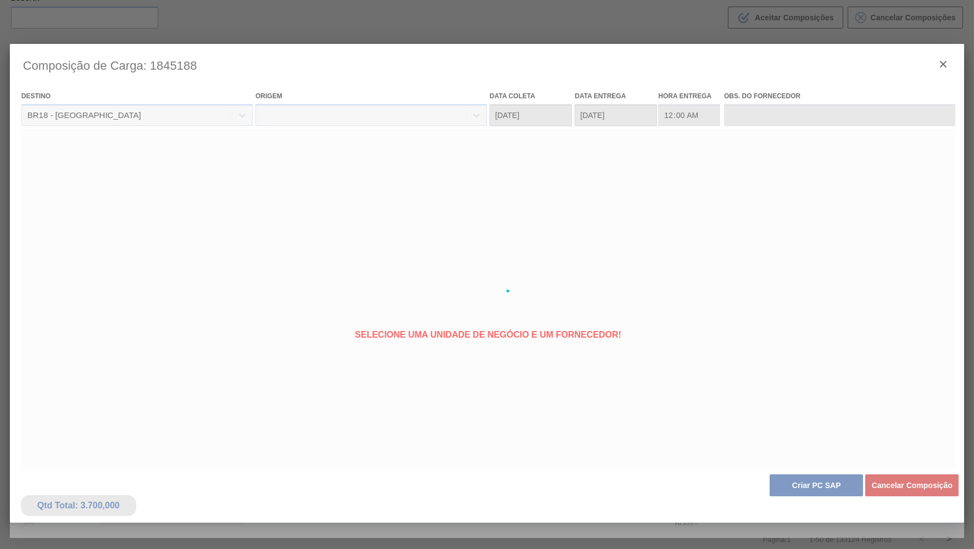
type coleta "[DATE]"
type entrega "[DATE]"
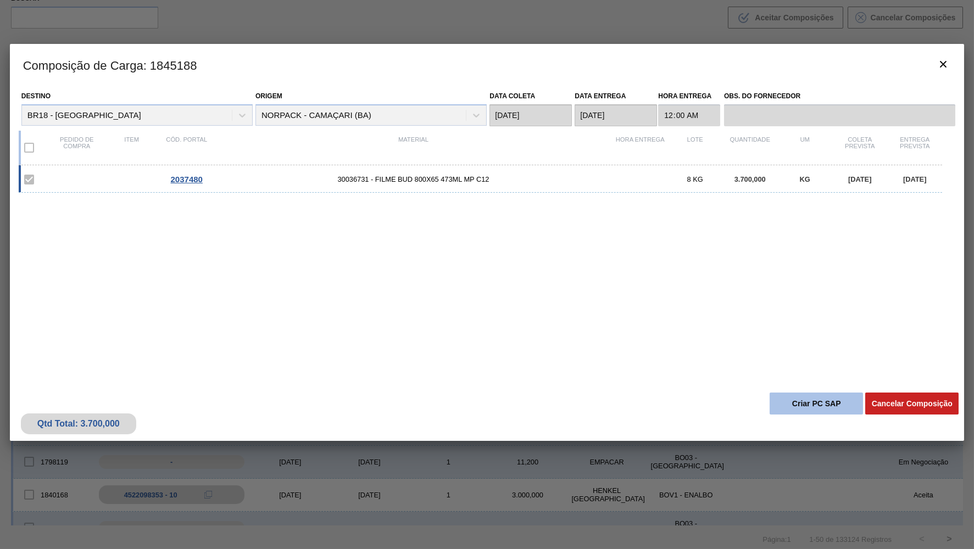
click at [815, 402] on button "Criar PC SAP" at bounding box center [816, 404] width 93 height 22
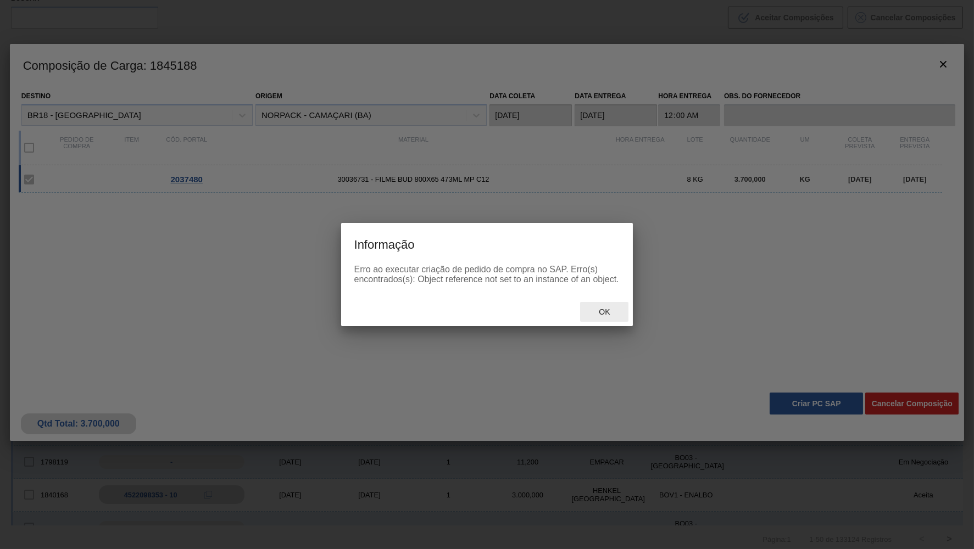
click at [589, 307] on div "Ok" at bounding box center [604, 312] width 48 height 20
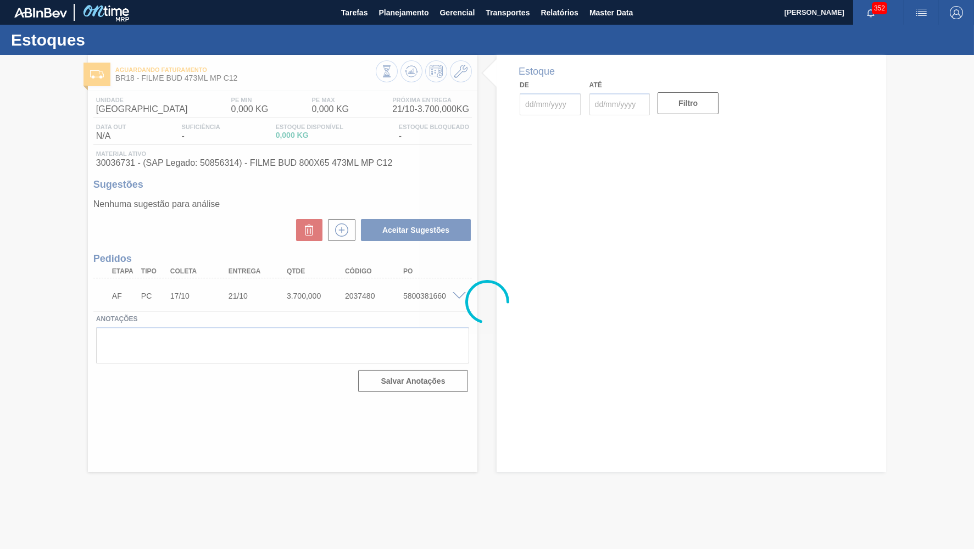
type input "[DATE]"
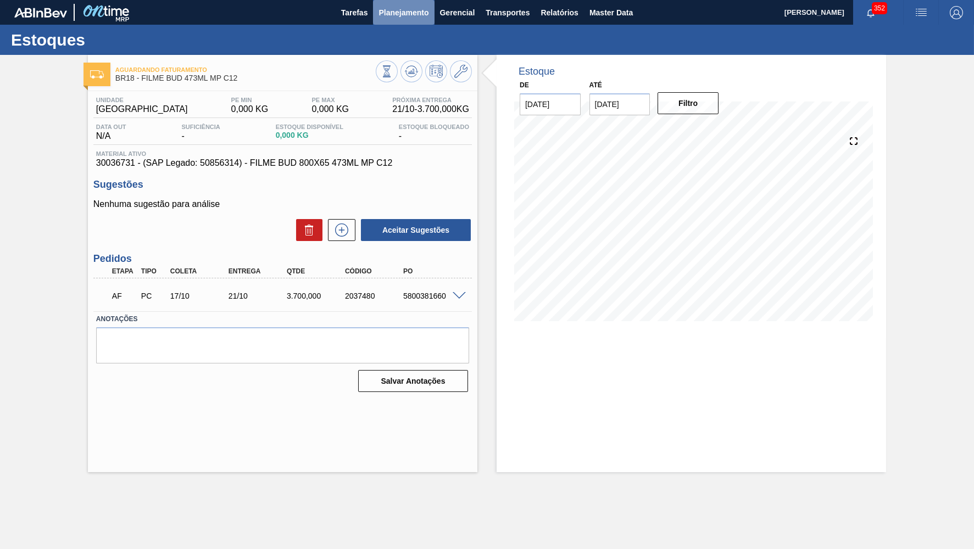
click at [410, 13] on span "Planejamento" at bounding box center [404, 12] width 50 height 13
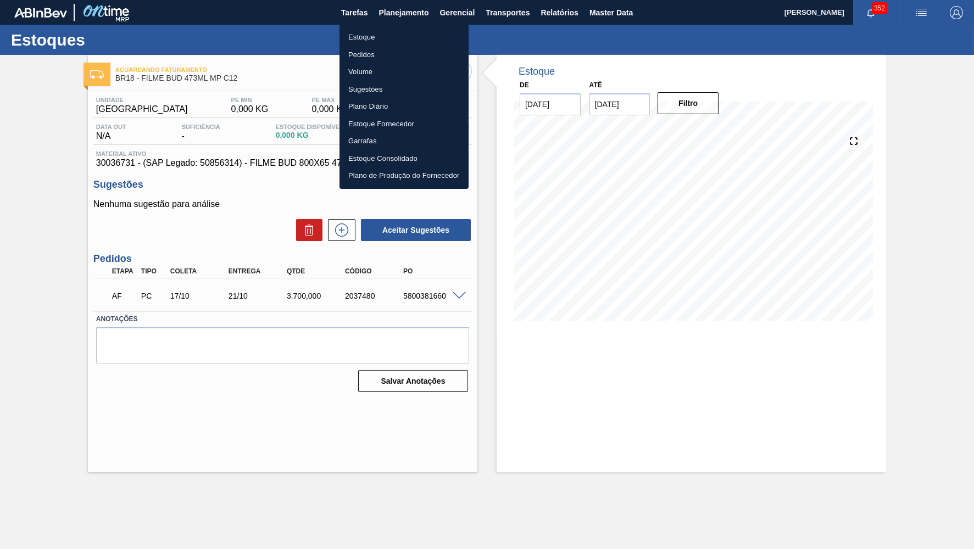
click at [399, 31] on li "Estoque" at bounding box center [404, 38] width 129 height 18
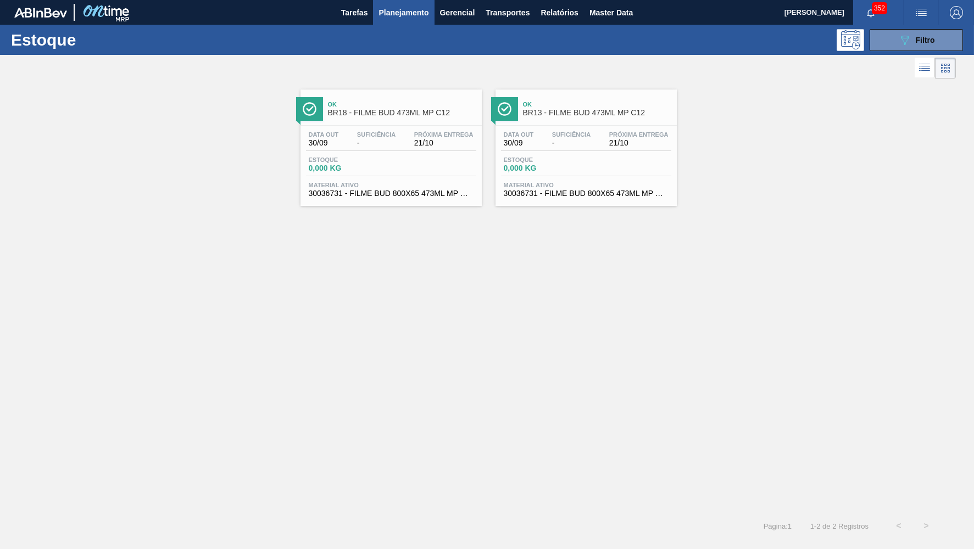
click at [575, 107] on span "Ok" at bounding box center [597, 104] width 148 height 7
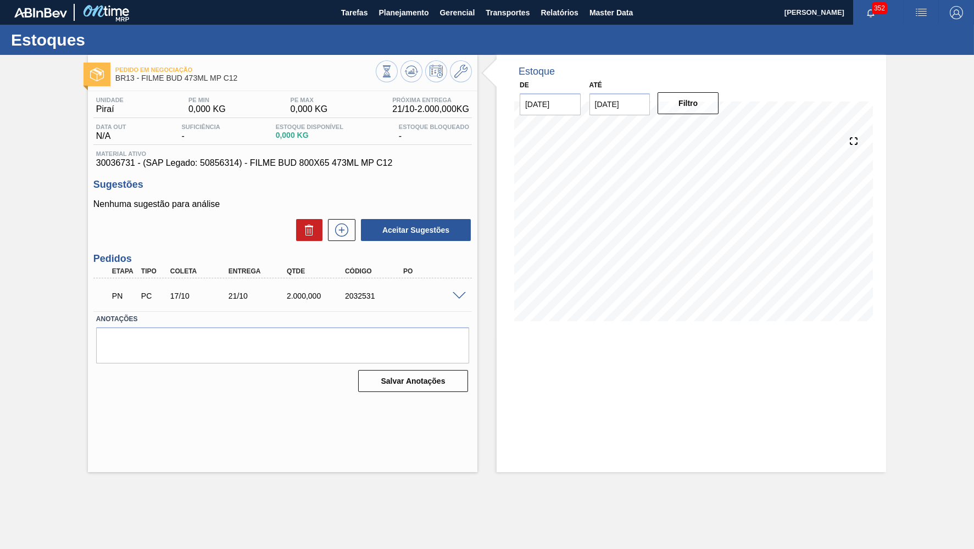
click at [462, 293] on span at bounding box center [459, 296] width 13 height 8
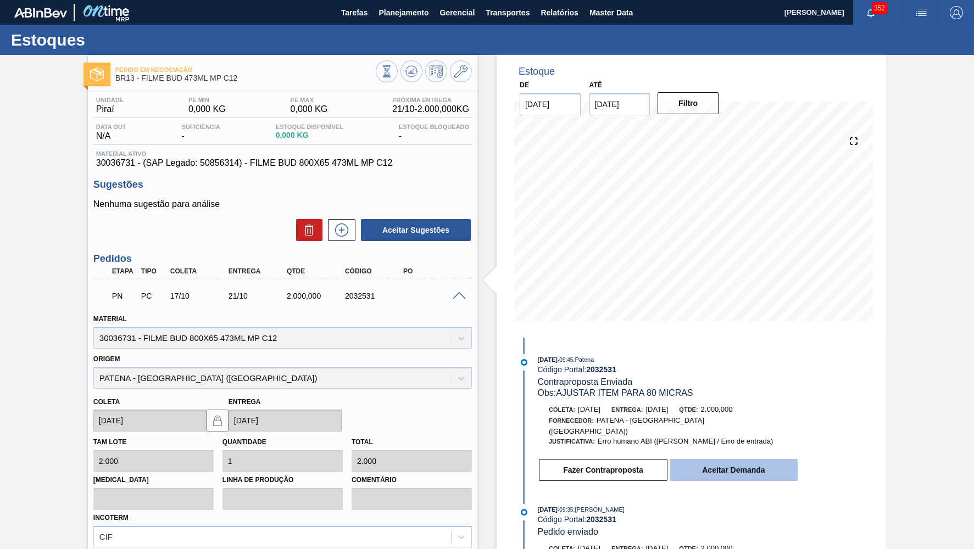
click at [734, 469] on button "Aceitar Demanda" at bounding box center [734, 470] width 128 height 22
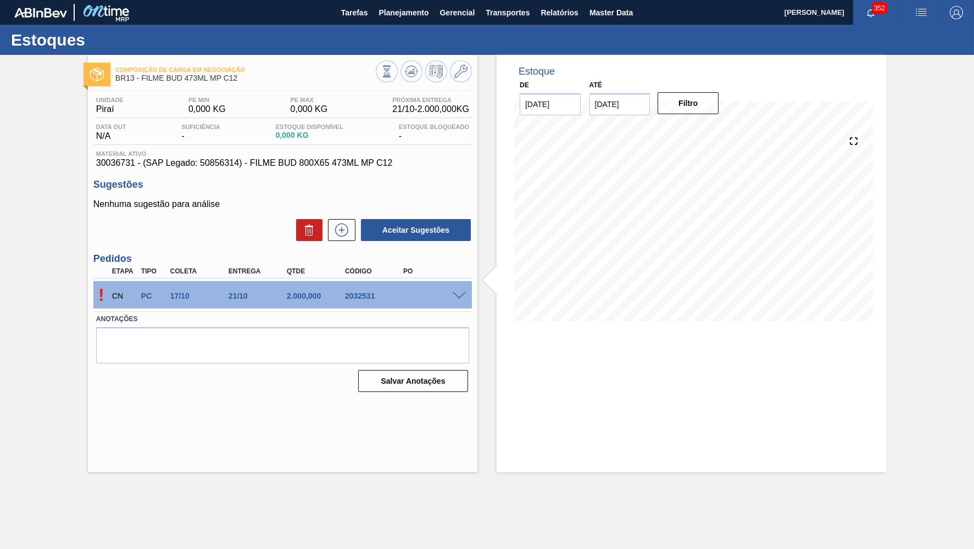
click at [49, 492] on main "Tarefas Planejamento Gerencial Transportes Relatórios Master Data [PERSON_NAME]…" at bounding box center [487, 274] width 974 height 549
click at [456, 297] on div "! CN PC 17/10 21/10 2.000,000 2032531" at bounding box center [282, 294] width 379 height 27
click at [460, 296] on span at bounding box center [459, 296] width 13 height 8
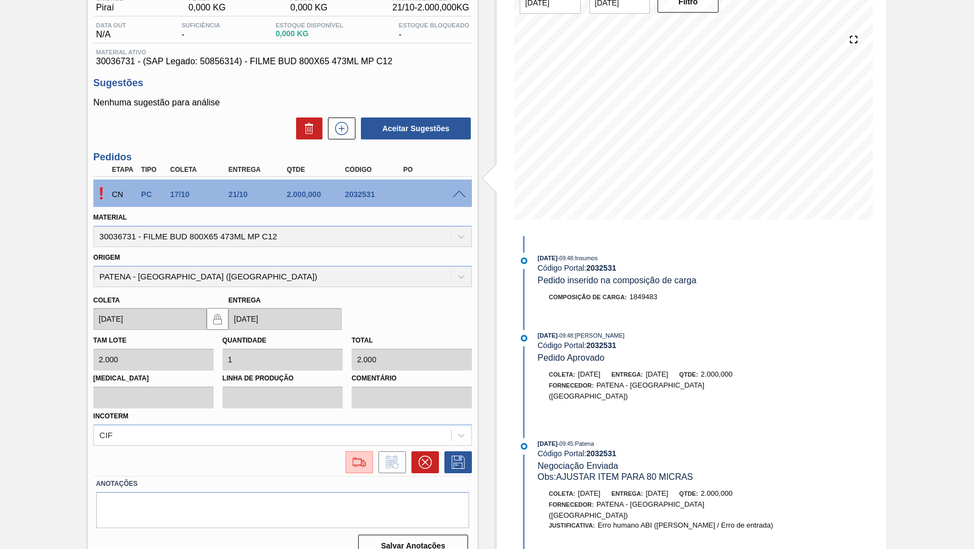
scroll to position [103, 0]
click at [358, 455] on button at bounding box center [359, 462] width 27 height 22
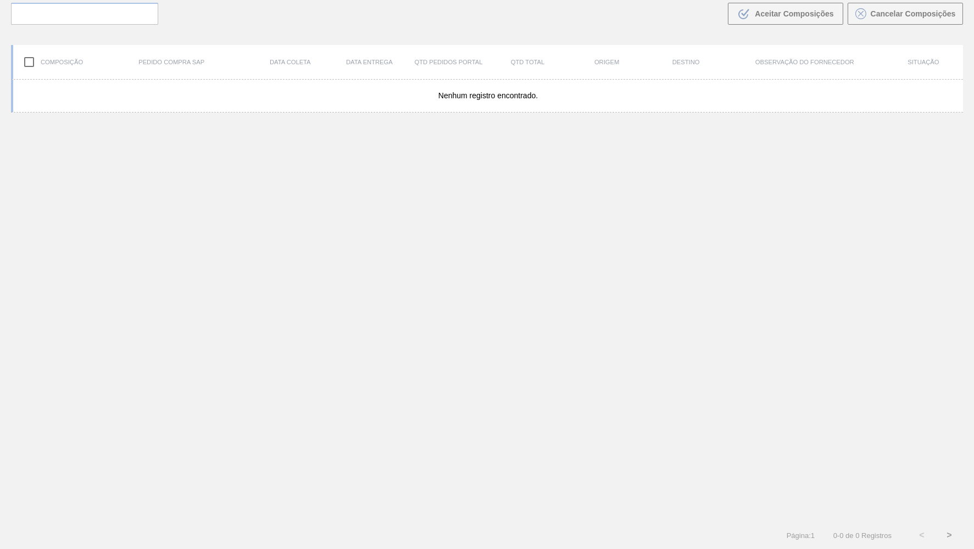
scroll to position [75, 0]
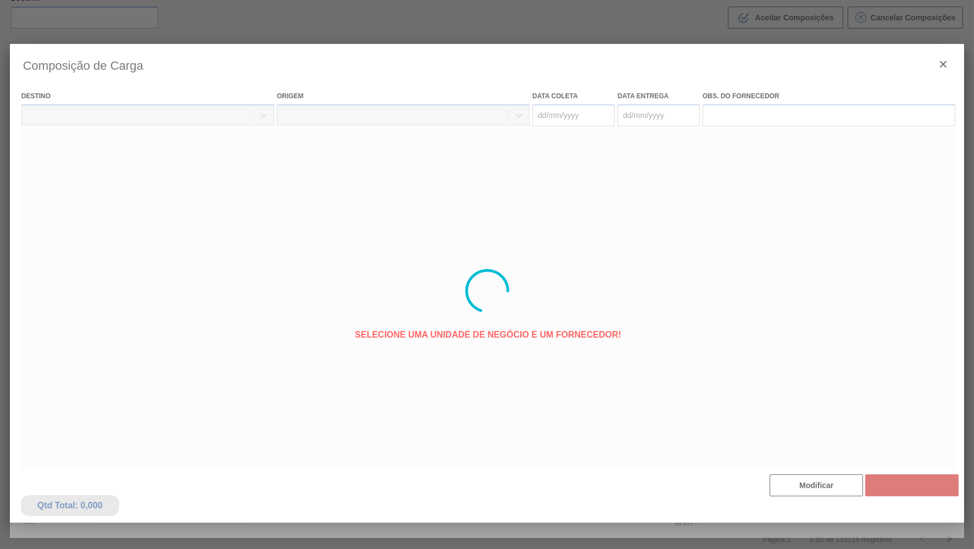
type coleta "[DATE]"
type entrega "[DATE]"
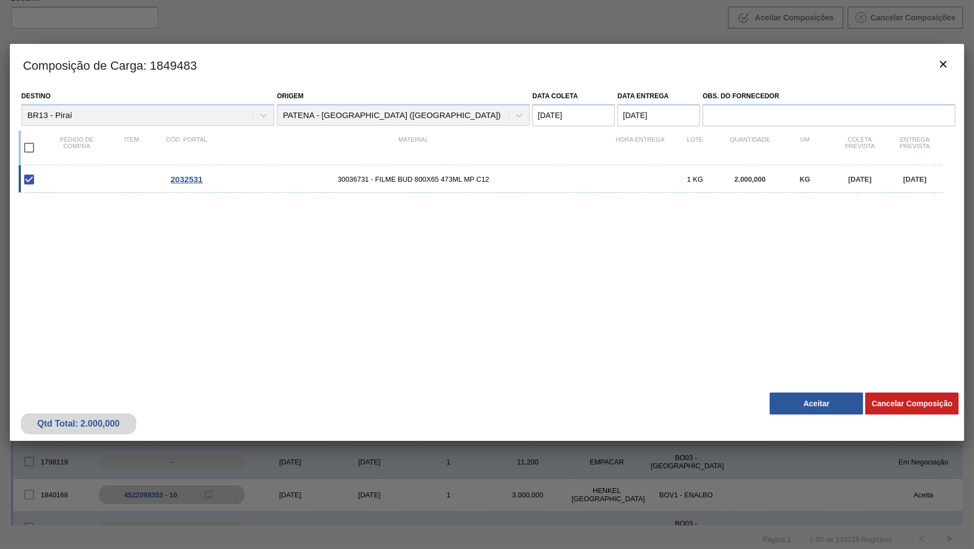
click at [804, 375] on div "Destino BR13 - Piraí Origem PATENA - [GEOGRAPHIC_DATA] ([GEOGRAPHIC_DATA]) Data…" at bounding box center [487, 237] width 955 height 302
click at [818, 405] on button "Aceitar" at bounding box center [816, 404] width 93 height 22
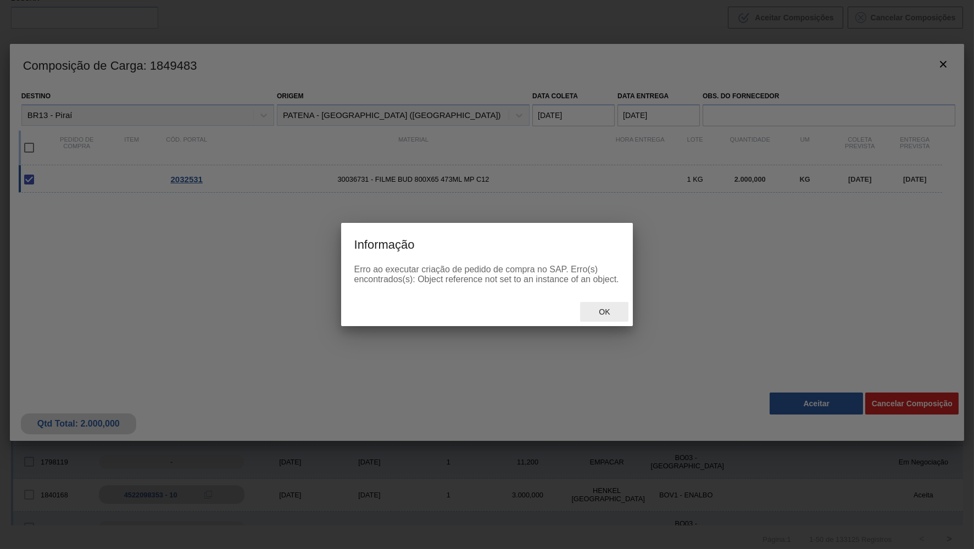
click at [607, 315] on span "Ok" at bounding box center [604, 312] width 29 height 9
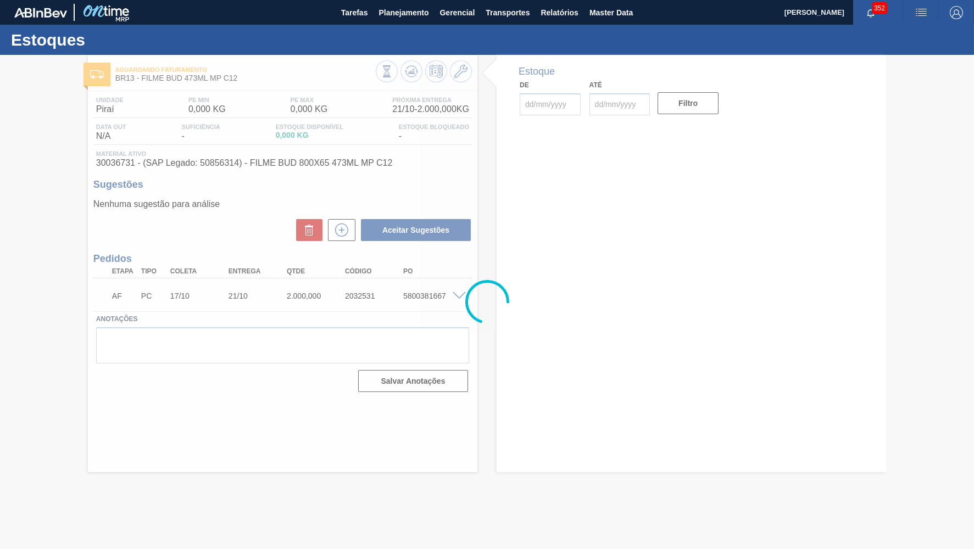
type input "[DATE]"
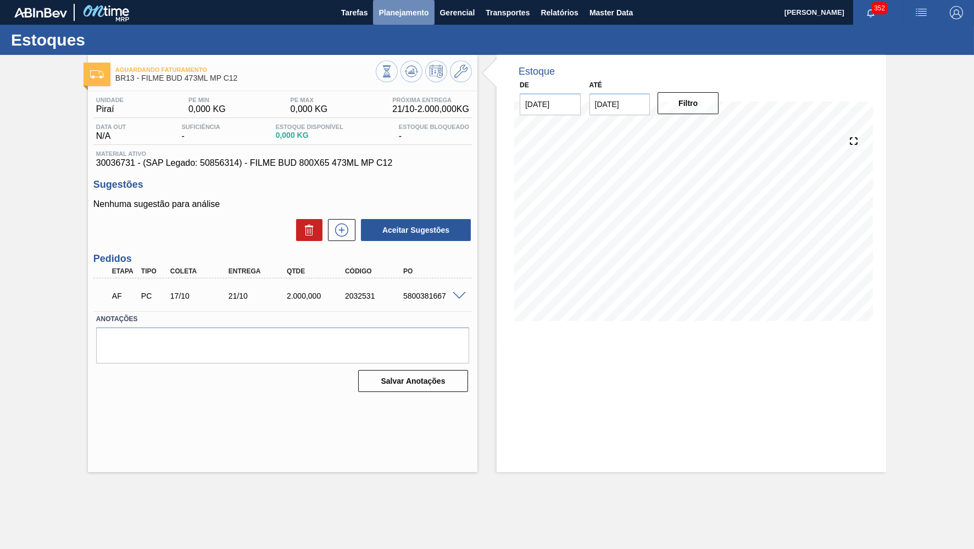
click at [405, 8] on span "Planejamento" at bounding box center [404, 12] width 50 height 13
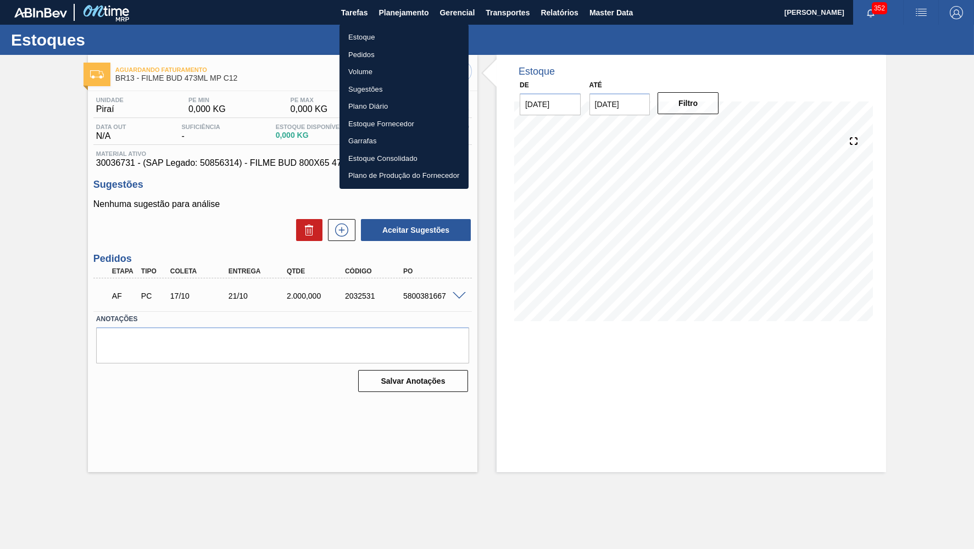
click at [380, 35] on li "Estoque" at bounding box center [404, 38] width 129 height 18
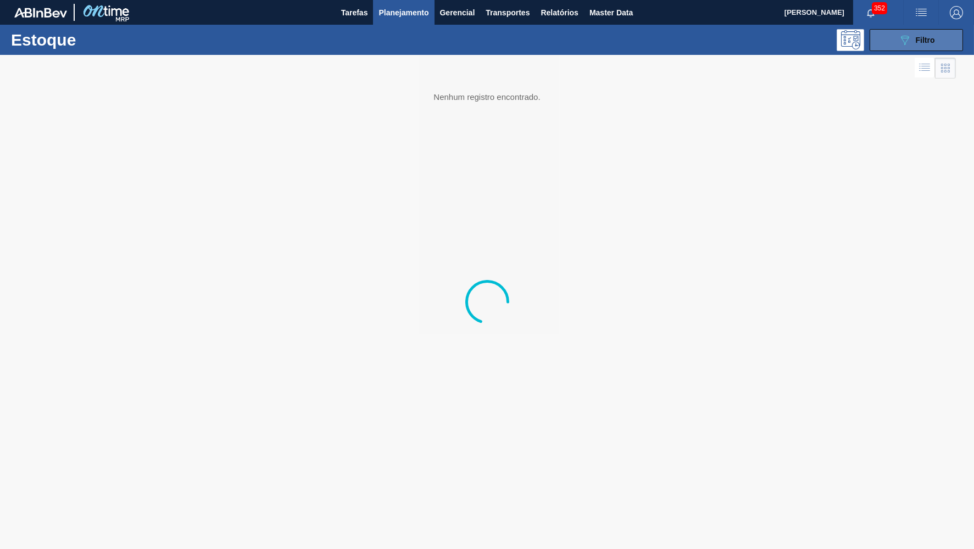
click at [895, 31] on button "089F7B8B-B2A5-4AFE-B5C0-19BA573D28AC Filtro" at bounding box center [916, 40] width 93 height 22
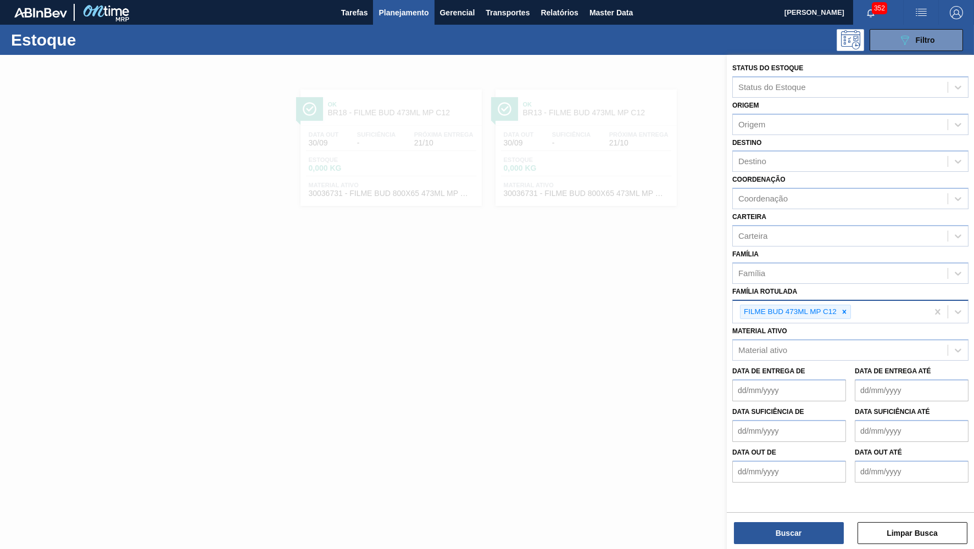
click at [852, 301] on div "FILME BUD 473ML MP C12" at bounding box center [830, 312] width 195 height 23
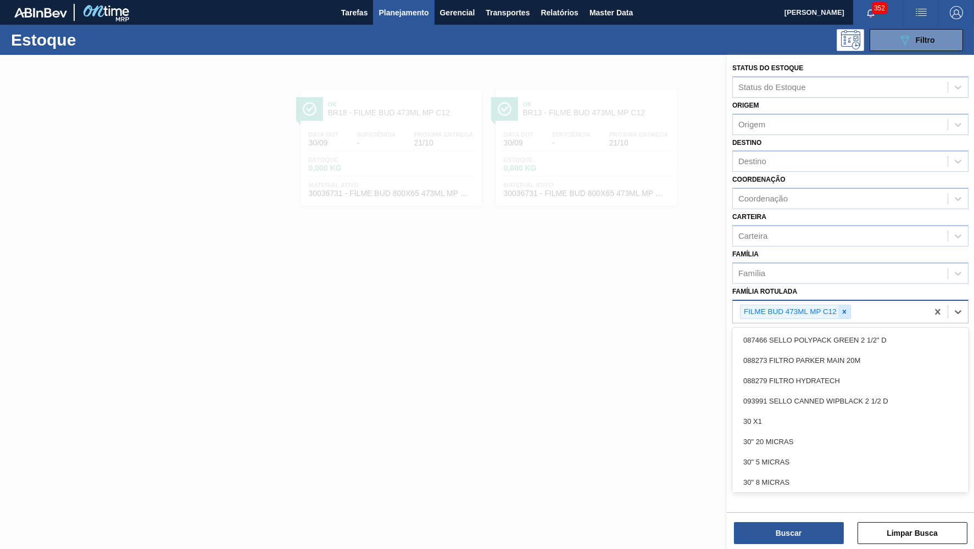
click at [844, 310] on icon at bounding box center [845, 312] width 4 height 4
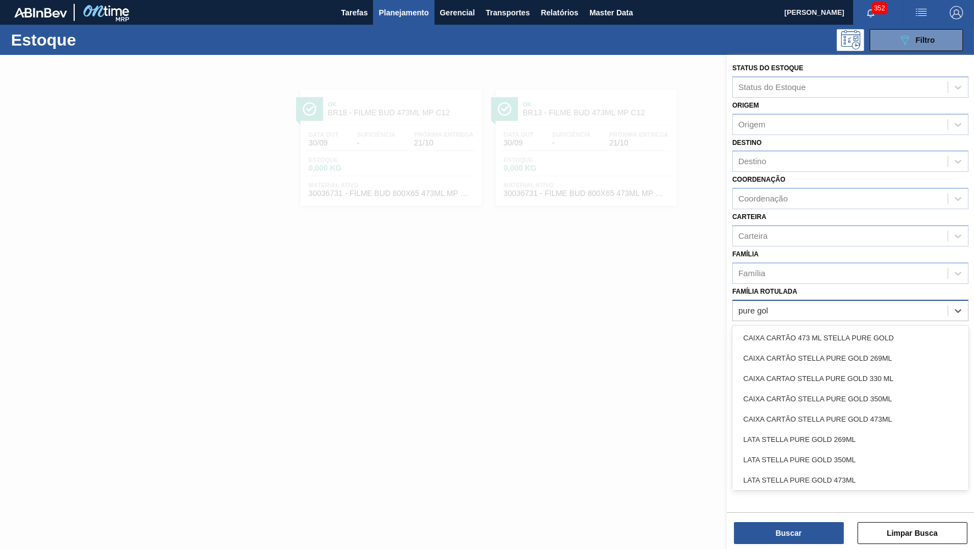
type Rotulada "pure gold"
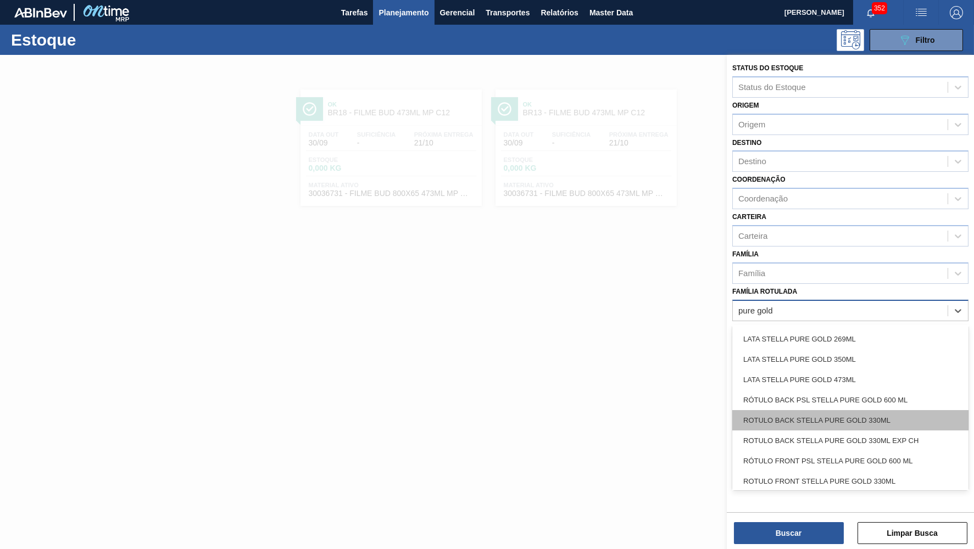
scroll to position [144, 0]
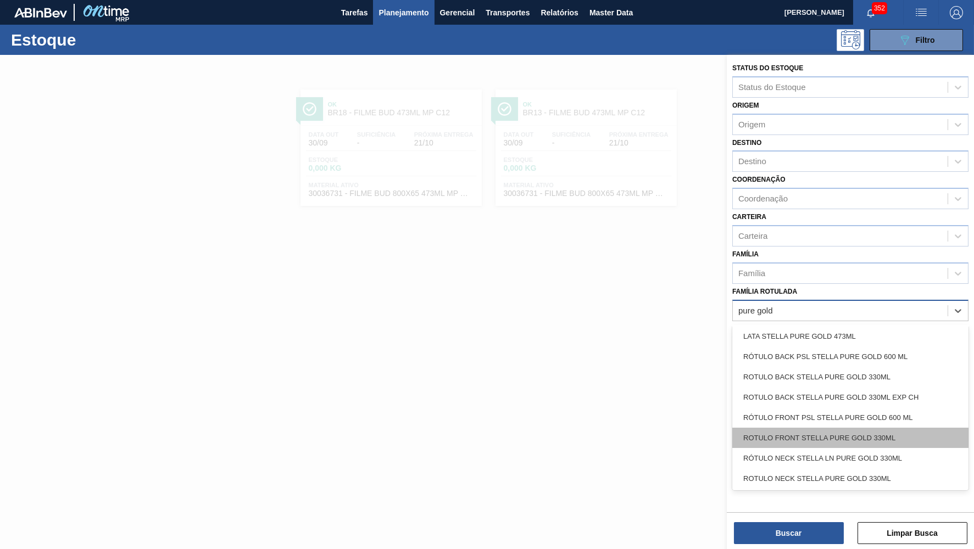
click at [848, 428] on div "ROTULO FRONT STELLA PURE GOLD 330ML" at bounding box center [850, 438] width 236 height 20
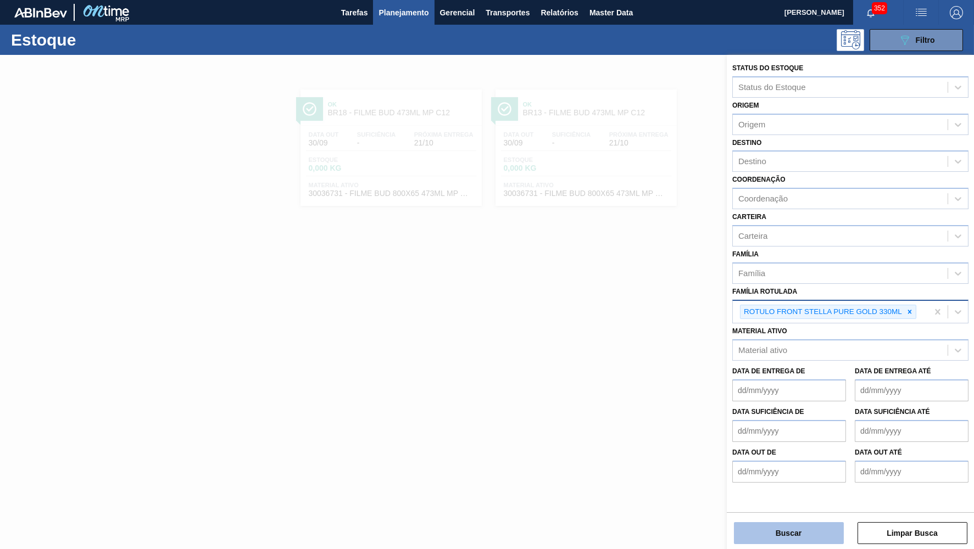
click at [819, 530] on button "Buscar" at bounding box center [789, 533] width 110 height 22
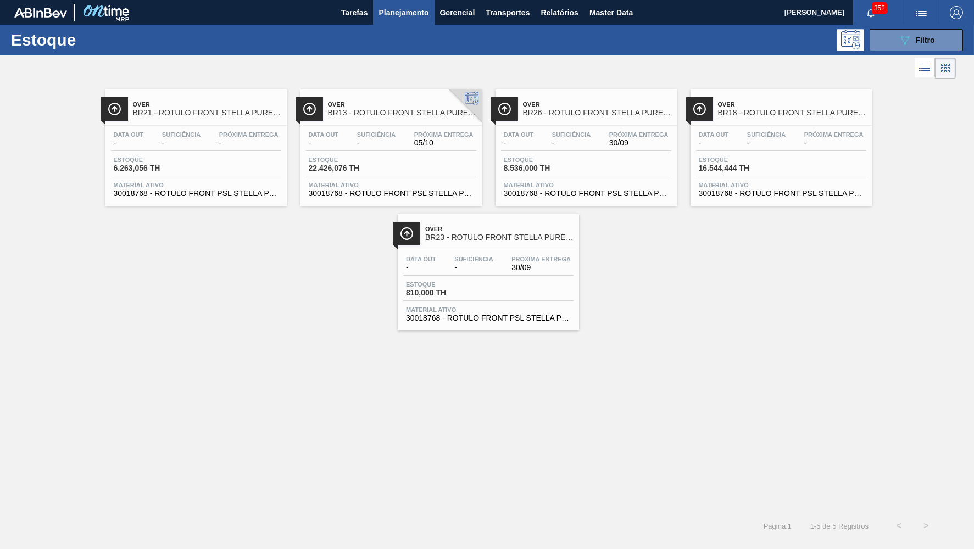
click at [513, 100] on div at bounding box center [504, 109] width 27 height 24
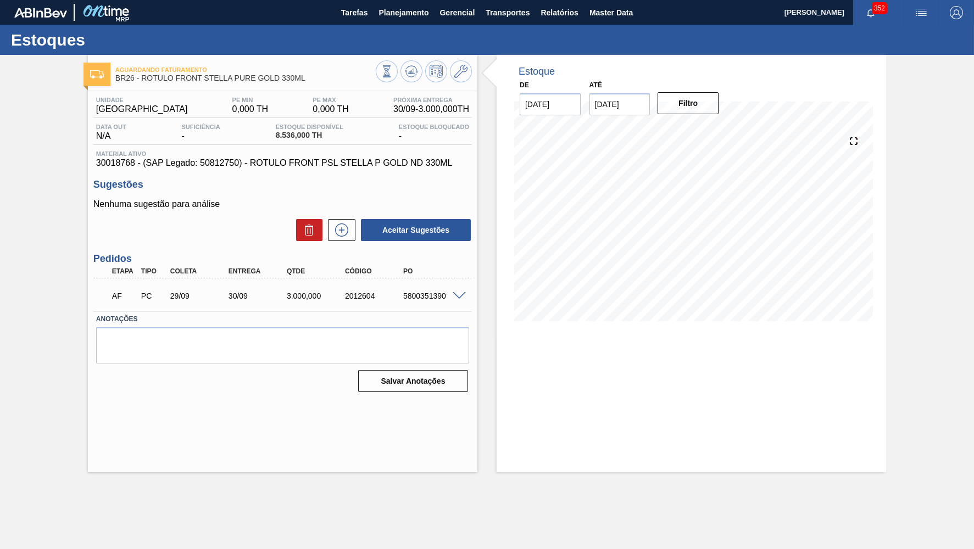
click at [427, 301] on div "AF PC 29/09 30/09 3.000,000 2012604 5800351390" at bounding box center [279, 295] width 349 height 22
click at [429, 313] on label "Anotações" at bounding box center [282, 320] width 373 height 16
drag, startPoint x: 330, startPoint y: 137, endPoint x: 261, endPoint y: 119, distance: 70.9
click at [276, 131] on span "8.536,000 TH" at bounding box center [310, 135] width 68 height 8
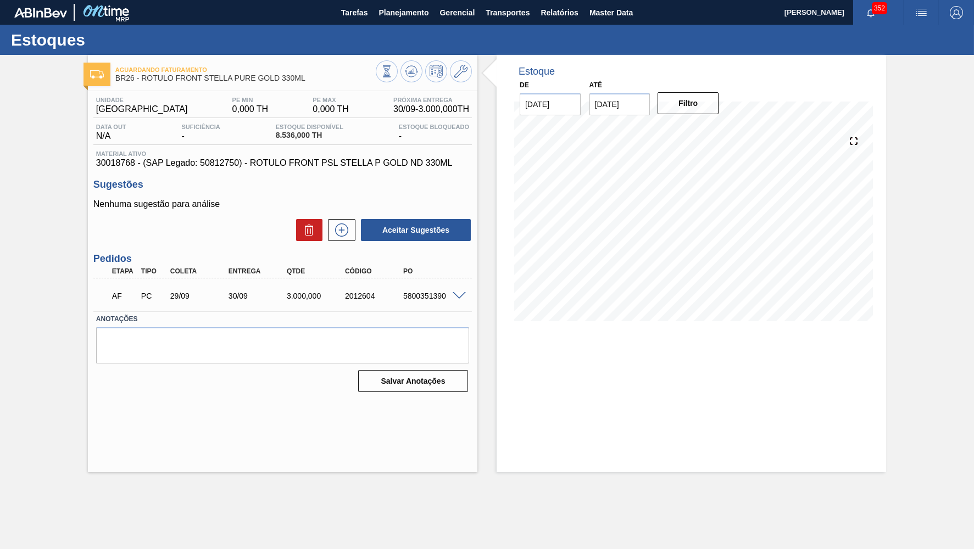
click at [139, 208] on div "Nenhuma sugestão para análise Aceitar Sugestões" at bounding box center [282, 220] width 379 height 43
click at [413, 22] on button "Planejamento" at bounding box center [403, 12] width 61 height 25
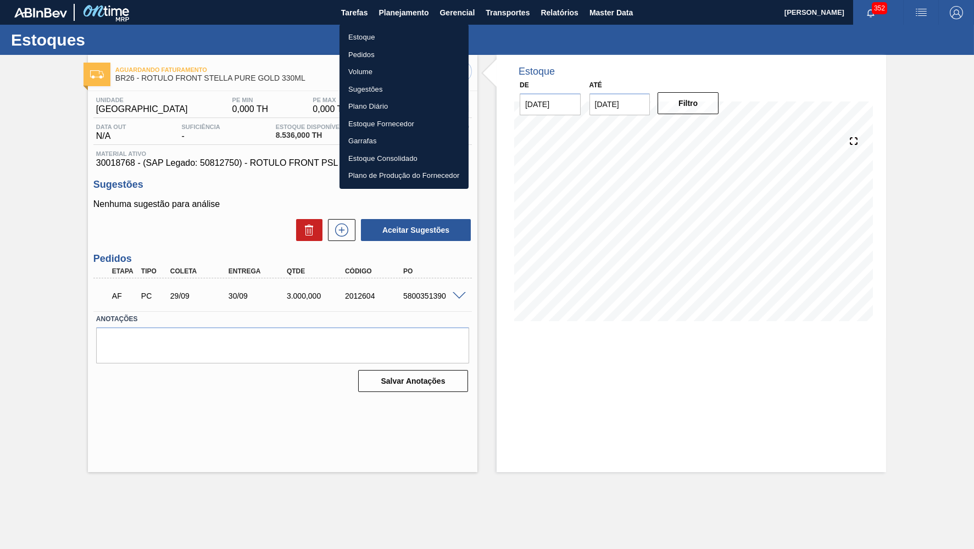
click at [392, 43] on li "Estoque" at bounding box center [404, 38] width 129 height 18
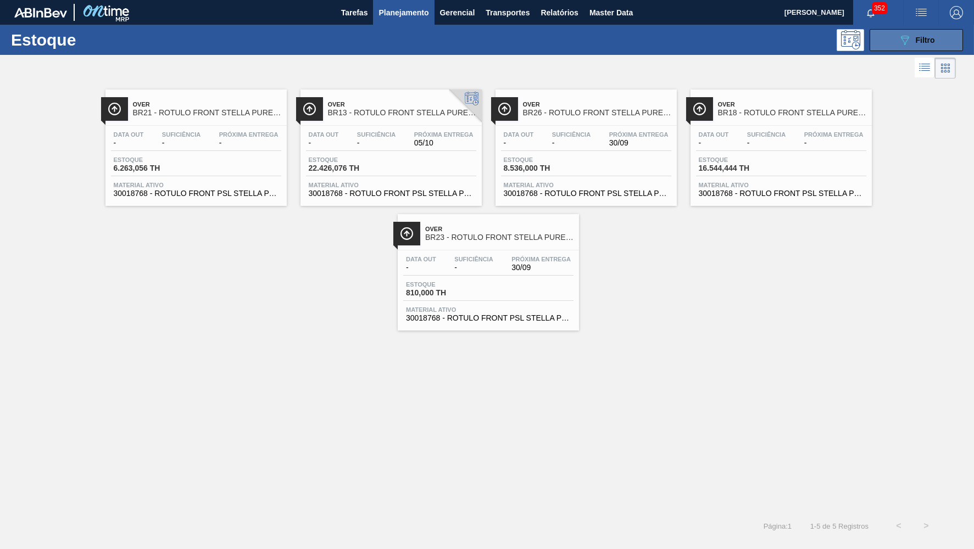
click at [915, 39] on div "089F7B8B-B2A5-4AFE-B5C0-19BA573D28AC Filtro" at bounding box center [916, 40] width 37 height 13
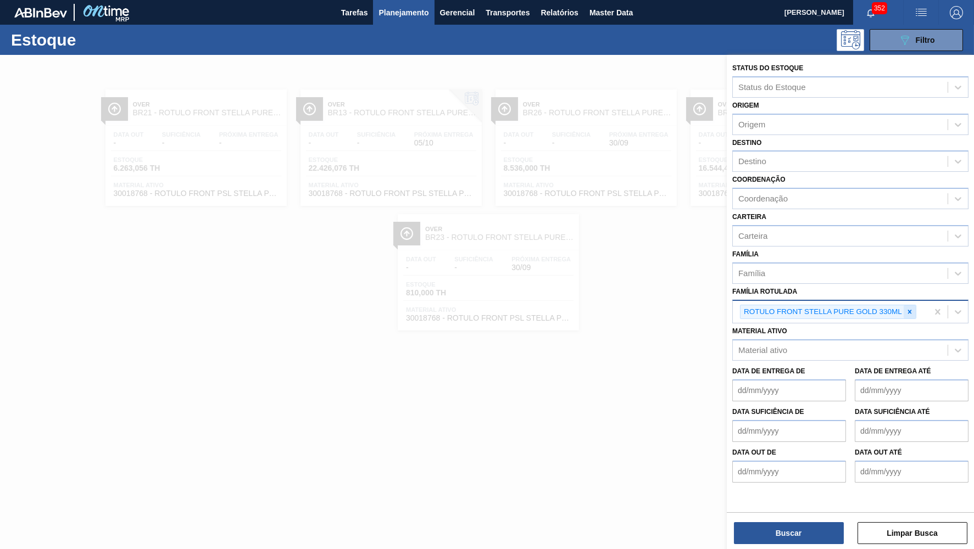
click at [913, 308] on icon at bounding box center [910, 312] width 8 height 8
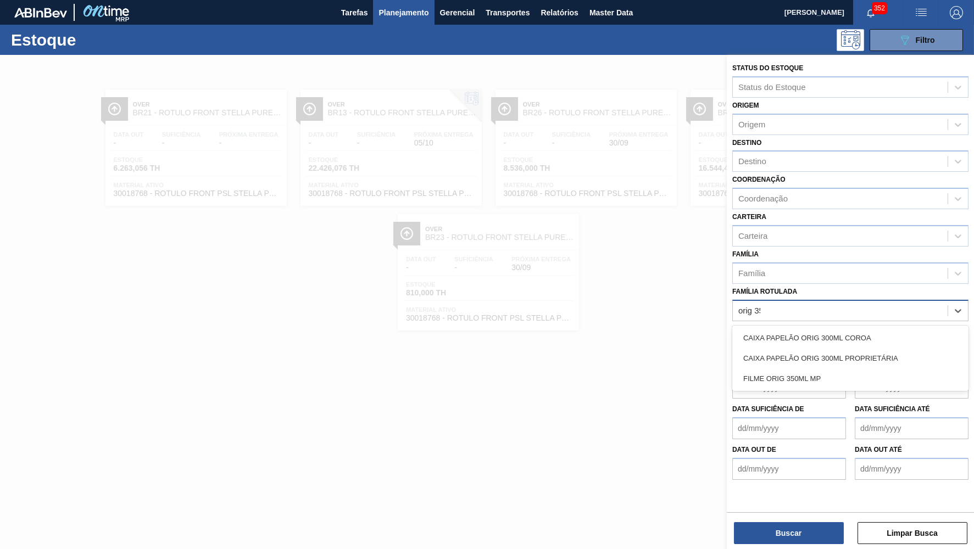
type Rotulada "orig 350"
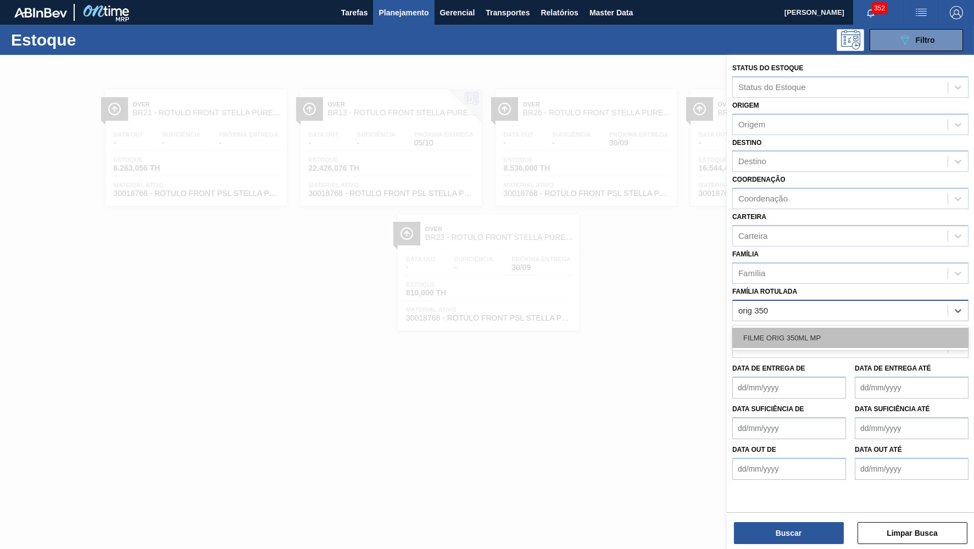
click at [825, 328] on div "FILME ORIG 350ML MP" at bounding box center [850, 338] width 236 height 20
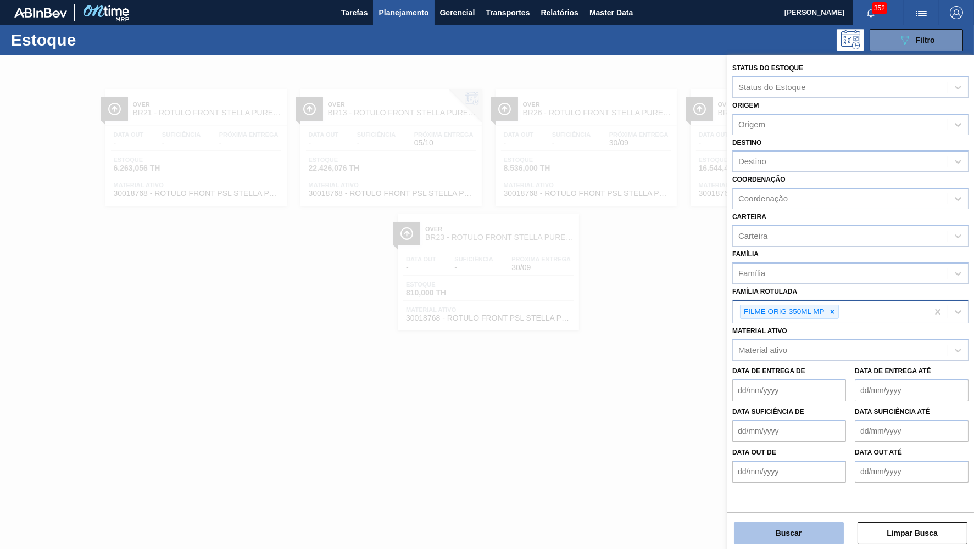
click at [787, 532] on button "Buscar" at bounding box center [789, 533] width 110 height 22
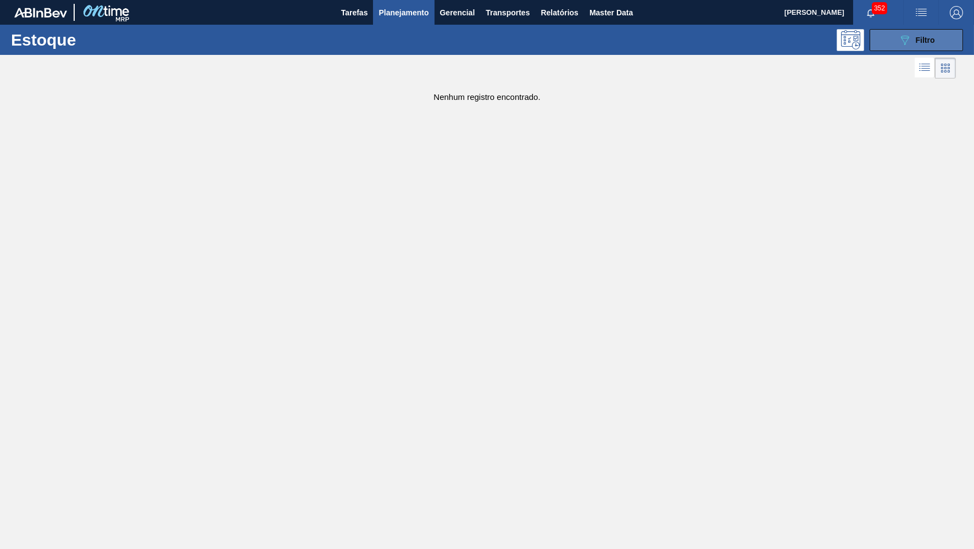
click at [904, 48] on button "089F7B8B-B2A5-4AFE-B5C0-19BA573D28AC Filtro" at bounding box center [916, 40] width 93 height 22
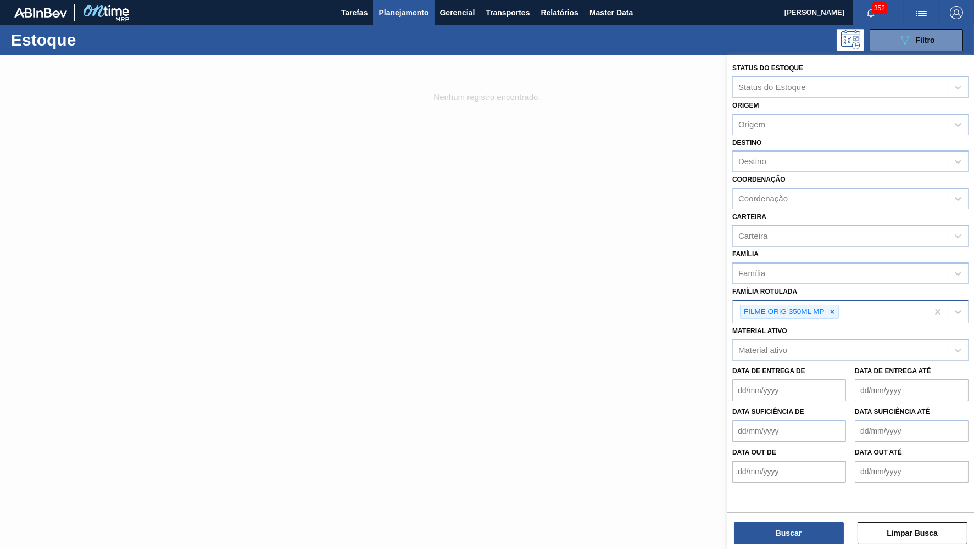
click at [858, 301] on div "FILME ORIG 350ML MP" at bounding box center [830, 312] width 195 height 23
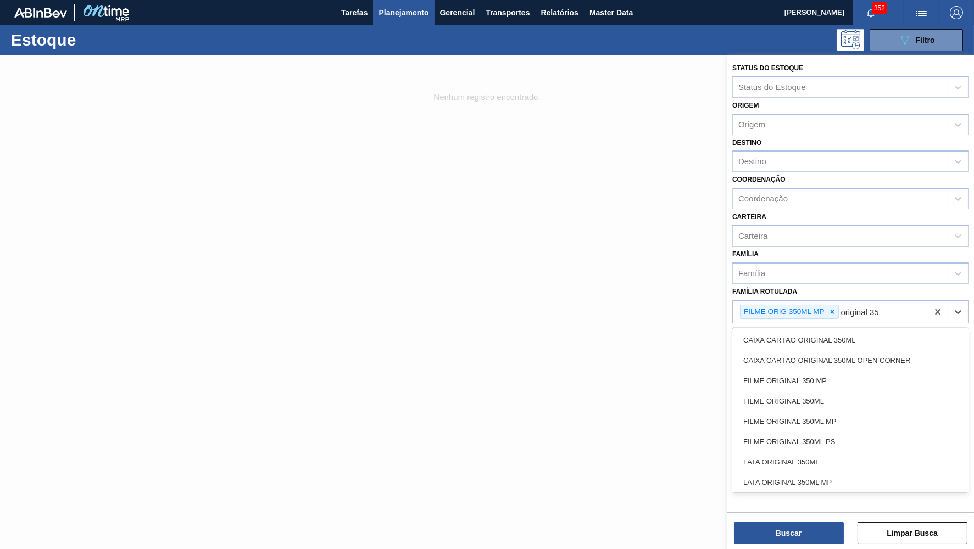
type Rotulada "original 350"
click at [827, 412] on div "FILME ORIGINAL 350ML MP" at bounding box center [850, 422] width 236 height 20
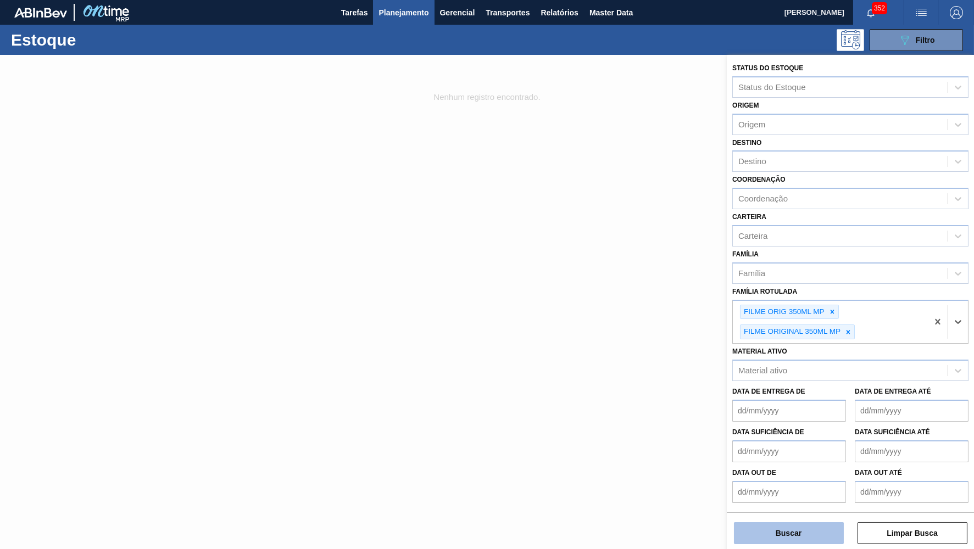
click at [792, 526] on button "Buscar" at bounding box center [789, 533] width 110 height 22
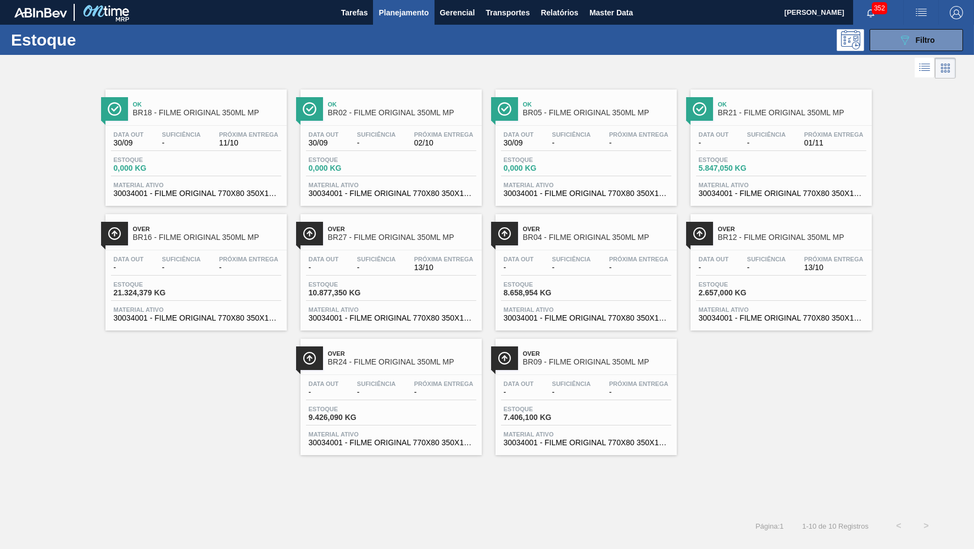
click at [572, 426] on div "Estoque 7.406,100 KG" at bounding box center [586, 416] width 170 height 20
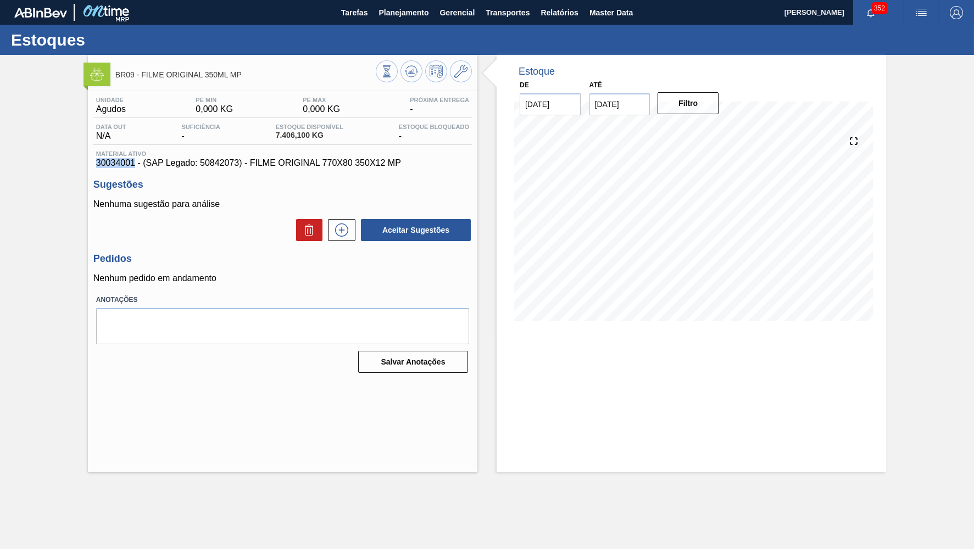
drag, startPoint x: 107, startPoint y: 158, endPoint x: 82, endPoint y: 165, distance: 25.7
click at [82, 165] on div "BR09 - FILME ORIGINAL 350ML MP Unidade Agudos PE MIN 0,000 KG PE MAX 0,000 KG P…" at bounding box center [487, 264] width 974 height 418
copy span "30034001"
click at [461, 69] on icon at bounding box center [460, 71] width 13 height 13
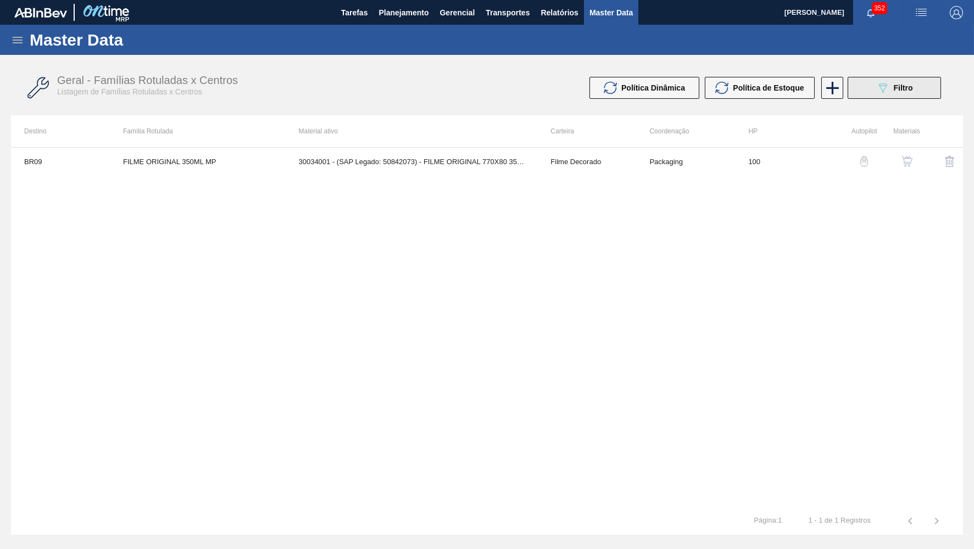
click at [894, 94] on div "089F7B8B-B2A5-4AFE-B5C0-19BA573D28AC Filtro" at bounding box center [894, 87] width 37 height 13
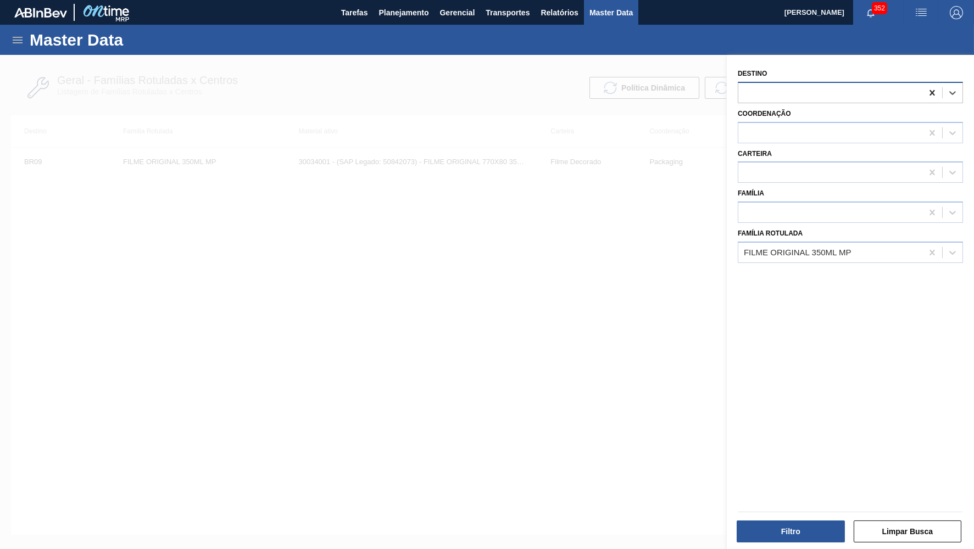
click at [927, 94] on icon at bounding box center [932, 92] width 11 height 11
click at [786, 528] on button "Filtro" at bounding box center [791, 532] width 108 height 22
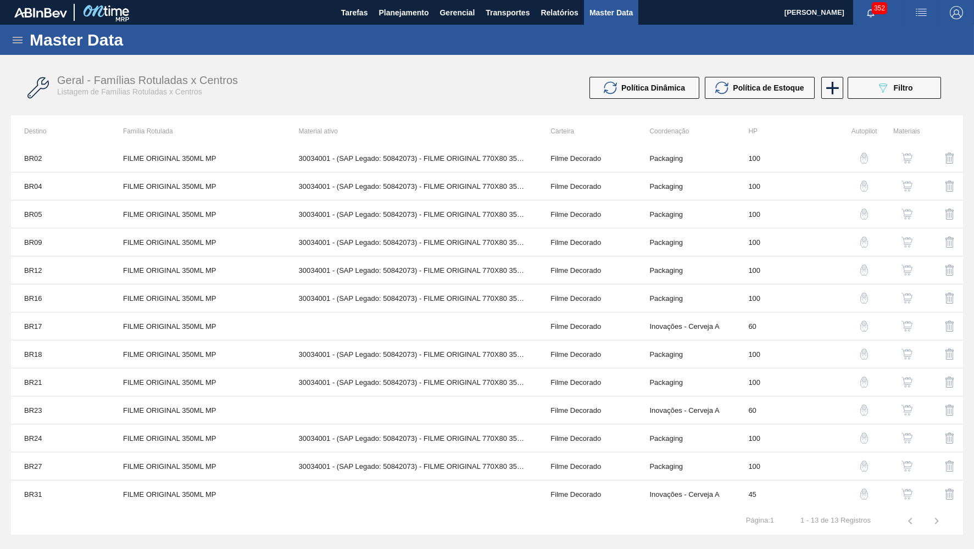
scroll to position [4, 0]
click at [906, 319] on button "button" at bounding box center [907, 326] width 26 height 26
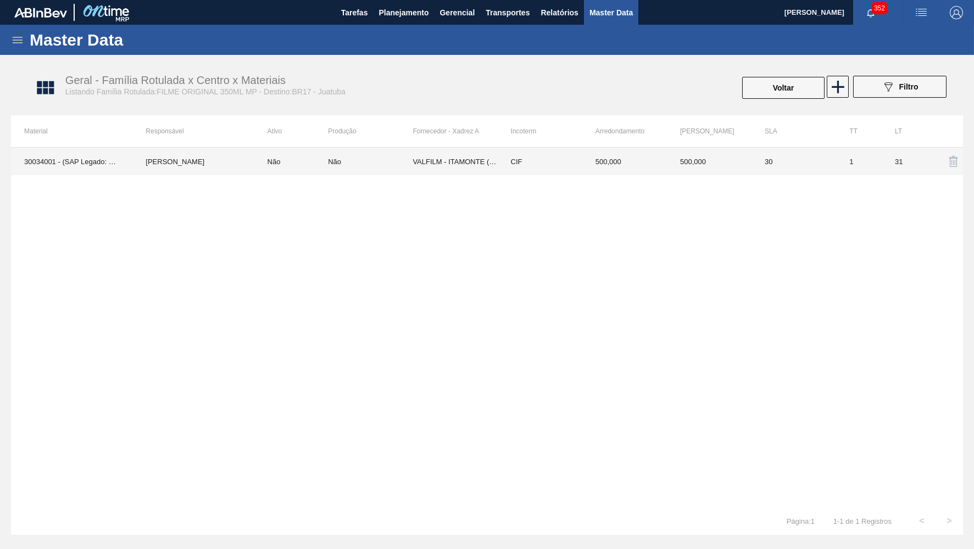
click at [464, 169] on td "VALFILM - ITAMONTE ([GEOGRAPHIC_DATA])" at bounding box center [455, 161] width 85 height 27
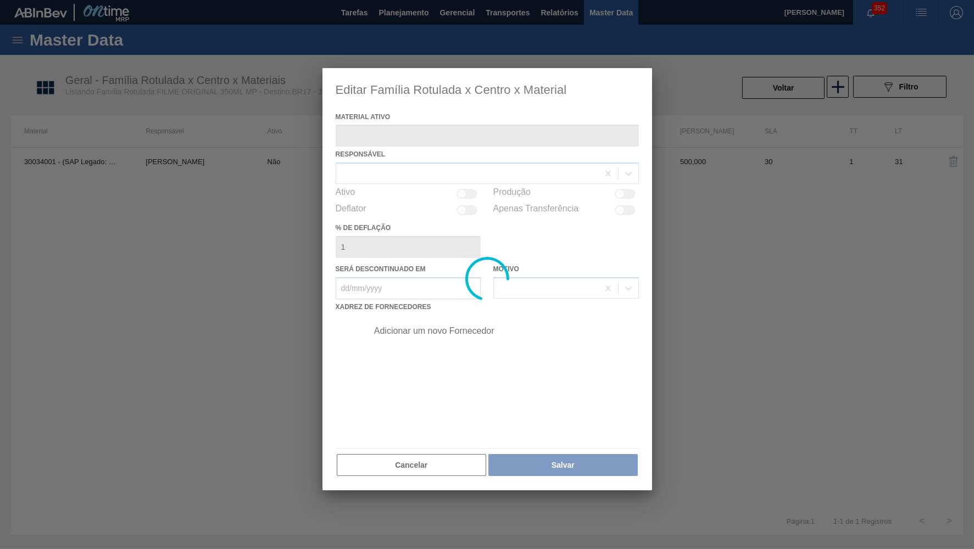
type ativo "30034001 - (SAP Legado: 50842073) - FILME ORIGINAL 770X80 350X12 MP"
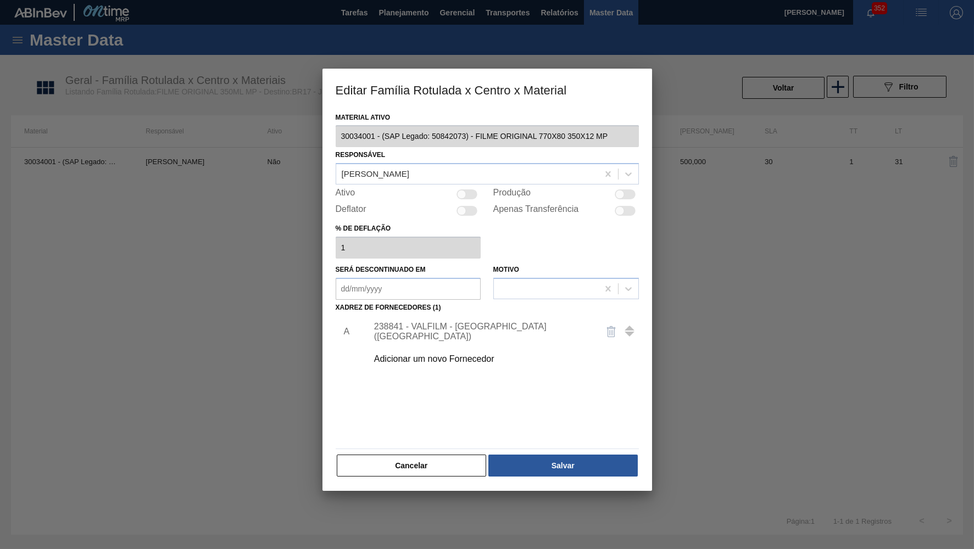
click at [469, 195] on div at bounding box center [467, 195] width 21 height 10
checkbox input "true"
click at [585, 459] on button "Salvar" at bounding box center [562, 466] width 149 height 22
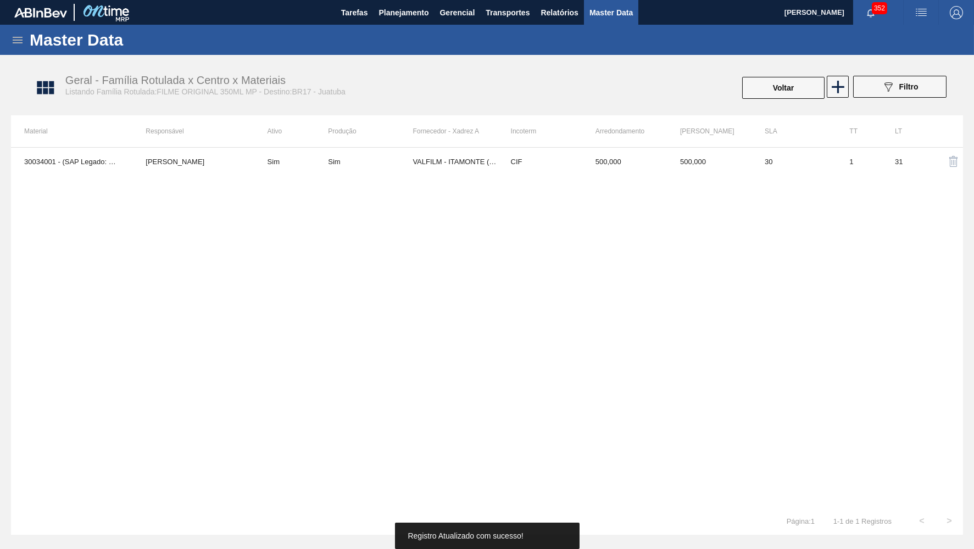
click at [786, 169] on td "30" at bounding box center [794, 161] width 85 height 27
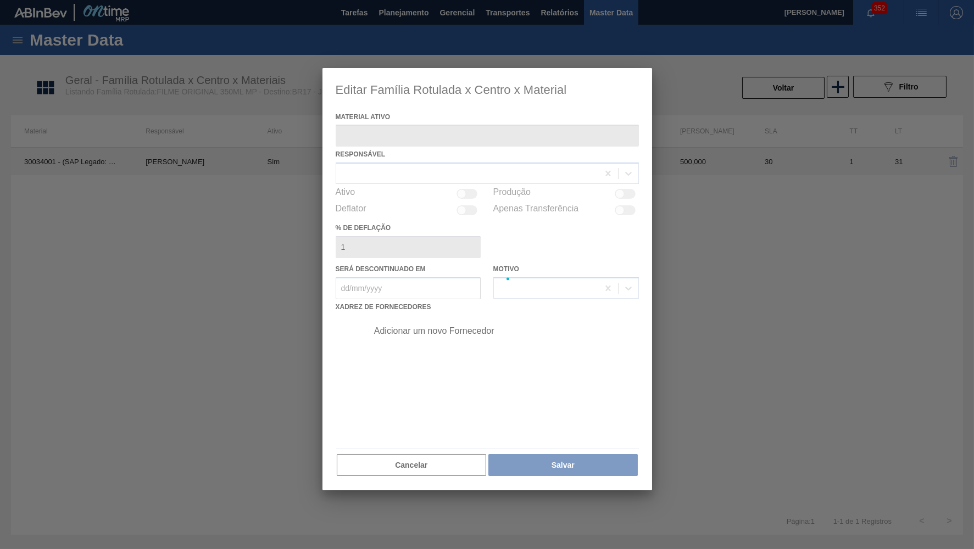
type ativo "30034001 - (SAP Legado: 50842073) - FILME ORIGINAL 770X80 350X12 MP"
checkbox input "true"
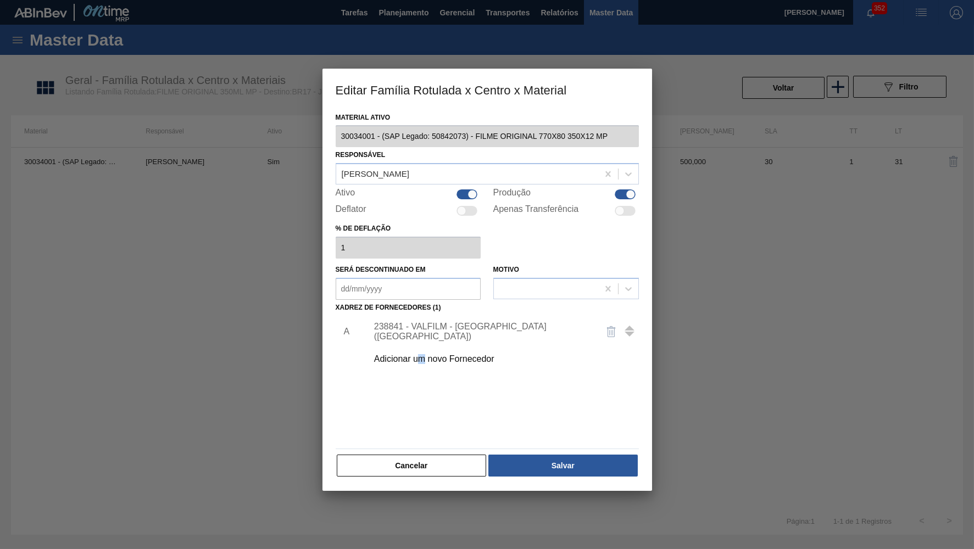
click at [421, 354] on div "Adicionar um novo Fornecedor" at bounding box center [481, 359] width 215 height 10
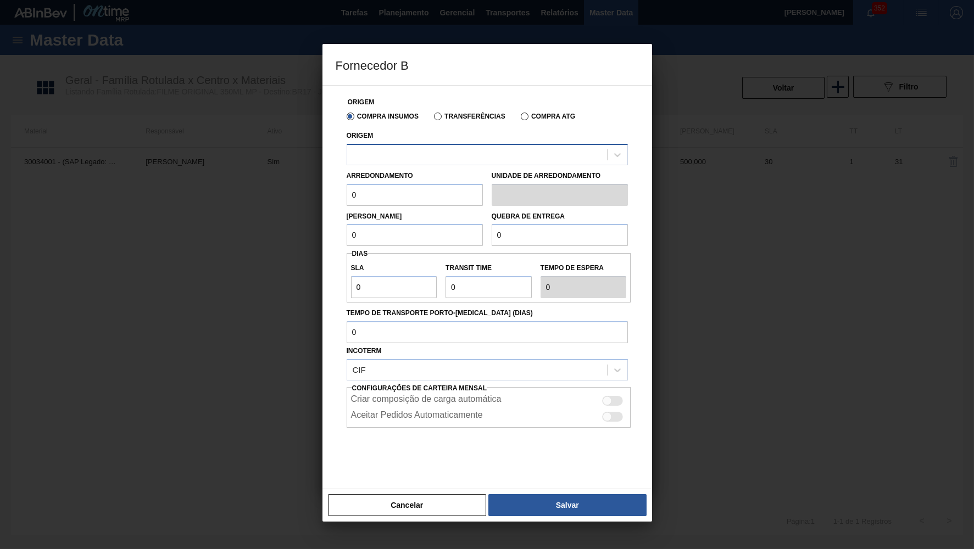
click at [396, 158] on div at bounding box center [477, 155] width 260 height 16
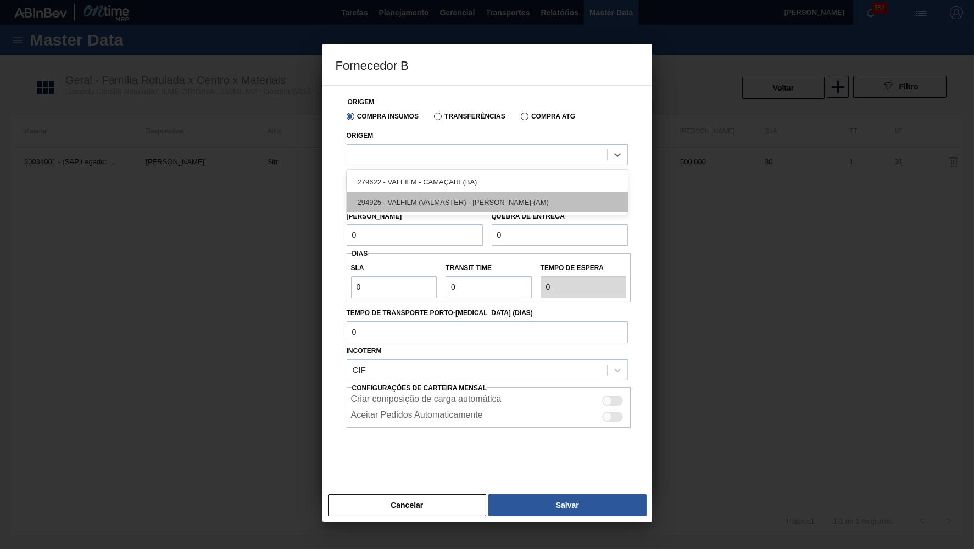
click at [409, 204] on div "294925 - VALFILM (VALMASTER) - [PERSON_NAME] (AM)" at bounding box center [487, 202] width 281 height 20
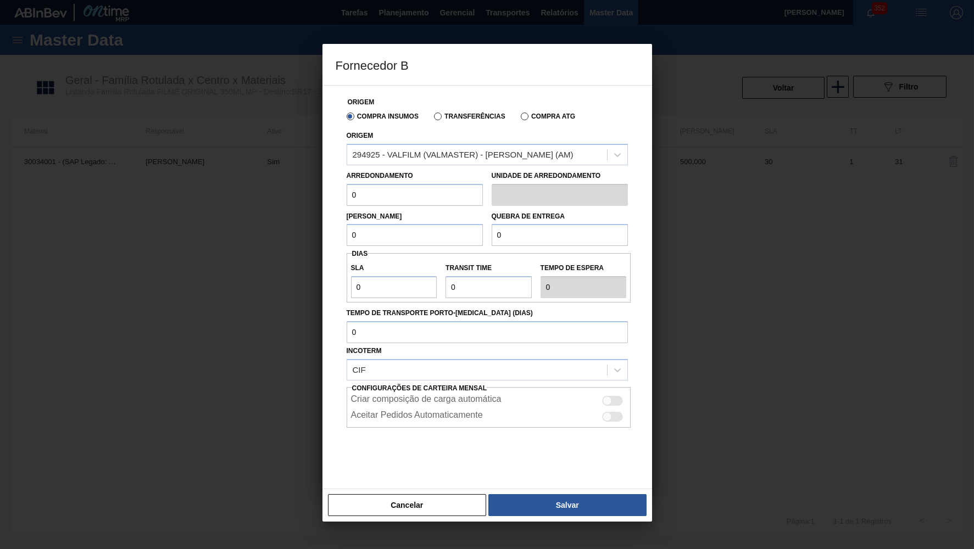
click at [388, 192] on input "0" at bounding box center [415, 195] width 136 height 22
type input "5.000"
click at [622, 396] on div at bounding box center [613, 401] width 21 height 10
checkbox input "true"
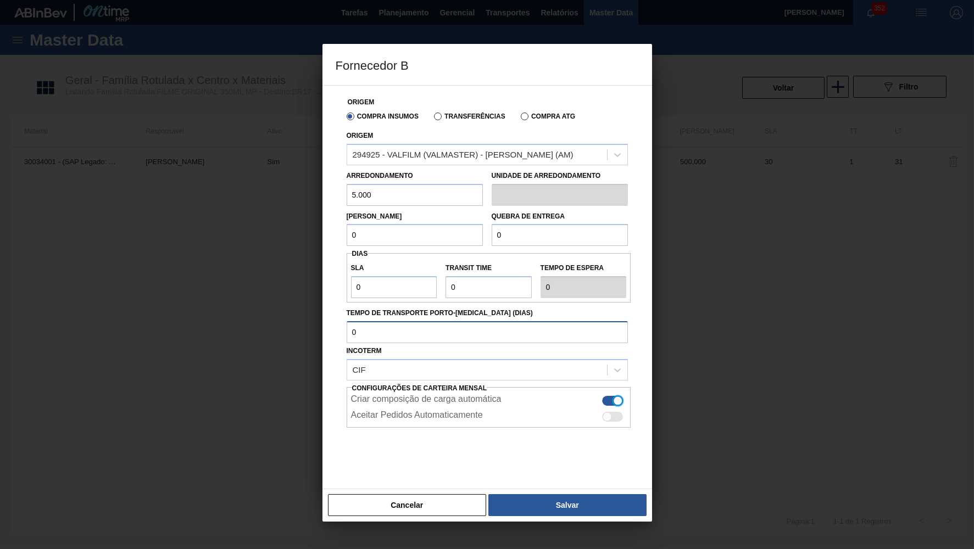
click at [444, 330] on input "Tempo de Transporte Porto-[MEDICAL_DATA] (dias)" at bounding box center [487, 332] width 281 height 22
drag, startPoint x: 382, startPoint y: 278, endPoint x: 339, endPoint y: 270, distance: 44.2
click at [351, 276] on input "0" at bounding box center [394, 287] width 86 height 22
type input "2"
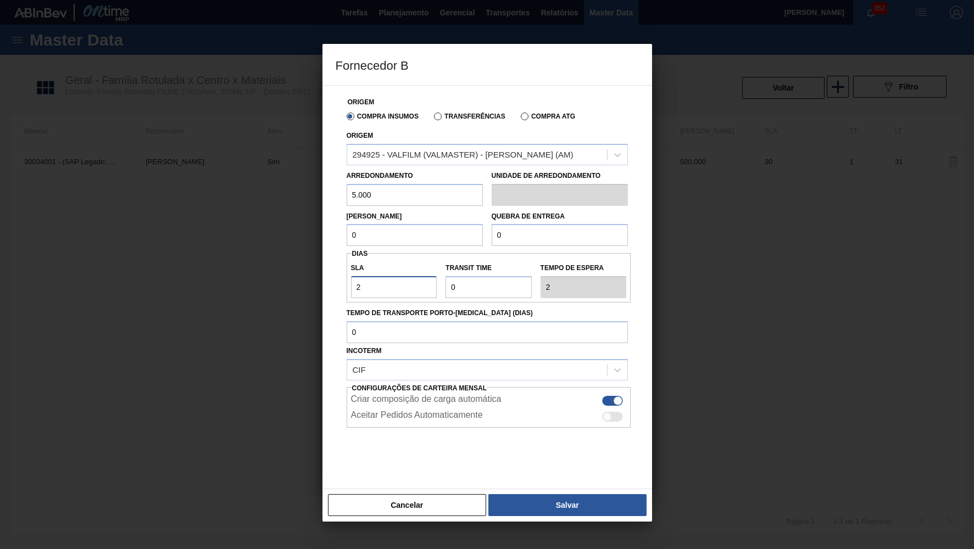
type input "23"
type input "2"
type input "NaN"
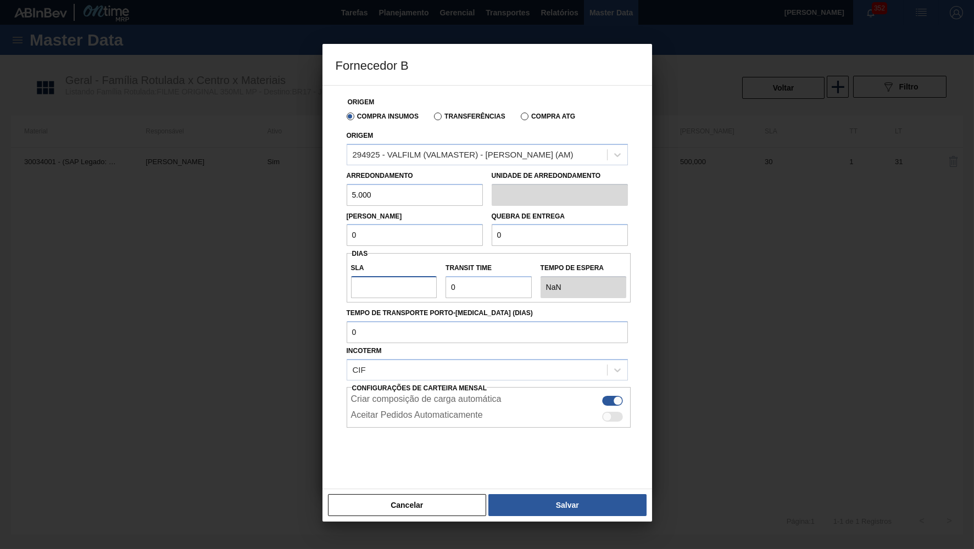
type input "3"
type input "30"
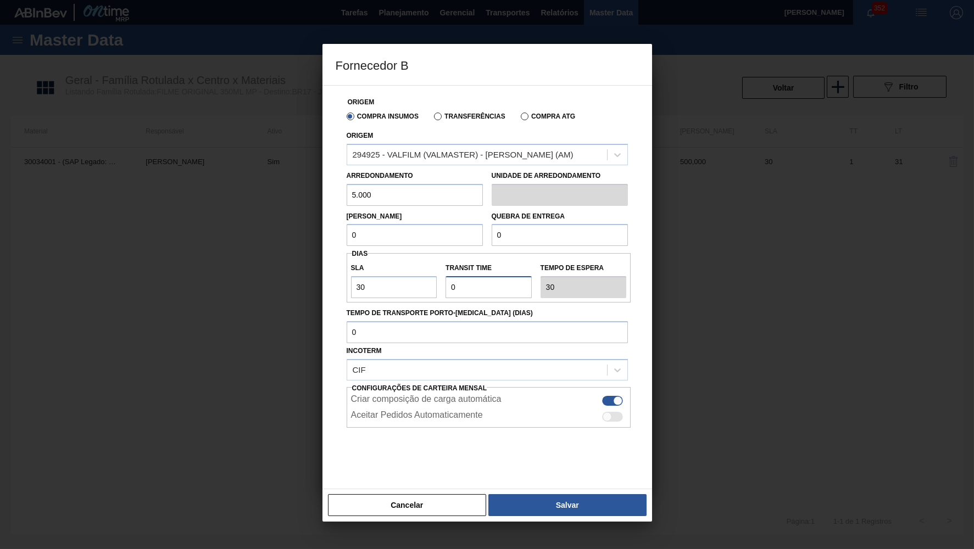
type input "3"
type input "33"
type input "30"
type input "60"
type input "30"
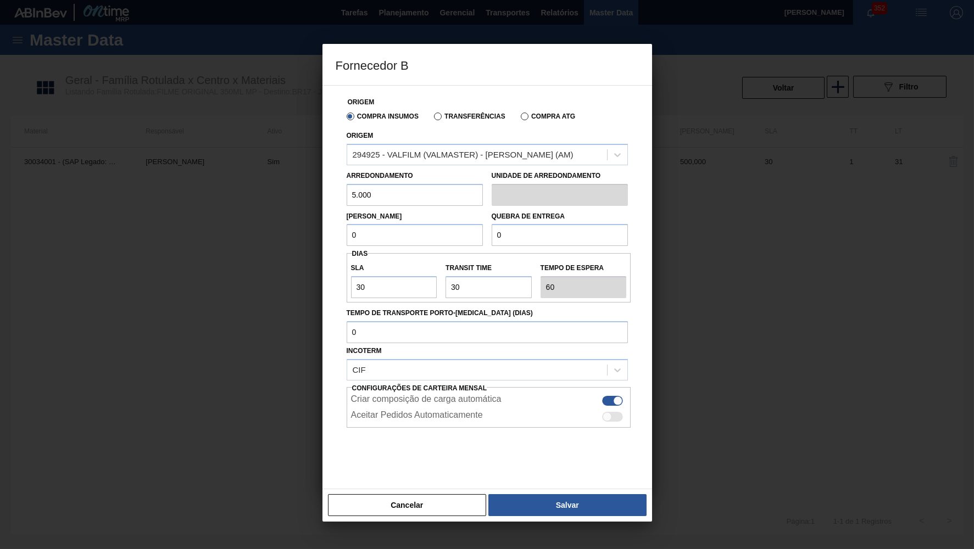
click at [347, 184] on input "5.000" at bounding box center [415, 195] width 136 height 22
drag, startPoint x: 383, startPoint y: 238, endPoint x: 219, endPoint y: 227, distance: 164.6
click at [347, 227] on input "0" at bounding box center [415, 235] width 136 height 22
paste input "5.00"
type input "5.000"
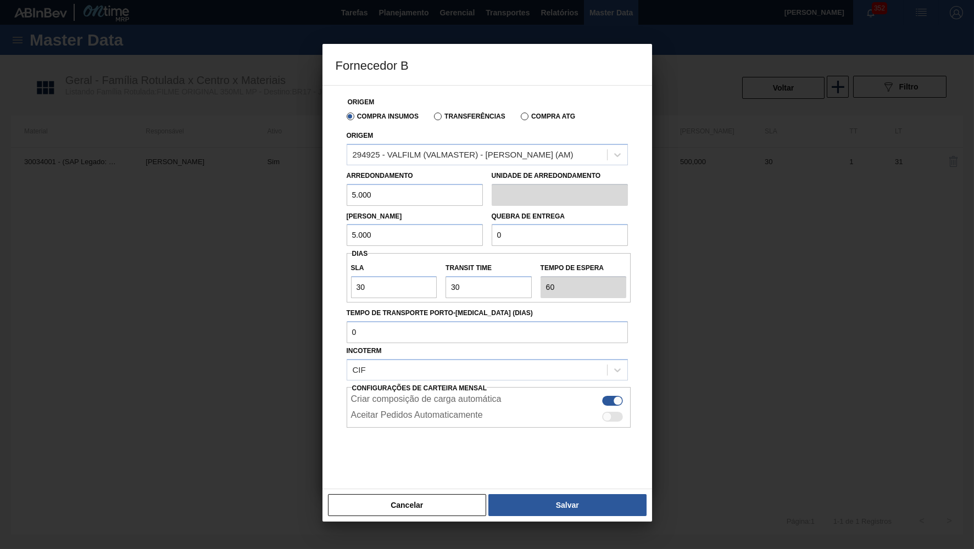
drag, startPoint x: 591, startPoint y: 232, endPoint x: 431, endPoint y: 230, distance: 159.3
click at [492, 230] on input "0" at bounding box center [560, 235] width 136 height 22
type input "10.000"
click at [516, 503] on button "Salvar" at bounding box center [567, 505] width 158 height 22
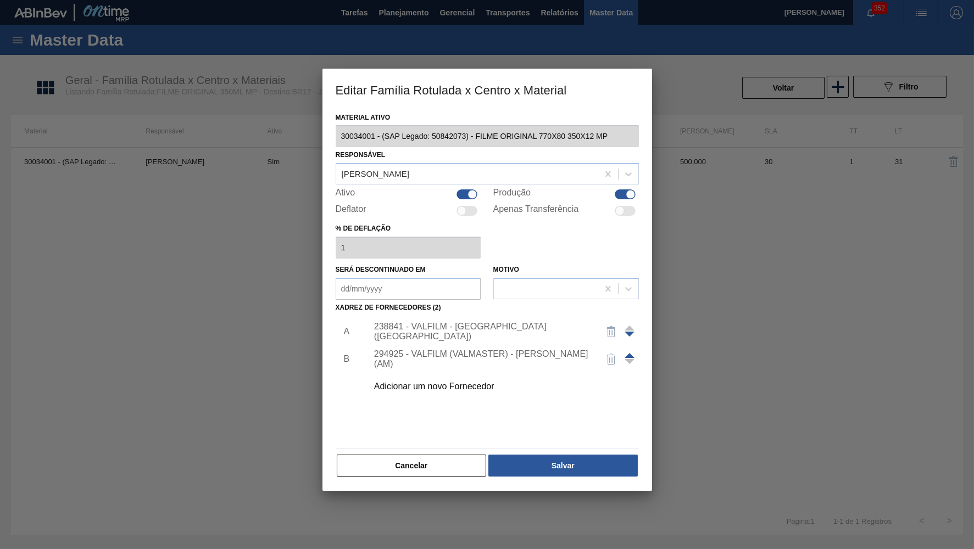
click at [529, 488] on div at bounding box center [487, 274] width 974 height 549
click at [525, 460] on button "Salvar" at bounding box center [562, 466] width 149 height 22
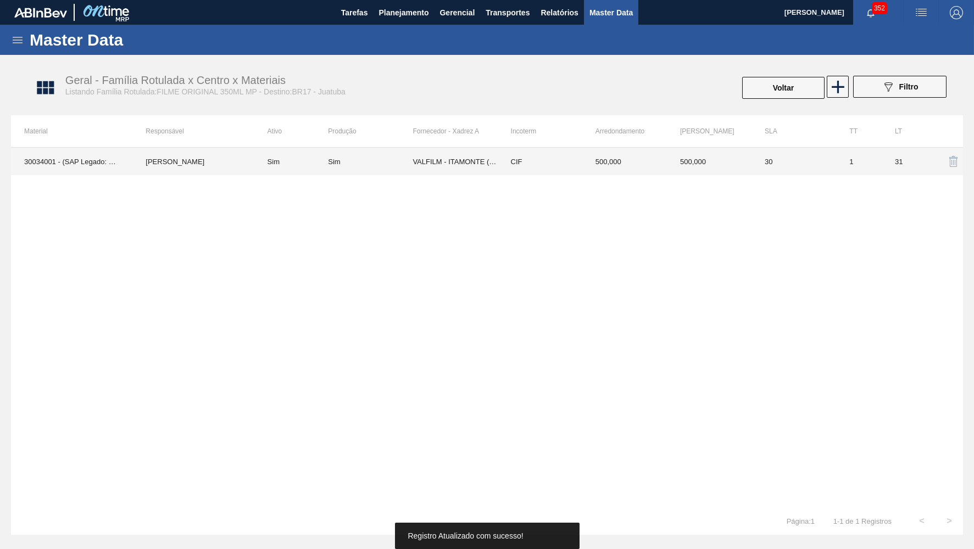
click at [324, 172] on td "Sim" at bounding box center [291, 161] width 74 height 27
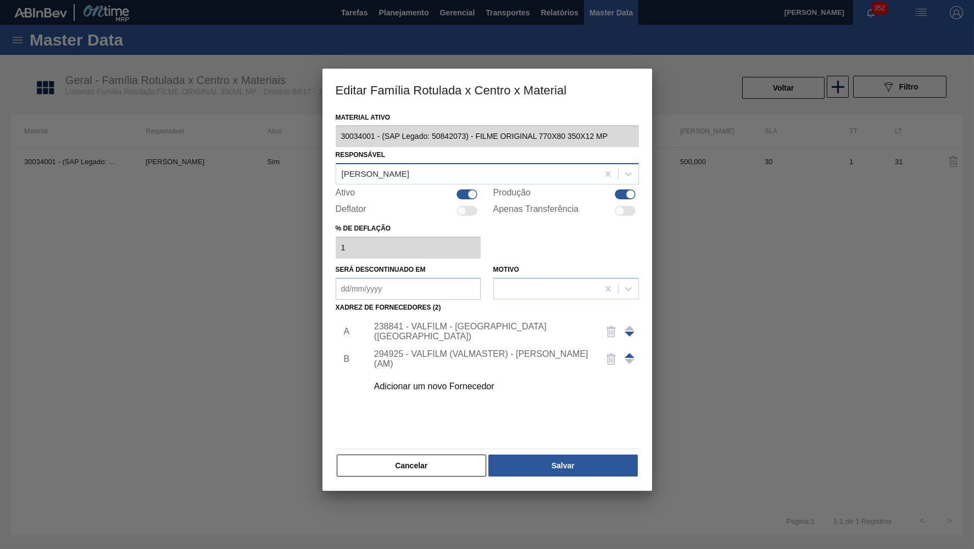
click at [436, 176] on div "[PERSON_NAME]" at bounding box center [467, 174] width 262 height 16
type input "tomas"
click at [448, 193] on div "[PERSON_NAME]" at bounding box center [487, 201] width 303 height 20
click at [605, 419] on div "A B 238841 - VALFILM - [GEOGRAPHIC_DATA] ([GEOGRAPHIC_DATA]) 294925 - VALFILM (…" at bounding box center [487, 379] width 303 height 129
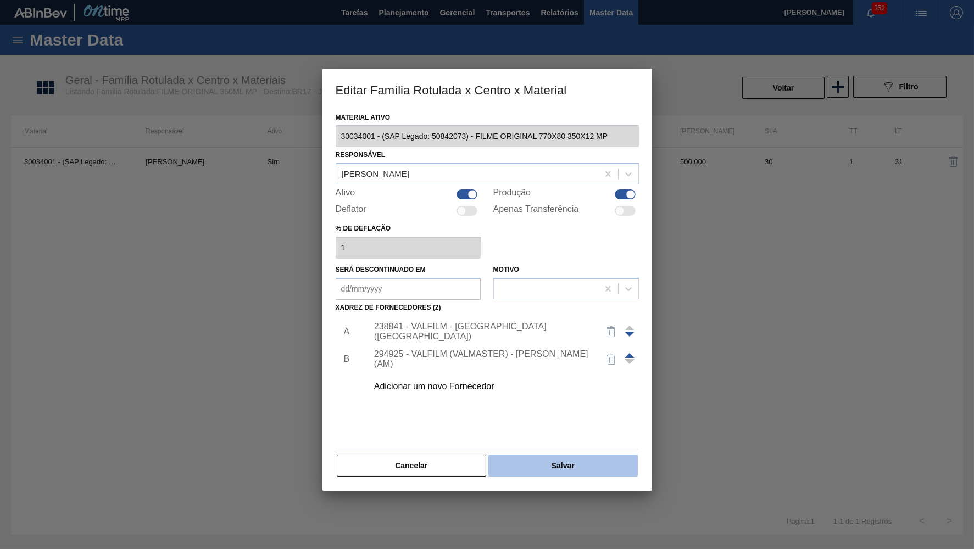
click at [619, 456] on button "Salvar" at bounding box center [562, 466] width 149 height 22
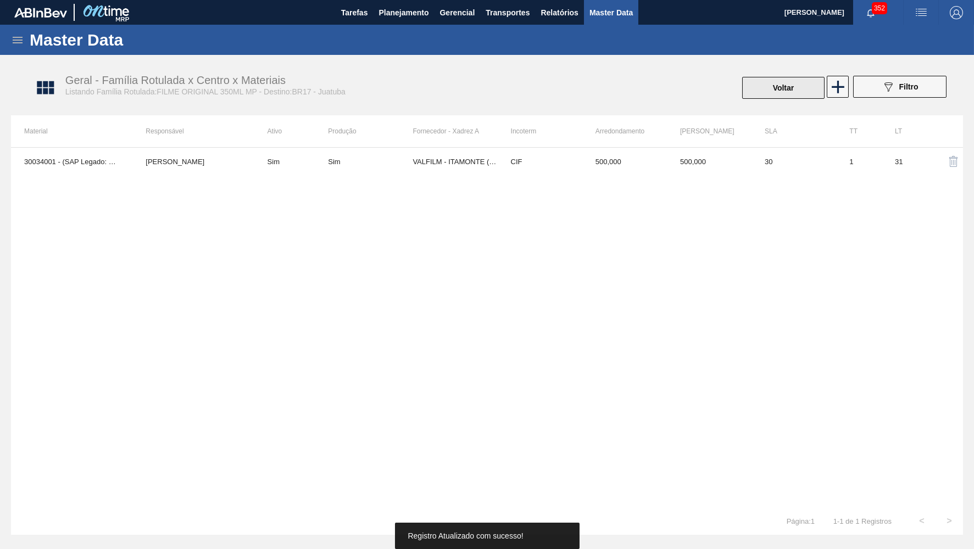
click at [794, 90] on button "Voltar" at bounding box center [783, 88] width 82 height 22
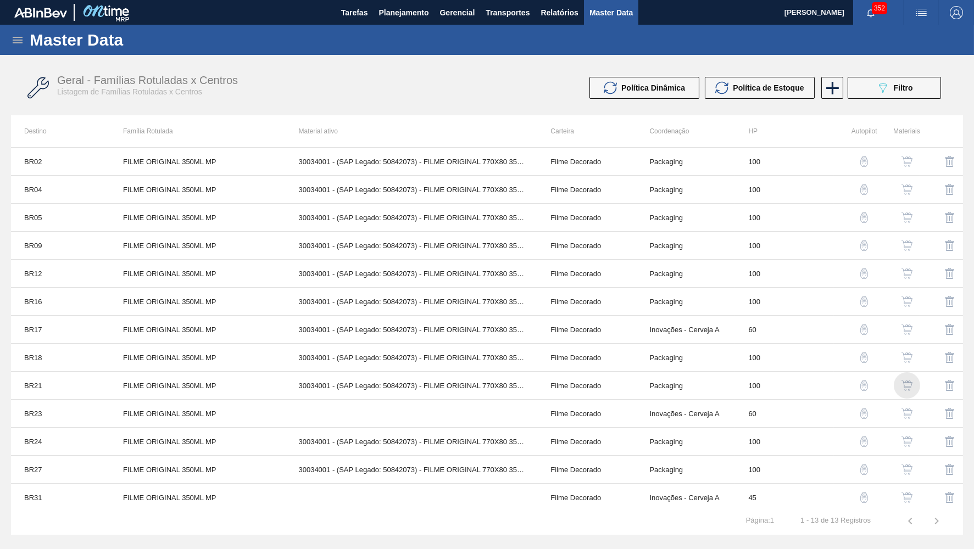
click at [912, 383] on img "button" at bounding box center [907, 385] width 11 height 11
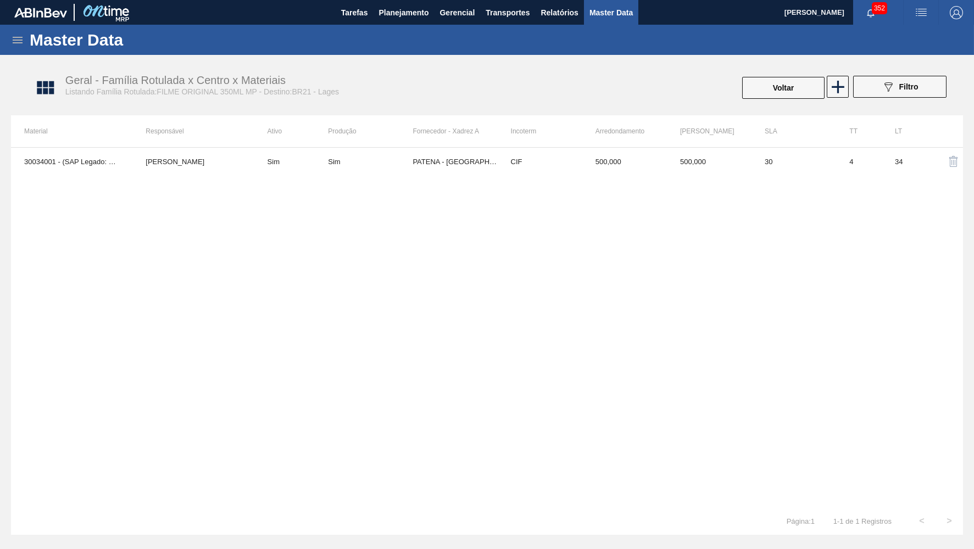
click at [404, 134] on th "Produção" at bounding box center [370, 131] width 85 height 32
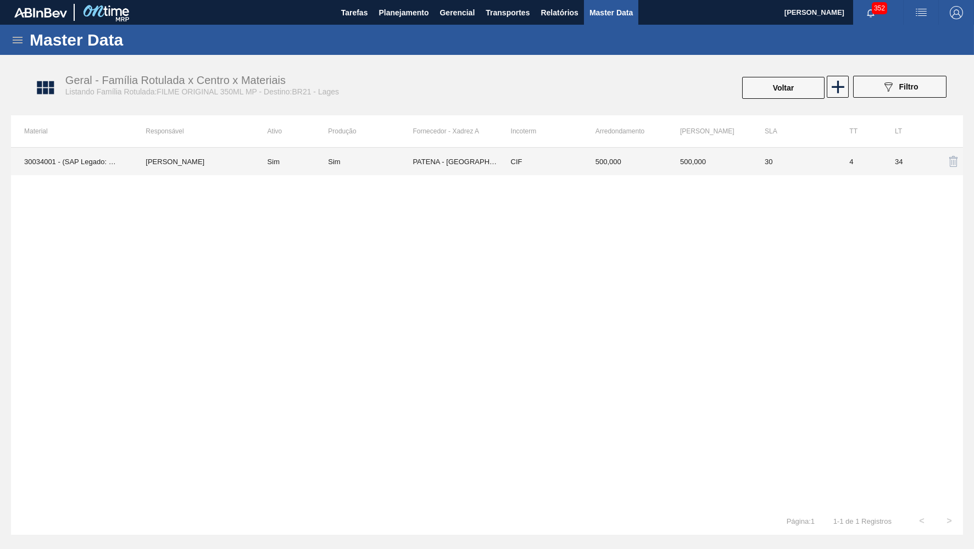
click at [418, 159] on td "PATENA - [GEOGRAPHIC_DATA] ([GEOGRAPHIC_DATA])" at bounding box center [455, 161] width 85 height 27
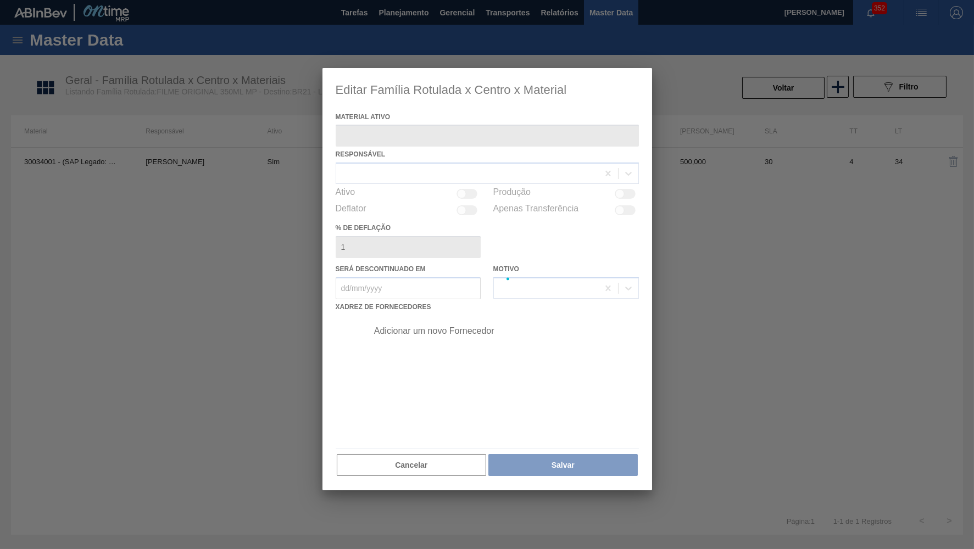
type ativo "30034001 - (SAP Legado: 50842073) - FILME ORIGINAL 770X80 350X12 MP"
checkbox input "true"
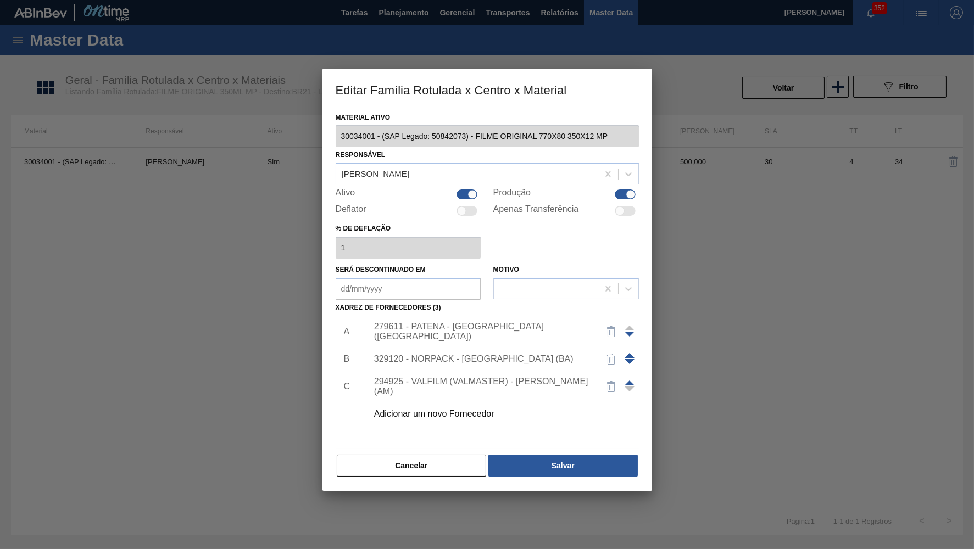
click at [474, 382] on div "294925 - VALFILM (VALMASTER) - [PERSON_NAME] (AM)" at bounding box center [500, 386] width 277 height 27
click at [468, 379] on div "294925 - VALFILM (VALMASTER) - [PERSON_NAME] (AM)" at bounding box center [481, 387] width 215 height 20
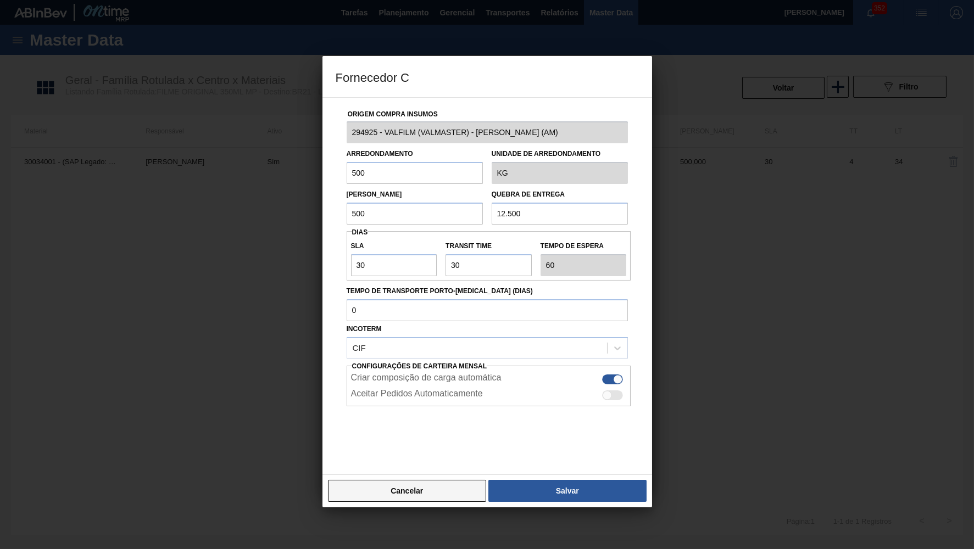
click at [413, 480] on button "Cancelar" at bounding box center [407, 491] width 159 height 22
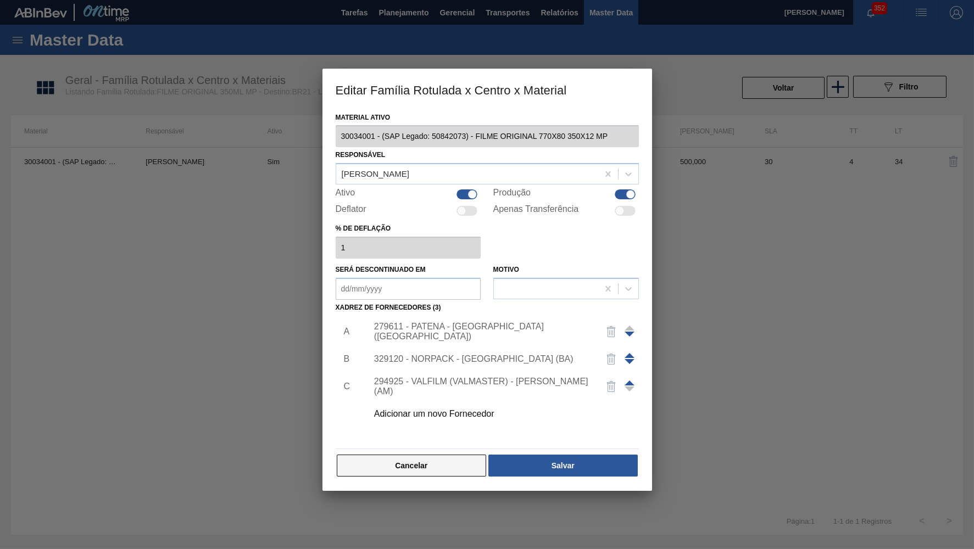
click at [424, 455] on button "Cancelar" at bounding box center [412, 466] width 150 height 22
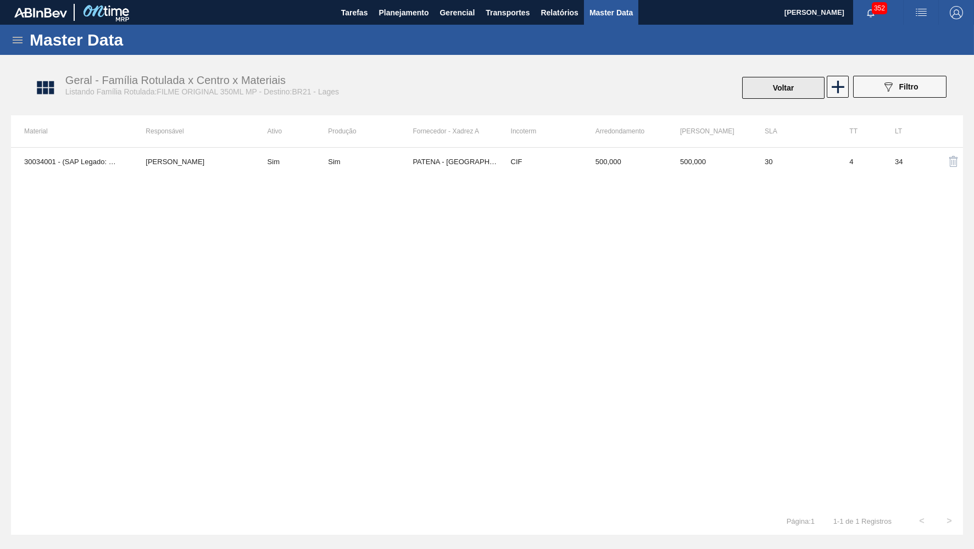
click at [794, 87] on button "Voltar" at bounding box center [783, 88] width 82 height 22
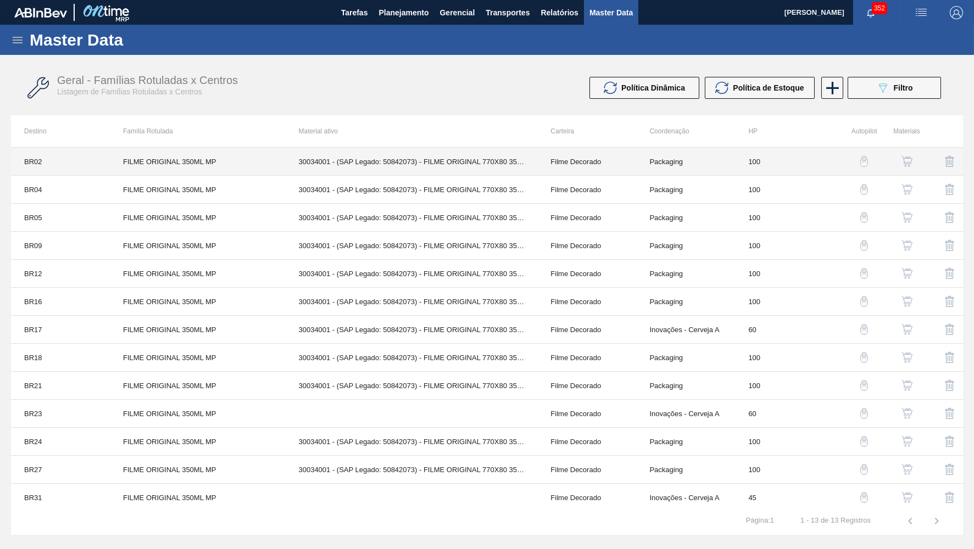
scroll to position [4, 0]
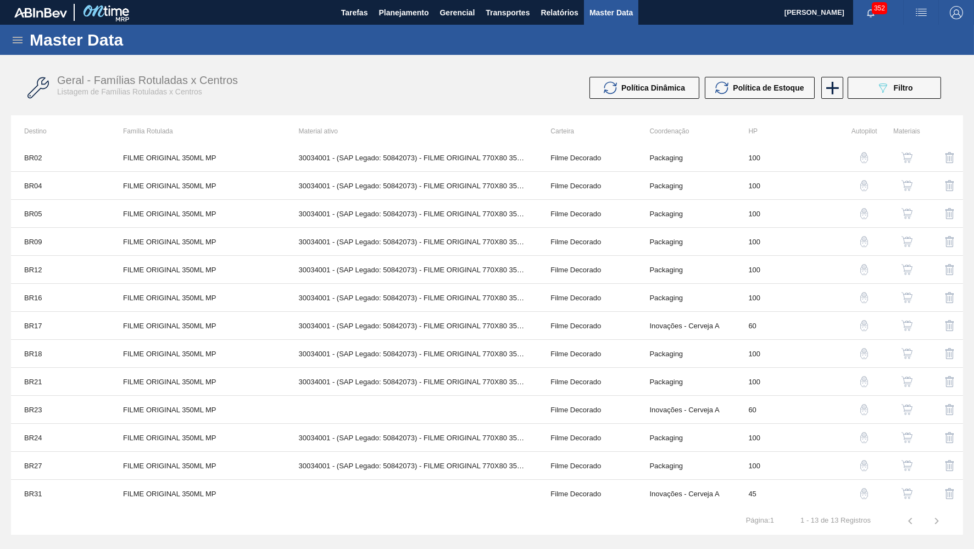
click at [900, 323] on button "button" at bounding box center [907, 326] width 26 height 26
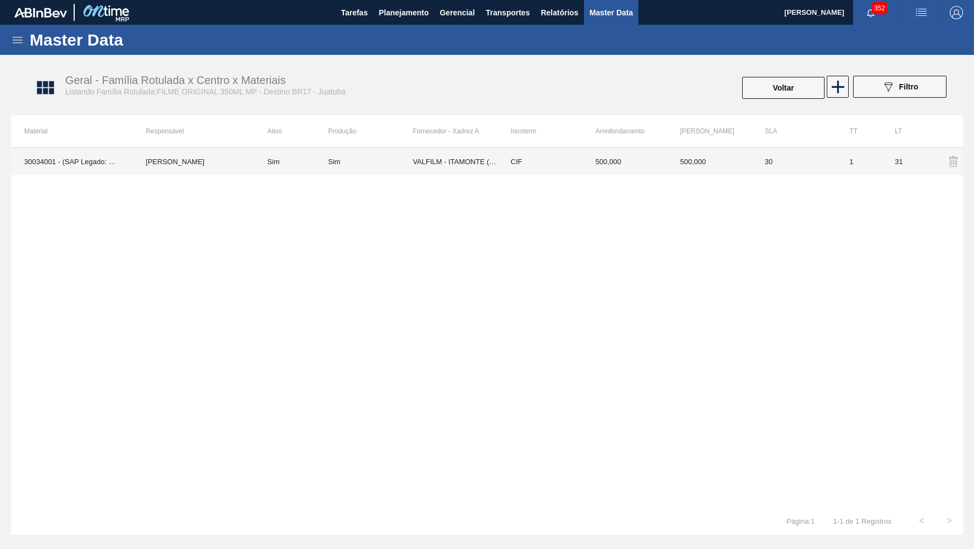
click at [509, 165] on td "CIF" at bounding box center [540, 161] width 85 height 27
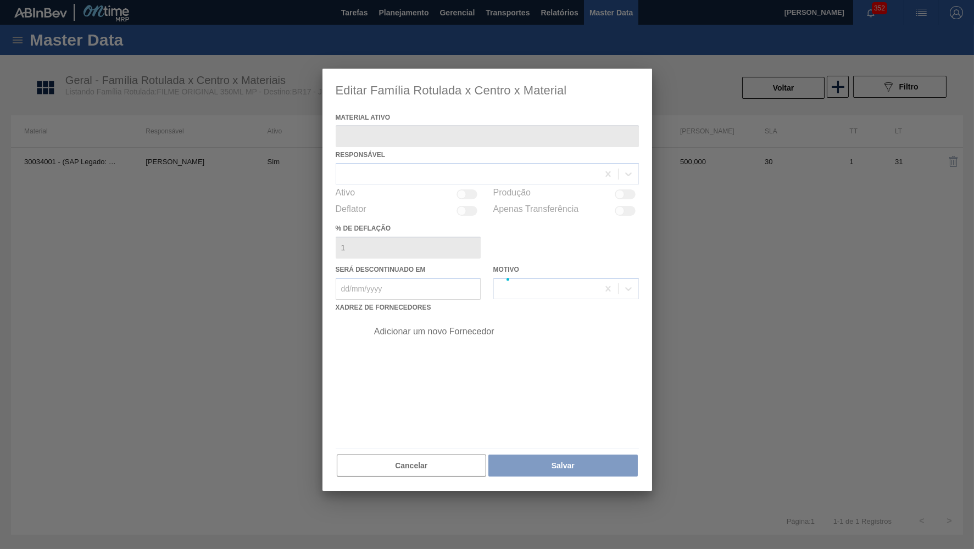
type ativo "30034001 - (SAP Legado: 50842073) - FILME ORIGINAL 770X80 350X12 MP"
checkbox input "true"
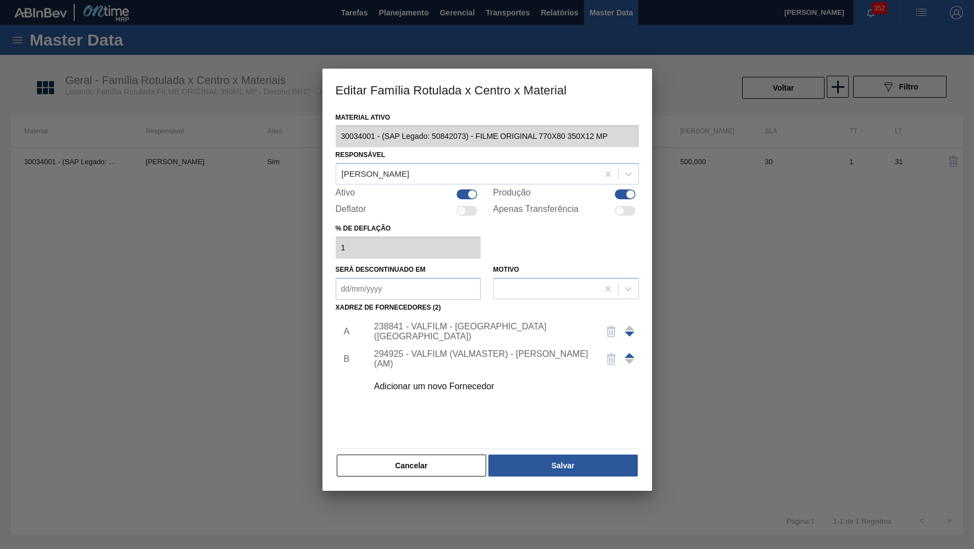
click at [539, 349] on div "294925 - VALFILM (VALMASTER) - [PERSON_NAME] (AM)" at bounding box center [481, 359] width 215 height 20
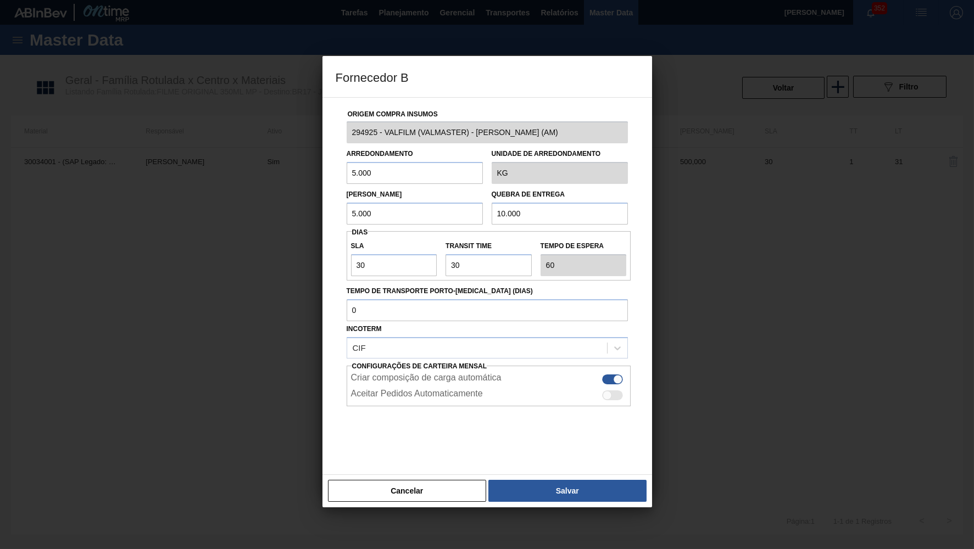
drag, startPoint x: 521, startPoint y: 210, endPoint x: 453, endPoint y: 210, distance: 68.7
click at [492, 210] on input "10.000" at bounding box center [560, 214] width 136 height 22
type input "12.500"
click at [546, 480] on button "Salvar" at bounding box center [567, 491] width 158 height 22
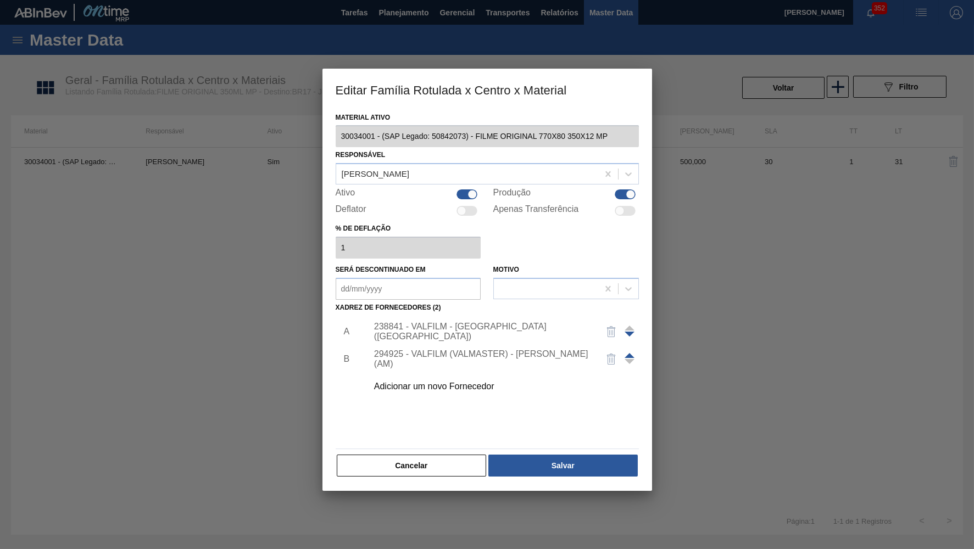
click at [519, 318] on div "238841 - VALFILM - [GEOGRAPHIC_DATA] ([GEOGRAPHIC_DATA])" at bounding box center [500, 331] width 277 height 27
click at [498, 327] on div "238841 - VALFILM - [GEOGRAPHIC_DATA] ([GEOGRAPHIC_DATA])" at bounding box center [500, 331] width 277 height 27
click at [494, 323] on div "238841 - VALFILM - [GEOGRAPHIC_DATA] ([GEOGRAPHIC_DATA])" at bounding box center [481, 332] width 215 height 20
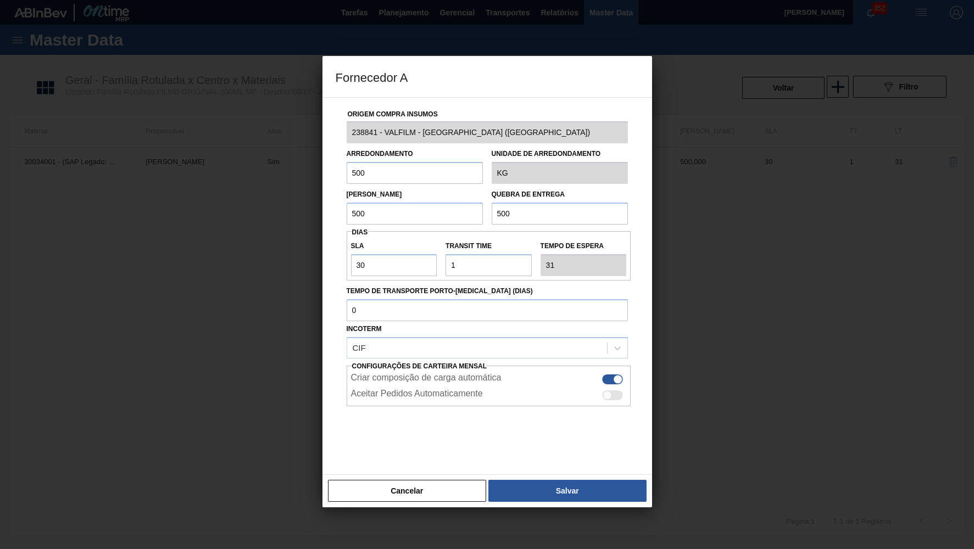
drag, startPoint x: 536, startPoint y: 219, endPoint x: 477, endPoint y: 204, distance: 60.8
click at [492, 204] on input "500" at bounding box center [560, 214] width 136 height 22
type input "12.500"
click at [550, 475] on div "Cancelar Salvar" at bounding box center [488, 491] width 330 height 33
click at [565, 480] on button "Salvar" at bounding box center [567, 491] width 158 height 22
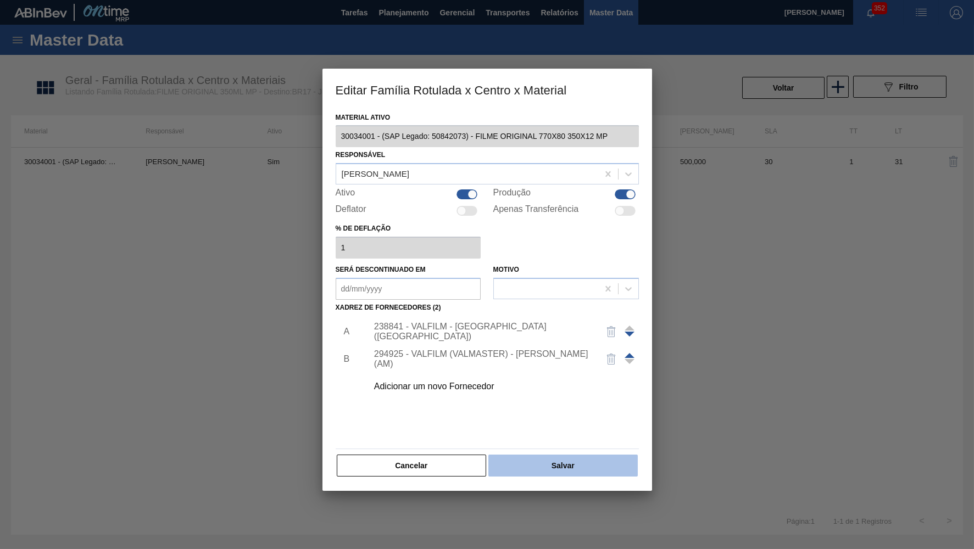
click at [569, 455] on button "Salvar" at bounding box center [562, 466] width 149 height 22
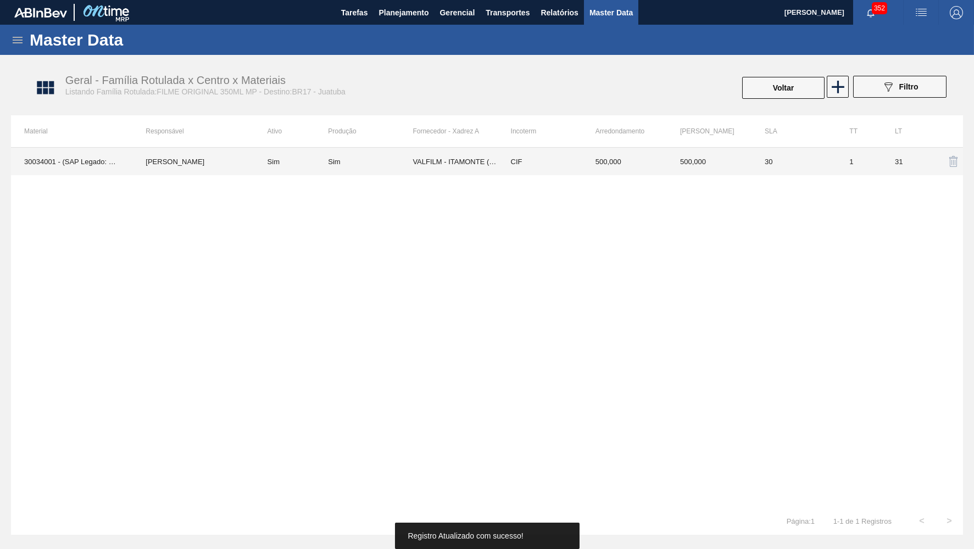
click at [731, 163] on td "500,000" at bounding box center [709, 161] width 85 height 27
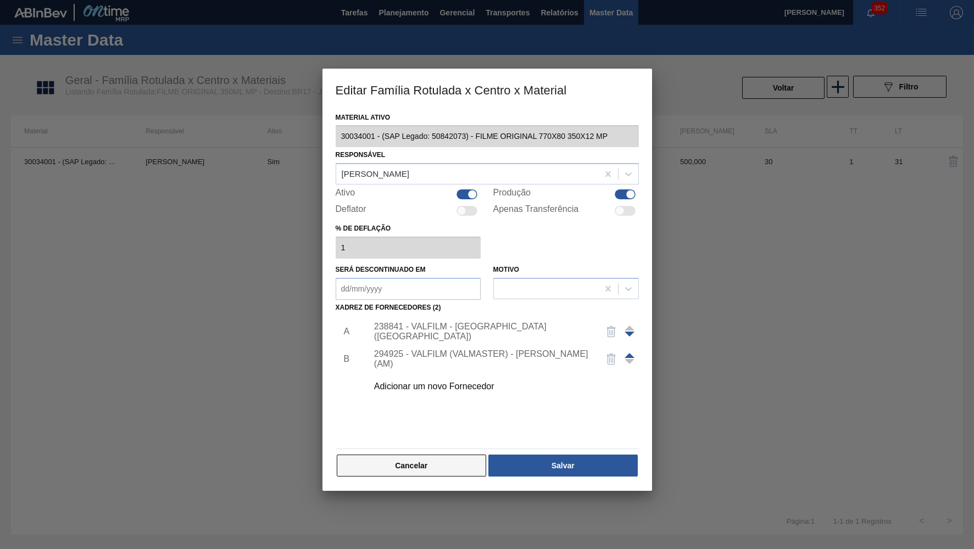
click at [463, 457] on button "Cancelar" at bounding box center [412, 466] width 150 height 22
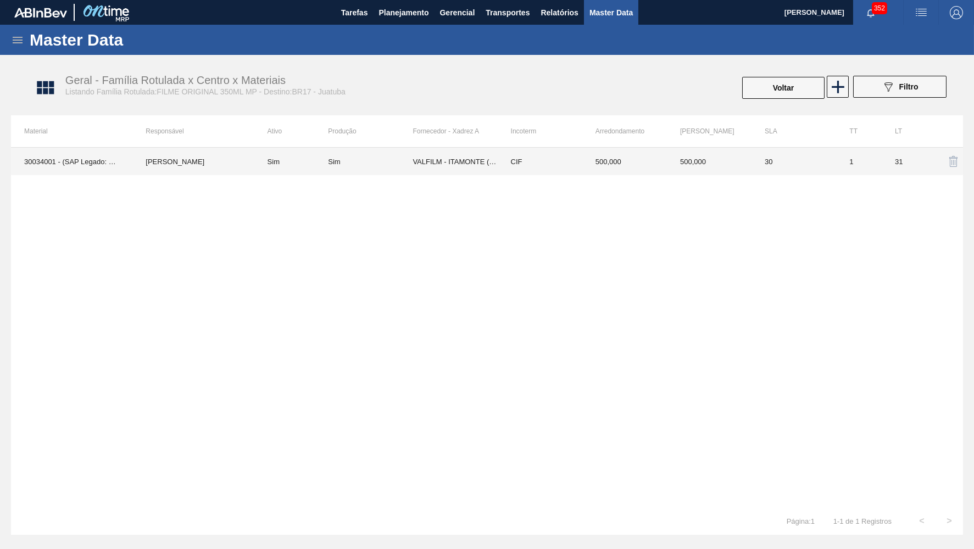
click at [886, 162] on td "31" at bounding box center [905, 161] width 46 height 27
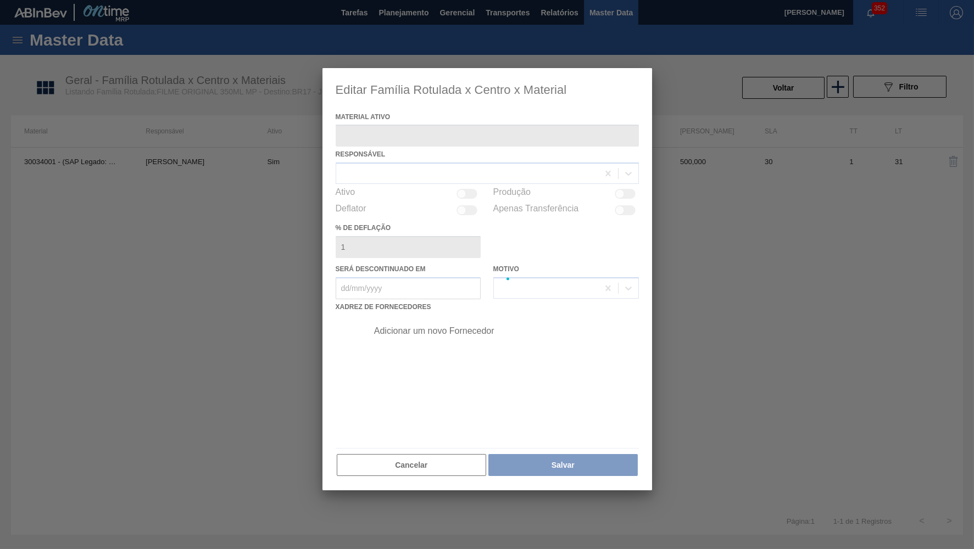
type ativo "30034001 - (SAP Legado: 50842073) - FILME ORIGINAL 770X80 350X12 MP"
checkbox input "true"
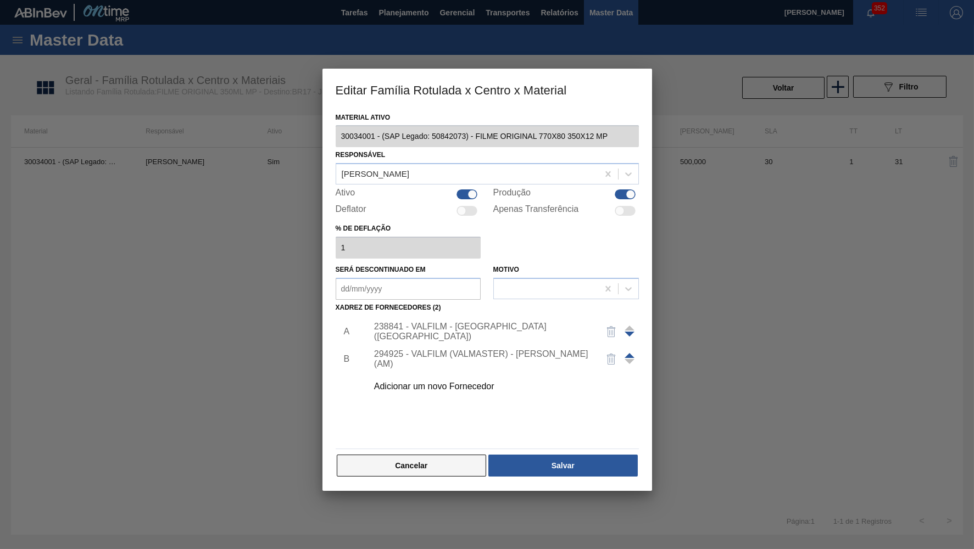
click at [443, 455] on button "Cancelar" at bounding box center [412, 466] width 150 height 22
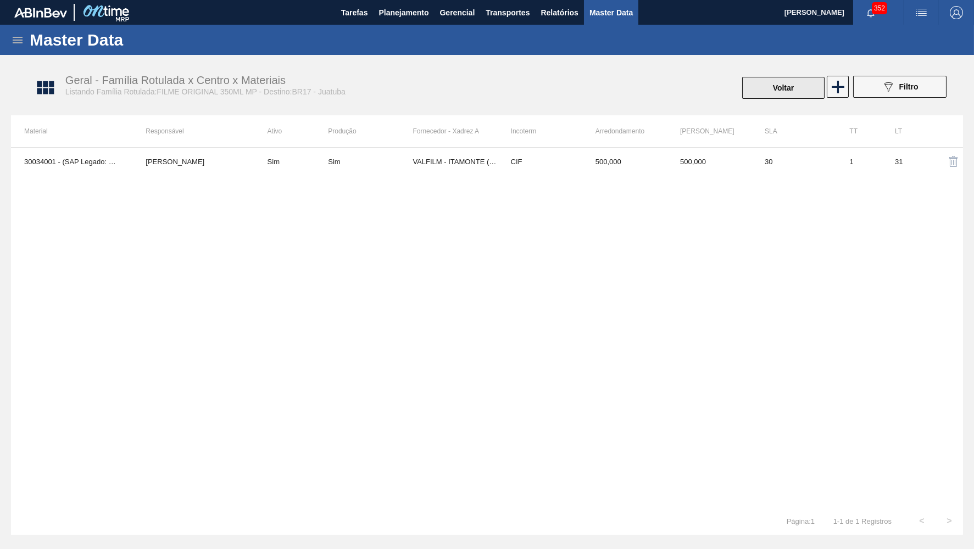
click at [770, 79] on button "Voltar" at bounding box center [783, 88] width 82 height 22
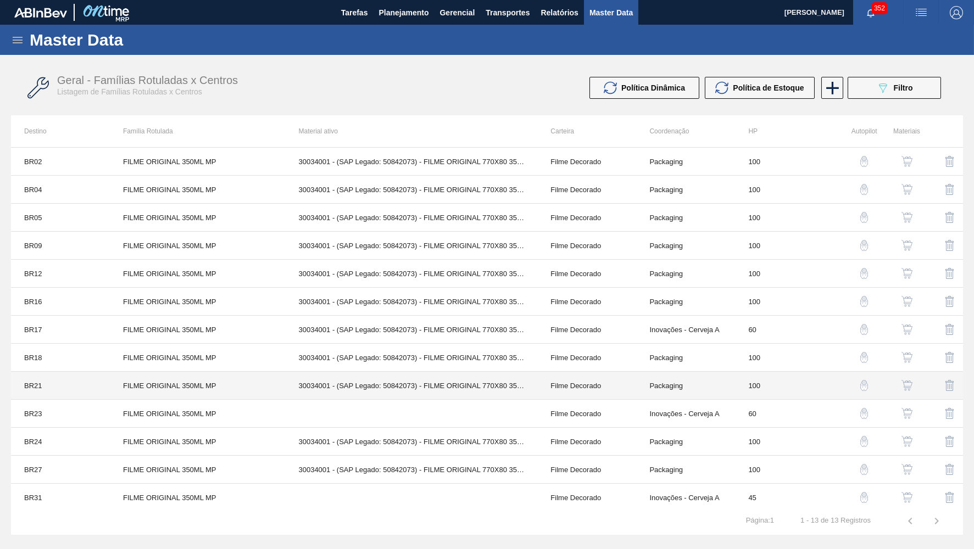
scroll to position [4, 0]
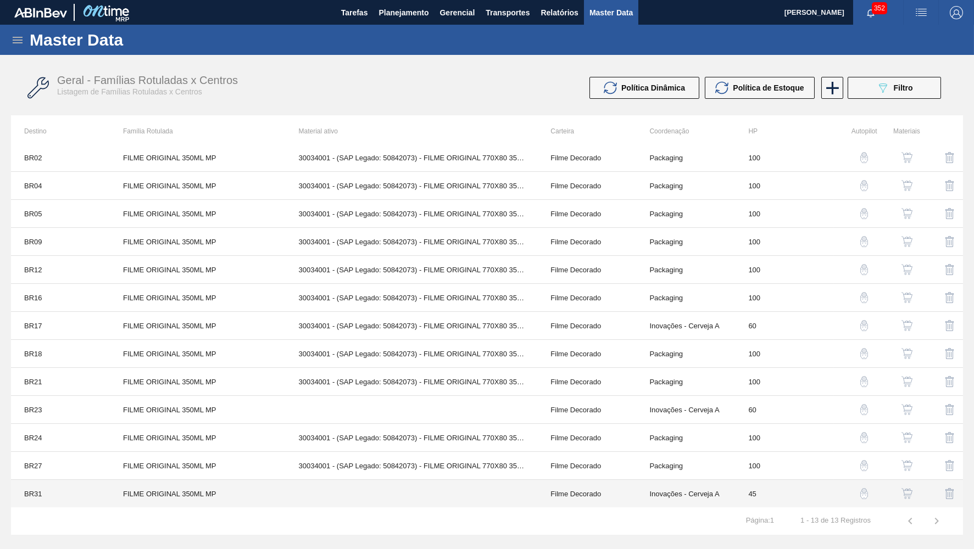
click at [632, 490] on td "Filme Decorado" at bounding box center [586, 494] width 99 height 28
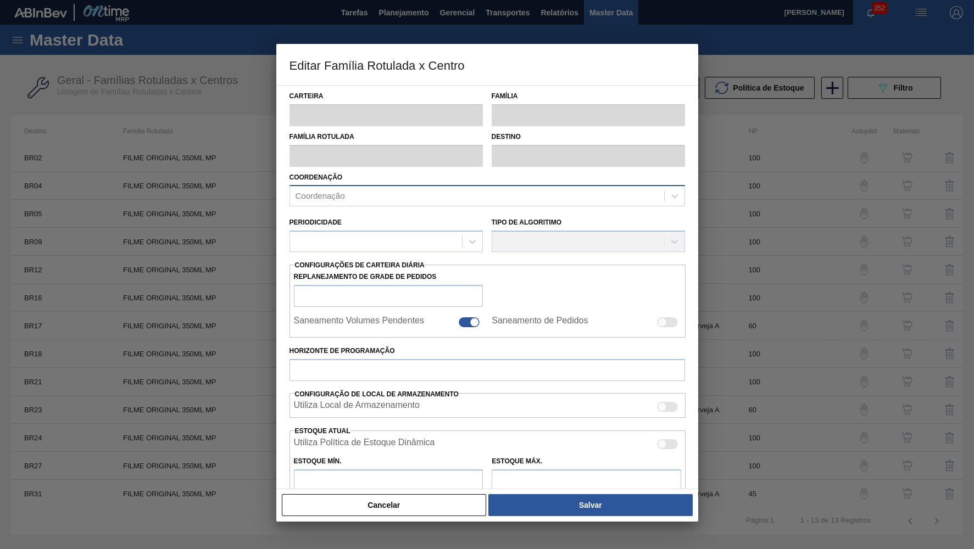
type input "Filme Decorado"
type input "FILME ORIGINAL 350ML MP"
type input "BR31 - BR31"
type input "45"
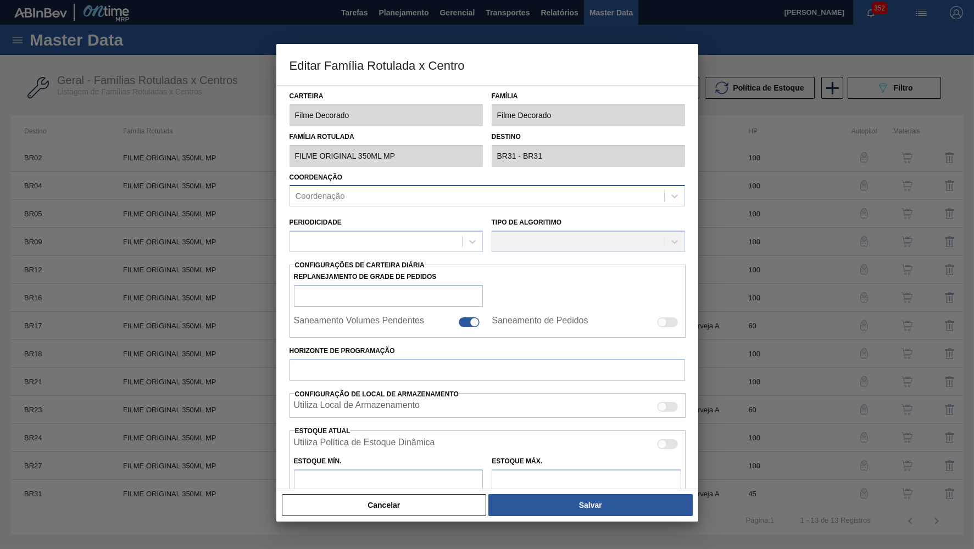
type input "0"
type input "100"
type input "0,000"
checkbox input "true"
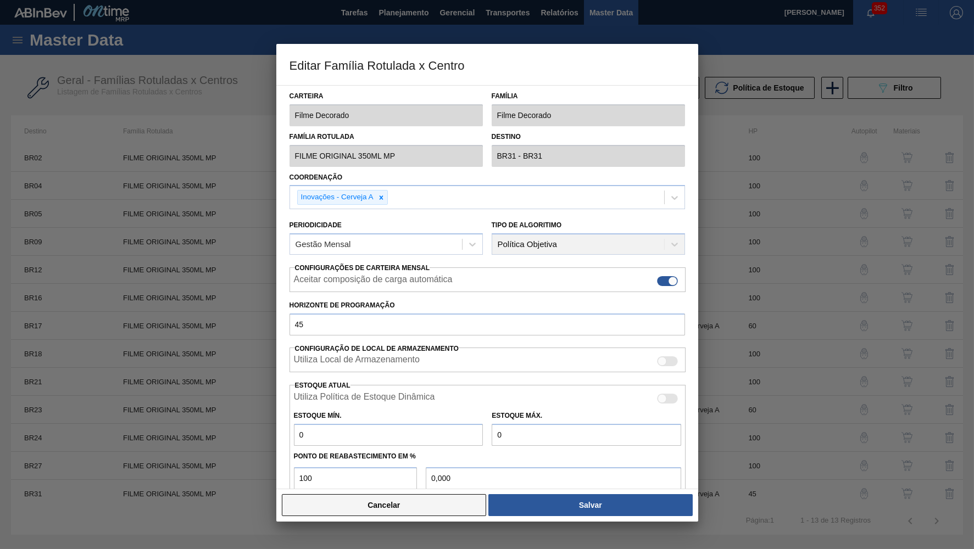
click at [460, 510] on button "Cancelar" at bounding box center [384, 505] width 205 height 22
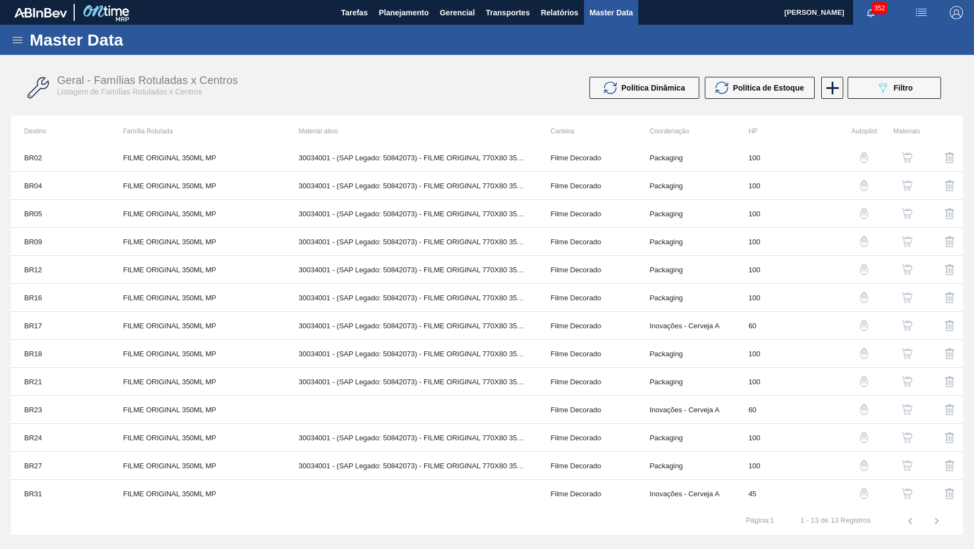
click at [911, 488] on button "button" at bounding box center [907, 494] width 26 height 26
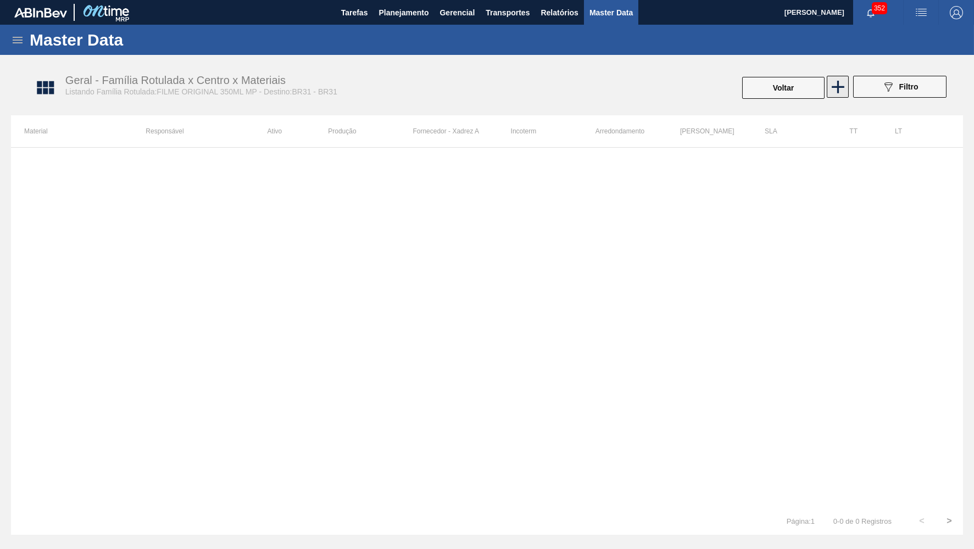
click at [837, 86] on icon at bounding box center [838, 87] width 13 height 13
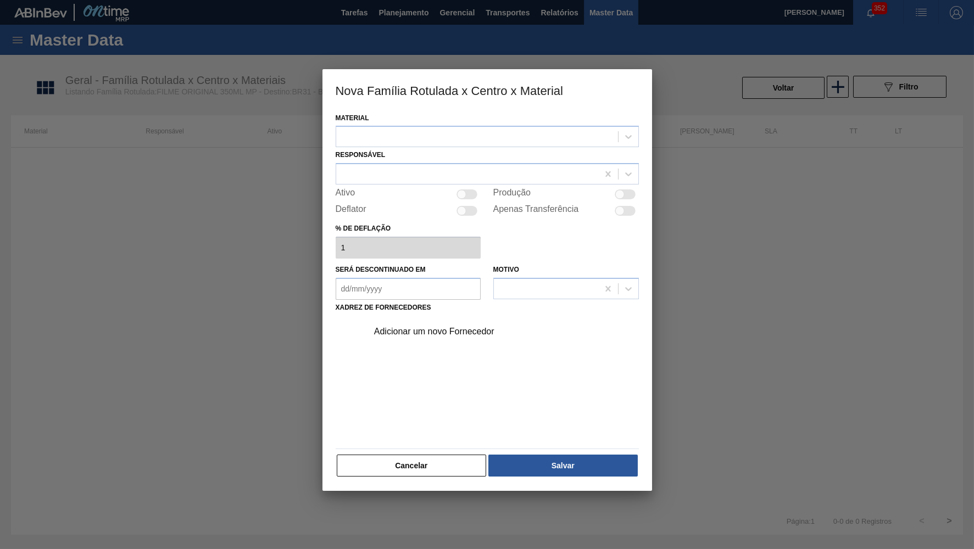
click at [358, 147] on div "Responsável" at bounding box center [487, 165] width 303 height 37
click at [371, 135] on div at bounding box center [477, 137] width 282 height 16
click at [430, 355] on div "Adicionar um novo Fornecedor" at bounding box center [487, 379] width 303 height 129
click at [411, 433] on div "Adicionar um novo Fornecedor" at bounding box center [487, 379] width 303 height 129
click at [422, 455] on button "Cancelar" at bounding box center [412, 466] width 150 height 22
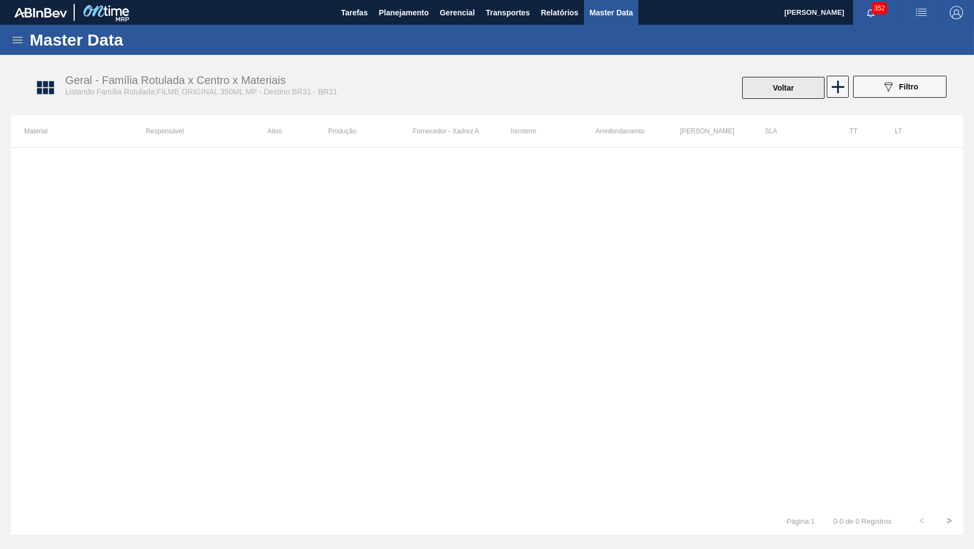
click at [800, 85] on button "Voltar" at bounding box center [783, 88] width 82 height 22
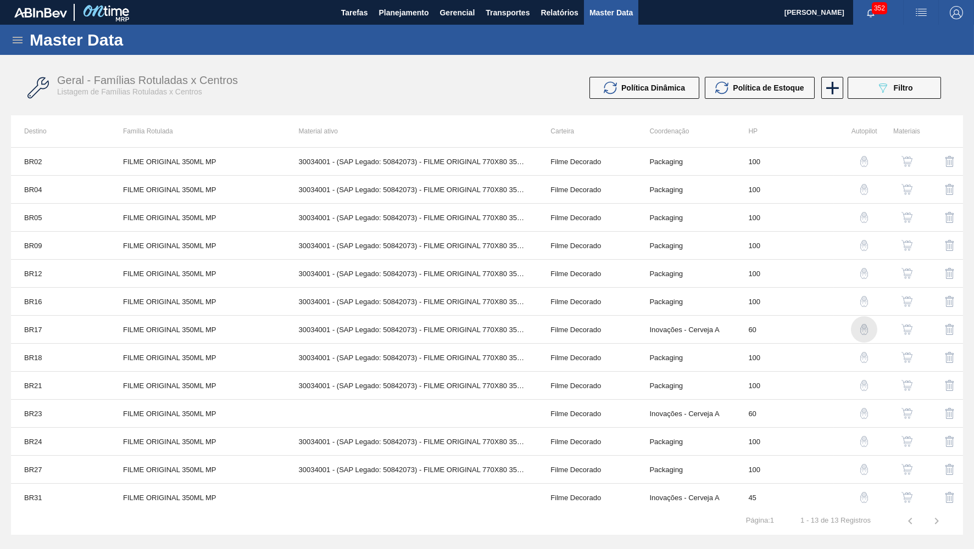
click at [866, 330] on img "button" at bounding box center [864, 329] width 11 height 11
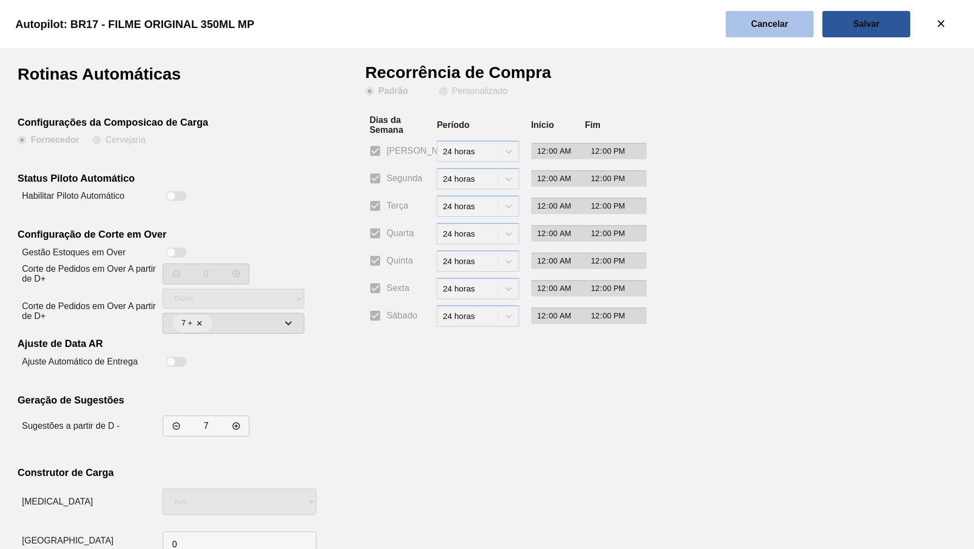
click at [0, 0] on slot "Cancelar" at bounding box center [0, 0] width 0 height 0
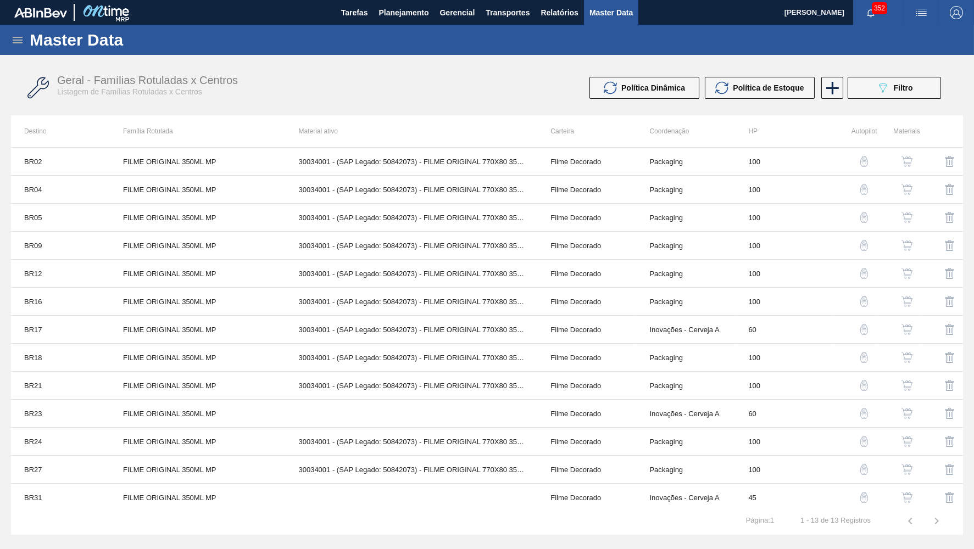
scroll to position [4, 0]
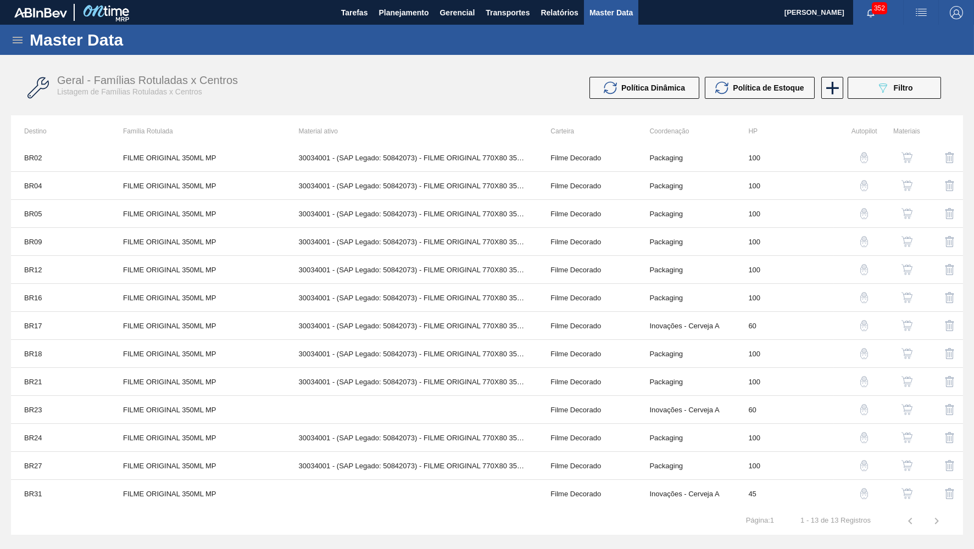
click at [909, 331] on img "button" at bounding box center [907, 325] width 11 height 11
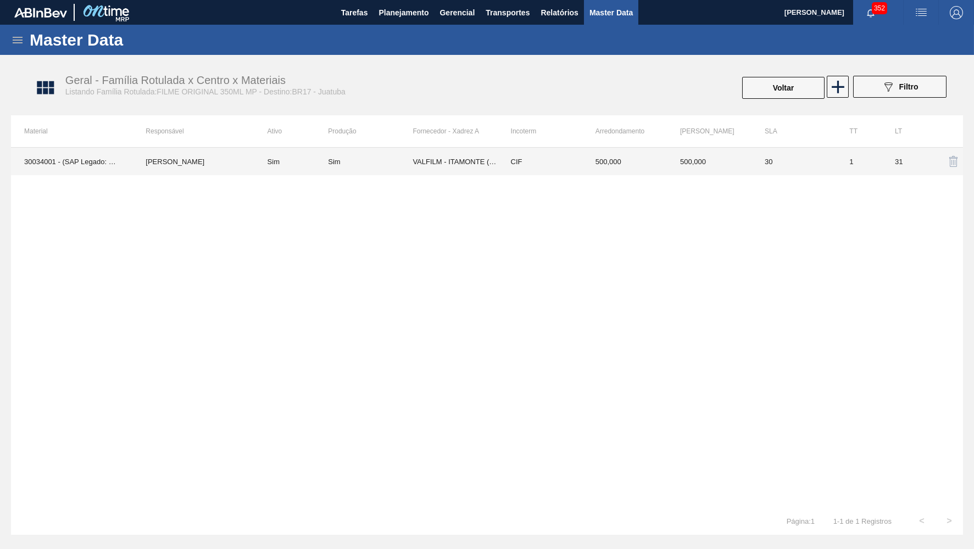
click at [362, 174] on td "Sim" at bounding box center [370, 161] width 85 height 27
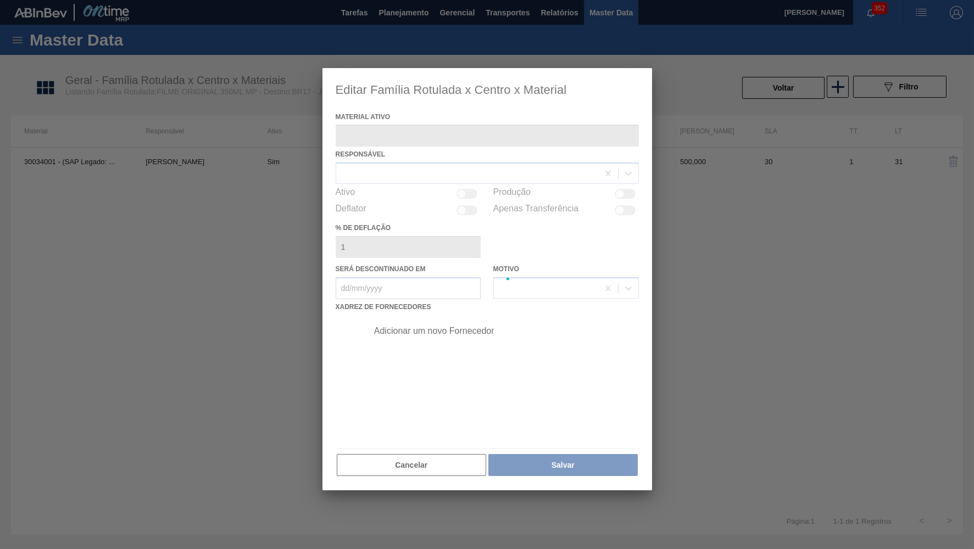
type ativo "30034001 - (SAP Legado: 50842073) - FILME ORIGINAL 770X80 350X12 MP"
checkbox input "true"
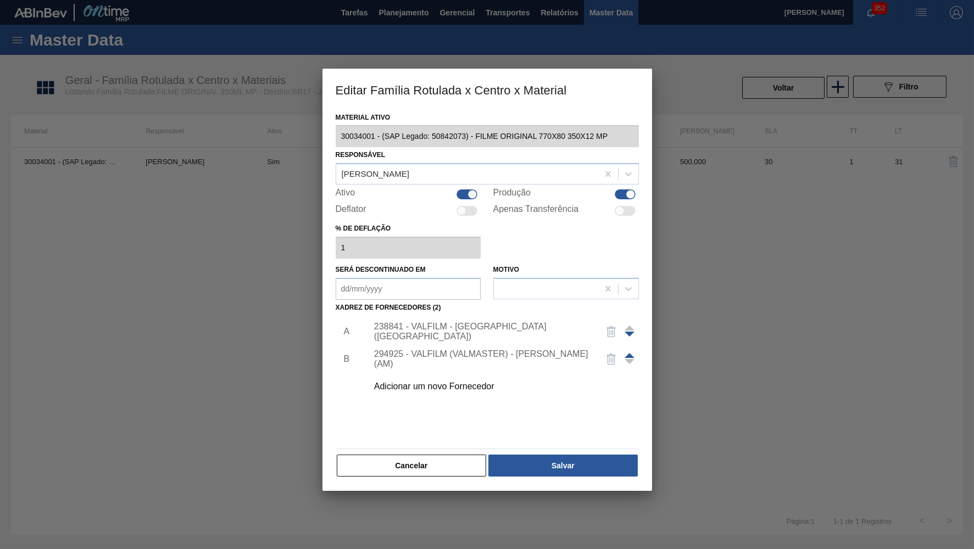
click at [461, 383] on div "Adicionar um novo Fornecedor" at bounding box center [500, 386] width 277 height 27
click at [443, 457] on button "Cancelar" at bounding box center [412, 466] width 150 height 22
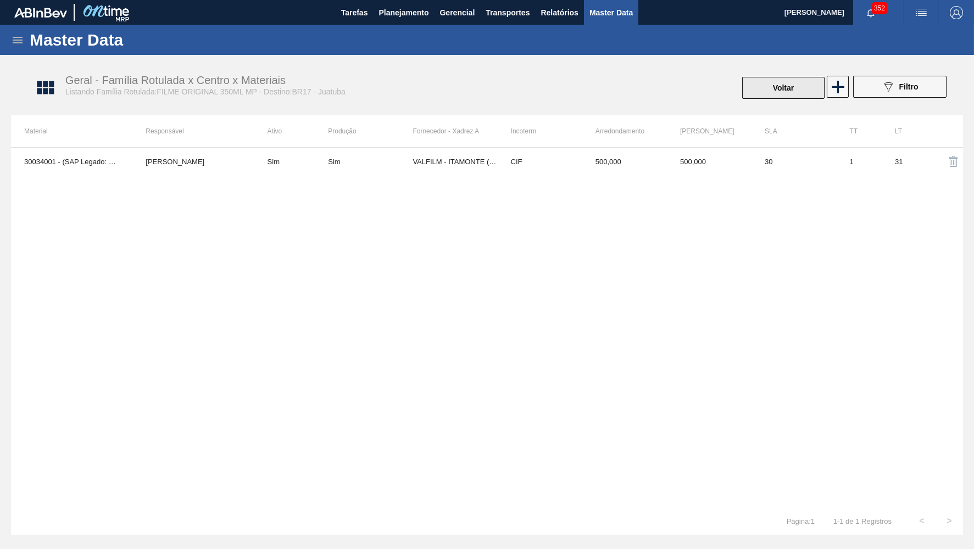
click at [763, 83] on button "Voltar" at bounding box center [783, 88] width 82 height 22
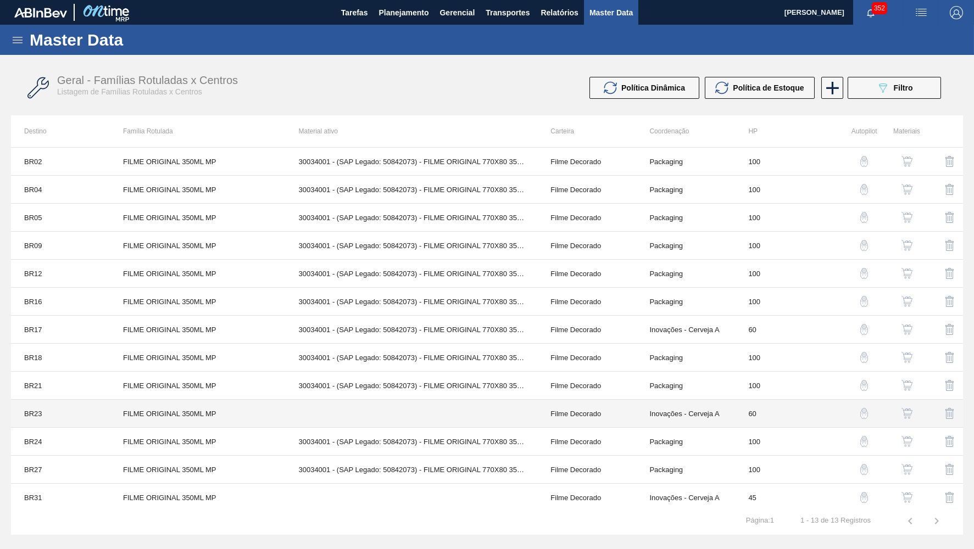
scroll to position [4, 0]
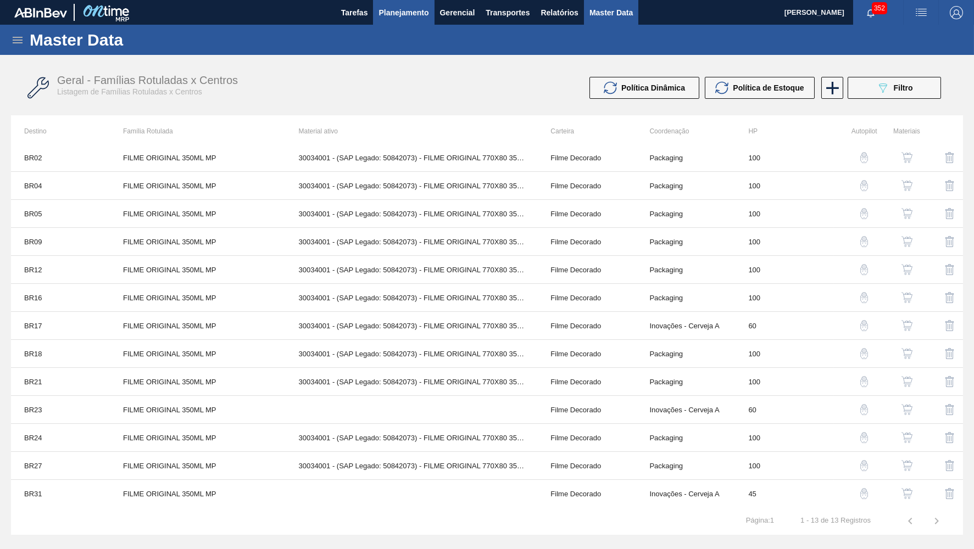
click at [390, 20] on button "Planejamento" at bounding box center [403, 12] width 61 height 25
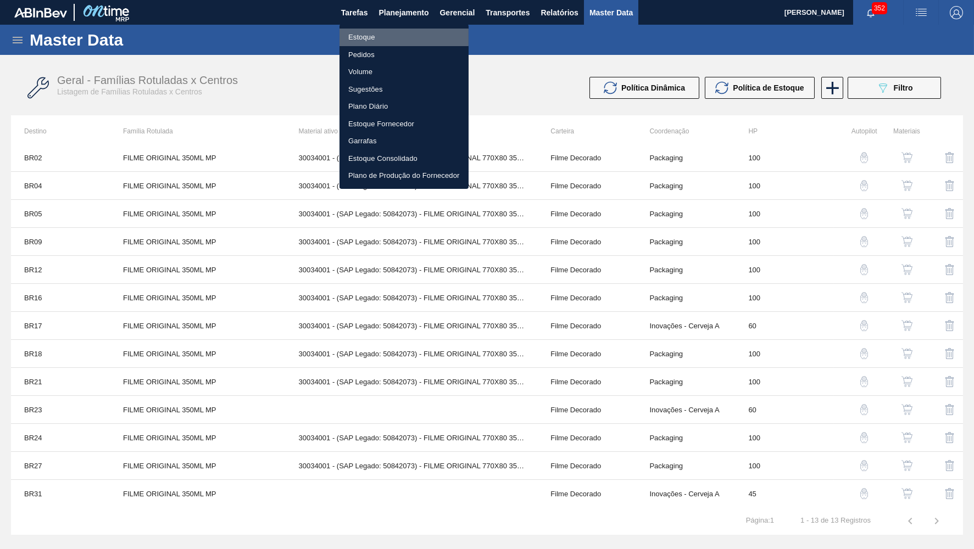
click at [373, 31] on li "Estoque" at bounding box center [404, 38] width 129 height 18
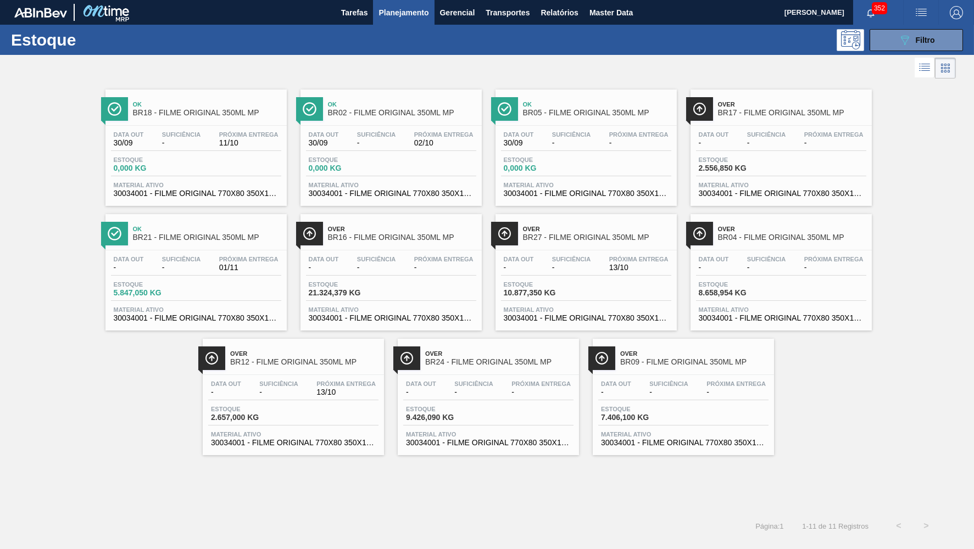
click at [758, 103] on span "Over" at bounding box center [792, 104] width 148 height 7
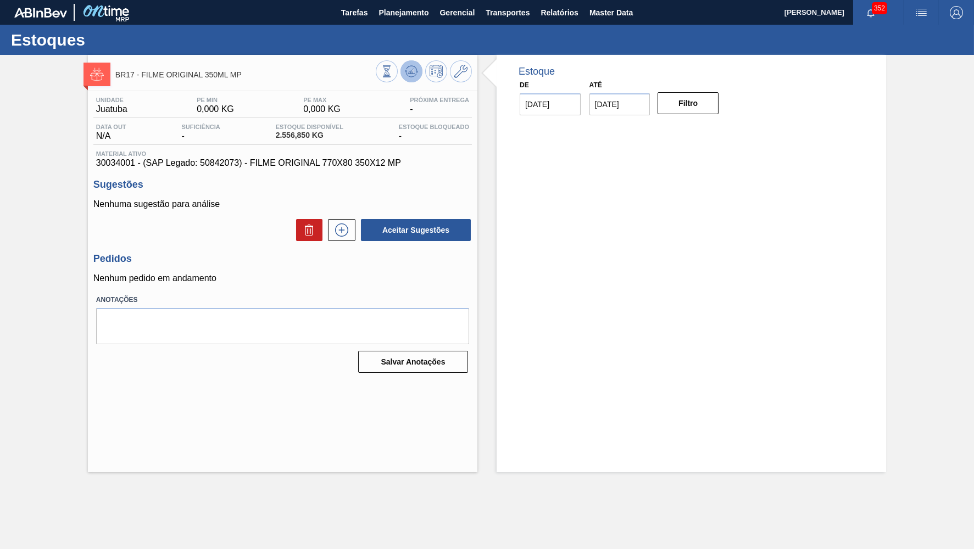
click at [409, 69] on icon at bounding box center [411, 71] width 13 height 13
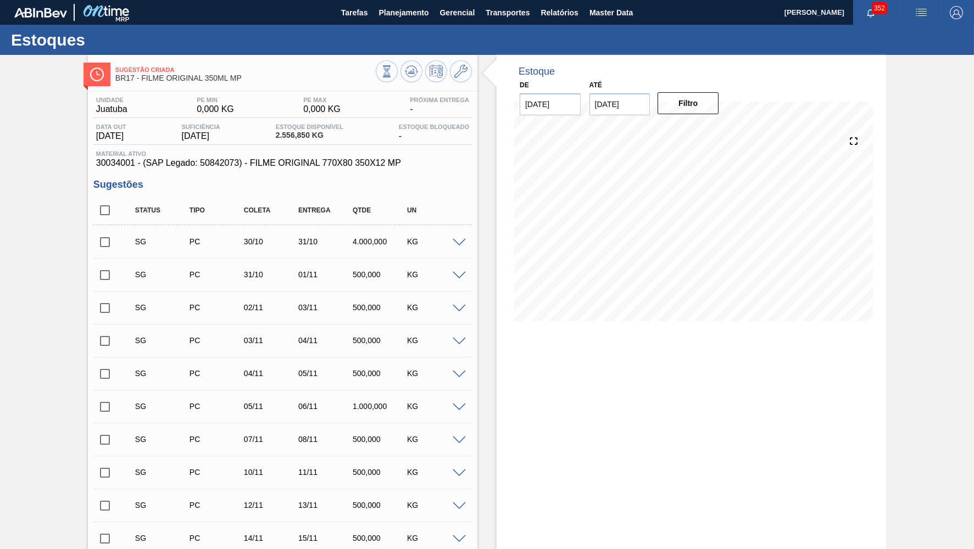
click at [99, 208] on input "checkbox" at bounding box center [104, 210] width 23 height 23
checkbox input "true"
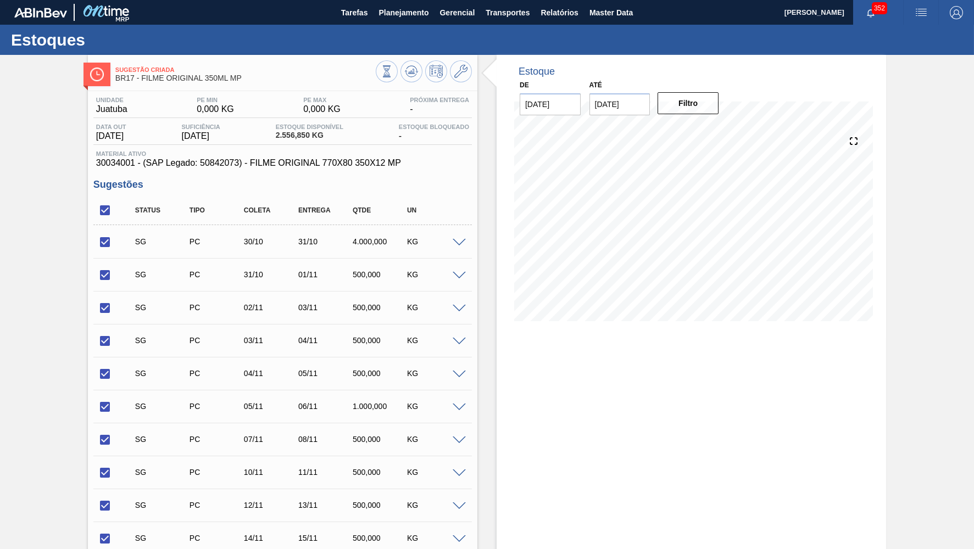
checkbox input "true"
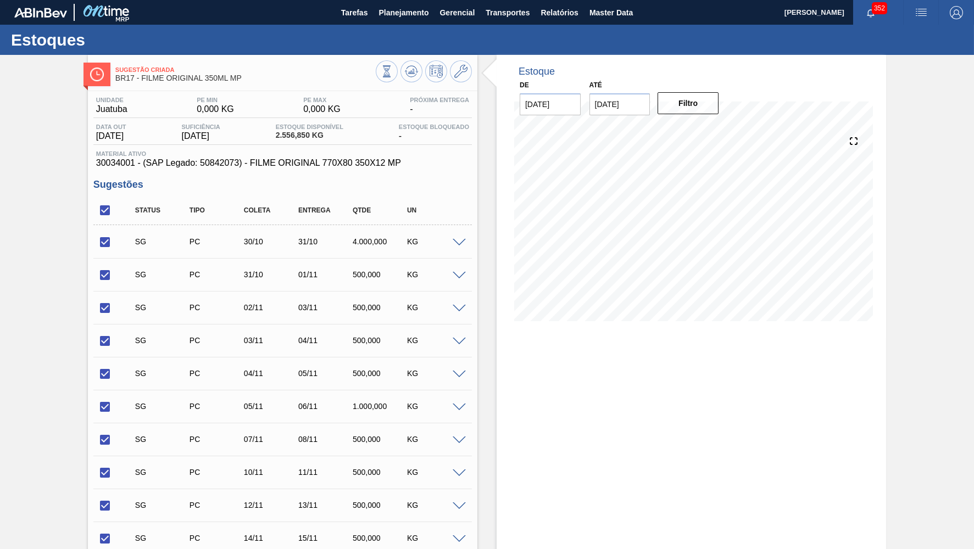
checkbox input "true"
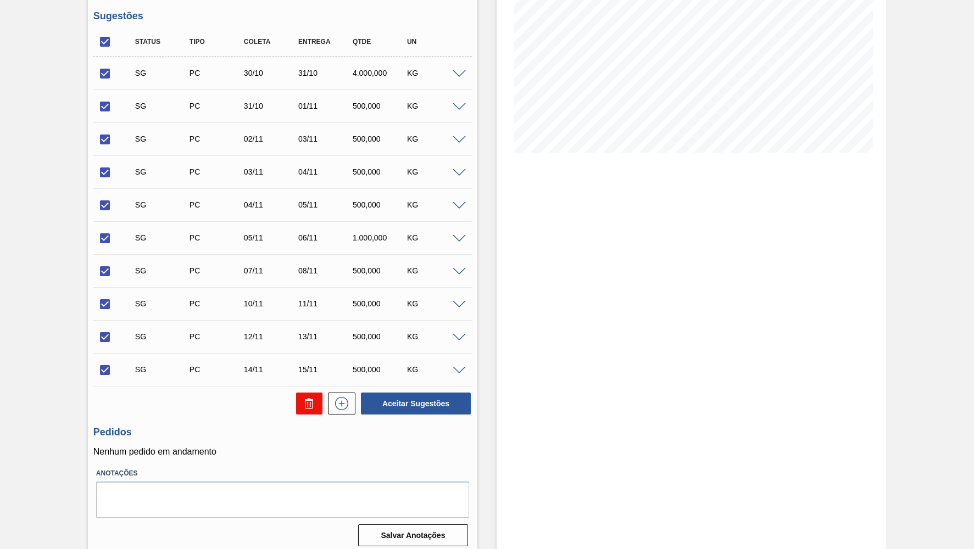
click at [317, 400] on button at bounding box center [309, 404] width 26 height 22
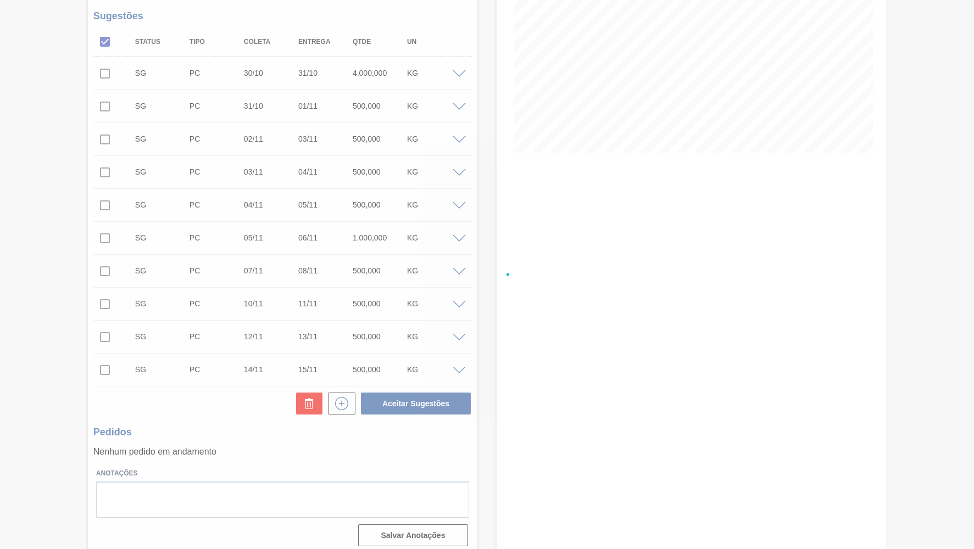
checkbox input "false"
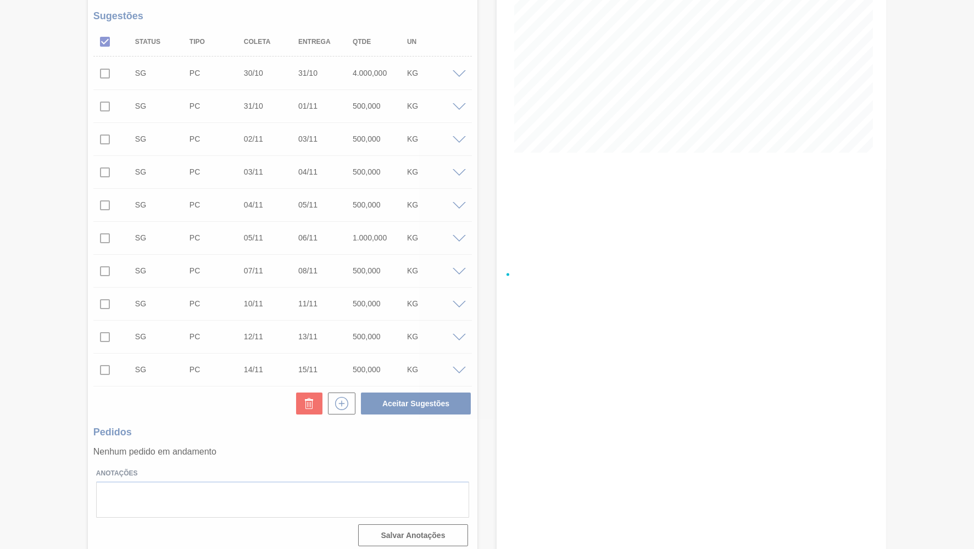
checkbox input "false"
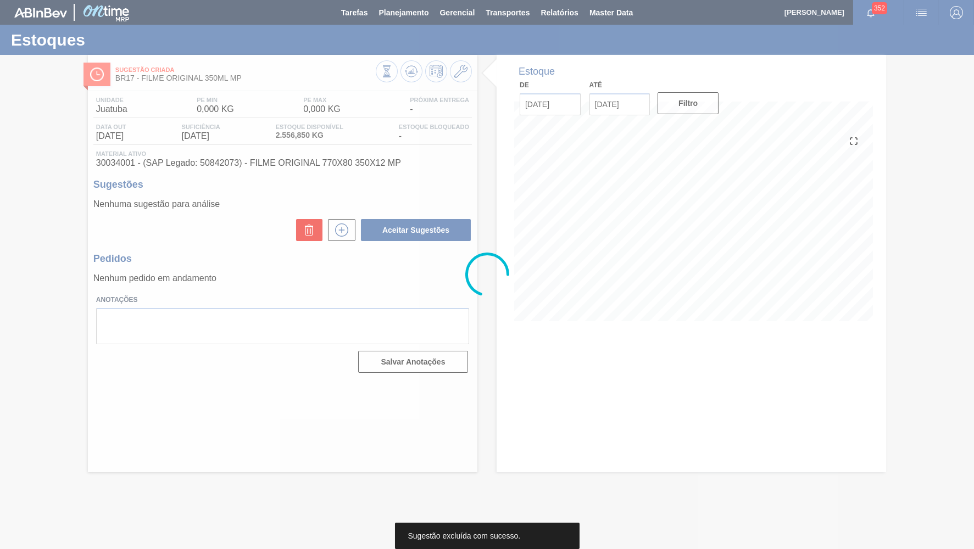
scroll to position [0, 0]
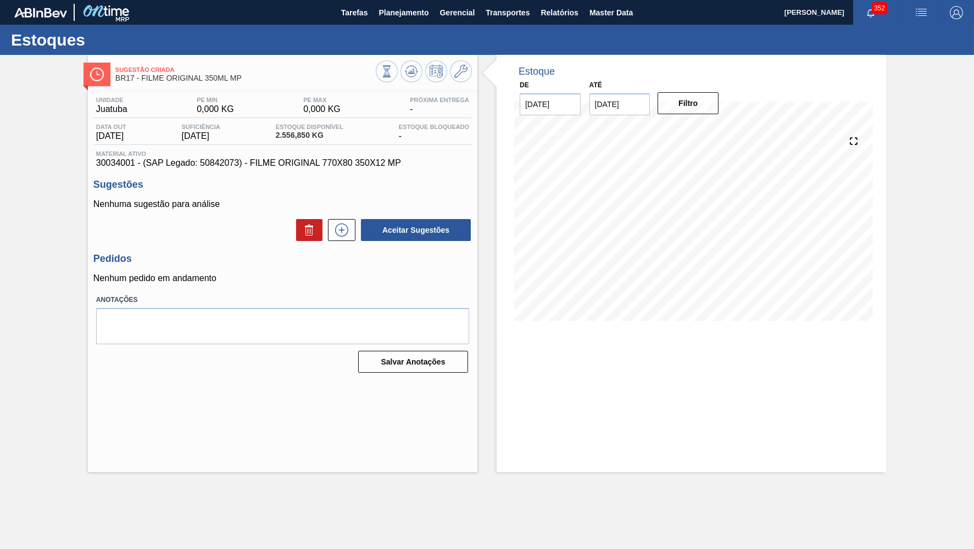
click at [247, 166] on span "30034001 - (SAP Legado: 50842073) - FILME ORIGINAL 770X80 350X12 MP" at bounding box center [282, 163] width 373 height 10
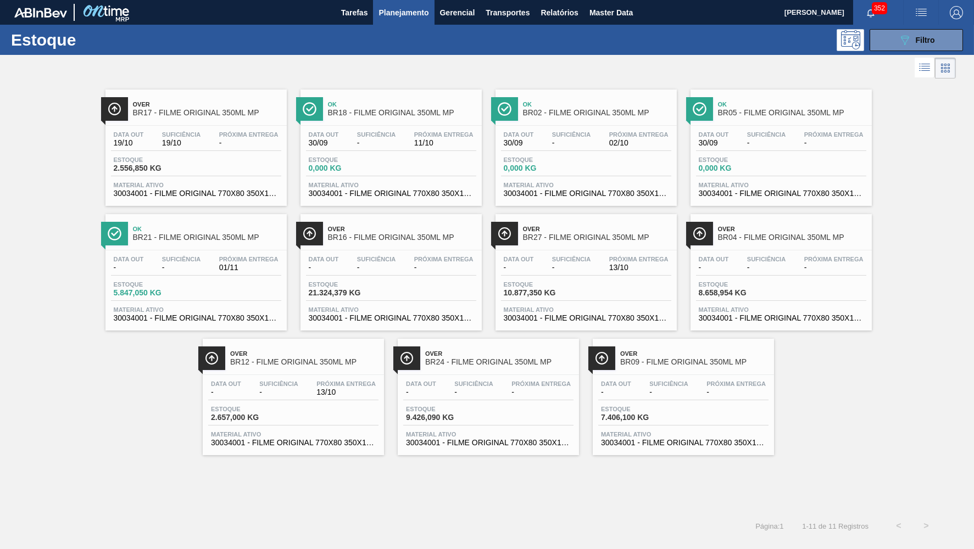
click at [583, 214] on link "Over BR27 - FILME ORIGINAL 350ML MP Data out - Suficiência - Próxima Entrega 13…" at bounding box center [584, 268] width 195 height 125
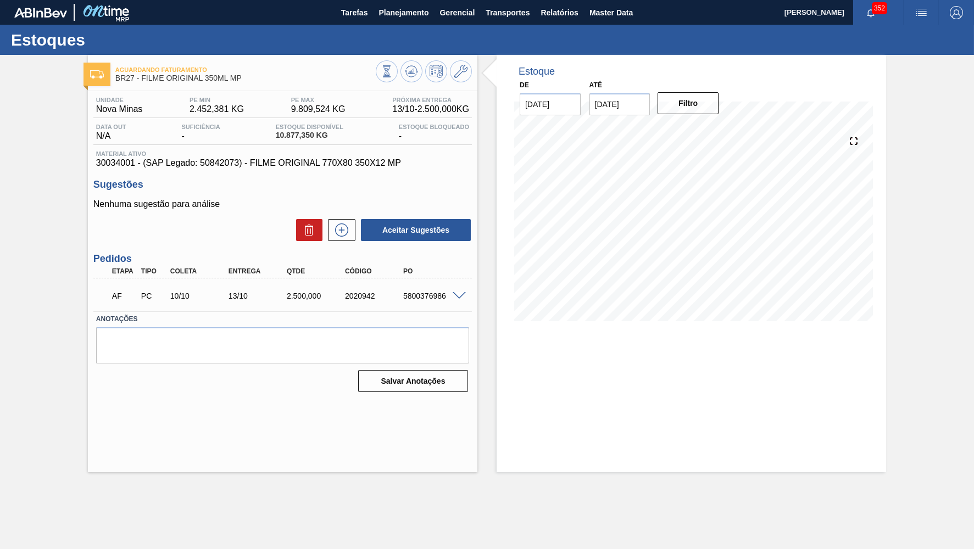
click at [418, 288] on div "AF PC 10/10 13/10 2.500,000 2020942 5800376986" at bounding box center [279, 295] width 349 height 22
click at [460, 293] on span at bounding box center [459, 296] width 13 height 8
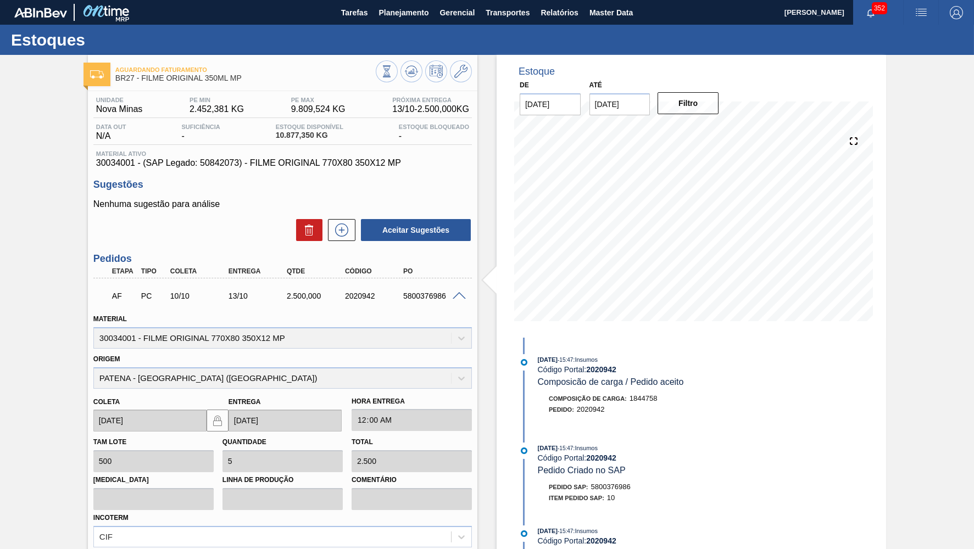
click at [394, 360] on div "Origem PATENA - [GEOGRAPHIC_DATA] ([GEOGRAPHIC_DATA])" at bounding box center [282, 370] width 379 height 37
drag, startPoint x: 259, startPoint y: 77, endPoint x: 85, endPoint y: 58, distance: 175.8
click at [115, 74] on span "BR27 - FILME ORIGINAL 350ML MP" at bounding box center [245, 78] width 260 height 8
click at [299, 177] on div "Unidade Nova Minas PE MIN 2.452,381 KG PE MAX 9.809,524 KG Próxima Entrega 13/1…" at bounding box center [283, 376] width 390 height 571
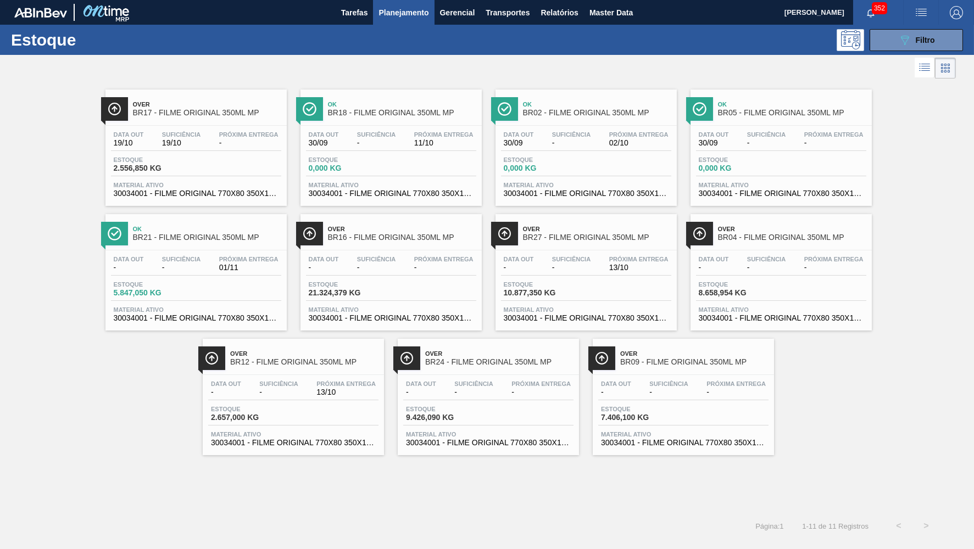
click at [319, 411] on div "Estoque 2.657,000 KG" at bounding box center [293, 416] width 170 height 20
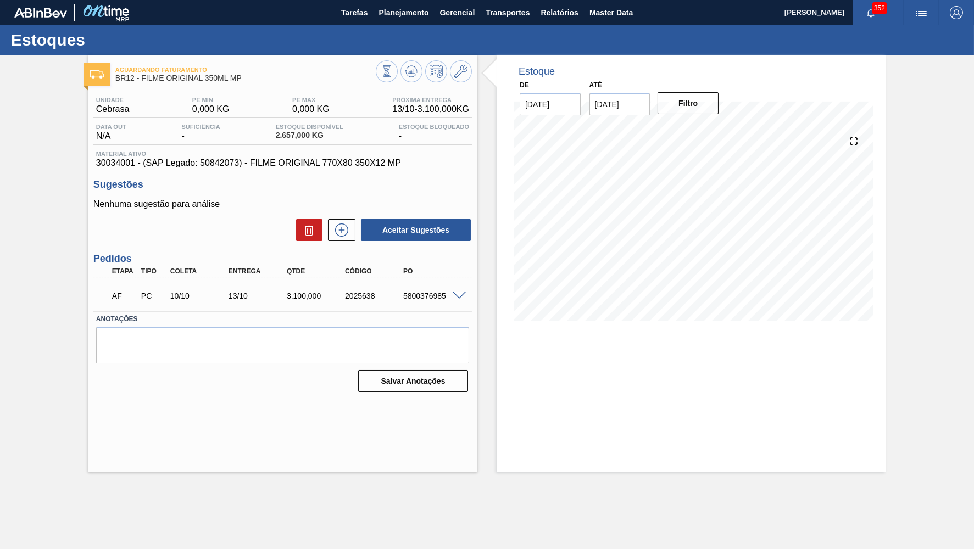
click at [234, 179] on h3 "Sugestões" at bounding box center [282, 185] width 379 height 12
click at [241, 168] on div "Unidade Cebrasa PE MIN 0,000 KG PE MAX 0,000 KG Próxima Entrega 13/10 - 3.100,0…" at bounding box center [283, 243] width 390 height 305
click at [458, 292] on span at bounding box center [459, 296] width 13 height 8
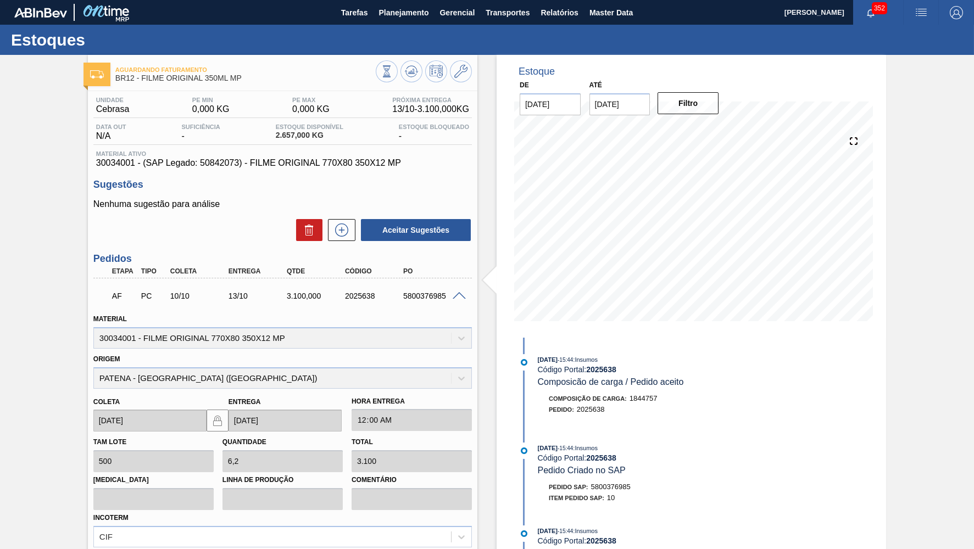
click at [458, 292] on span at bounding box center [459, 296] width 13 height 8
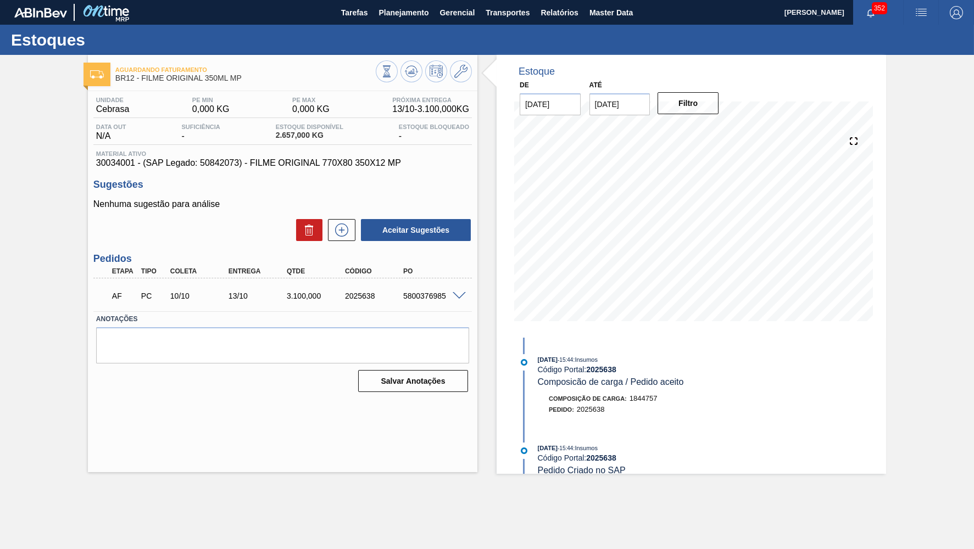
click at [216, 244] on div "Unidade Cebrasa PE MIN 0,000 KG PE MAX 0,000 KG Próxima Entrega 13/10 - 3.100,0…" at bounding box center [283, 243] width 390 height 305
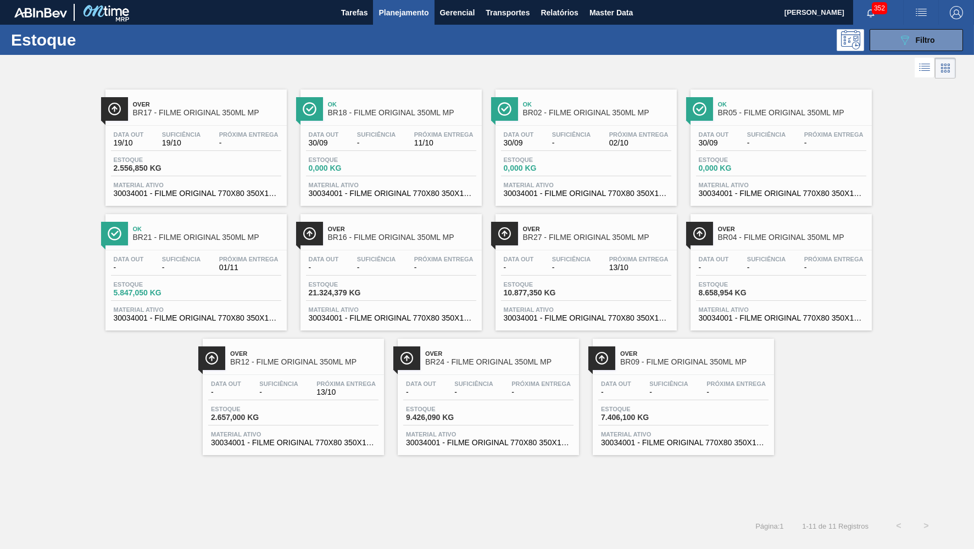
click at [535, 256] on div "Data out - Suficiência - Próxima Entrega 13/10 Estoque 10.877,350 KG Material a…" at bounding box center [586, 288] width 181 height 75
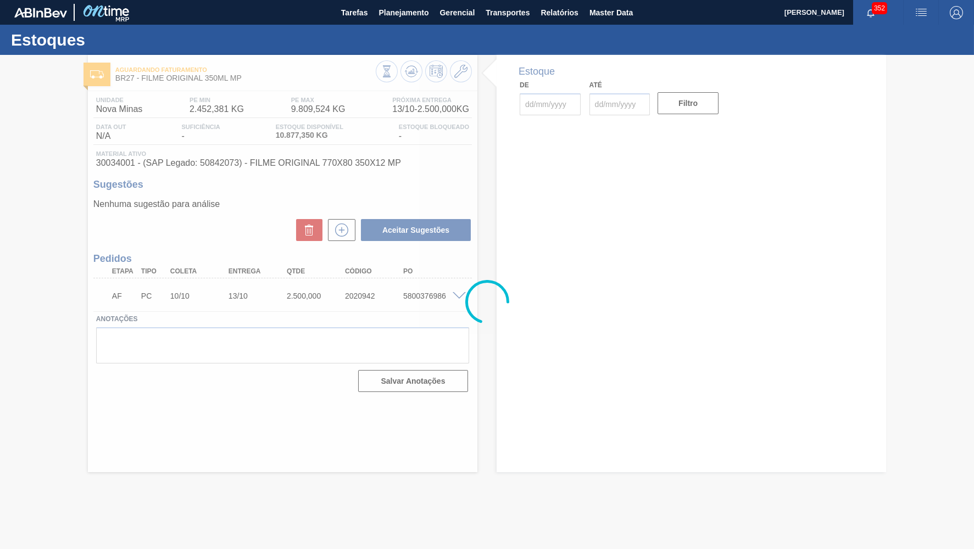
type input "[DATE]"
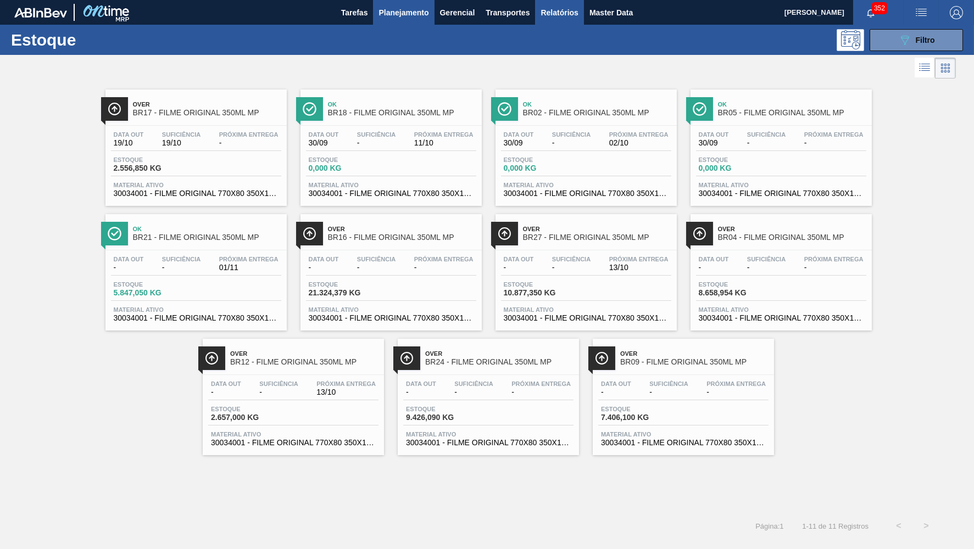
click at [560, 22] on button "Relatórios" at bounding box center [559, 12] width 48 height 25
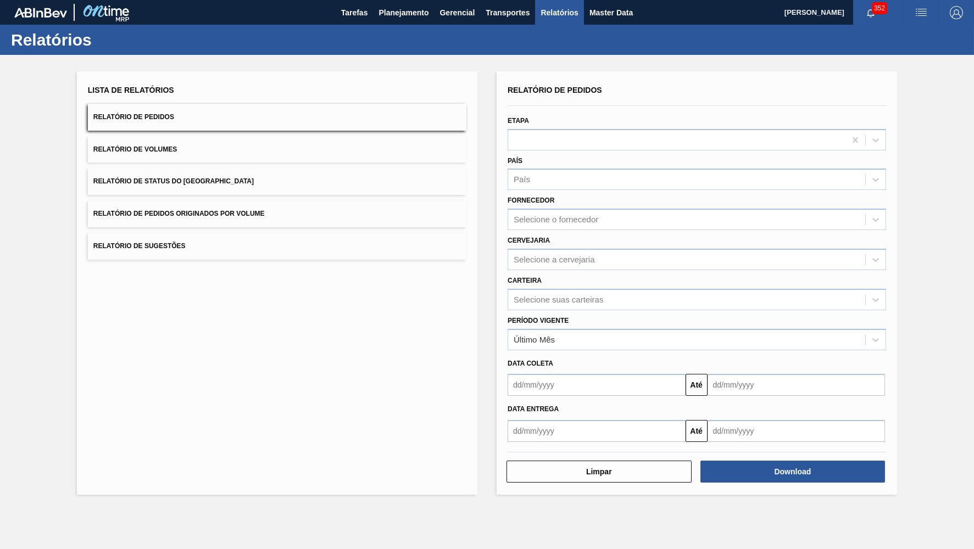
click at [543, 351] on div "Data coleta Até" at bounding box center [696, 374] width 387 height 46
click at [545, 335] on div "Último Mês" at bounding box center [534, 339] width 41 height 9
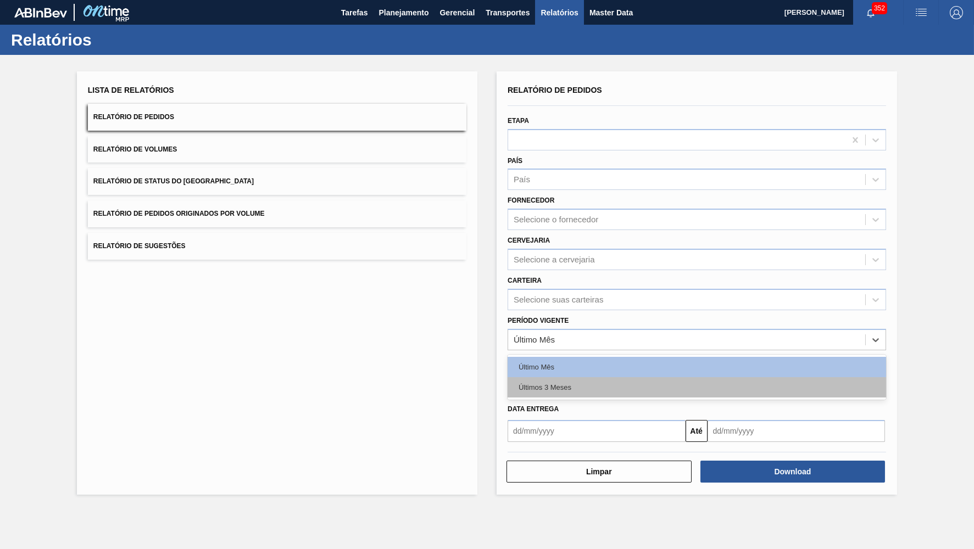
click at [548, 377] on div "Últimos 3 Meses" at bounding box center [697, 387] width 379 height 20
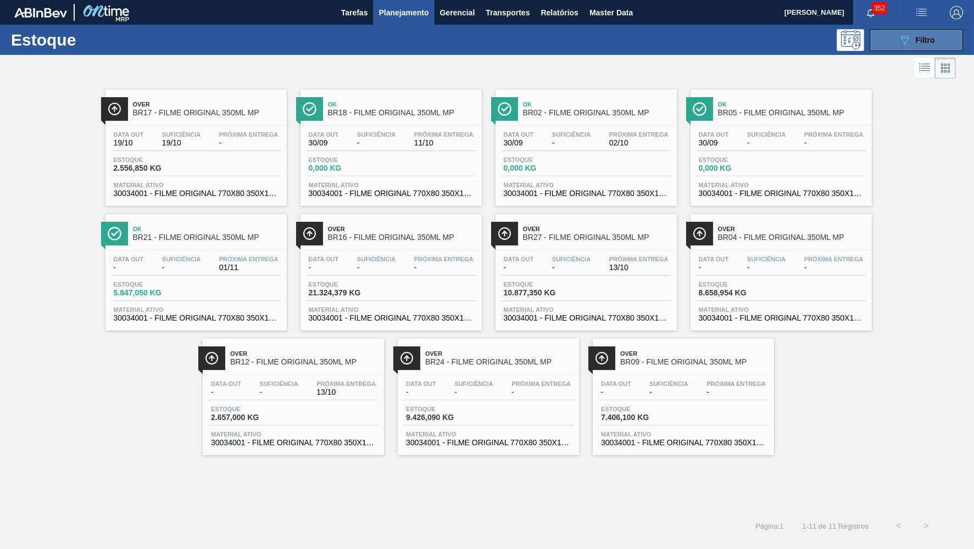
click at [915, 36] on div "089F7B8B-B2A5-4AFE-B5C0-19BA573D28AC Filtro" at bounding box center [916, 40] width 37 height 13
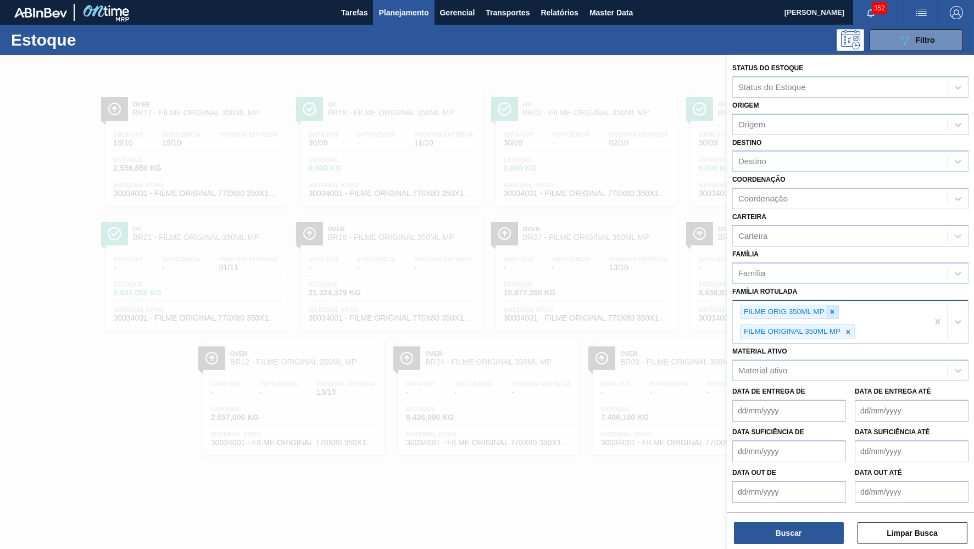
click at [832, 308] on icon at bounding box center [833, 312] width 8 height 8
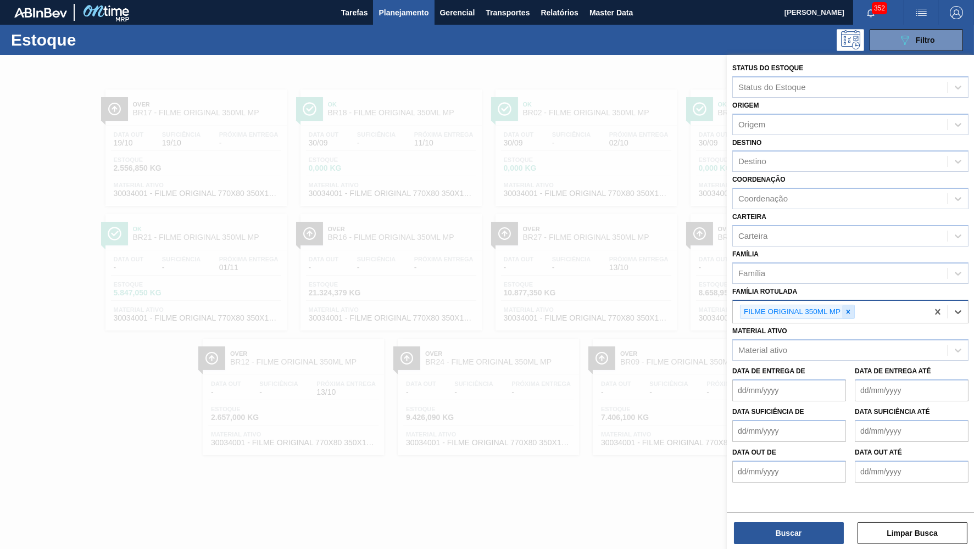
click at [853, 305] on div at bounding box center [848, 312] width 12 height 14
click at [807, 340] on div "Material ativo" at bounding box center [840, 348] width 215 height 16
paste ativo "30030668"
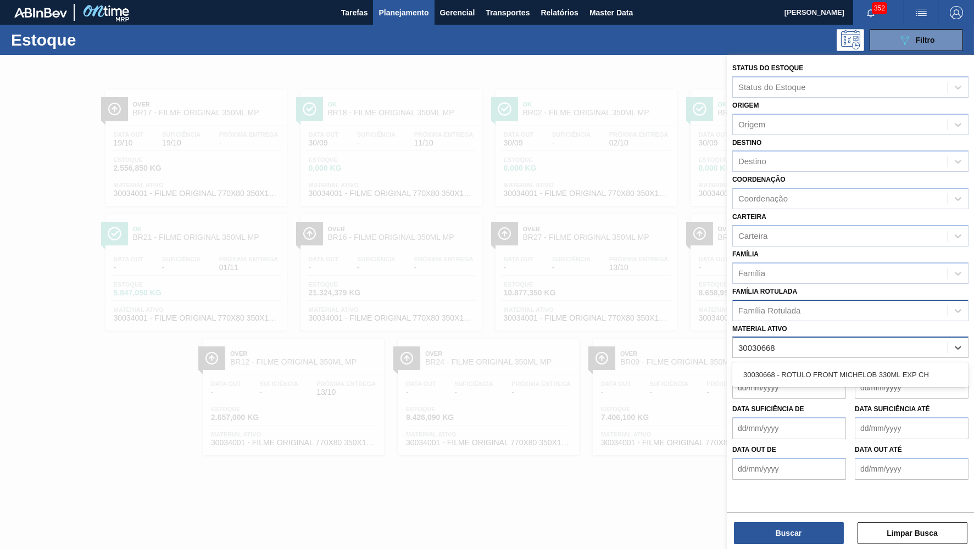
type ativo "30030668"
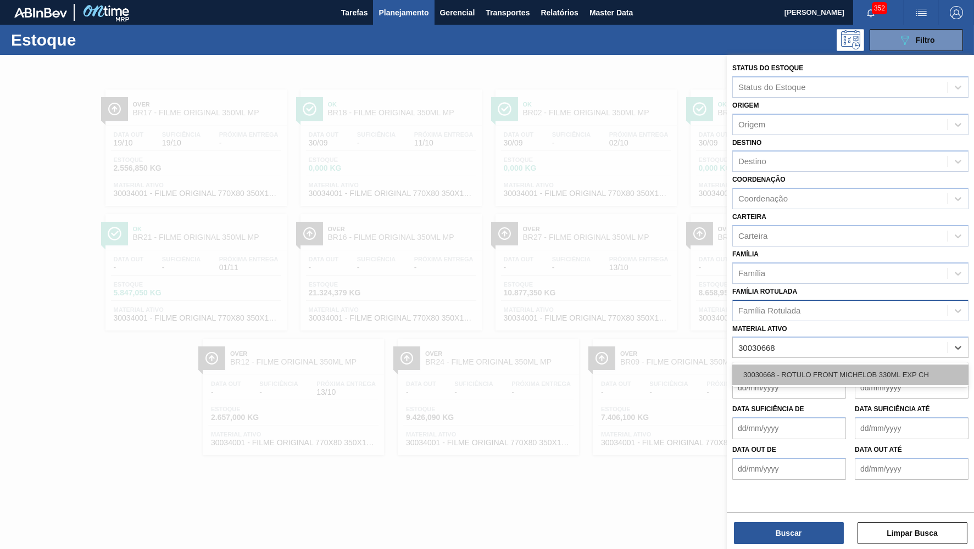
click at [794, 365] on div "30030668 - ROTULO FRONT MICHELOB 330ML EXP CH" at bounding box center [850, 375] width 236 height 20
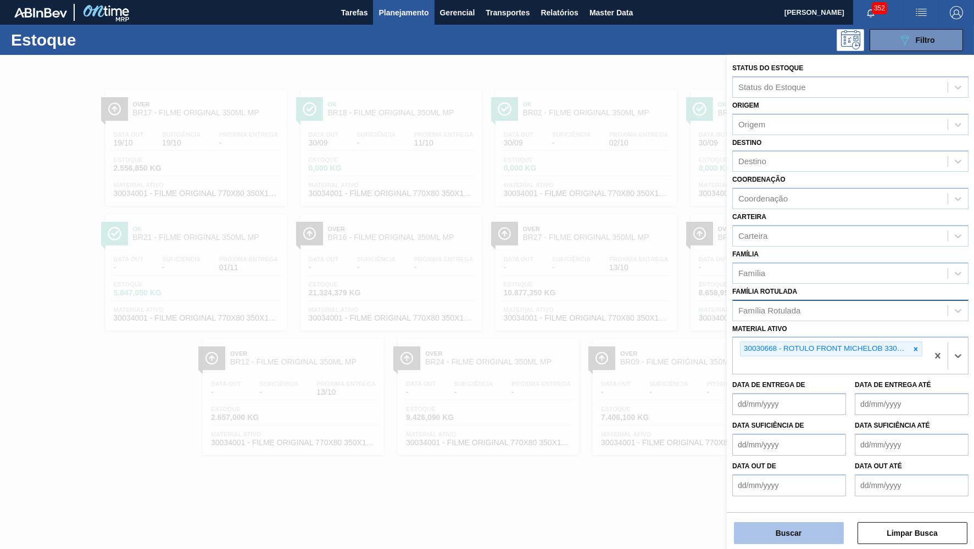
click at [797, 527] on button "Buscar" at bounding box center [789, 533] width 110 height 22
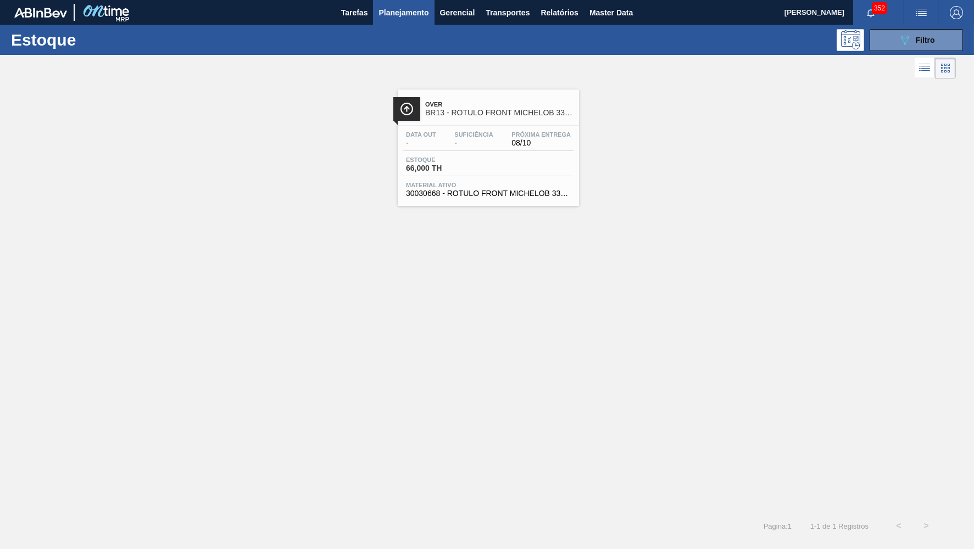
click at [458, 135] on span "Suficiência" at bounding box center [473, 134] width 38 height 7
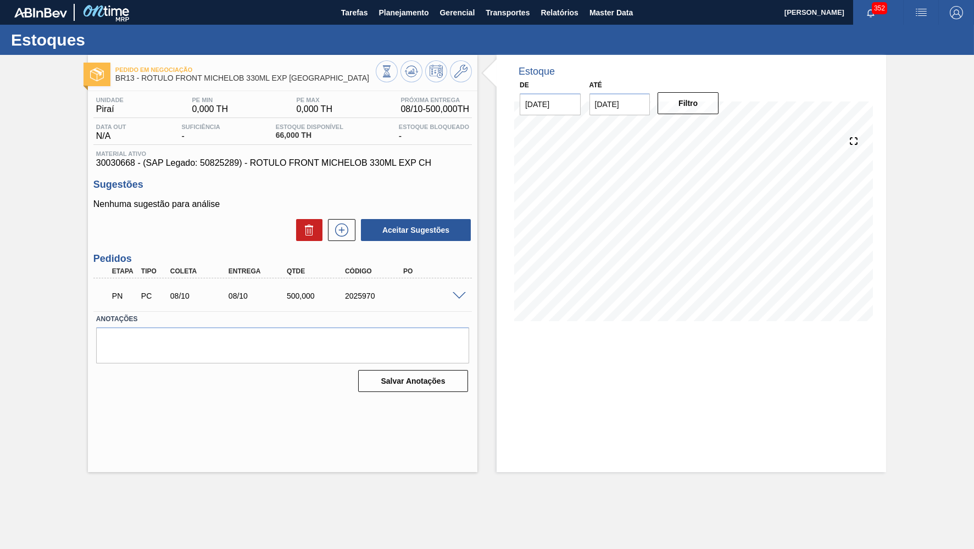
click at [464, 287] on div "PN PC 08/10 08/10 500,000 2025970" at bounding box center [282, 294] width 379 height 27
click at [460, 292] on span at bounding box center [459, 296] width 13 height 8
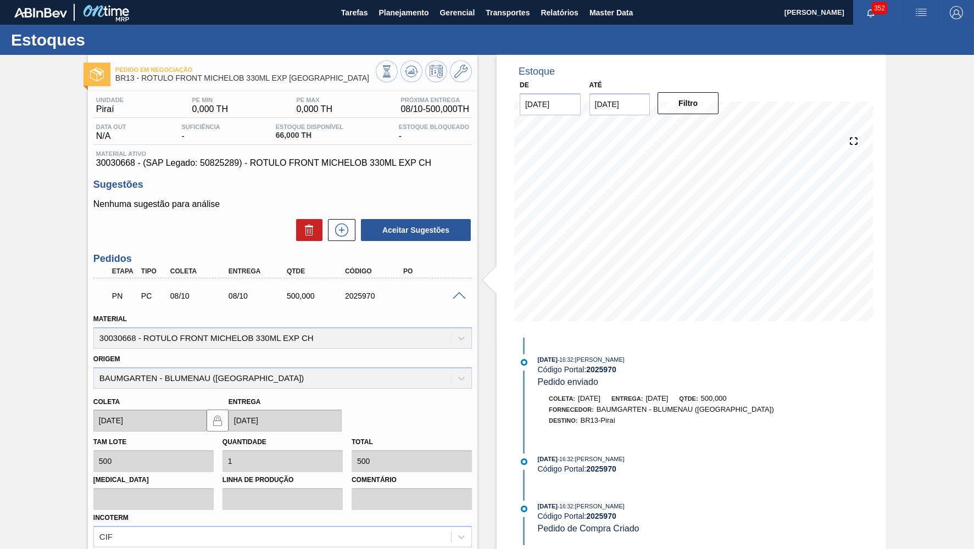
click at [210, 149] on div "Unidade Piraí PE MIN 0,000 TH PE MAX 0,000 TH Próxima Entrega 08/10 - 500,000 T…" at bounding box center [282, 132] width 379 height 71
click at [215, 163] on span "30030668 - (SAP Legado: 50825289) - ROTULO FRONT MICHELOB 330ML EXP CH" at bounding box center [282, 163] width 373 height 10
click at [272, 160] on span "30030668 - (SAP Legado: 50825289) - ROTULO FRONT MICHELOB 330ML EXP CH" at bounding box center [282, 163] width 373 height 10
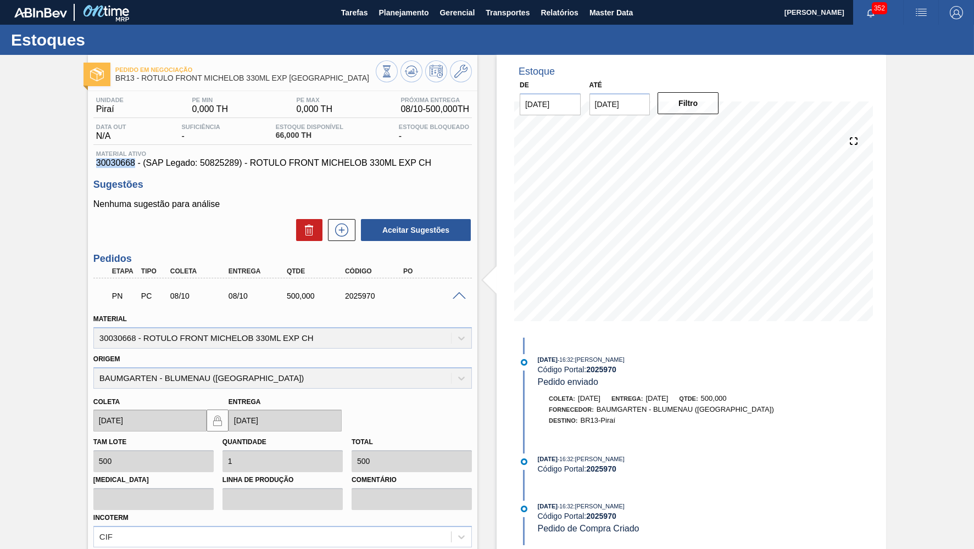
drag, startPoint x: 131, startPoint y: 163, endPoint x: 60, endPoint y: 166, distance: 71.5
click at [60, 166] on div "Pedido em Negociação BR13 - RÓTULO FRONT MICHELOB 330ML EXP CHILE Unidade Piraí…" at bounding box center [487, 361] width 974 height 613
copy span "30030668"
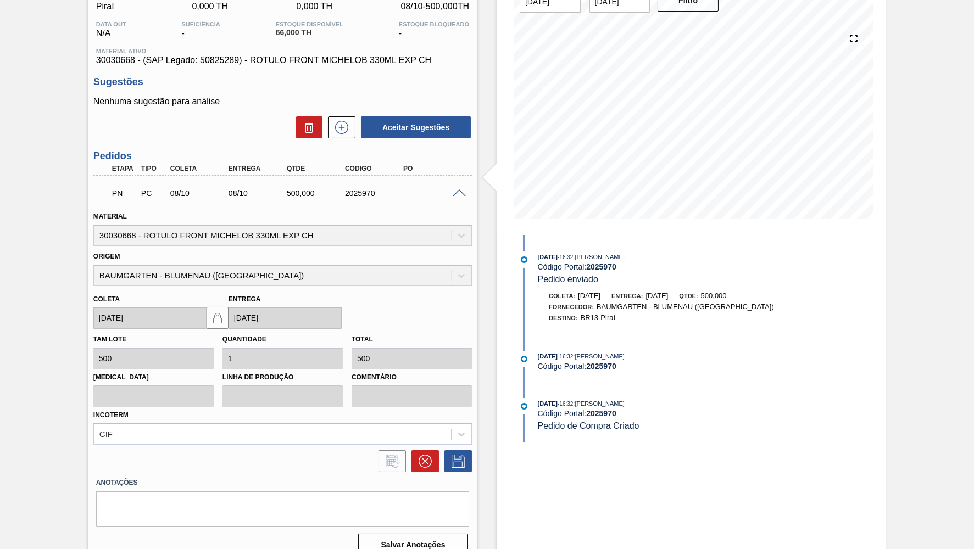
click at [453, 184] on div "PN PC 08/10 08/10 500,000 2025970" at bounding box center [279, 192] width 349 height 22
click at [455, 191] on span at bounding box center [459, 194] width 13 height 8
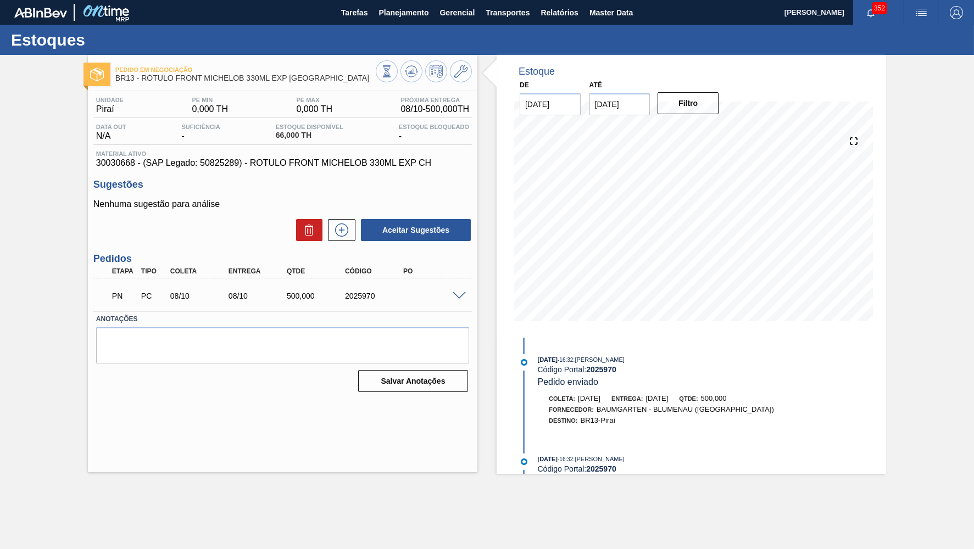
click at [465, 292] on span at bounding box center [459, 296] width 13 height 8
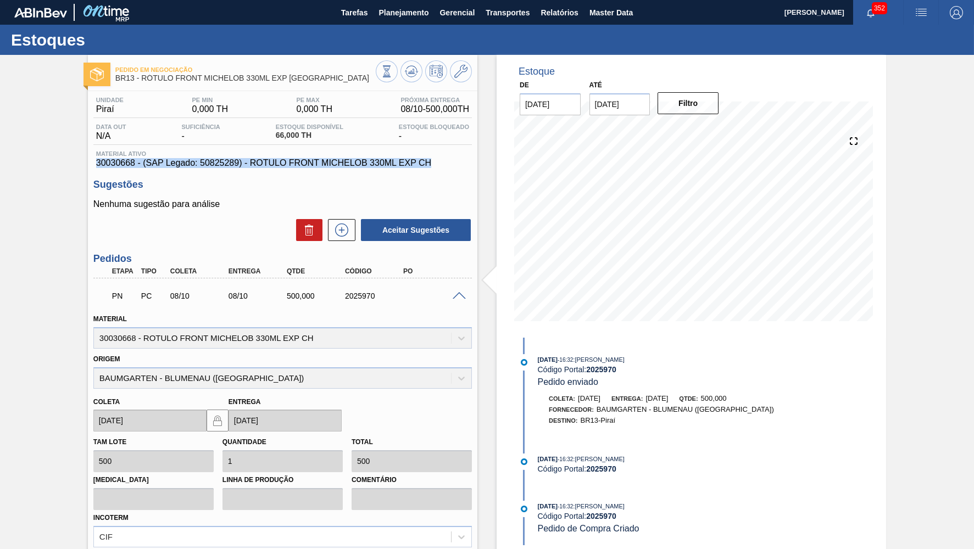
drag, startPoint x: 333, startPoint y: 144, endPoint x: 86, endPoint y: 163, distance: 247.4
click at [86, 163] on div "Pedido em Negociação BR13 - RÓTULO FRONT MICHELOB 330ML EXP CHILE Unidade Piraí…" at bounding box center [487, 361] width 974 height 613
click at [383, 274] on div "Etapa Tipo Coleta Entrega Qtde Código PO" at bounding box center [282, 272] width 379 height 14
drag, startPoint x: 383, startPoint y: 294, endPoint x: 332, endPoint y: 299, distance: 51.3
click at [342, 299] on div "2025970" at bounding box center [374, 296] width 65 height 9
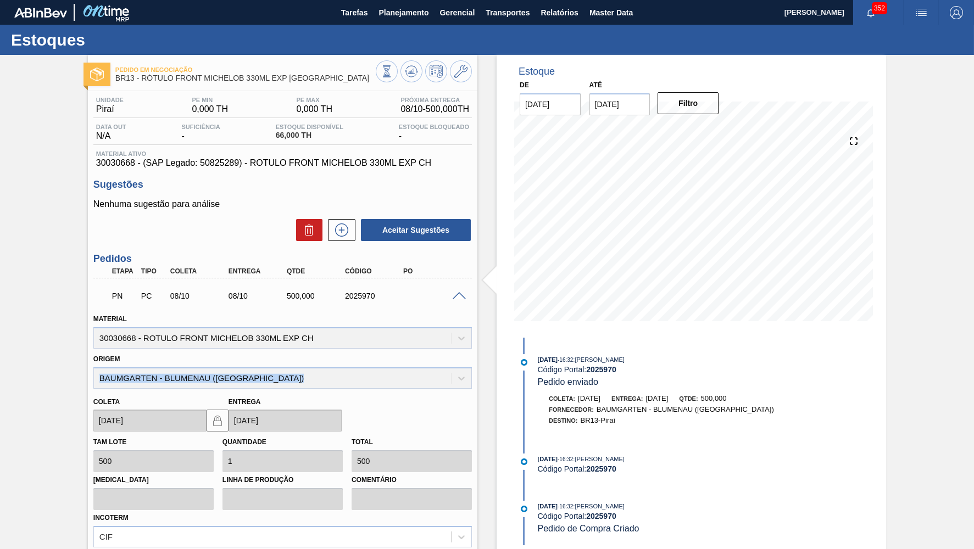
drag, startPoint x: 242, startPoint y: 373, endPoint x: 93, endPoint y: 371, distance: 149.5
click at [93, 371] on div "Origem BAUMGARTEN - BLUMENAU (SC)" at bounding box center [282, 370] width 387 height 37
drag, startPoint x: 355, startPoint y: 346, endPoint x: 70, endPoint y: 329, distance: 285.6
click at [70, 329] on div "Pedido em Negociação BR13 - RÓTULO FRONT MICHELOB 330ML EXP CHILE Unidade Piraí…" at bounding box center [487, 361] width 974 height 613
click at [243, 324] on div "Material 30030668 - ROTULO FRONT MICHELOB 330ML EXP CH" at bounding box center [282, 330] width 379 height 37
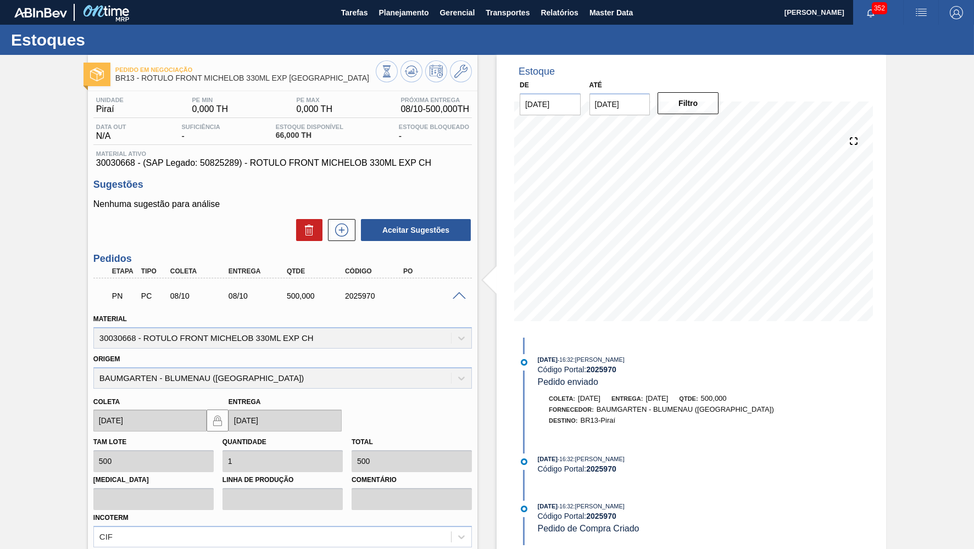
drag, startPoint x: 325, startPoint y: 334, endPoint x: 103, endPoint y: 330, distance: 222.5
click at [103, 330] on div "Material 30030668 - ROTULO FRONT MICHELOB 330ML EXP CH" at bounding box center [282, 330] width 379 height 37
drag, startPoint x: 96, startPoint y: 329, endPoint x: 376, endPoint y: 327, distance: 279.7
click at [376, 327] on div "Material 30030668 - ROTULO FRONT MICHELOB 330ML EXP CH" at bounding box center [282, 330] width 379 height 37
click at [322, 160] on span "30030668 - (SAP Legado: 50825289) - ROTULO FRONT MICHELOB 330ML EXP CH" at bounding box center [282, 163] width 373 height 10
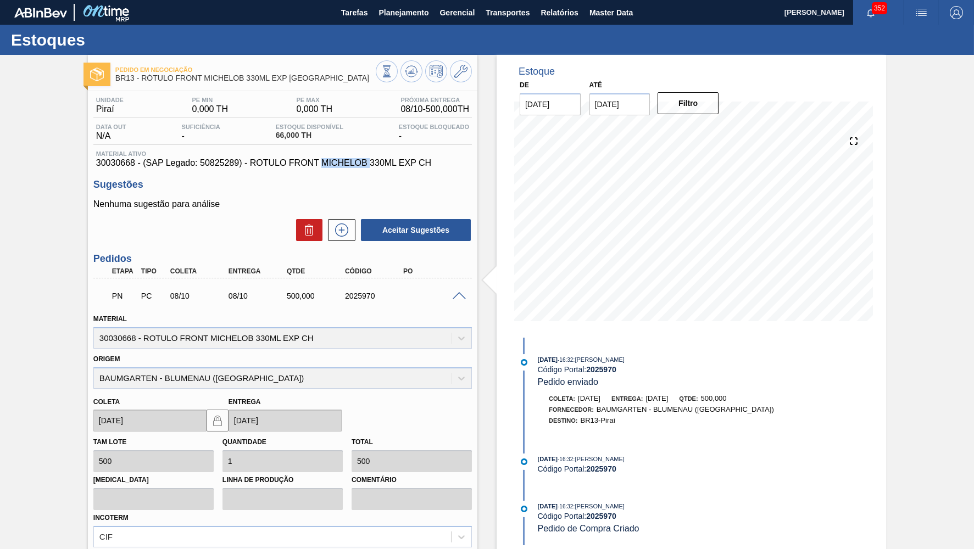
click at [322, 160] on span "30030668 - (SAP Legado: 50825289) - ROTULO FRONT MICHELOB 330ML EXP CH" at bounding box center [282, 163] width 373 height 10
click at [382, 15] on span "Planejamento" at bounding box center [404, 12] width 50 height 13
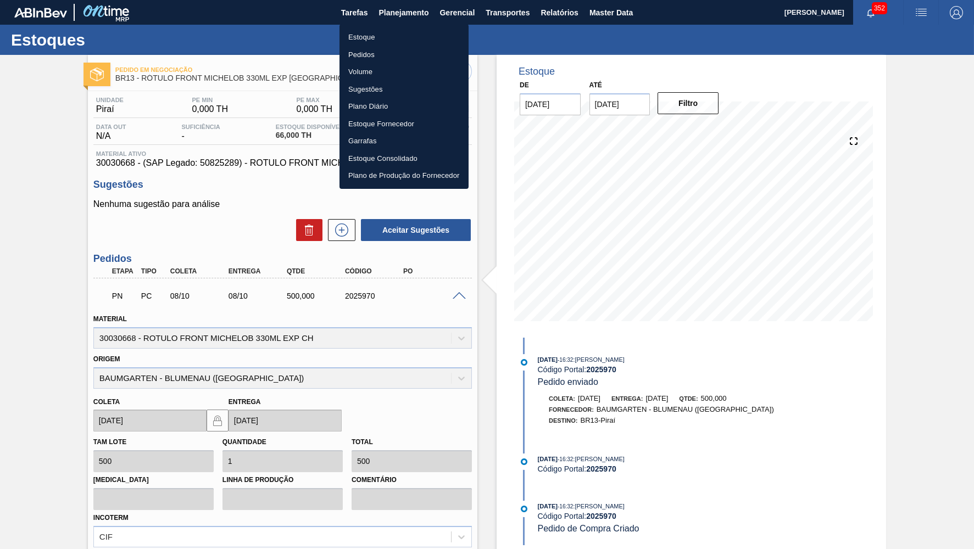
click at [372, 38] on li "Estoque" at bounding box center [404, 38] width 129 height 18
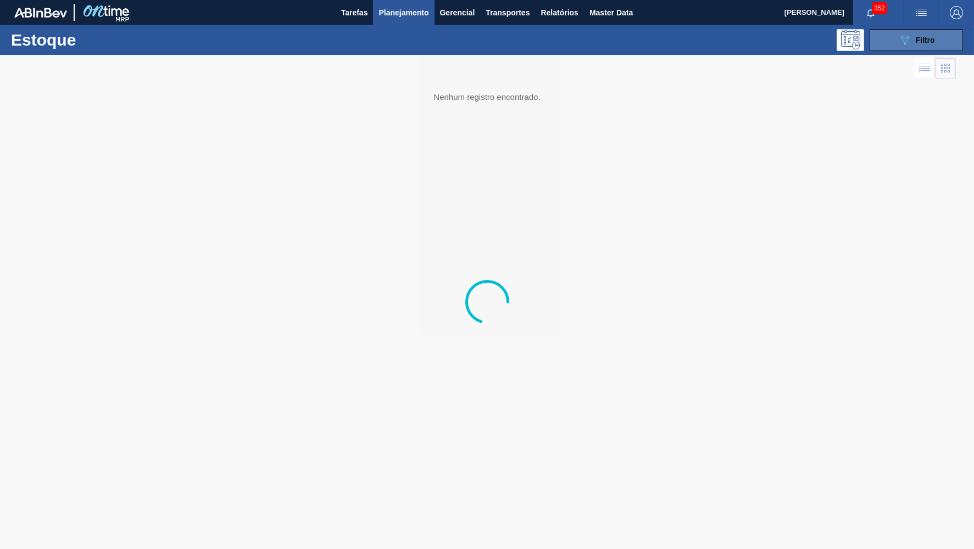
click at [884, 37] on button "089F7B8B-B2A5-4AFE-B5C0-19BA573D28AC Filtro" at bounding box center [916, 40] width 93 height 22
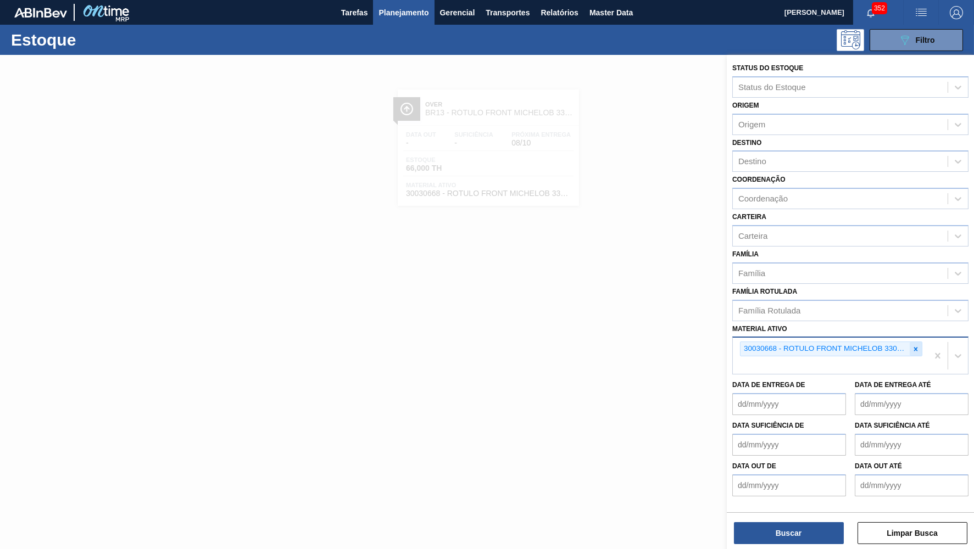
click at [922, 342] on div at bounding box center [916, 349] width 12 height 14
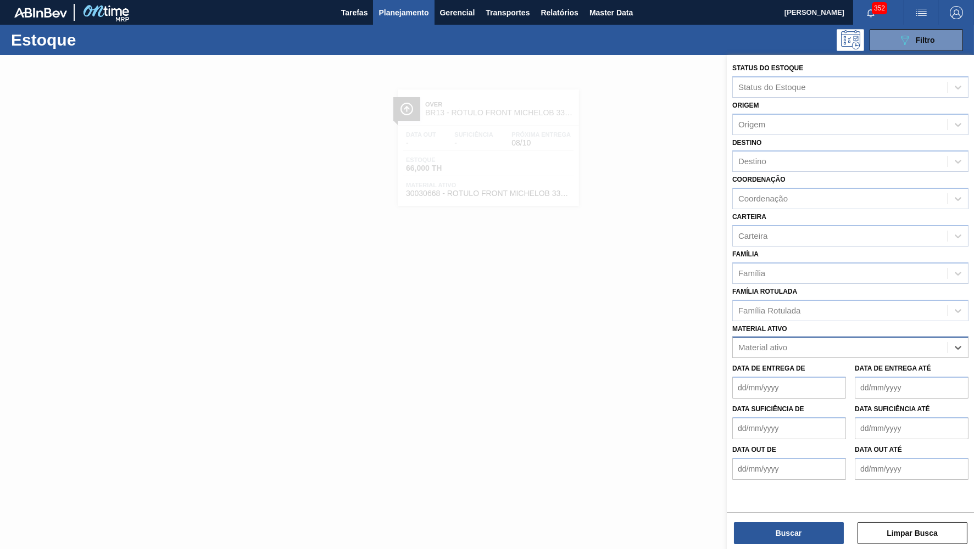
paste ativo "30030823"
type ativo "30030823"
click at [794, 365] on div "30030823 - CAIXA BASKET CORONA 330ML EXP [GEOGRAPHIC_DATA]" at bounding box center [850, 375] width 236 height 20
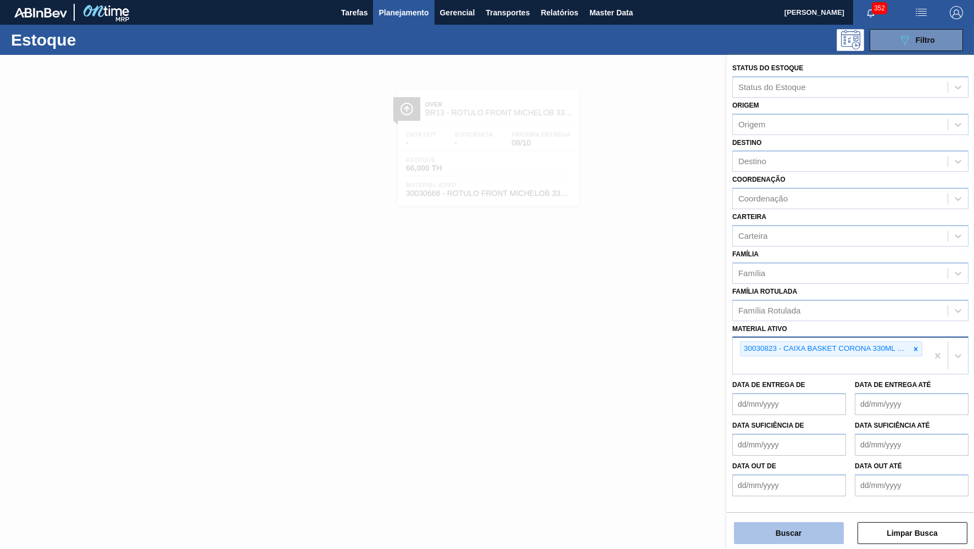
click at [801, 536] on button "Buscar" at bounding box center [789, 533] width 110 height 22
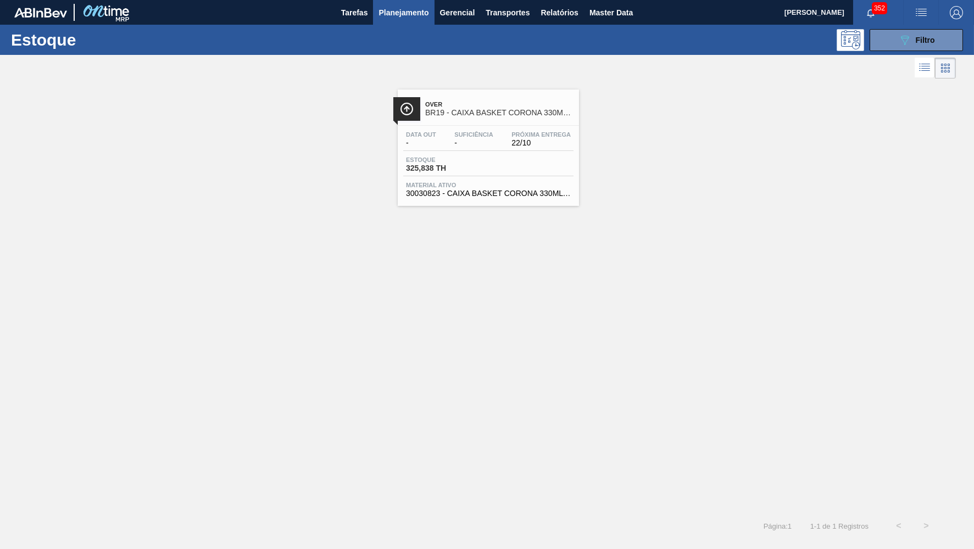
click at [444, 163] on span "Estoque" at bounding box center [444, 160] width 77 height 7
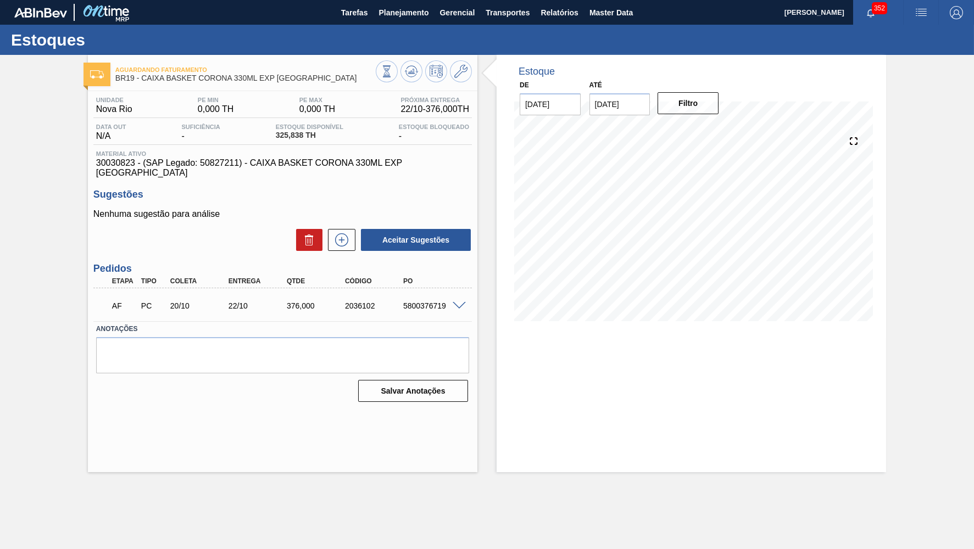
click at [461, 302] on span at bounding box center [459, 306] width 13 height 8
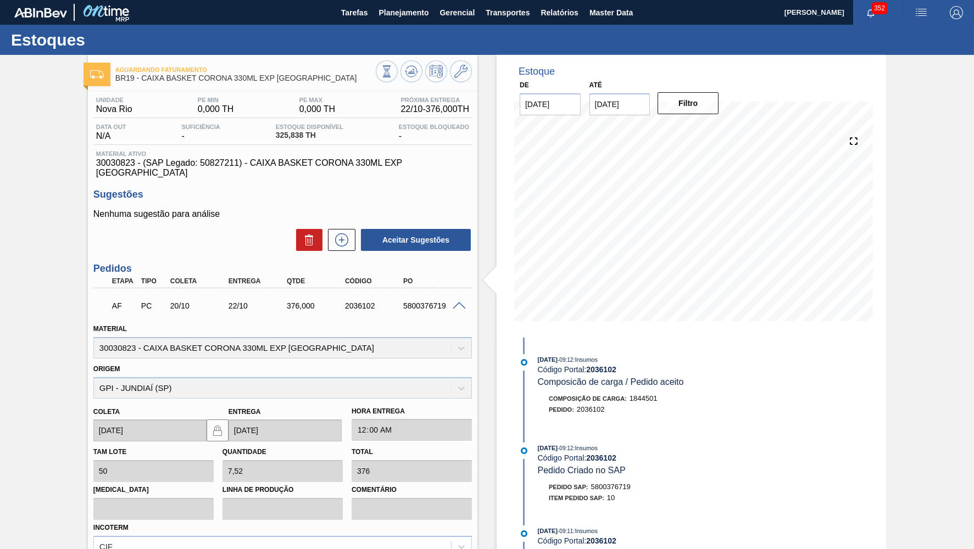
click at [463, 302] on span at bounding box center [459, 306] width 13 height 8
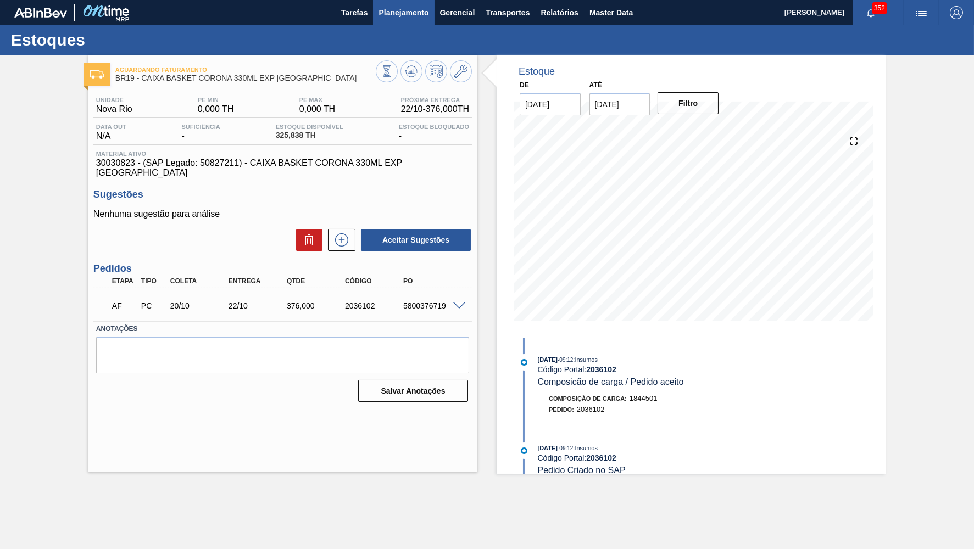
click at [386, 16] on span "Planejamento" at bounding box center [404, 12] width 50 height 13
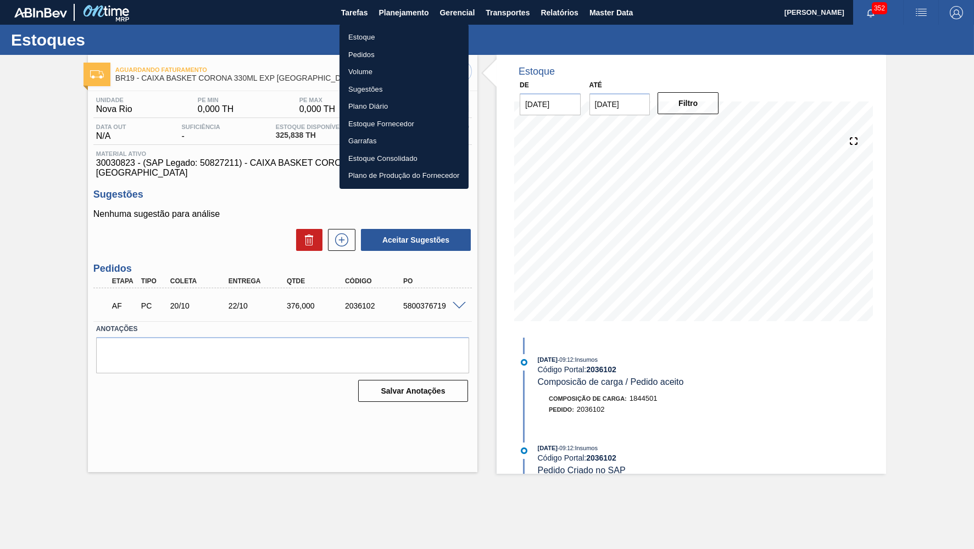
click at [362, 30] on li "Estoque" at bounding box center [404, 38] width 129 height 18
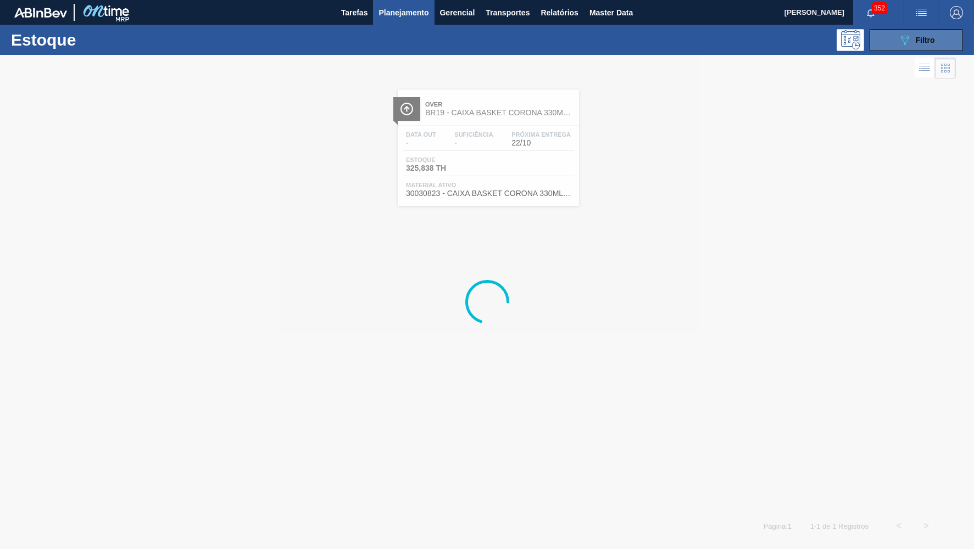
click at [934, 38] on span "Filtro" at bounding box center [925, 40] width 19 height 9
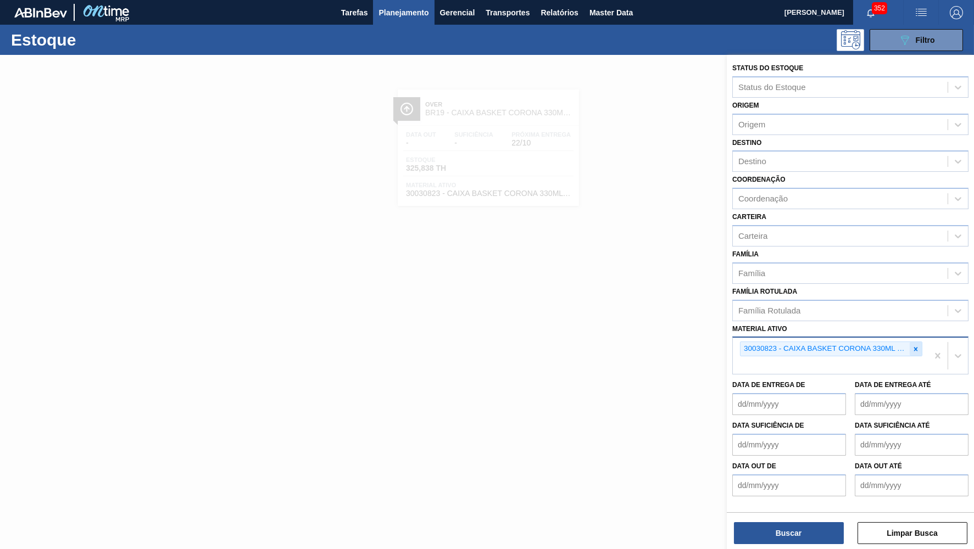
click at [914, 346] on icon at bounding box center [916, 350] width 8 height 8
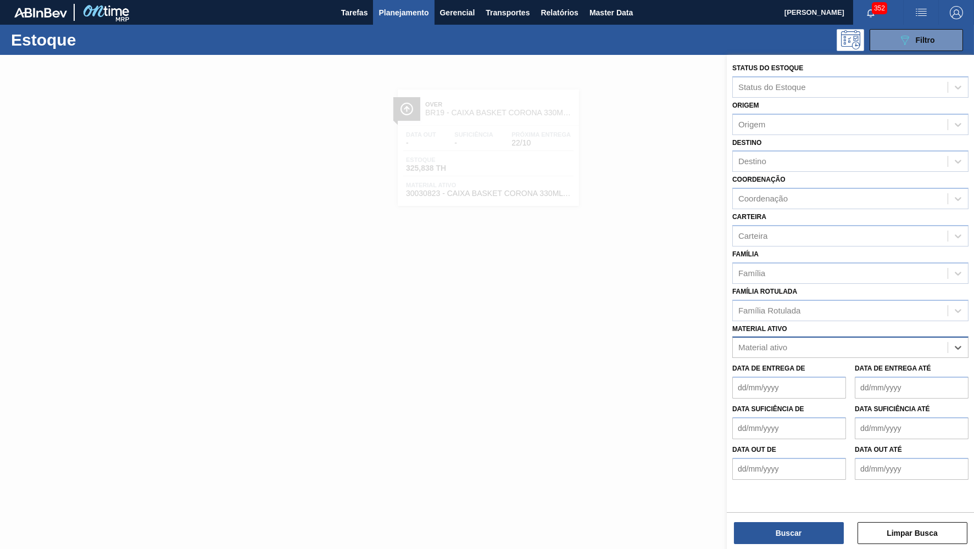
paste ativo "30030822"
type ativo "30030822"
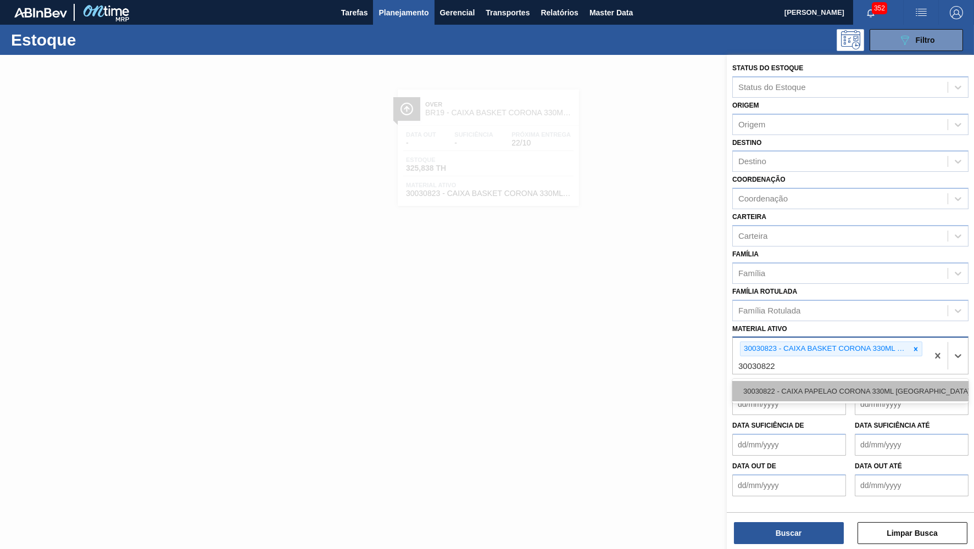
click at [786, 381] on div "30030822 - CAIXA PAPELAO CORONA 330ML [GEOGRAPHIC_DATA]" at bounding box center [850, 391] width 236 height 20
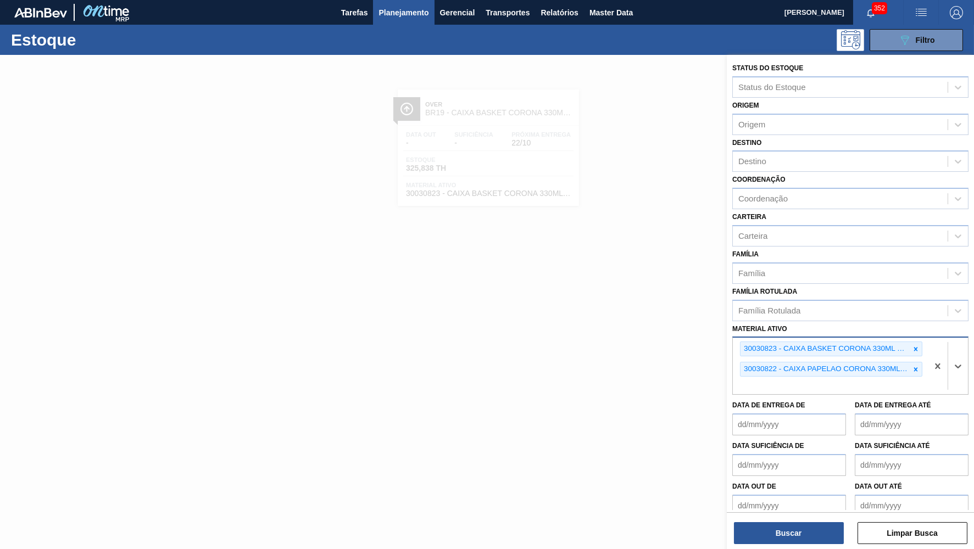
drag, startPoint x: 918, startPoint y: 328, endPoint x: 901, endPoint y: 350, distance: 27.8
click at [918, 346] on icon at bounding box center [916, 350] width 8 height 8
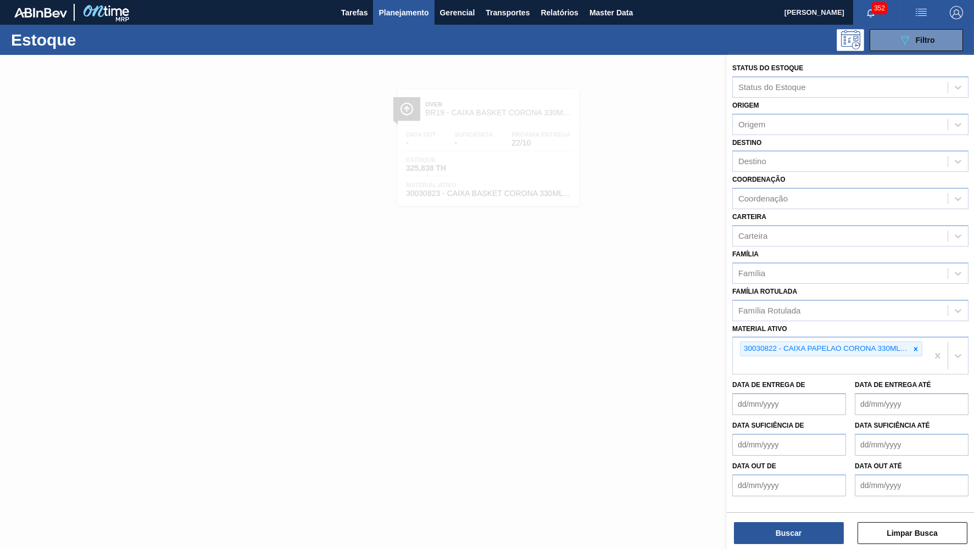
click at [768, 521] on div "Buscar Limpar Busca" at bounding box center [850, 528] width 247 height 31
click at [774, 527] on button "Buscar" at bounding box center [789, 533] width 110 height 22
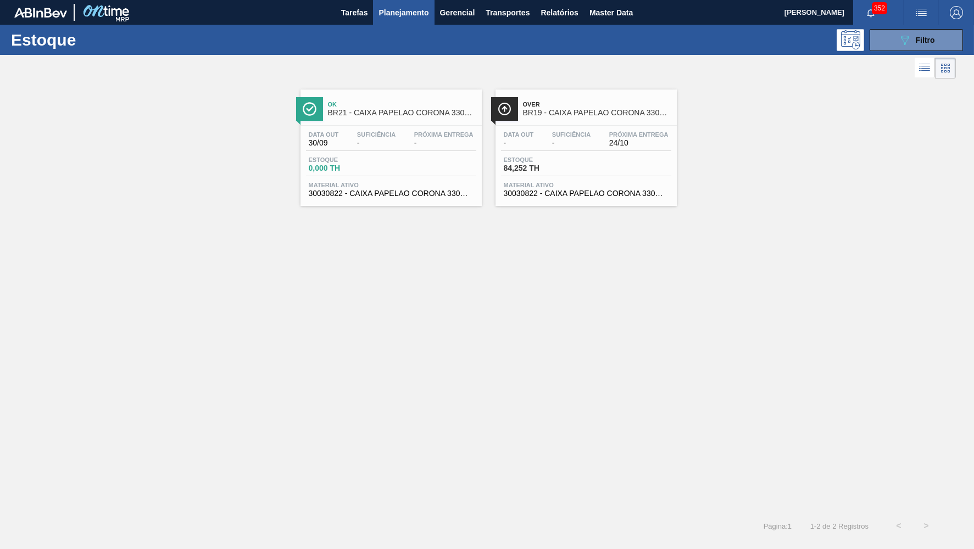
click at [571, 107] on span "Over" at bounding box center [597, 104] width 148 height 7
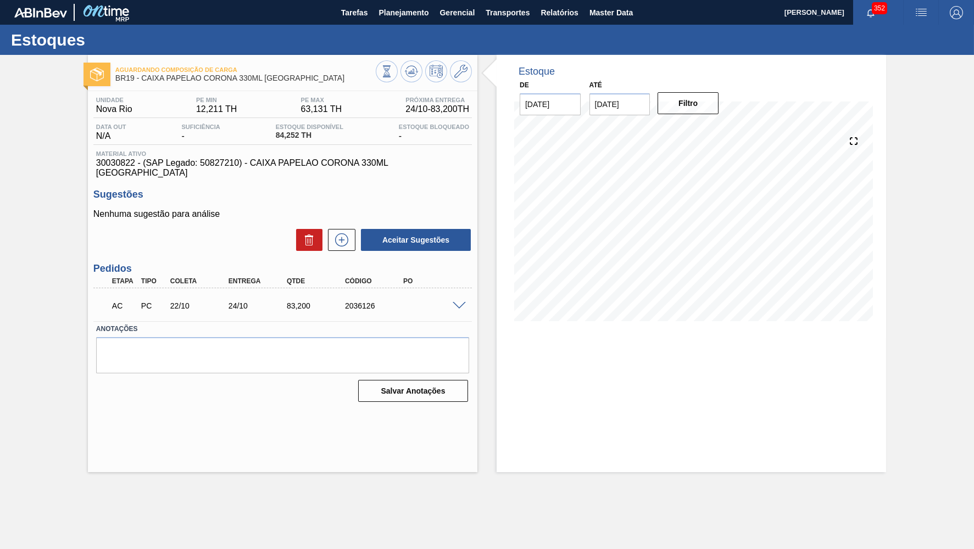
click at [460, 302] on span at bounding box center [459, 306] width 13 height 8
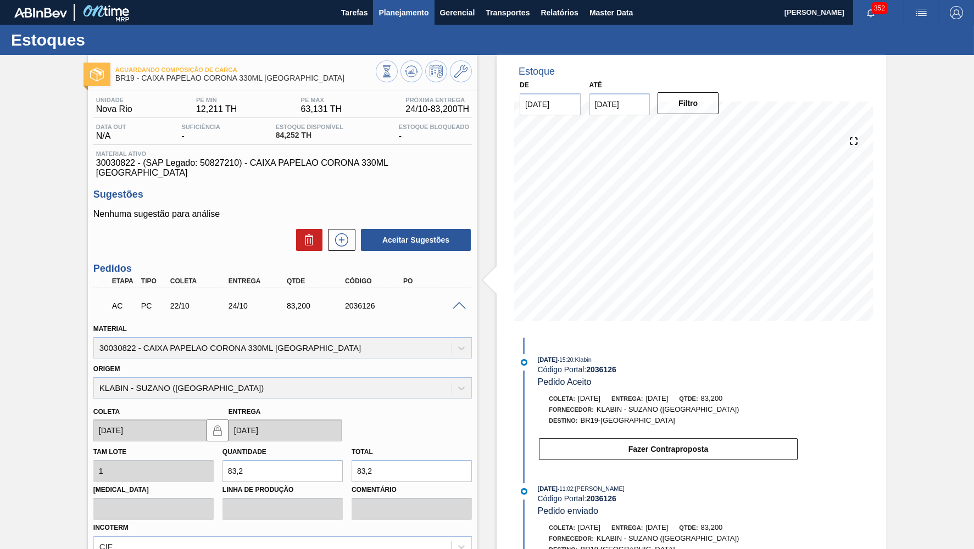
click at [387, 21] on button "Planejamento" at bounding box center [403, 12] width 61 height 25
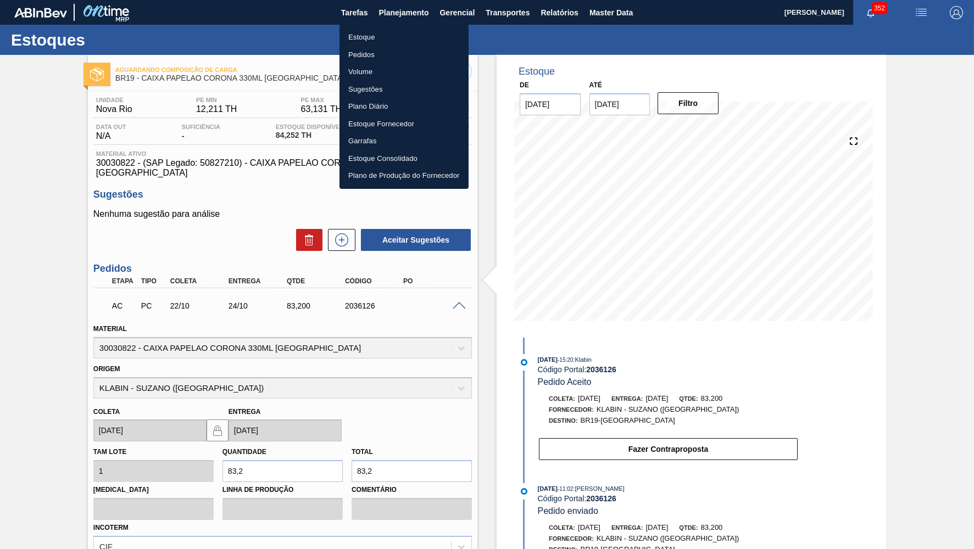
click at [372, 47] on li "Pedidos" at bounding box center [404, 55] width 129 height 18
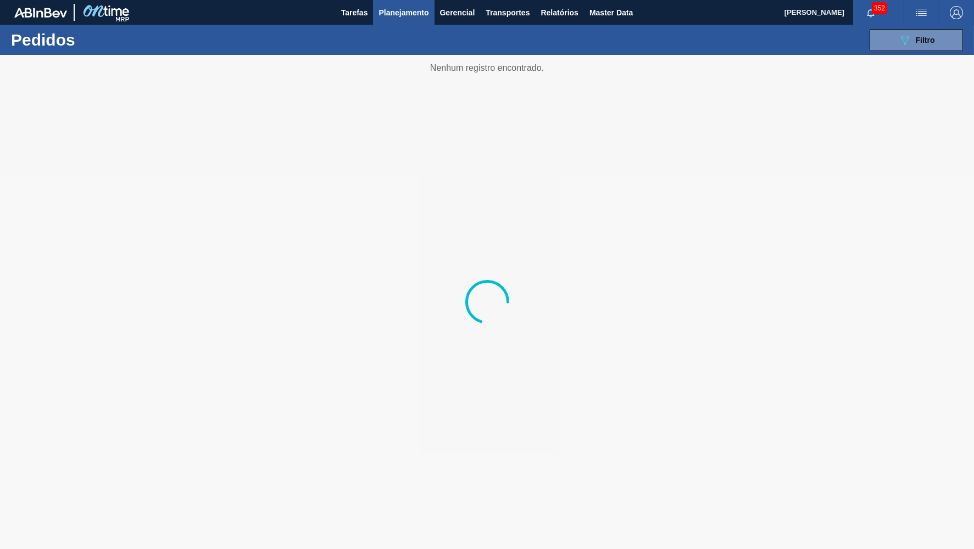
click at [391, 21] on button "Planejamento" at bounding box center [403, 12] width 61 height 25
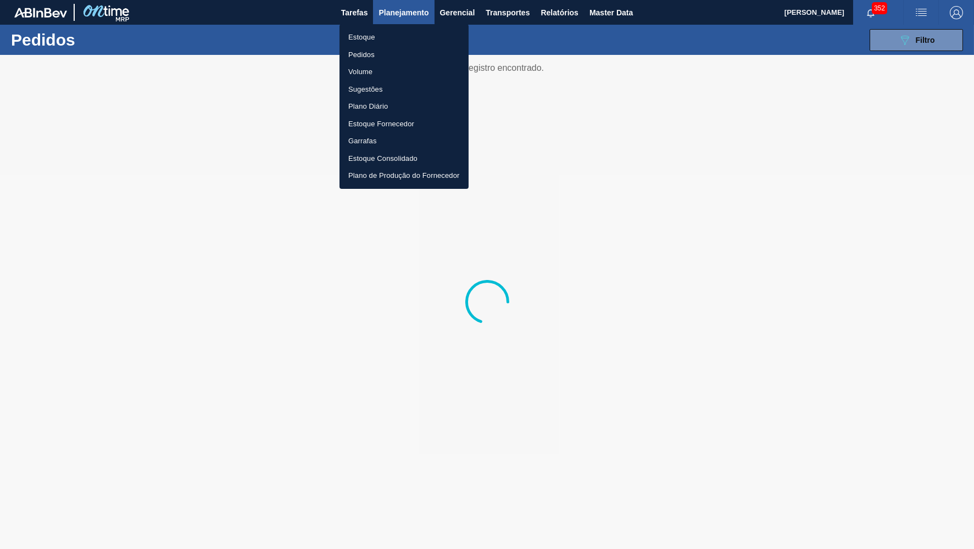
click at [373, 34] on li "Estoque" at bounding box center [404, 38] width 129 height 18
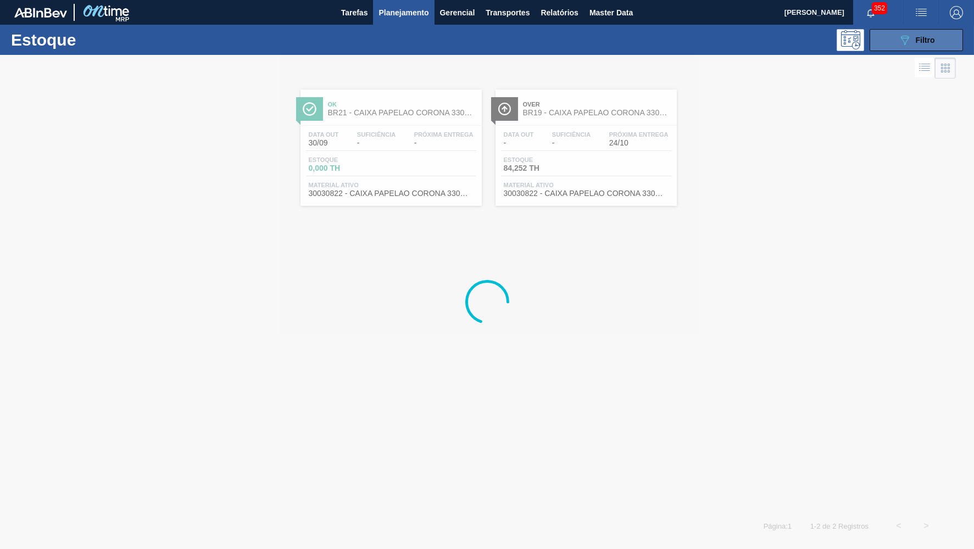
click at [881, 39] on button "089F7B8B-B2A5-4AFE-B5C0-19BA573D28AC Filtro" at bounding box center [916, 40] width 93 height 22
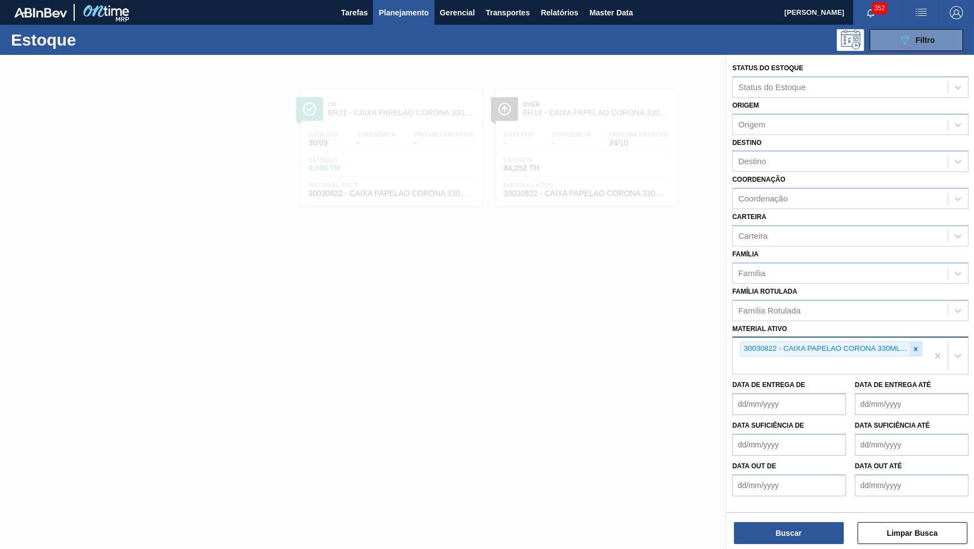
click at [917, 342] on div at bounding box center [916, 349] width 12 height 14
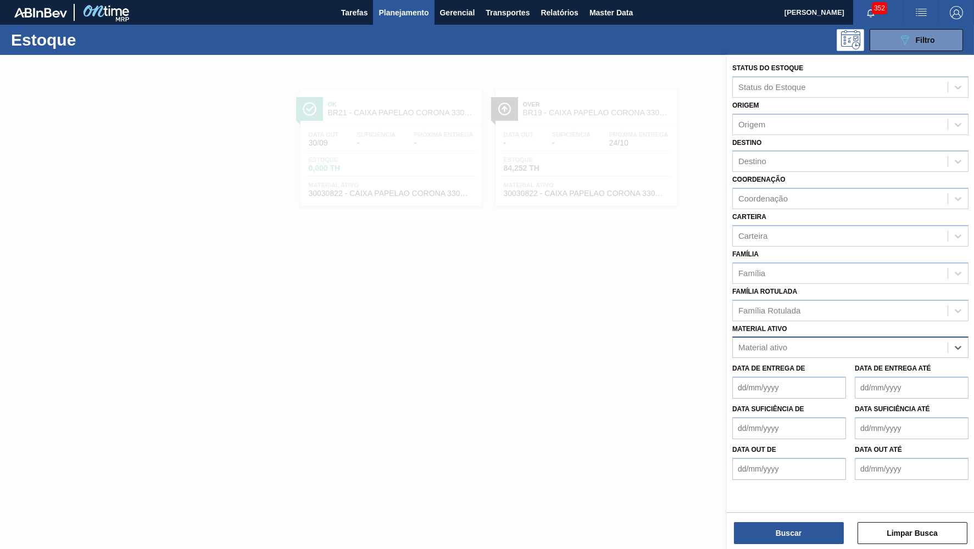
paste ativo "30018582"
type ativo "30018582"
click at [812, 339] on div "Status do Estoque Status do Estoque Origem Origem Destino Destino Coordenação C…" at bounding box center [850, 270] width 247 height 431
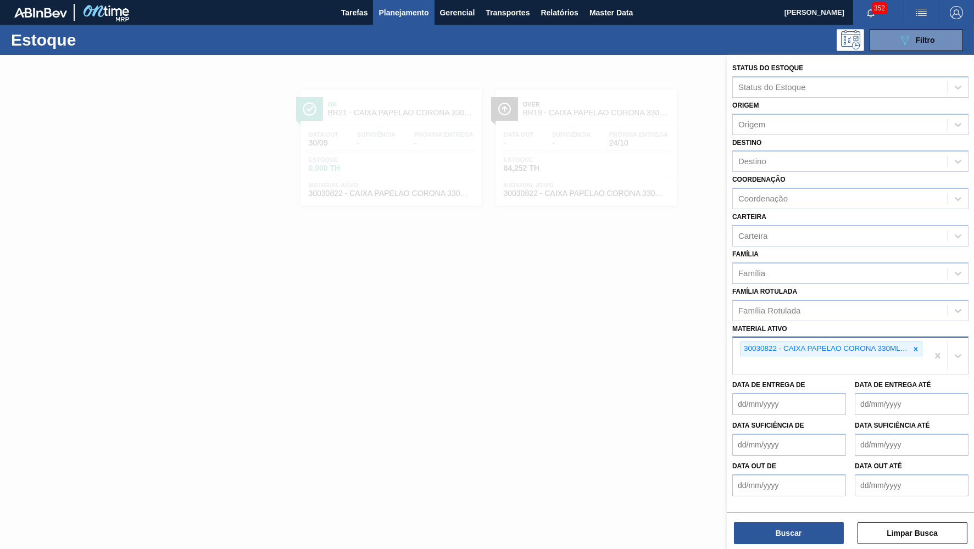
click at [803, 342] on div "30030822 - CAIXA PAPELAO CORONA 330ML [GEOGRAPHIC_DATA]" at bounding box center [825, 349] width 169 height 14
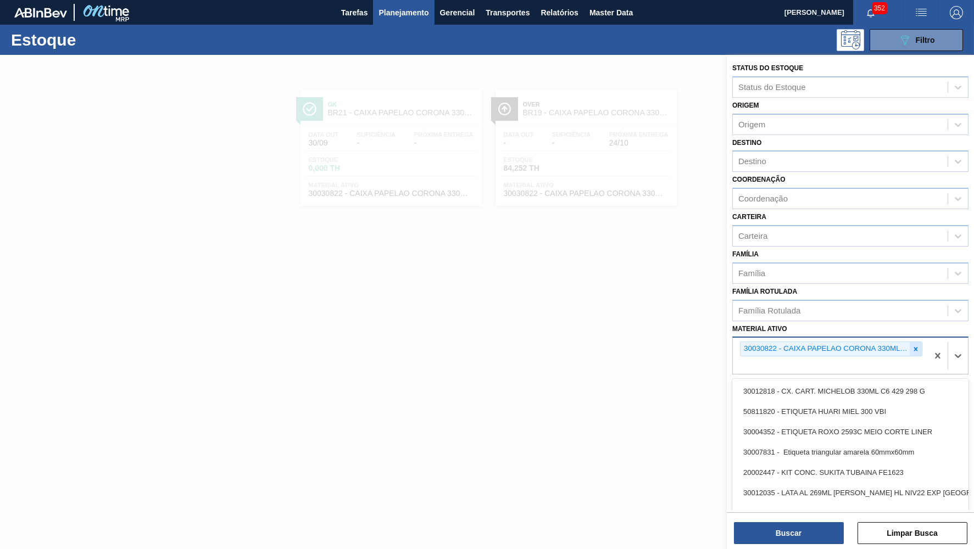
click at [916, 346] on icon at bounding box center [916, 350] width 8 height 8
paste ativo "30018582"
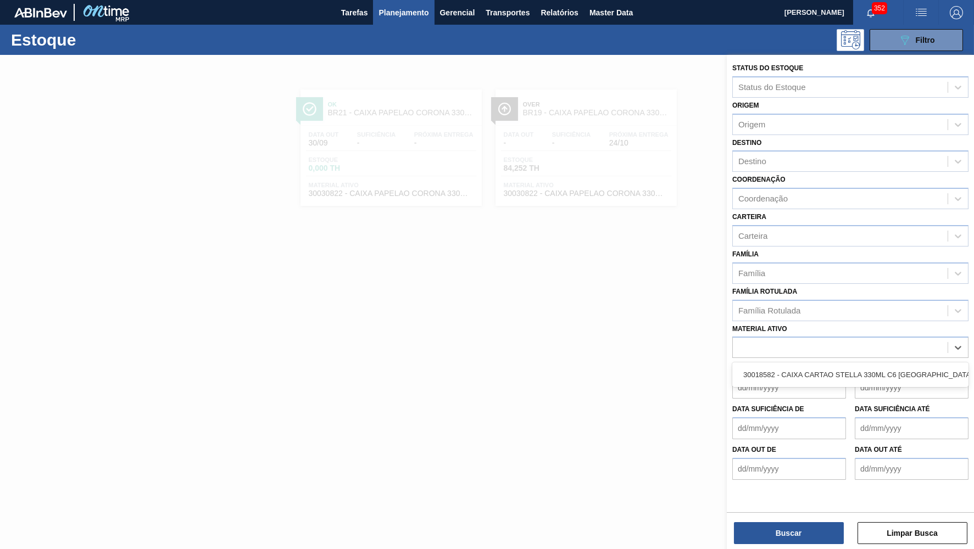
type ativo "30018582"
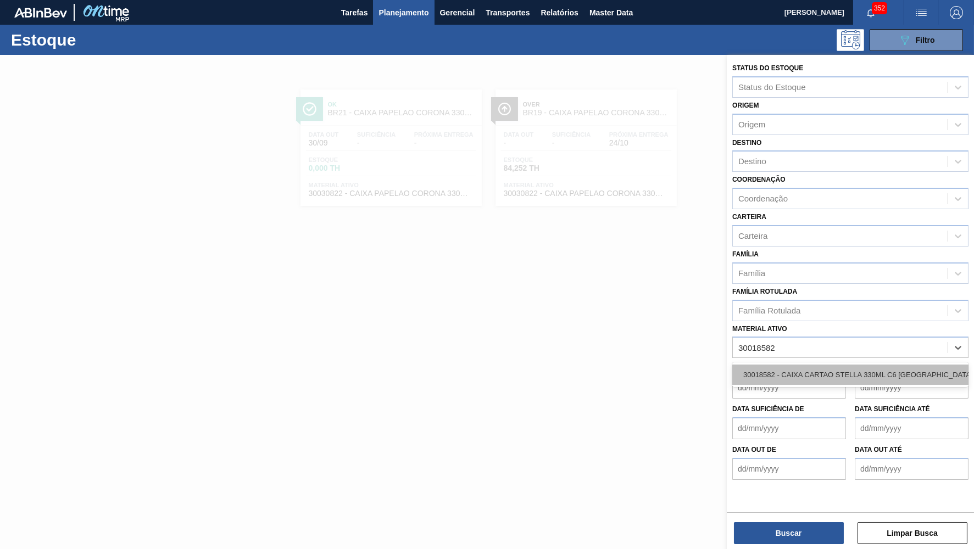
click at [786, 365] on div "30018582 - CAIXA CARTAO STELLA 330ML C6 PARAGUAI" at bounding box center [850, 375] width 236 height 20
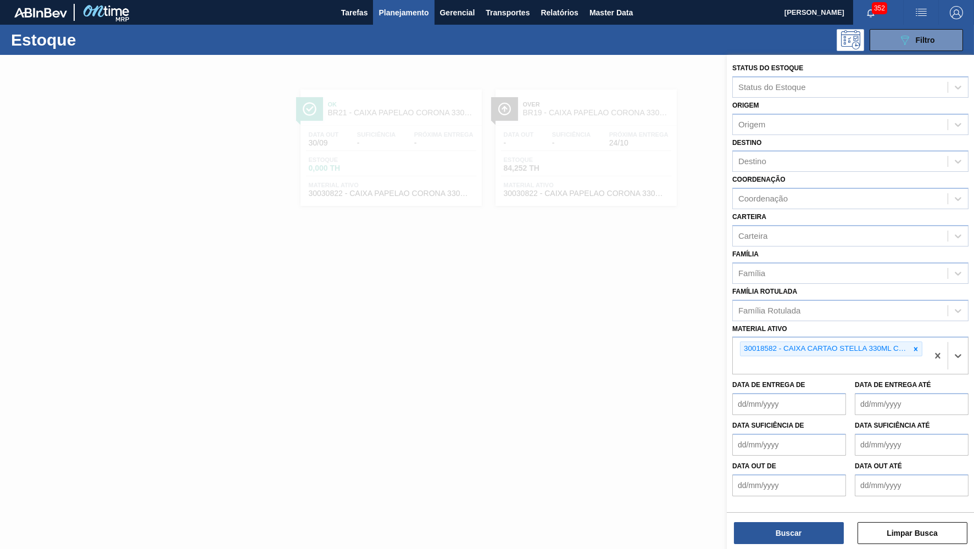
click at [779, 522] on div "Buscar Limpar Busca" at bounding box center [850, 528] width 247 height 31
click at [782, 529] on button "Buscar" at bounding box center [789, 533] width 110 height 22
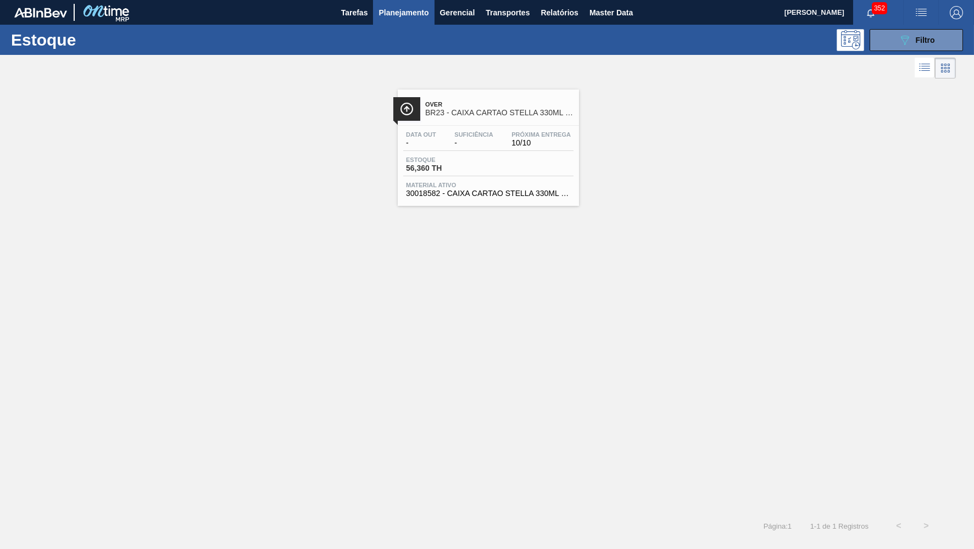
click at [496, 103] on span "Over" at bounding box center [499, 104] width 148 height 7
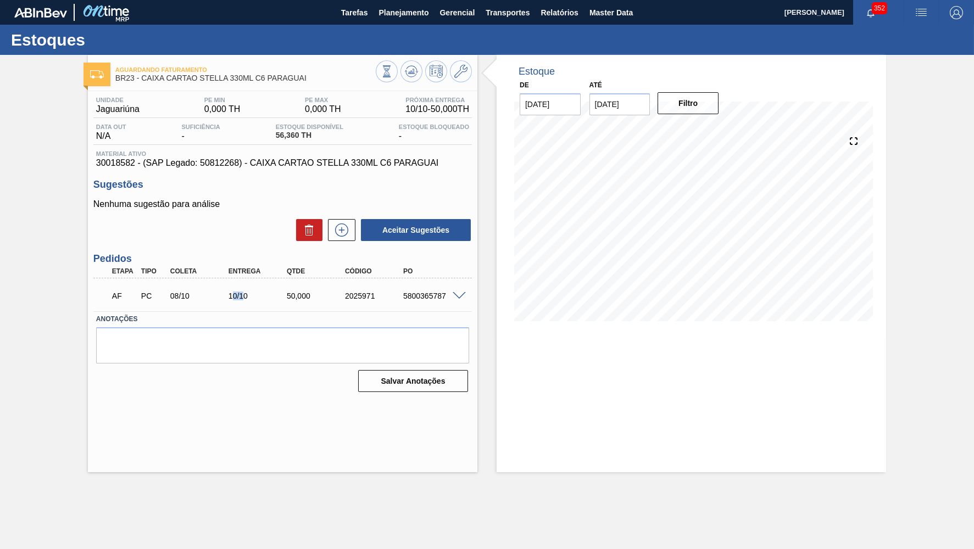
drag, startPoint x: 231, startPoint y: 295, endPoint x: 244, endPoint y: 295, distance: 13.7
click at [244, 295] on div "10/10" at bounding box center [258, 296] width 65 height 9
click at [390, 23] on button "Planejamento" at bounding box center [403, 12] width 61 height 25
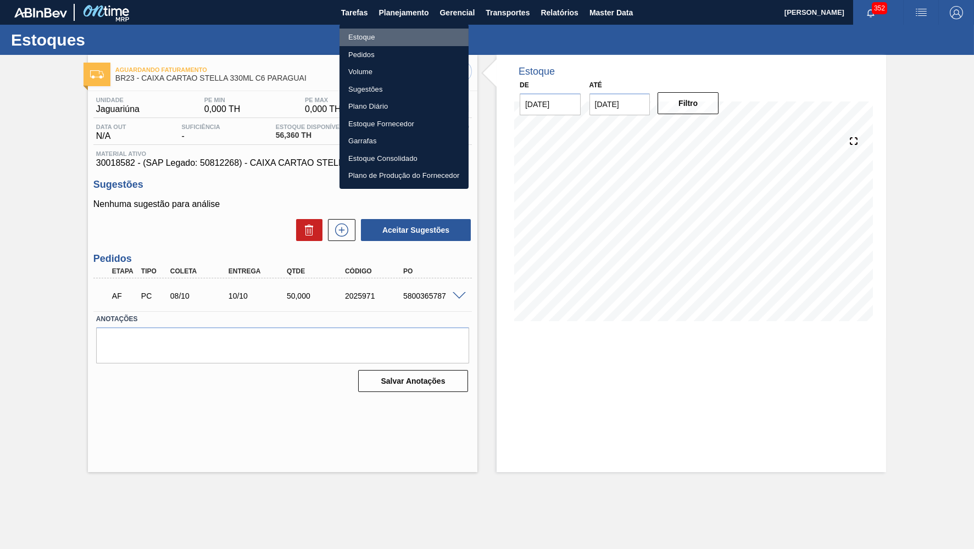
click at [383, 30] on li "Estoque" at bounding box center [404, 38] width 129 height 18
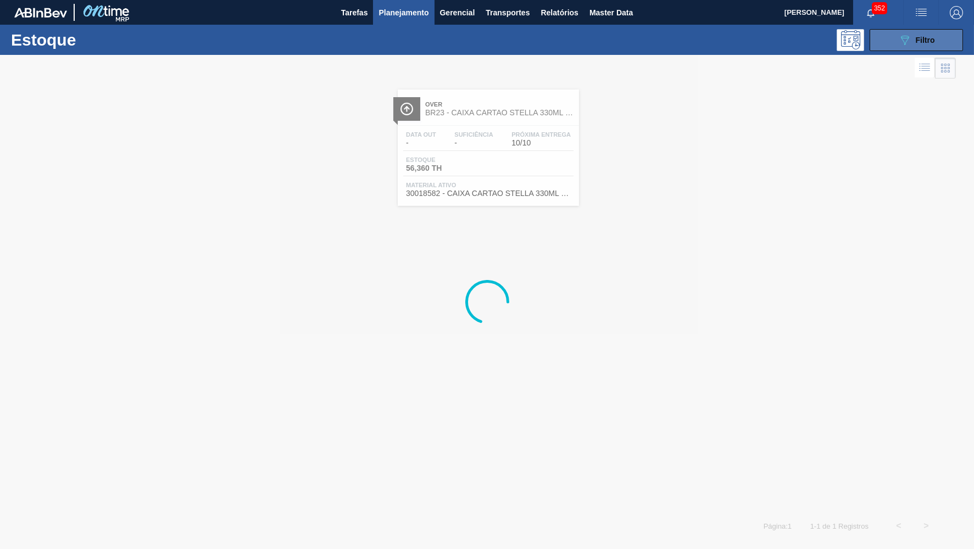
click at [904, 32] on button "089F7B8B-B2A5-4AFE-B5C0-19BA573D28AC Filtro" at bounding box center [916, 40] width 93 height 22
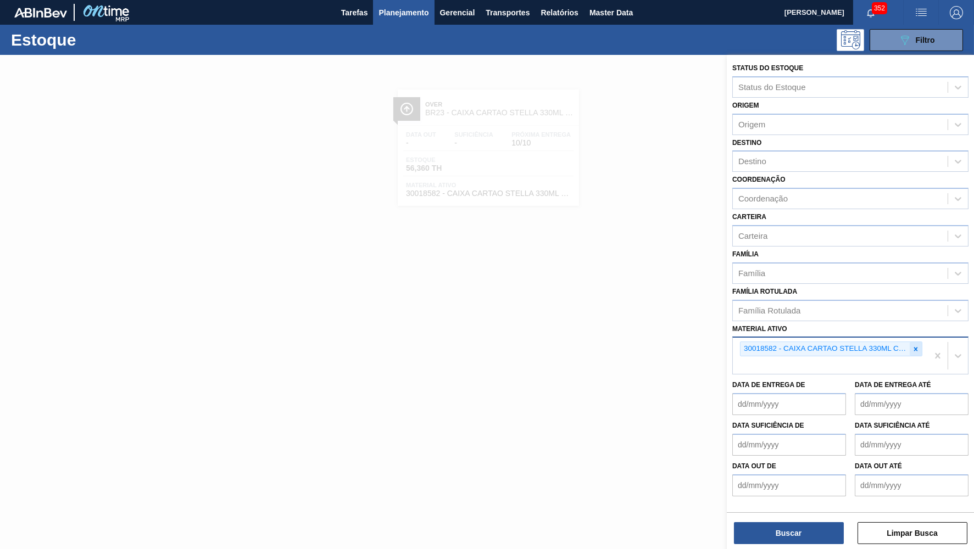
click at [911, 342] on div at bounding box center [916, 349] width 12 height 14
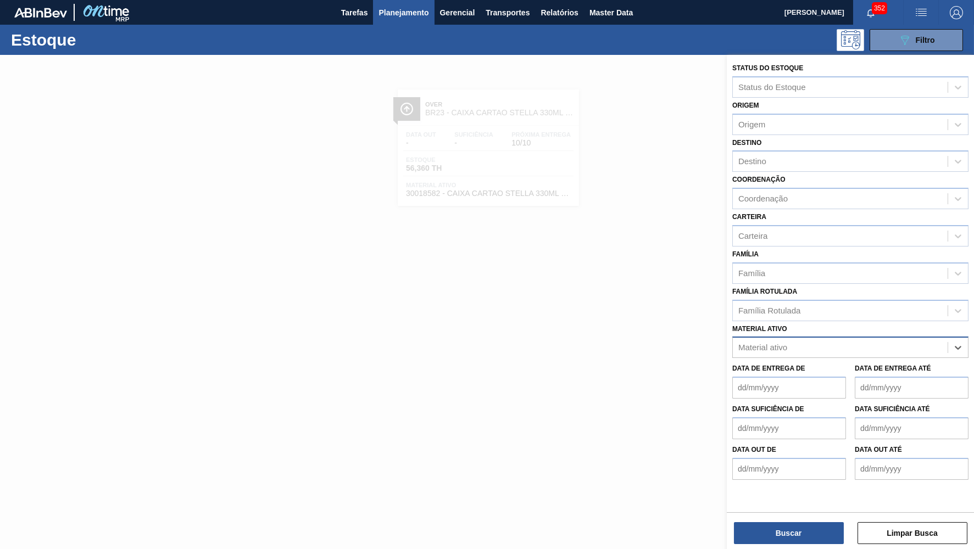
paste ativo "30005909"
type ativo "30005909"
click at [850, 365] on div "30005909 - AROMA NATURAL DE CERVEJA 330606" at bounding box center [850, 375] width 236 height 20
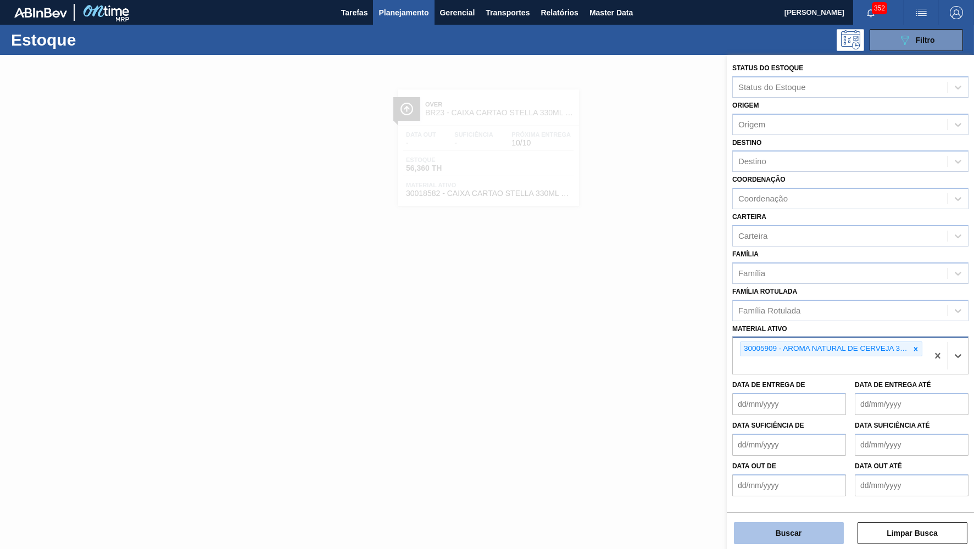
click at [796, 537] on button "Buscar" at bounding box center [789, 533] width 110 height 22
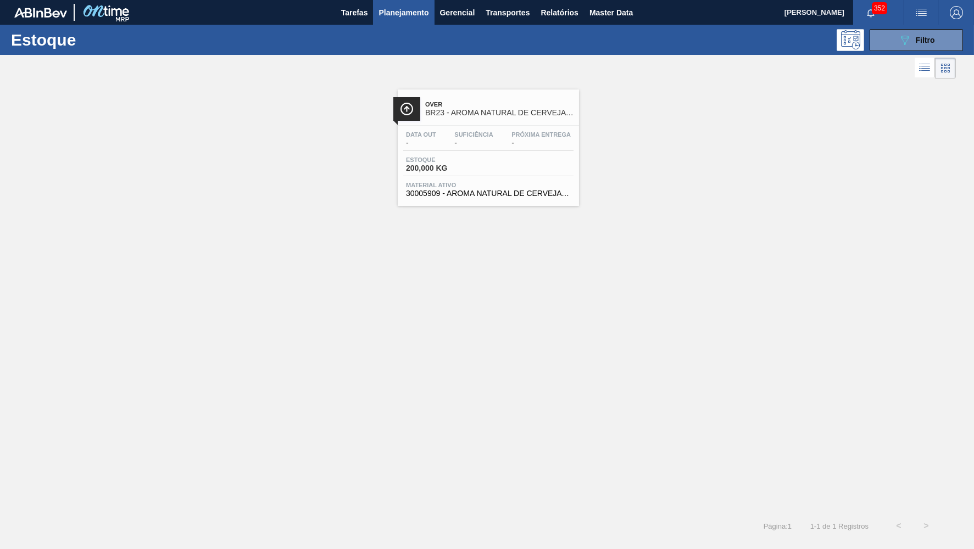
click at [469, 110] on span "BR23 - AROMA NATURAL DE CERVEJA 330606" at bounding box center [499, 113] width 148 height 8
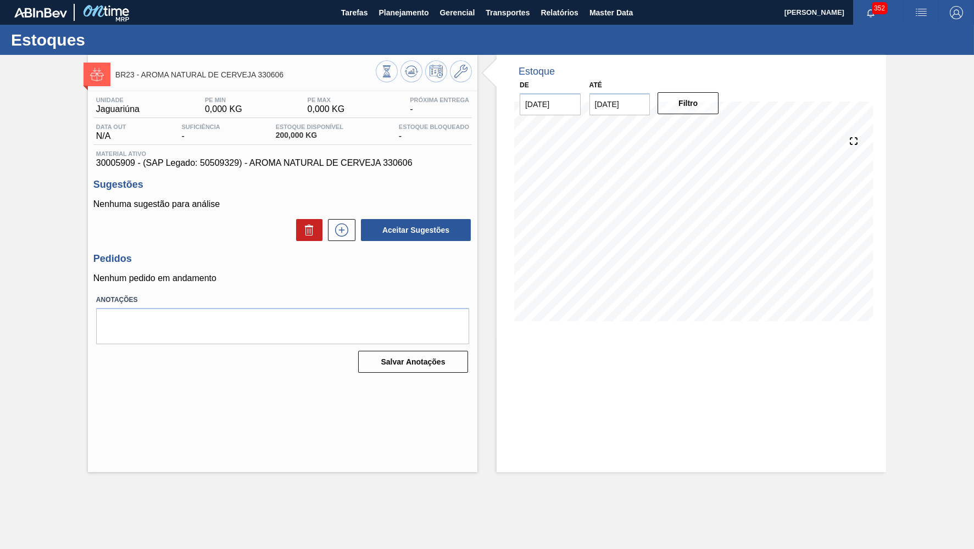
click at [376, 26] on div "Estoques" at bounding box center [487, 40] width 974 height 30
click at [378, 24] on button "Planejamento" at bounding box center [403, 12] width 61 height 25
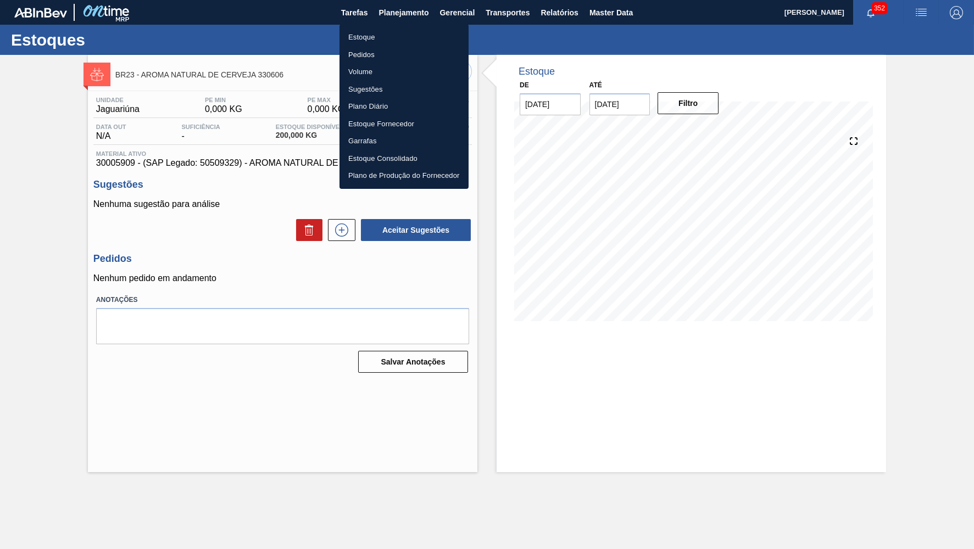
click at [371, 33] on li "Estoque" at bounding box center [404, 38] width 129 height 18
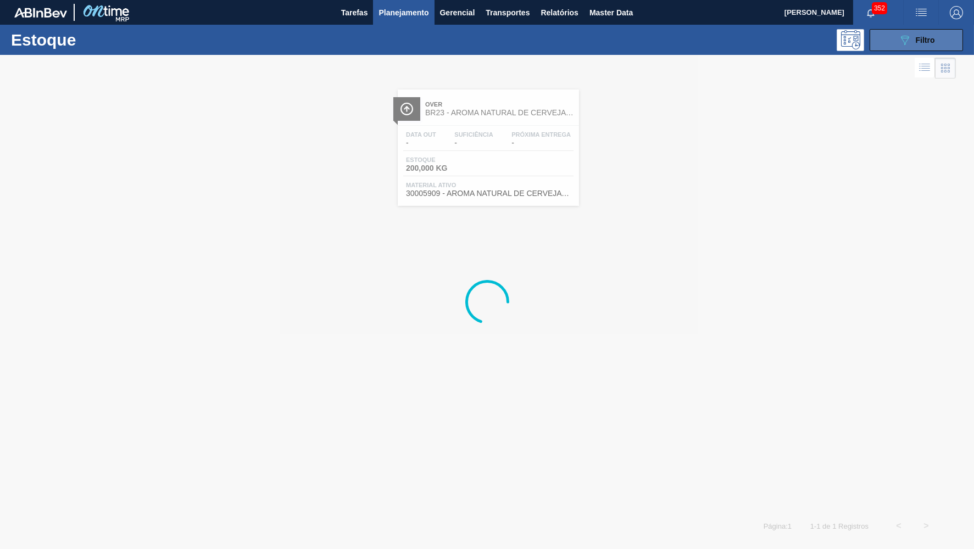
click at [897, 38] on button "089F7B8B-B2A5-4AFE-B5C0-19BA573D28AC Filtro" at bounding box center [916, 40] width 93 height 22
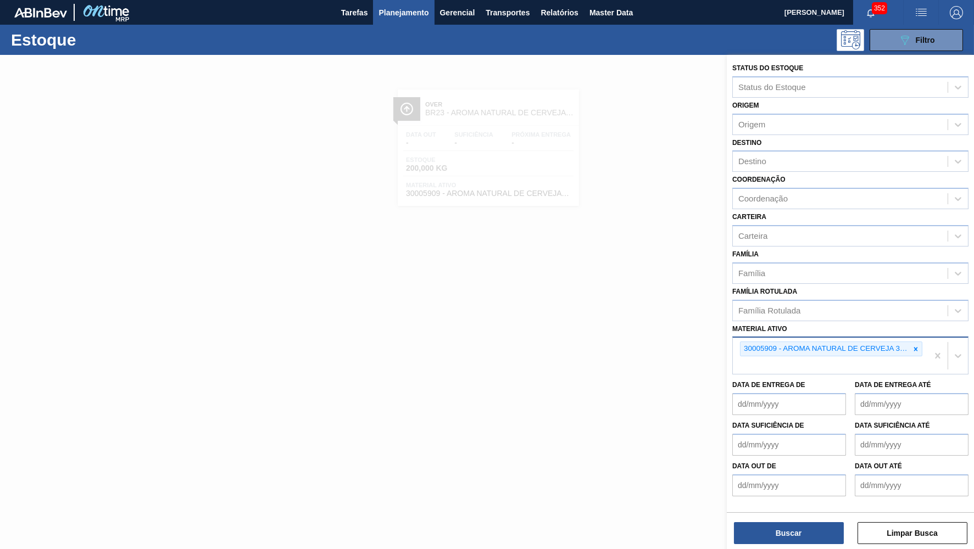
click at [935, 337] on div "30005909 - AROMA NATURAL DE CERVEJA 330606" at bounding box center [850, 356] width 236 height 38
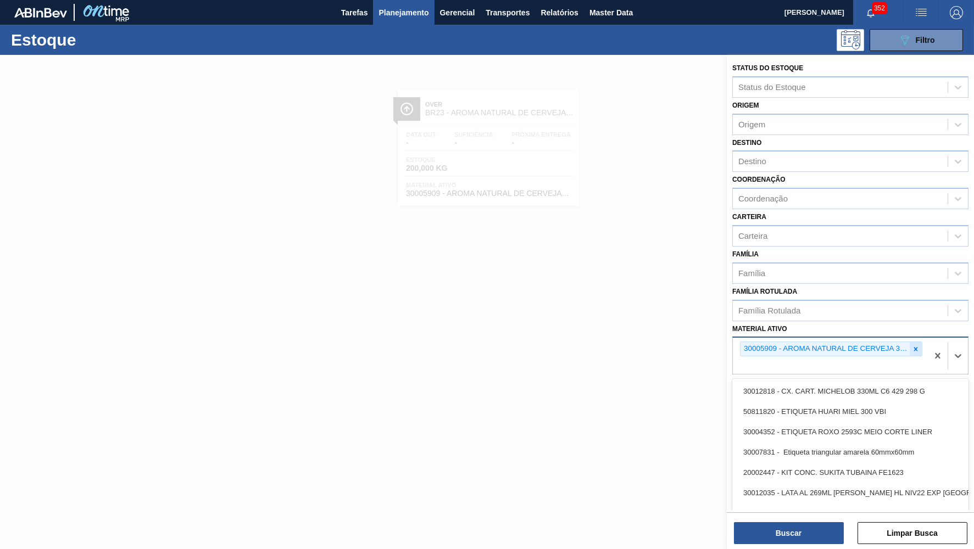
click at [914, 346] on icon at bounding box center [916, 350] width 8 height 8
paste ativo "20006545"
type ativo "20006545"
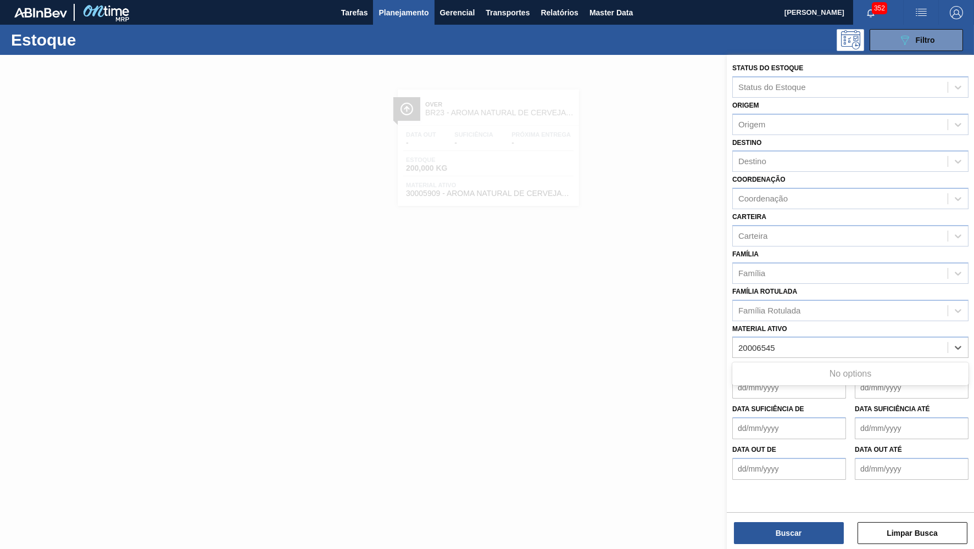
click at [753, 365] on div "No options" at bounding box center [850, 374] width 236 height 19
click at [792, 340] on div "20006545" at bounding box center [840, 348] width 215 height 16
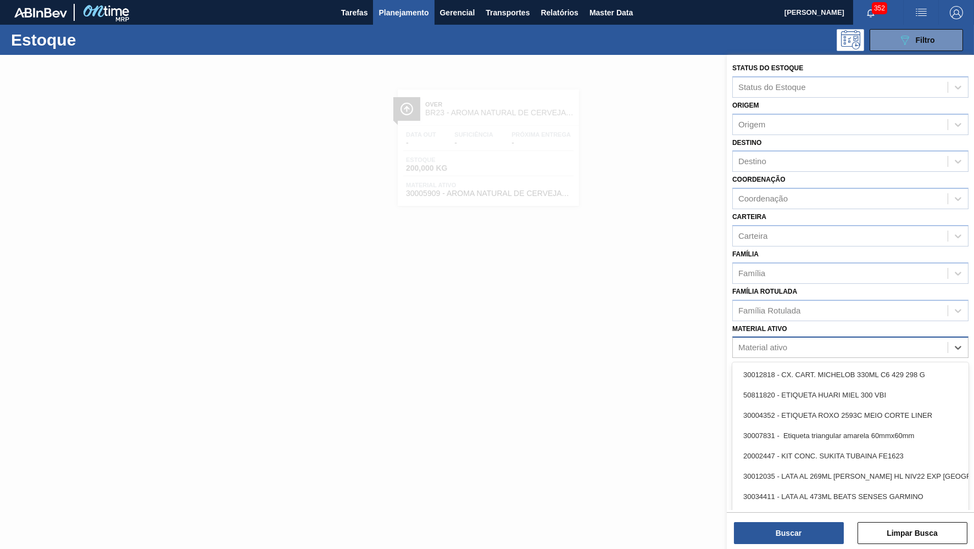
click at [792, 340] on div "Material ativo" at bounding box center [840, 348] width 215 height 16
paste ativo "20006545"
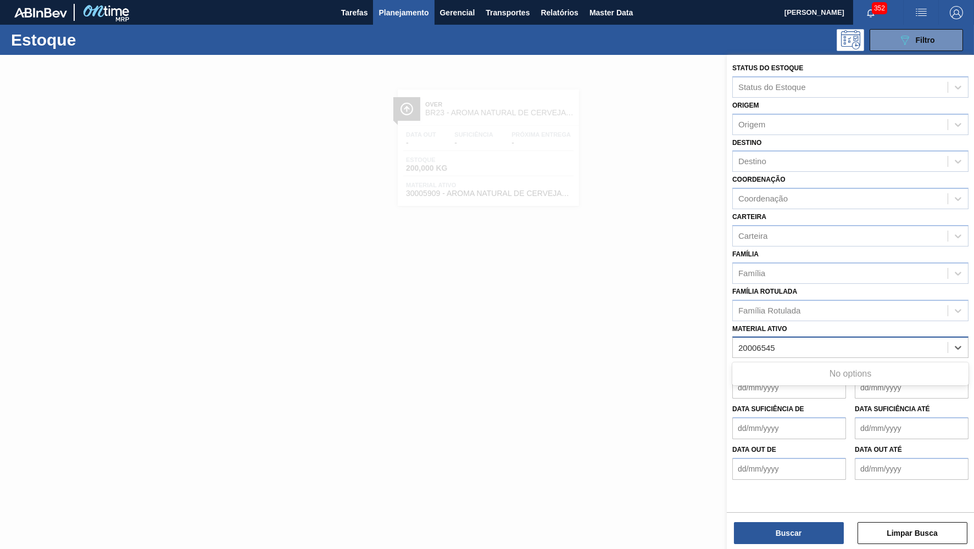
click at [741, 343] on ativo "20006545" at bounding box center [757, 347] width 38 height 9
type ativo "20006545"
click at [808, 340] on div "Material ativo" at bounding box center [840, 348] width 215 height 16
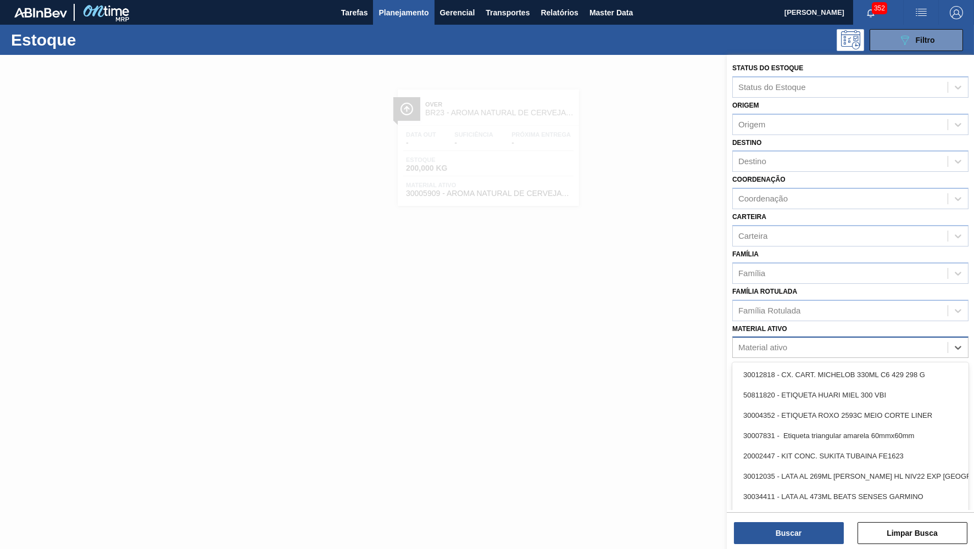
paste ativo "30029056"
type ativo "30029056"
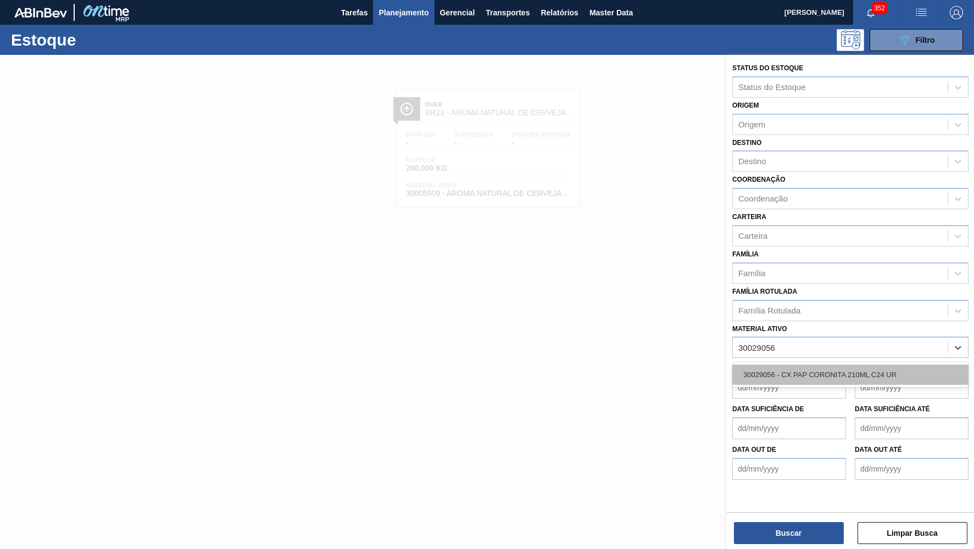
click at [792, 365] on div "30029056 - CX PAP CORONITA 210ML C24 UR" at bounding box center [850, 375] width 236 height 20
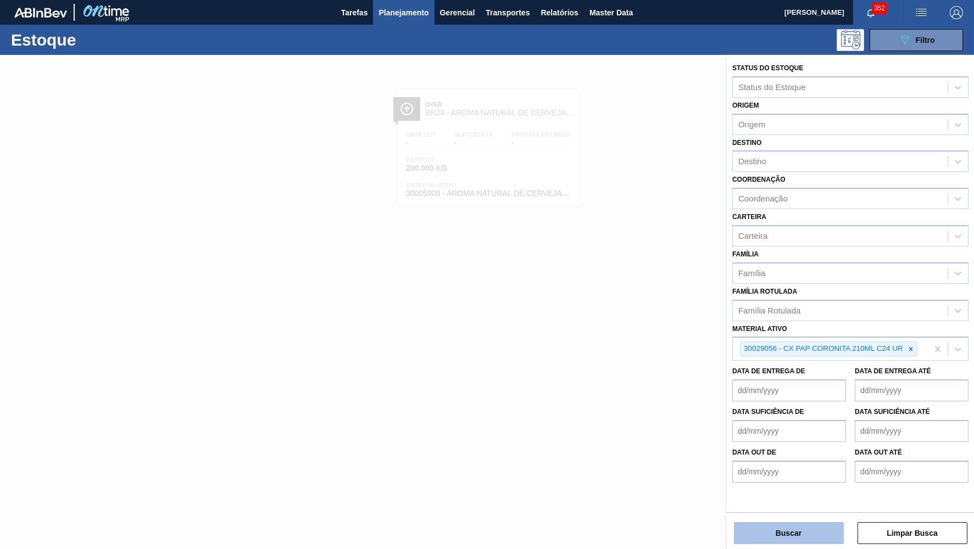
click at [758, 543] on button "Buscar" at bounding box center [789, 533] width 110 height 22
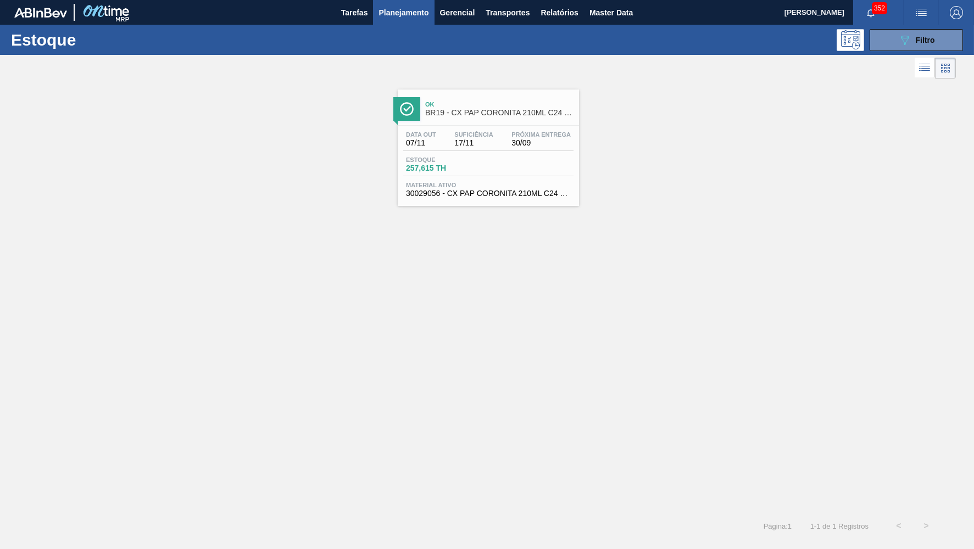
click at [506, 101] on span "Ok" at bounding box center [499, 104] width 148 height 7
